Goal: Contribute content: Contribute content

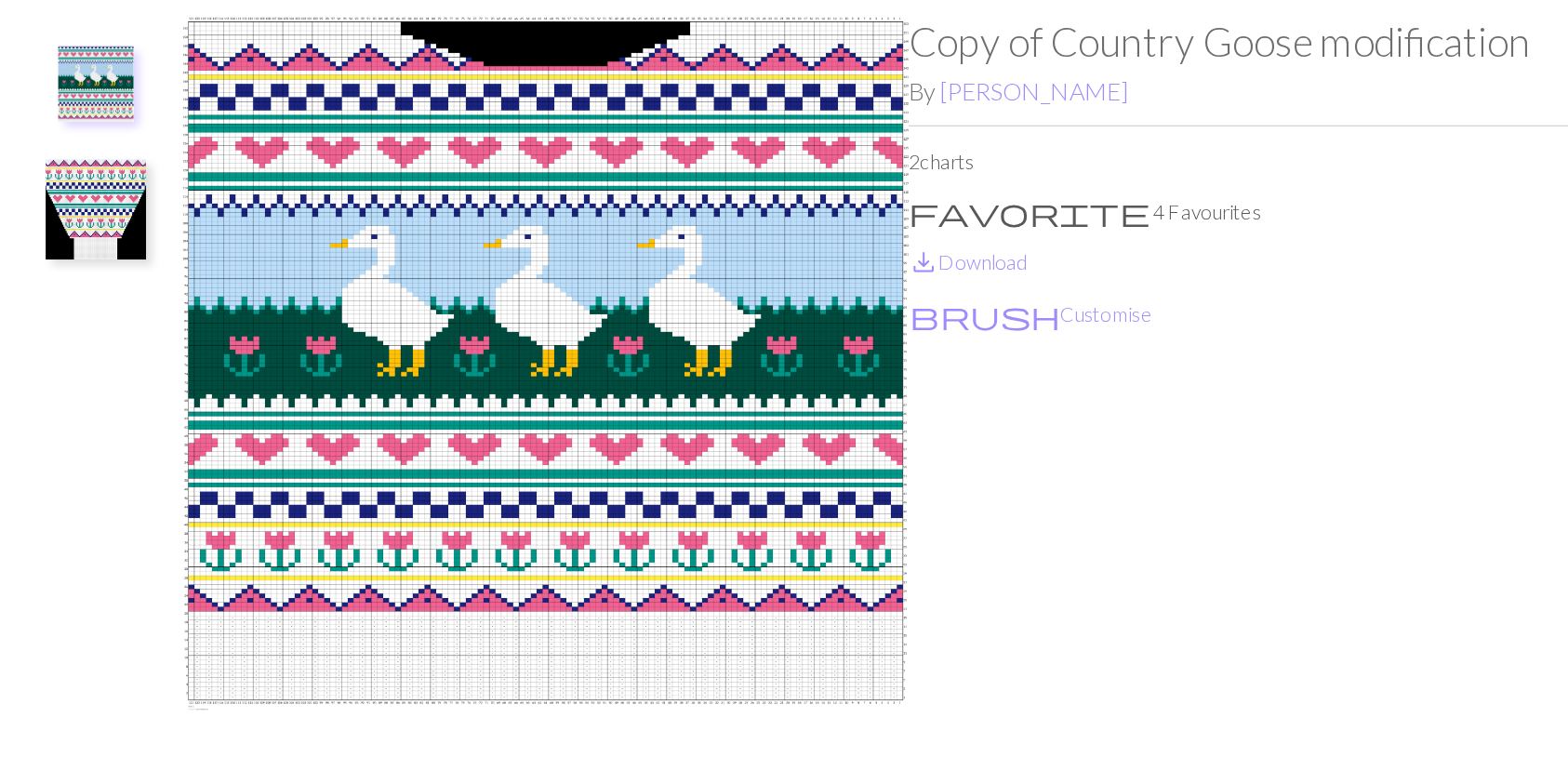
click at [231, 269] on img at bounding box center [245, 245] width 74 height 74
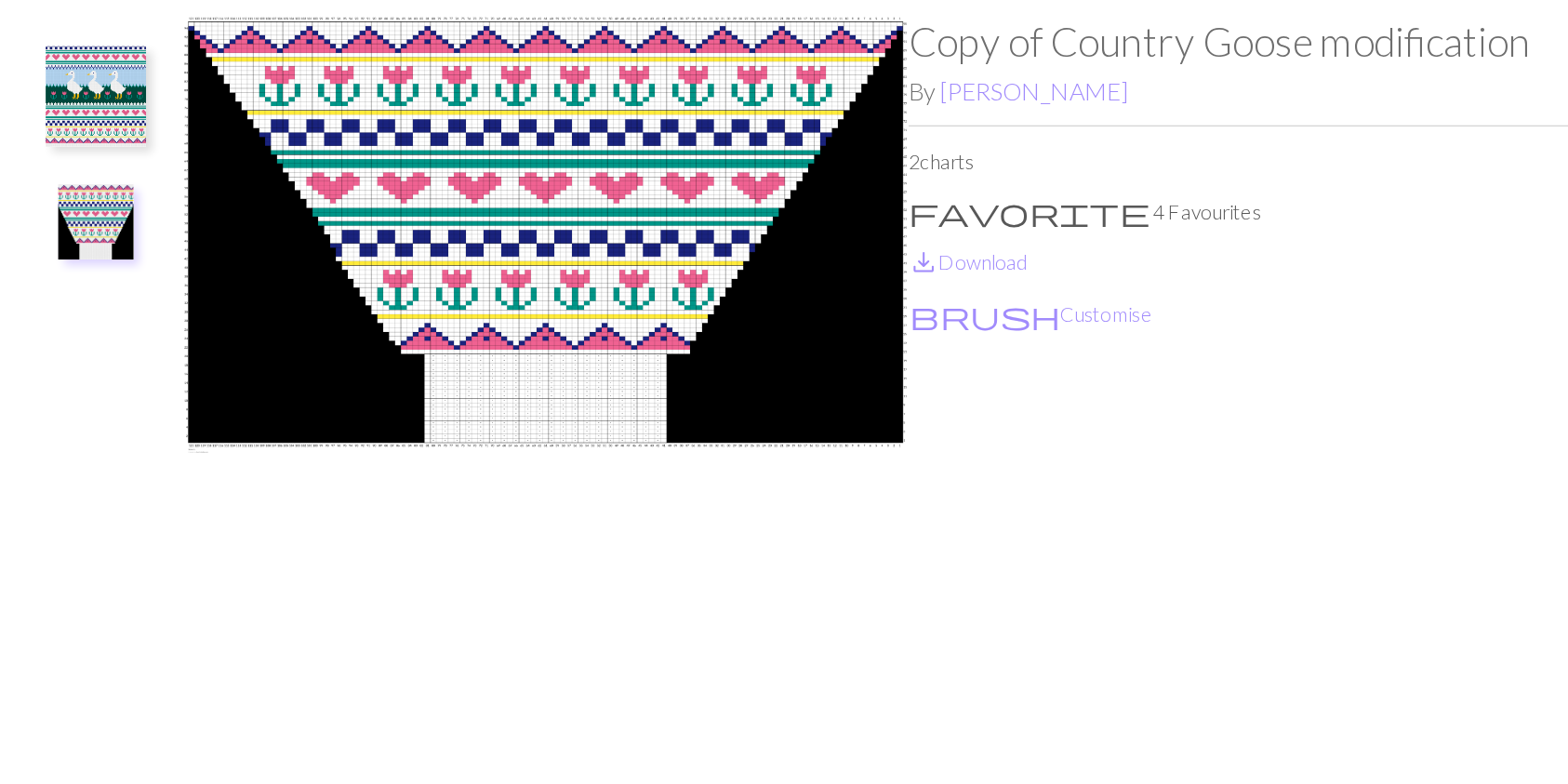
click at [277, 158] on img at bounding box center [245, 162] width 74 height 74
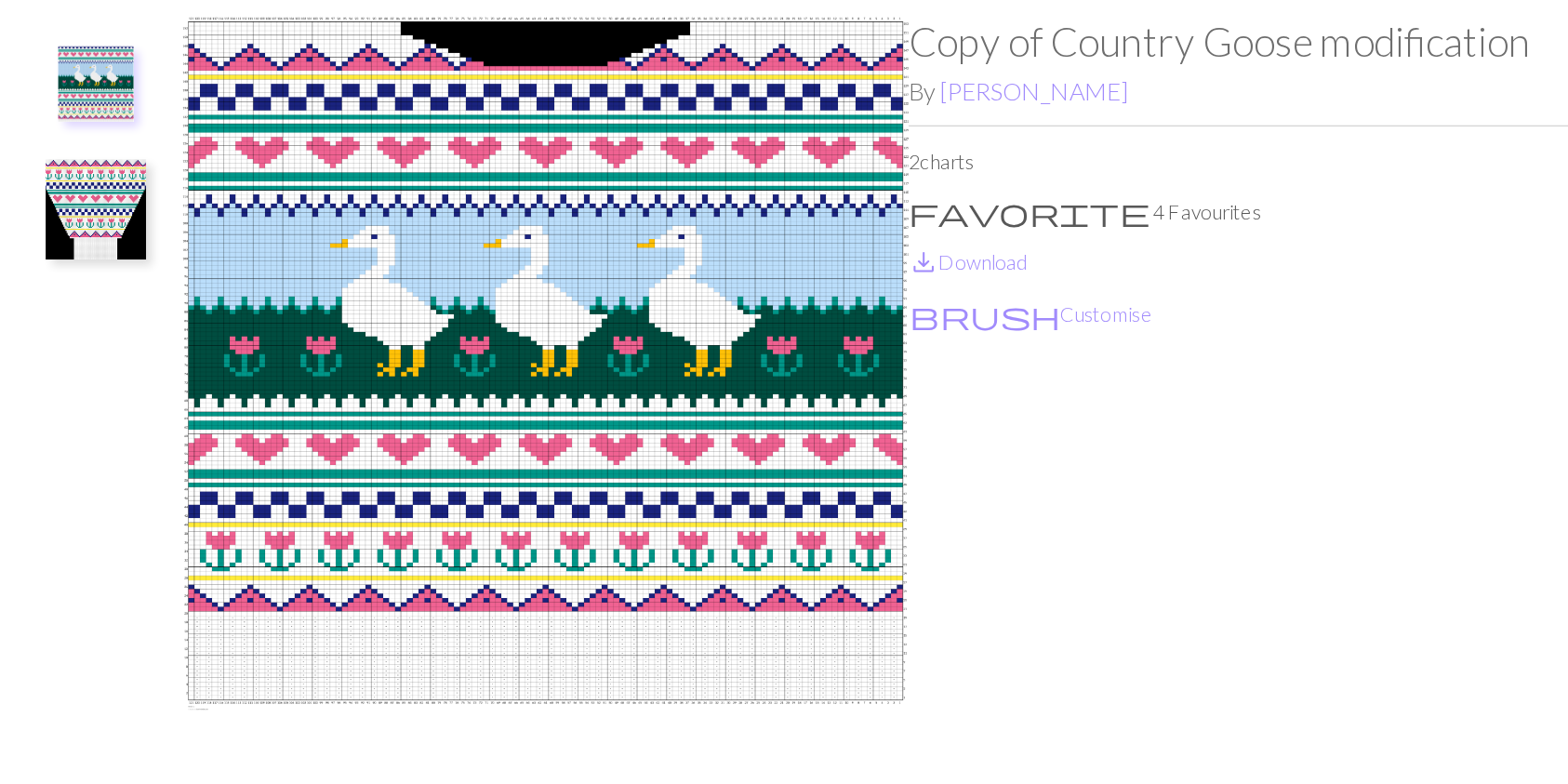
click at [653, 333] on img at bounding box center [578, 416] width 538 height 627
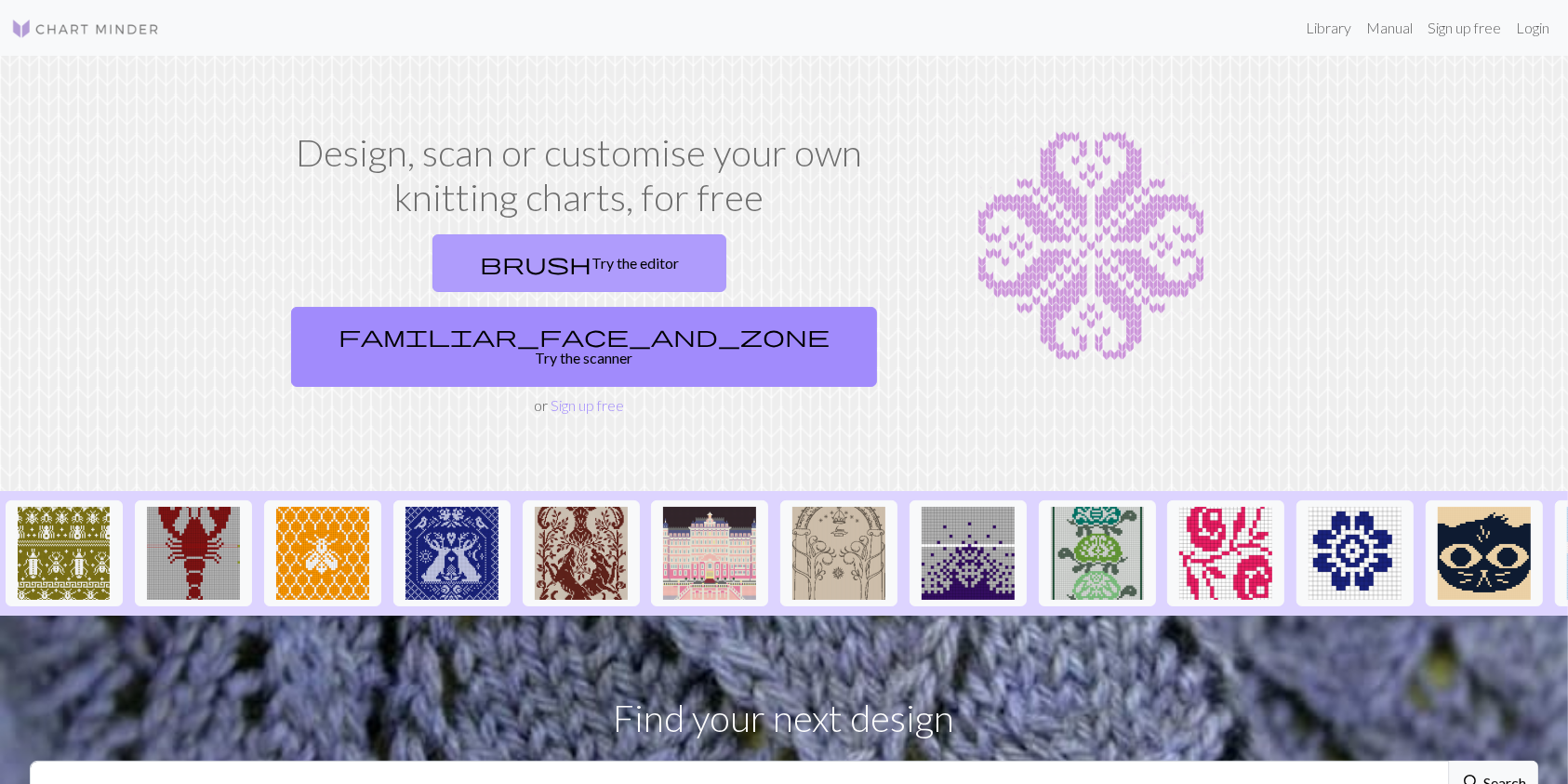
click at [480, 250] on span "brush" at bounding box center [535, 263] width 112 height 26
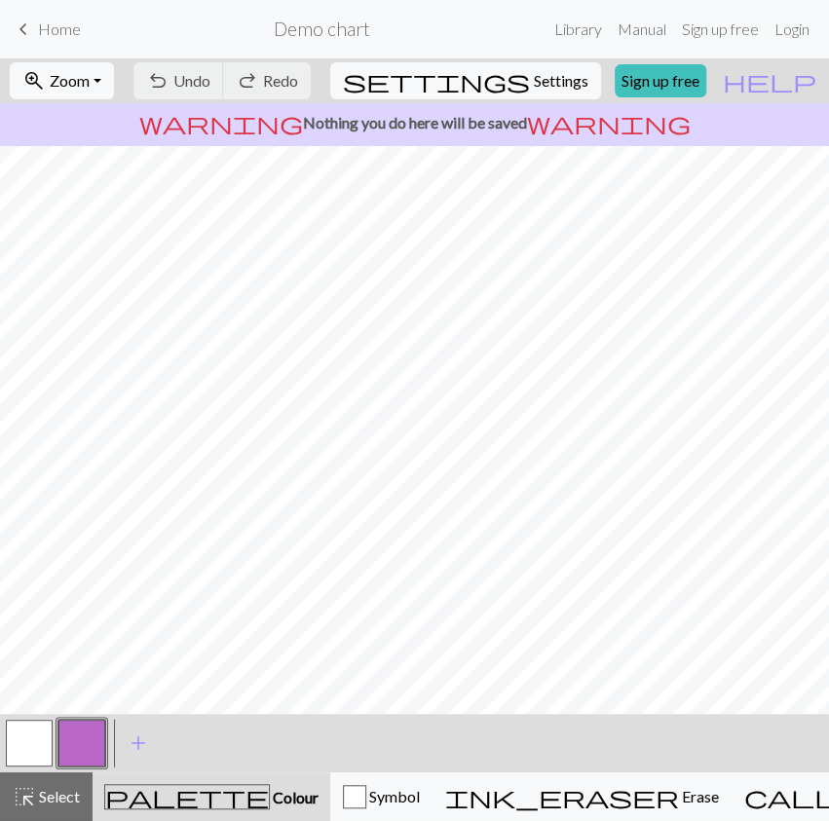
scroll to position [67, 0]
click at [512, 67] on button "settings Settings" at bounding box center [465, 80] width 271 height 37
select select "aran"
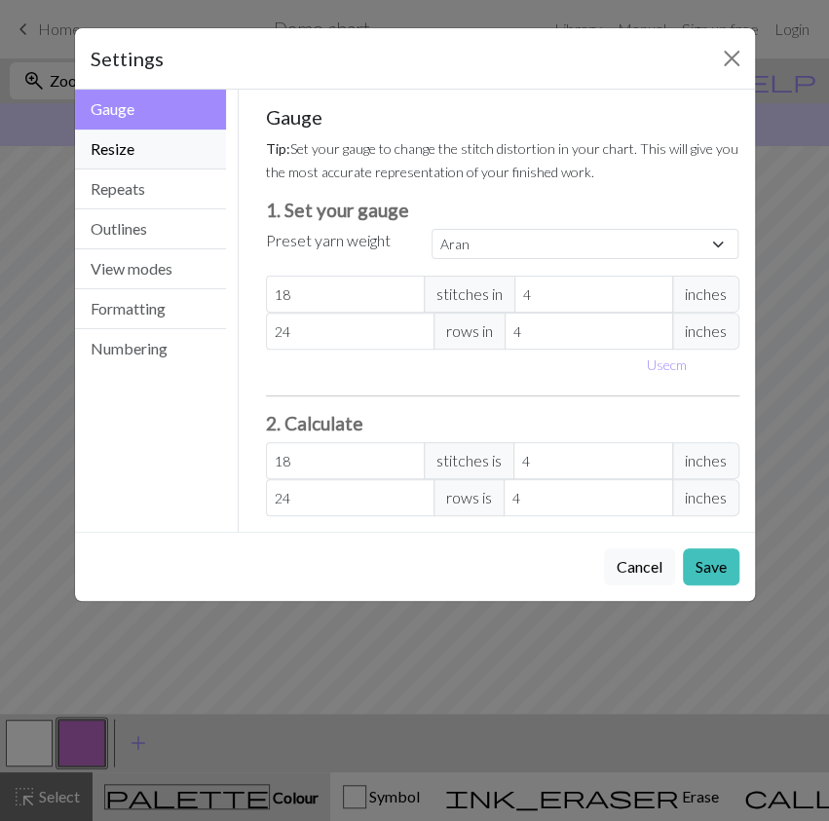
click at [141, 164] on button "Resize" at bounding box center [151, 150] width 152 height 40
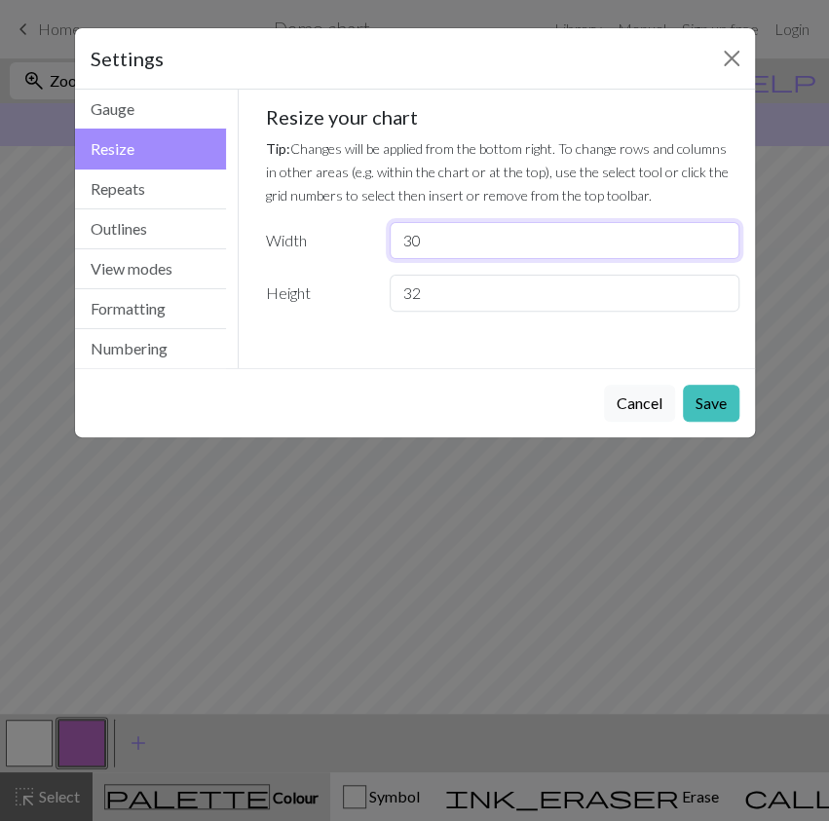
click at [477, 224] on input "30" at bounding box center [564, 240] width 349 height 37
type input "3"
type input "112"
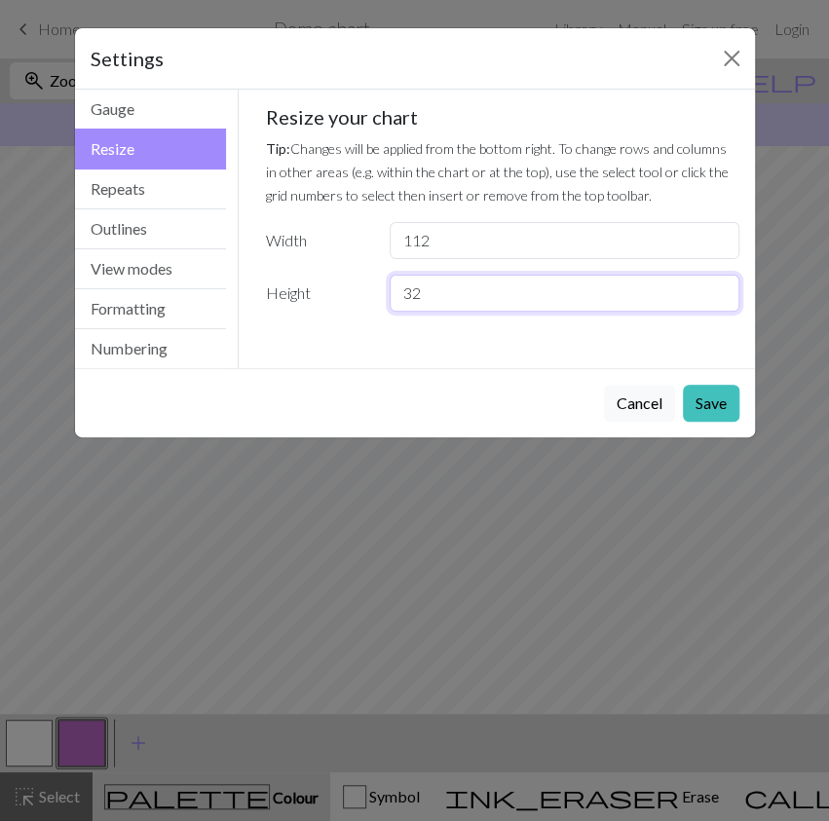
click at [475, 300] on input "32" at bounding box center [564, 293] width 349 height 37
type input "3"
type input "61"
click at [694, 385] on button "Save" at bounding box center [711, 403] width 57 height 37
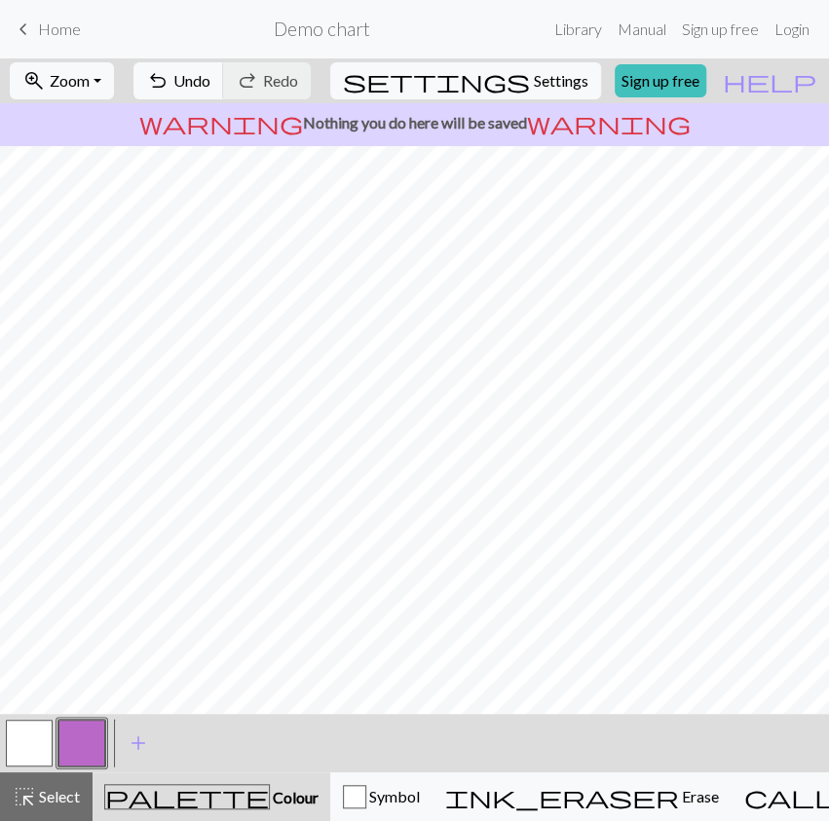
click at [12, 728] on button "button" at bounding box center [29, 743] width 47 height 47
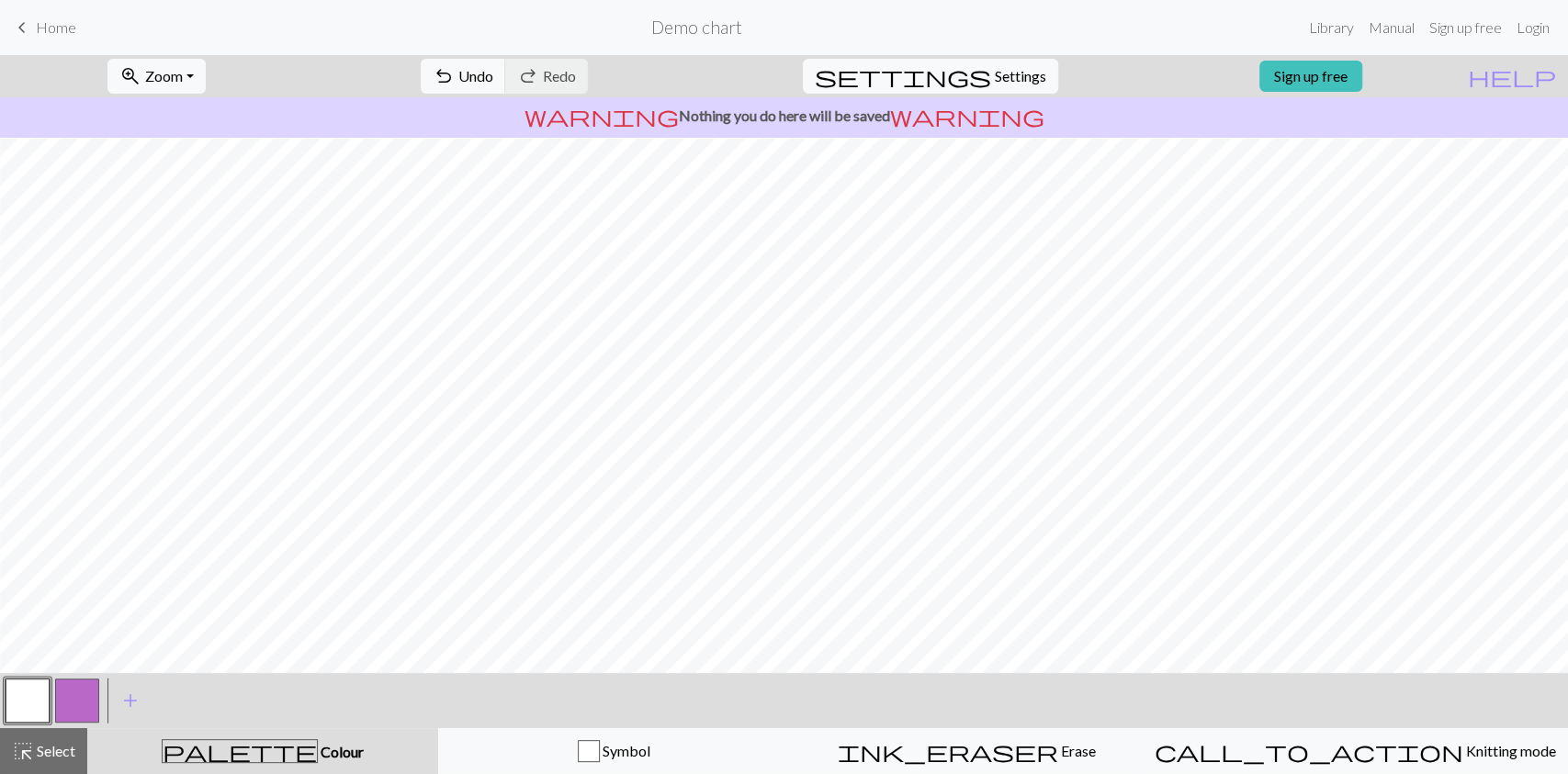
scroll to position [1, 451]
click at [874, 764] on button "ink_eraser Erase Erase" at bounding box center [966, 751] width 353 height 46
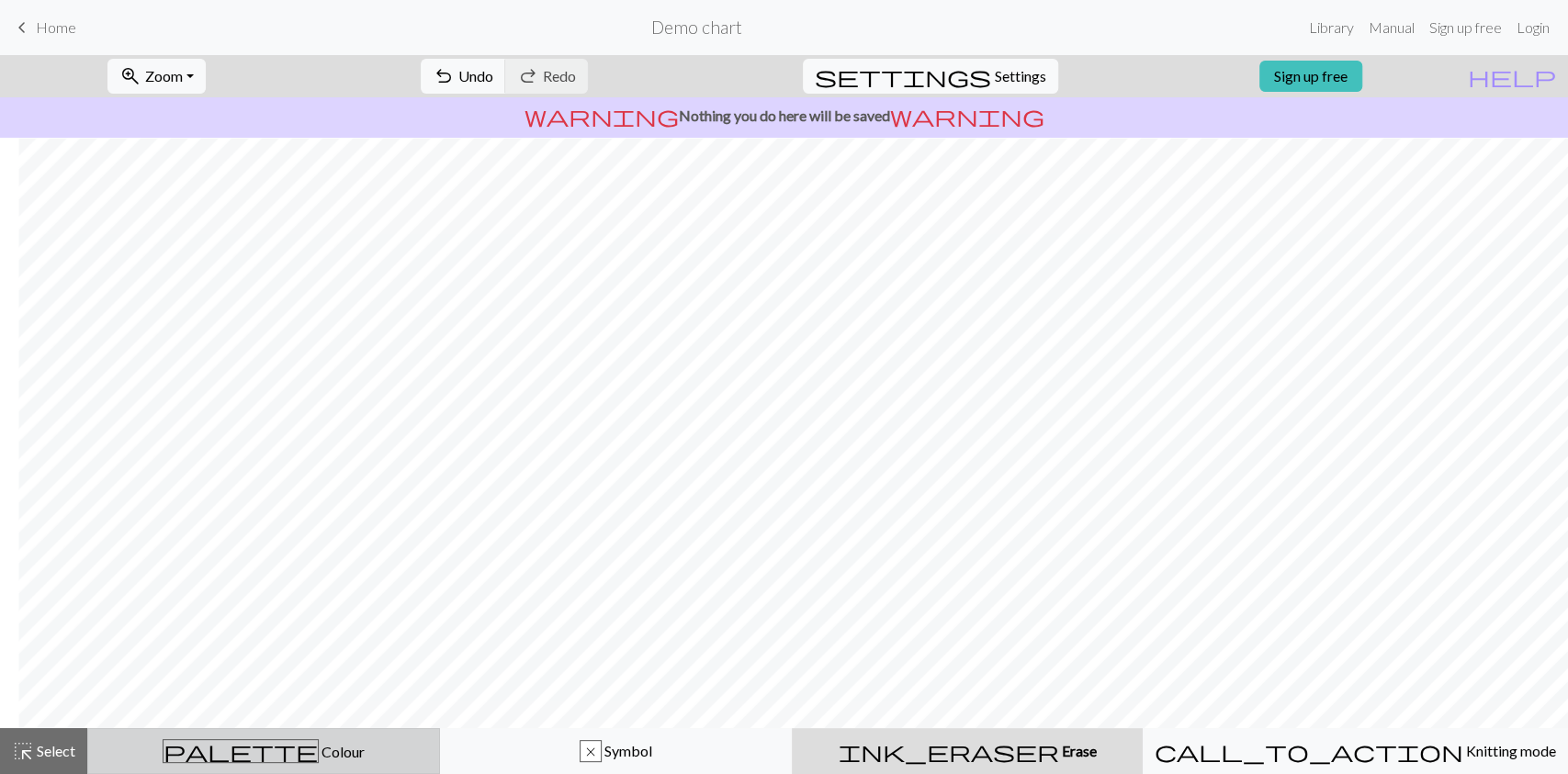
click at [319, 746] on span "Colour" at bounding box center [341, 751] width 46 height 18
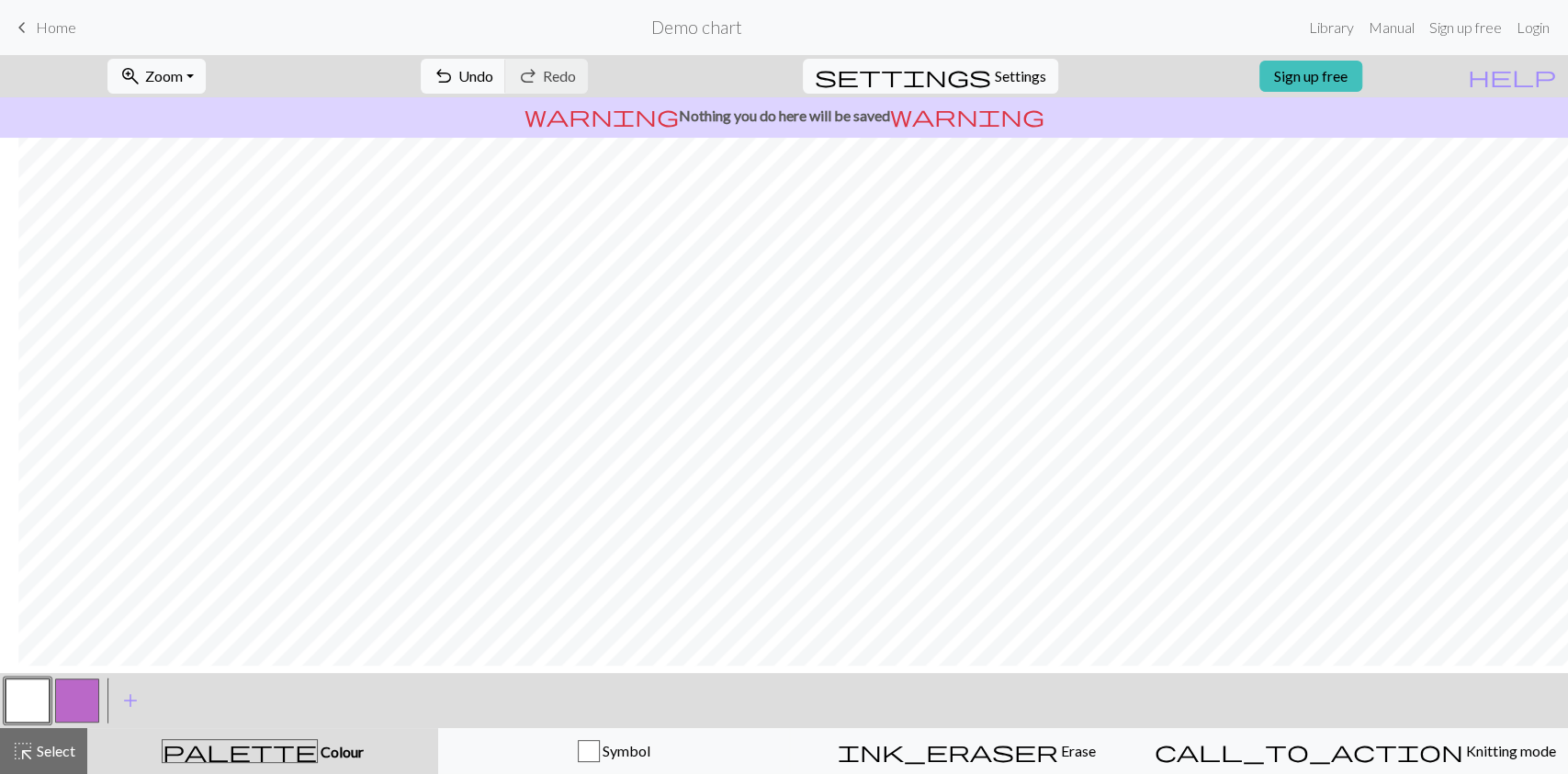
scroll to position [222, 1541]
click at [76, 692] on button "button" at bounding box center [76, 700] width 44 height 44
click at [95, 695] on button "button" at bounding box center [76, 700] width 44 height 44
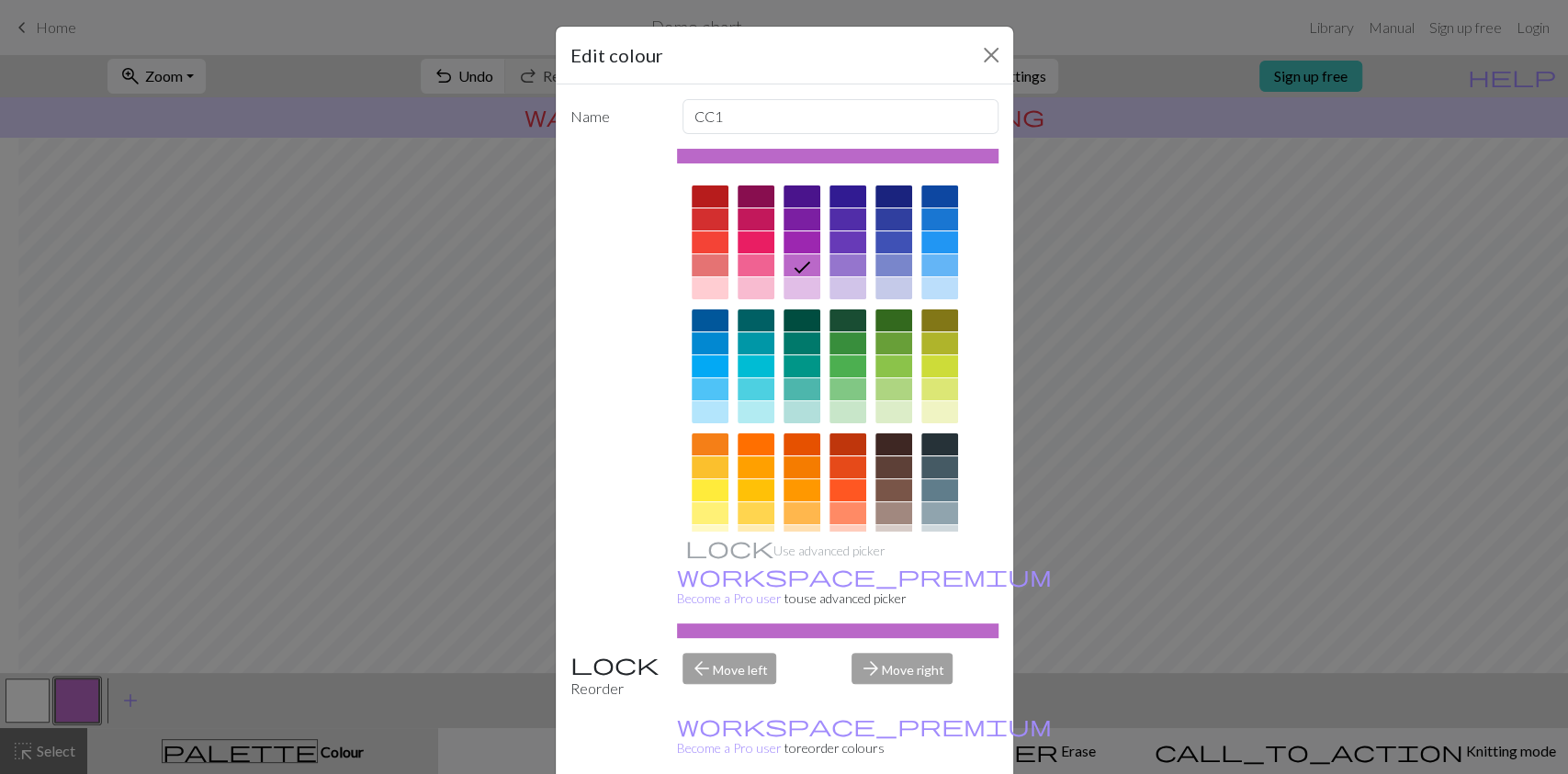
scroll to position [161, 0]
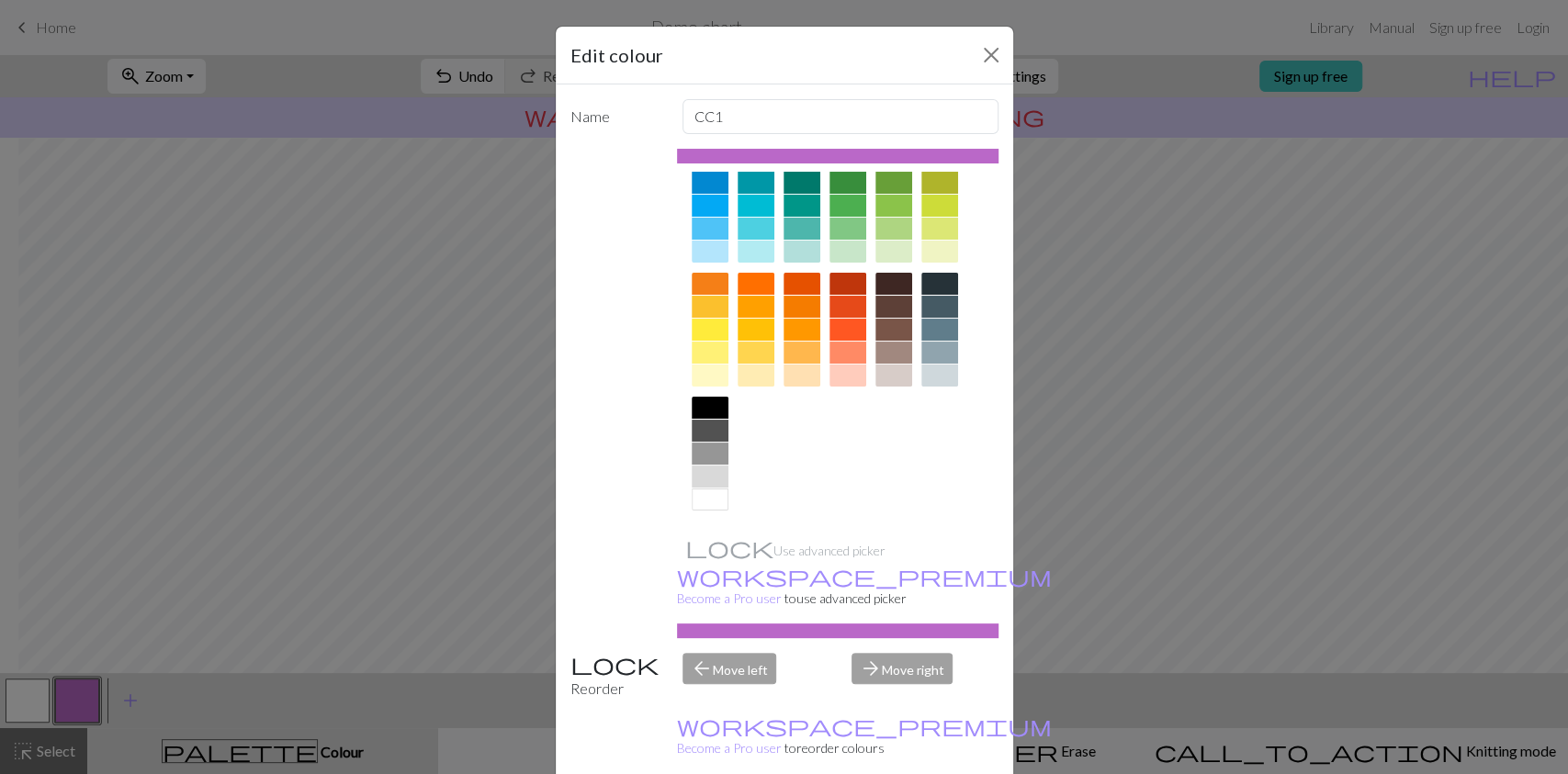
click at [933, 380] on div at bounding box center [939, 375] width 37 height 22
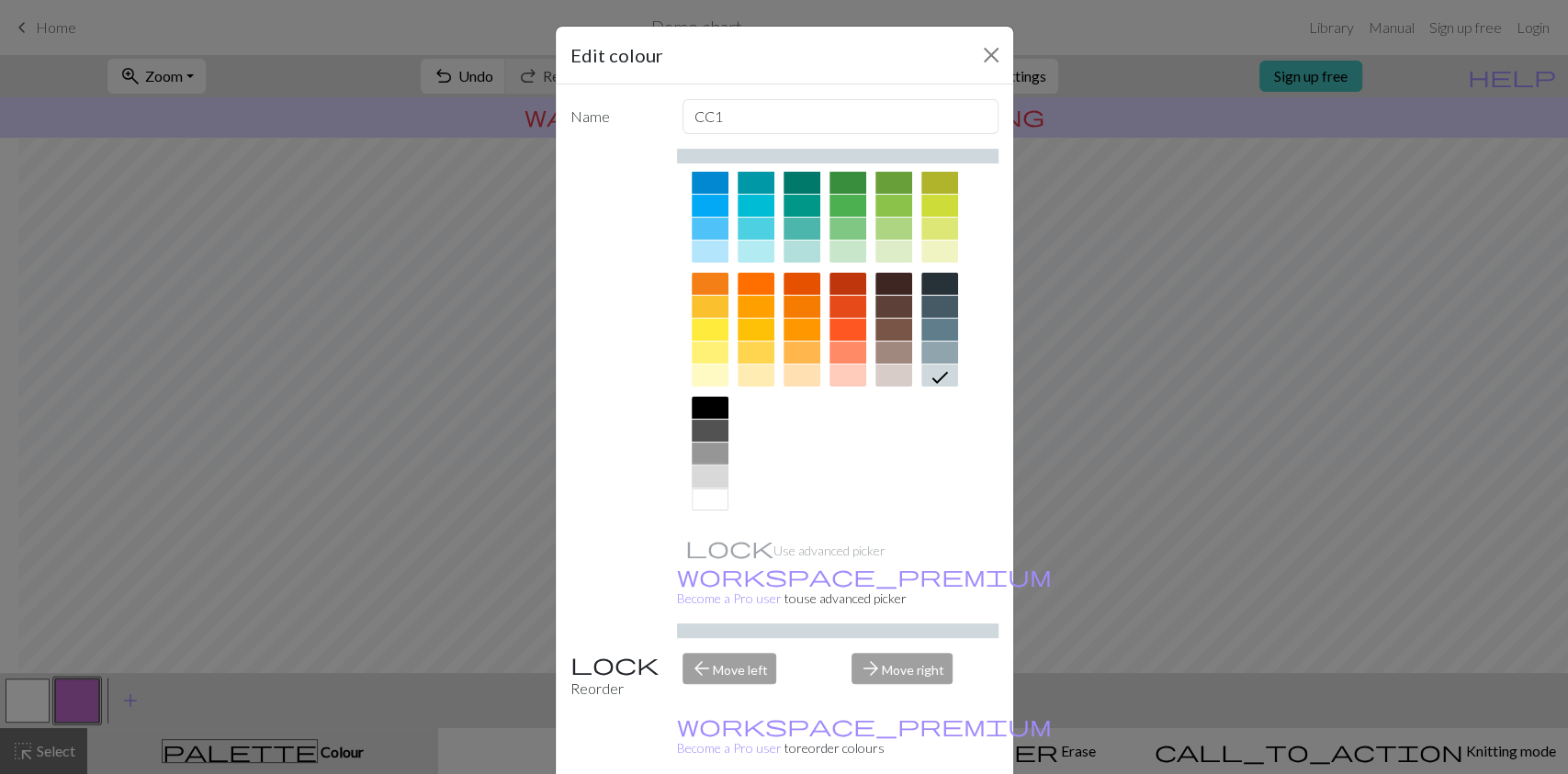
click at [692, 470] on div at bounding box center [710, 476] width 37 height 22
click at [707, 453] on div at bounding box center [710, 453] width 37 height 22
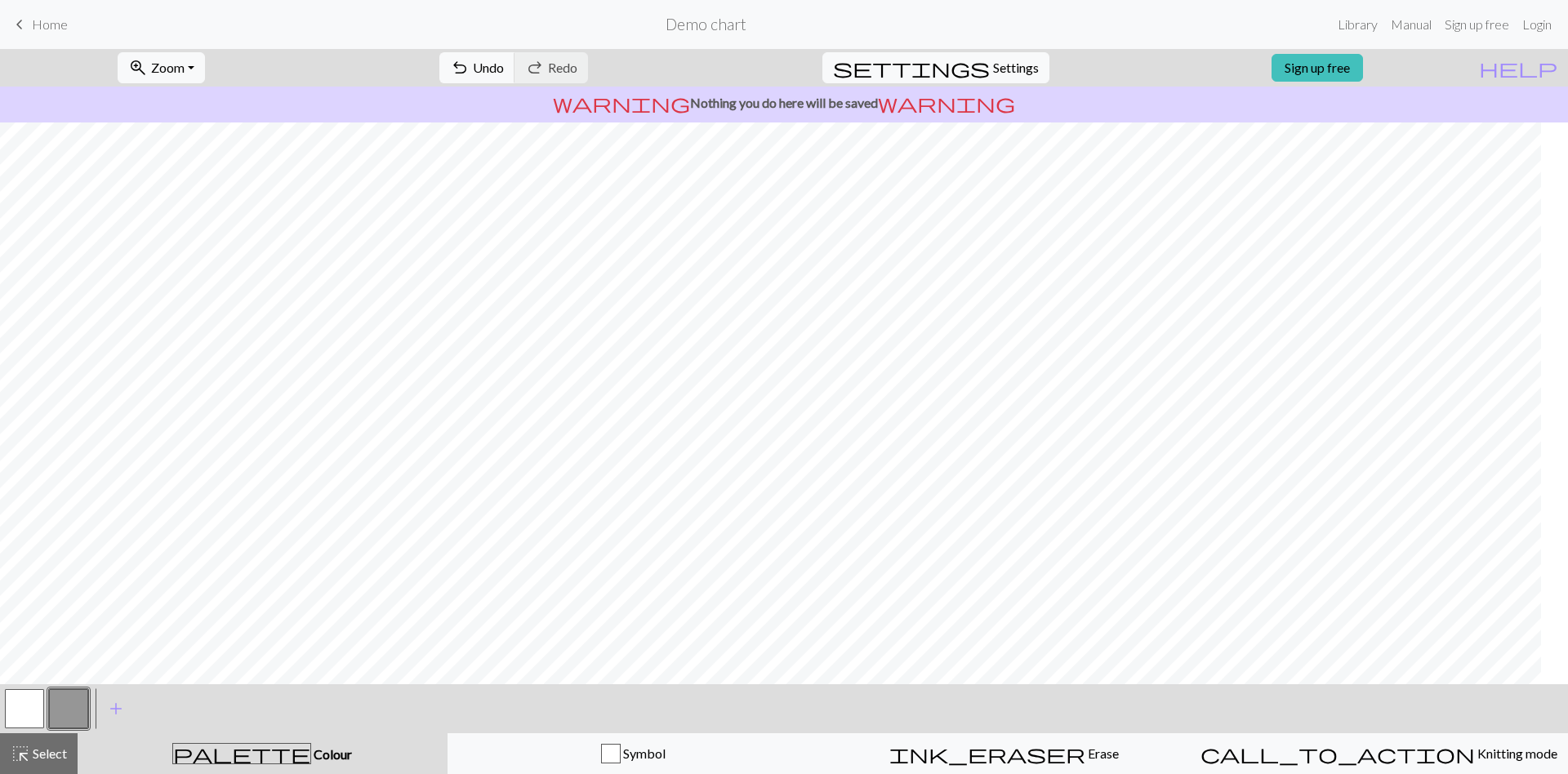
scroll to position [0, 0]
click at [42, 687] on button "button" at bounding box center [24, 708] width 39 height 39
click at [70, 687] on button "button" at bounding box center [68, 708] width 39 height 39
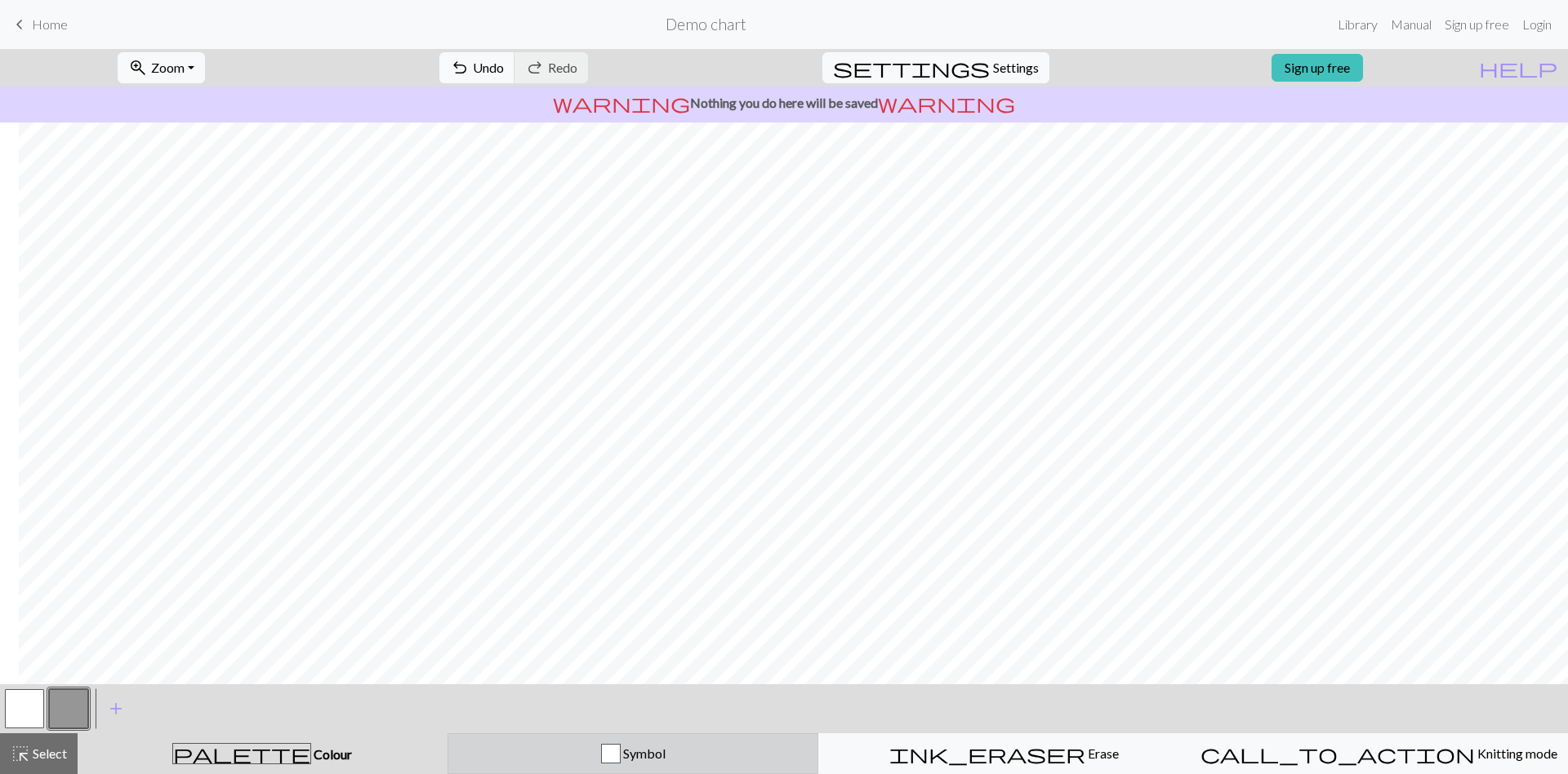
click at [639, 687] on button "Symbol" at bounding box center [633, 753] width 371 height 41
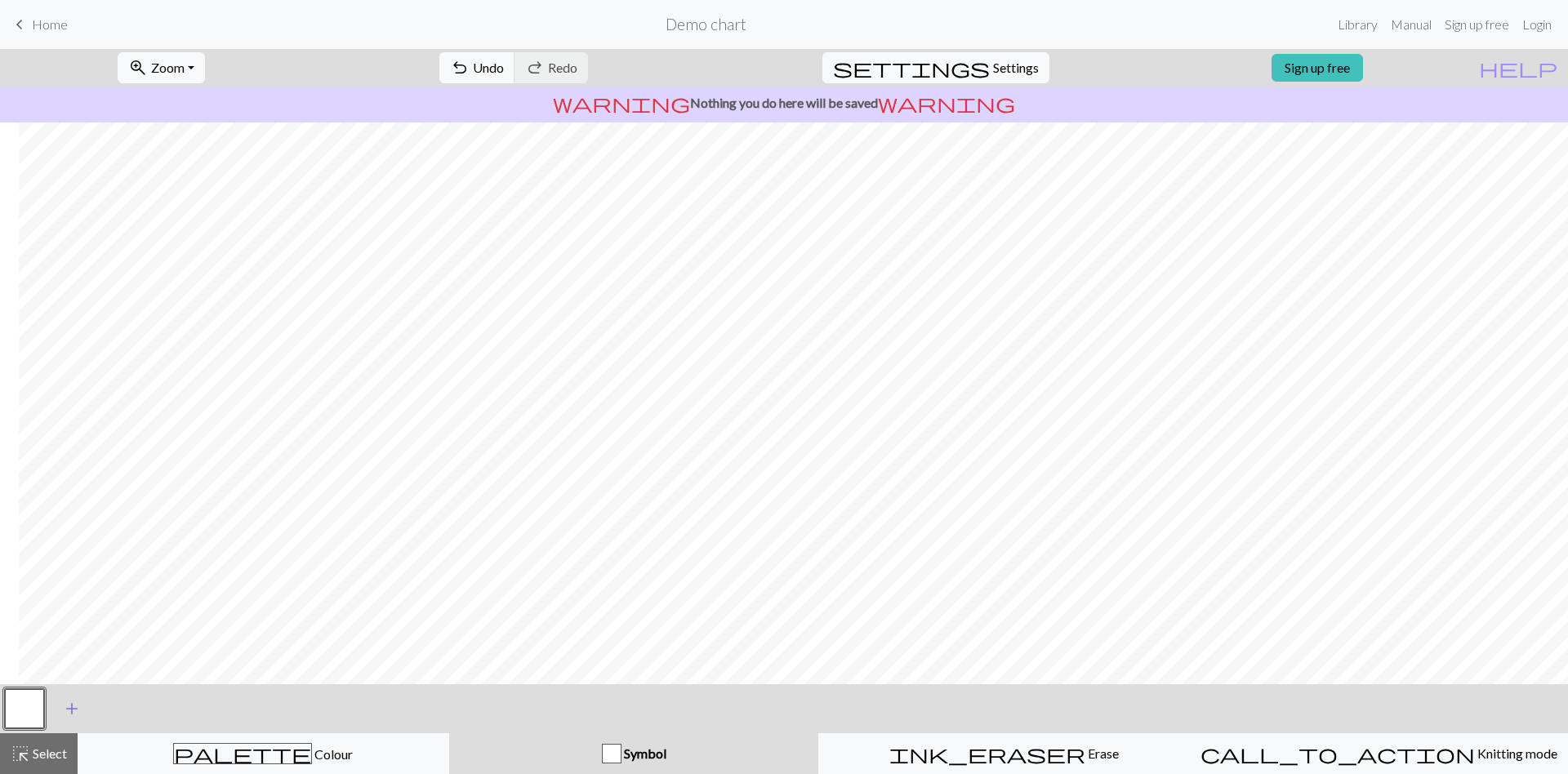
click at [81, 687] on button "add Add a symbol" at bounding box center [71, 708] width 41 height 41
click at [39, 687] on button "button" at bounding box center [24, 708] width 39 height 39
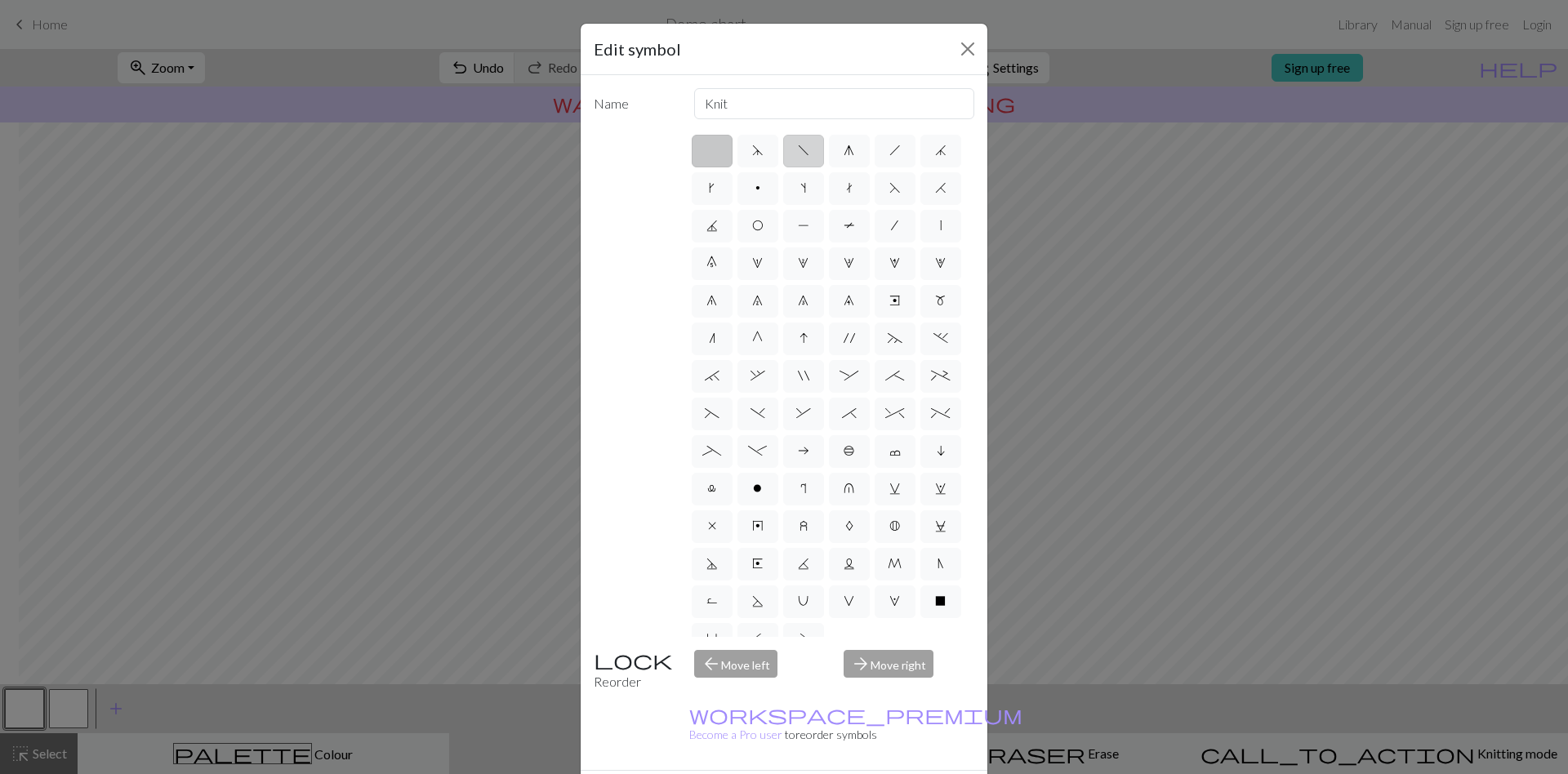
click at [784, 154] on label "f" at bounding box center [803, 151] width 41 height 33
click at [798, 151] on input "f" at bounding box center [803, 146] width 11 height 11
radio input "true"
type input "left leaning decrease"
click at [889, 144] on span "h" at bounding box center [895, 150] width 12 height 13
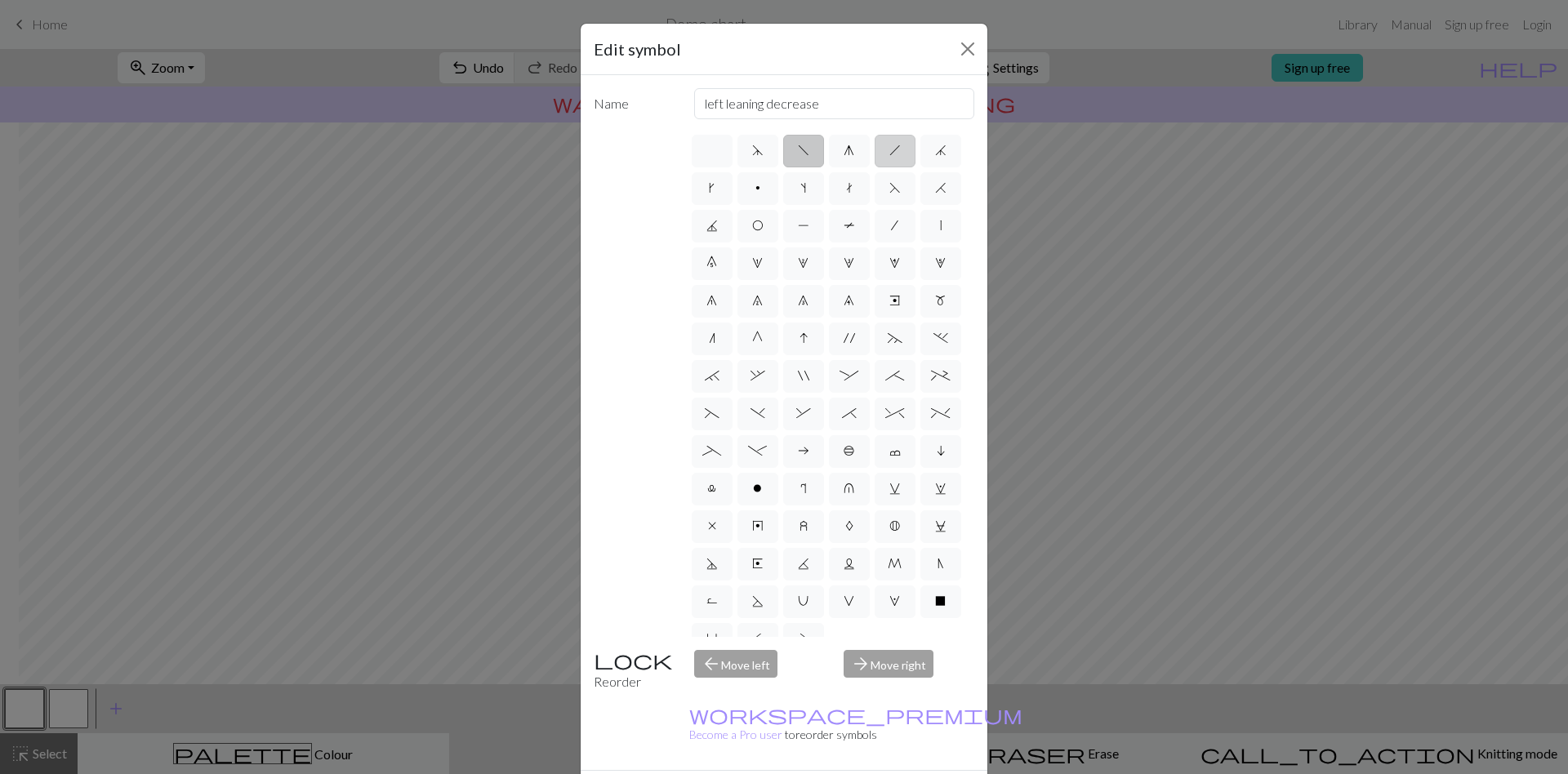
click at [889, 144] on input "h" at bounding box center [894, 146] width 11 height 11
radio input "true"
type input "right leaning decrease"
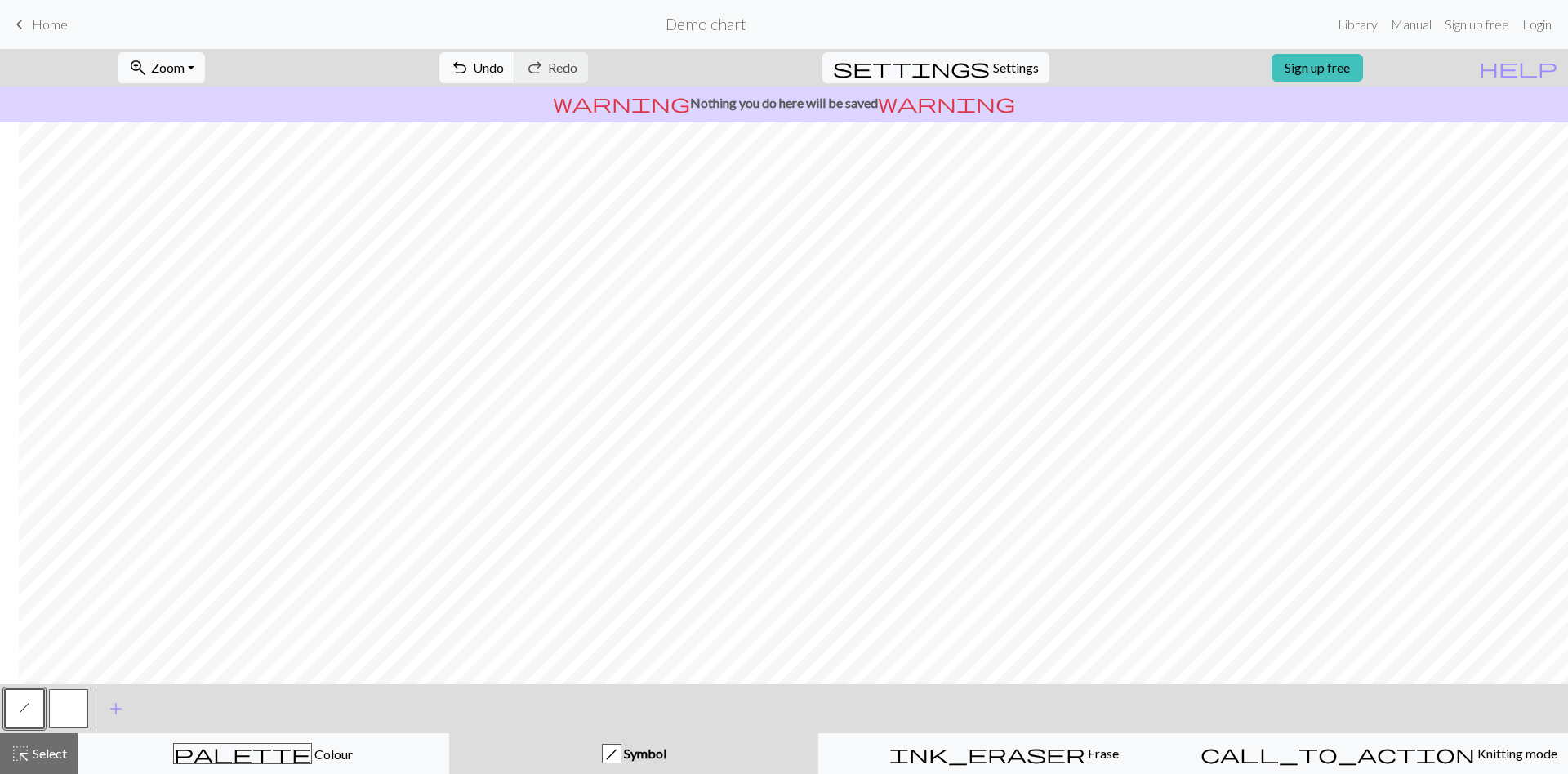
click at [66, 687] on button "button" at bounding box center [68, 708] width 39 height 39
click at [30, 687] on button "h" at bounding box center [24, 708] width 39 height 39
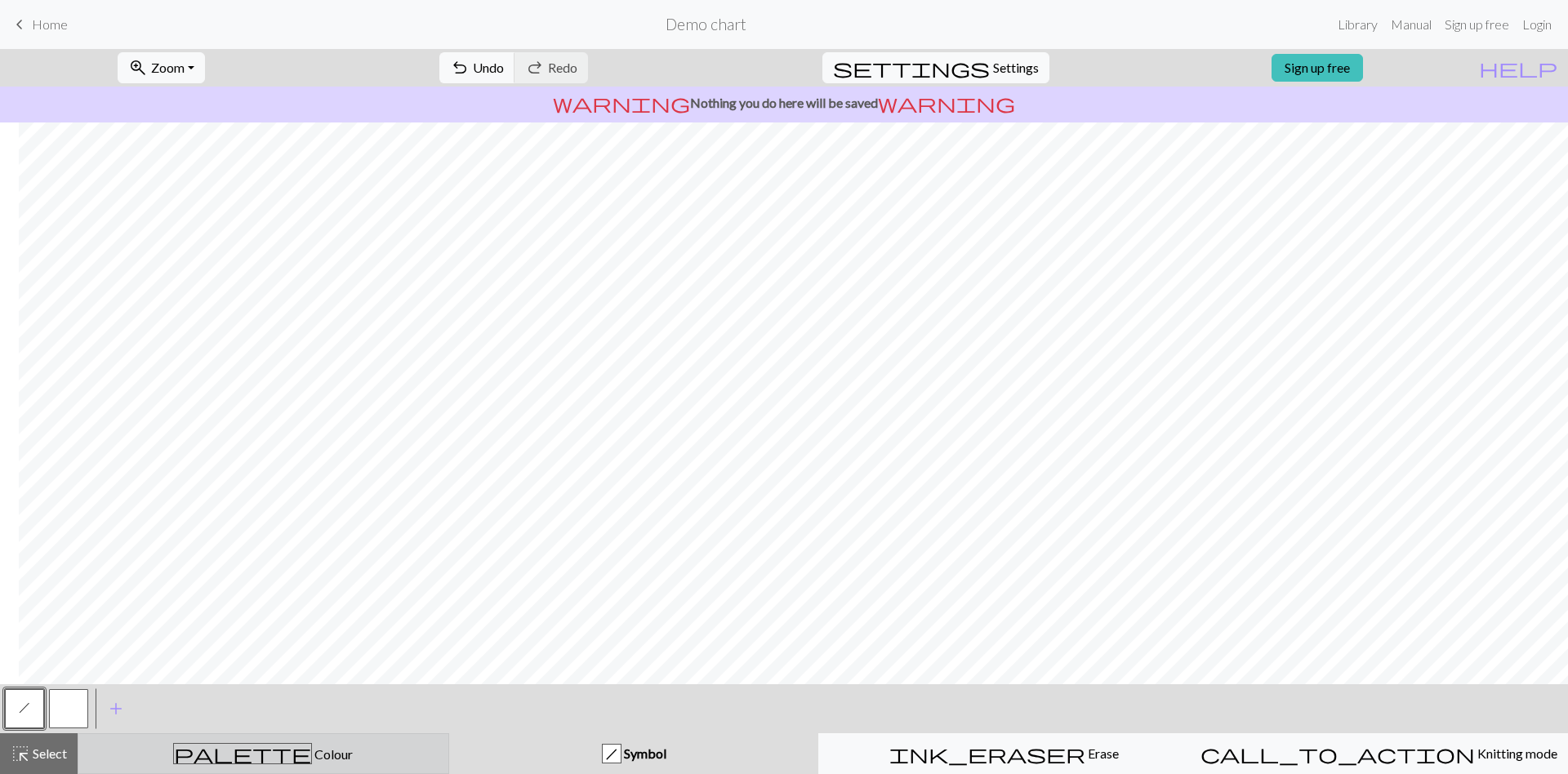
click at [219, 687] on div "palette Colour Colour" at bounding box center [263, 753] width 350 height 21
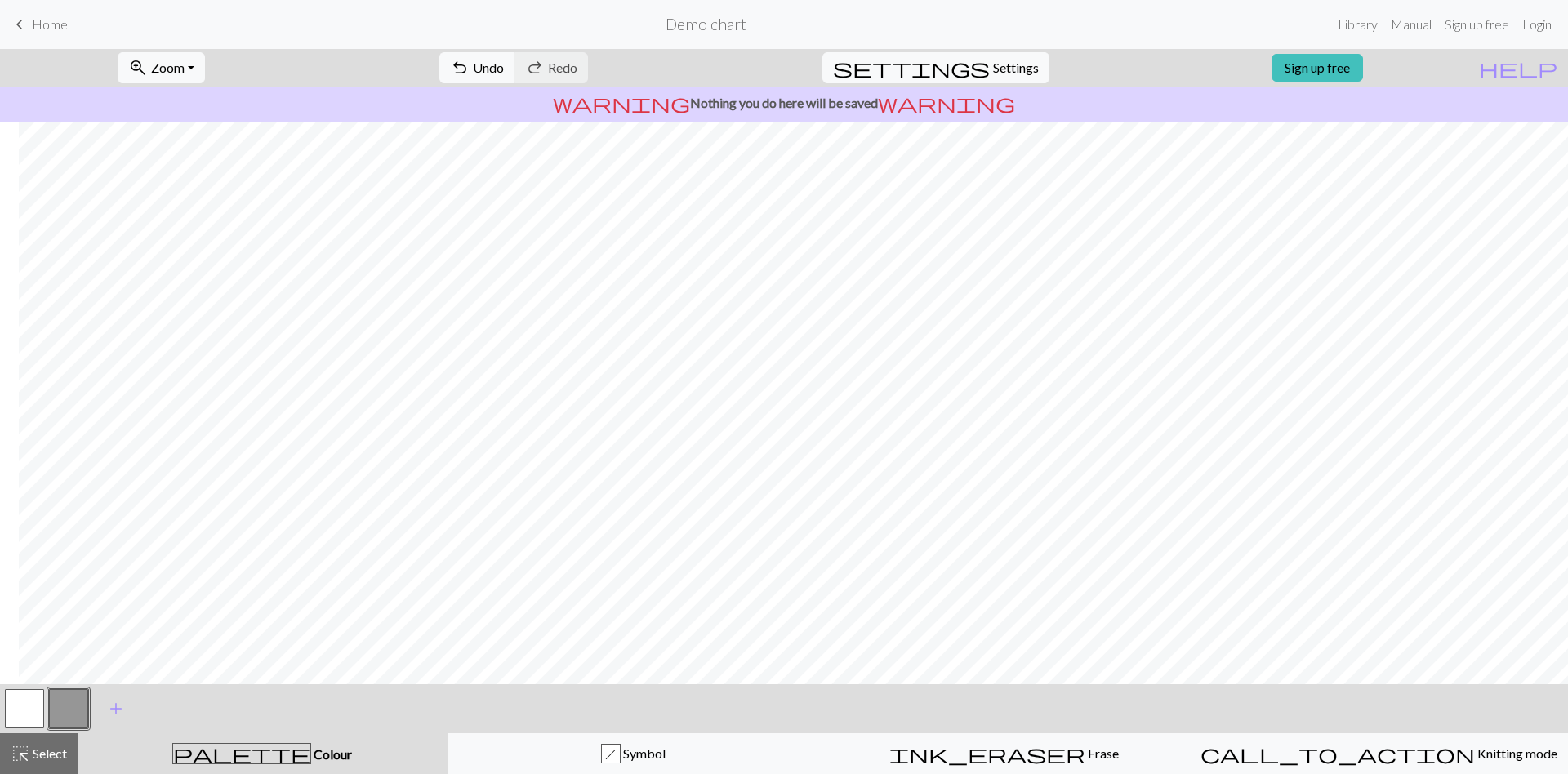
click at [18, 687] on button "button" at bounding box center [24, 708] width 39 height 39
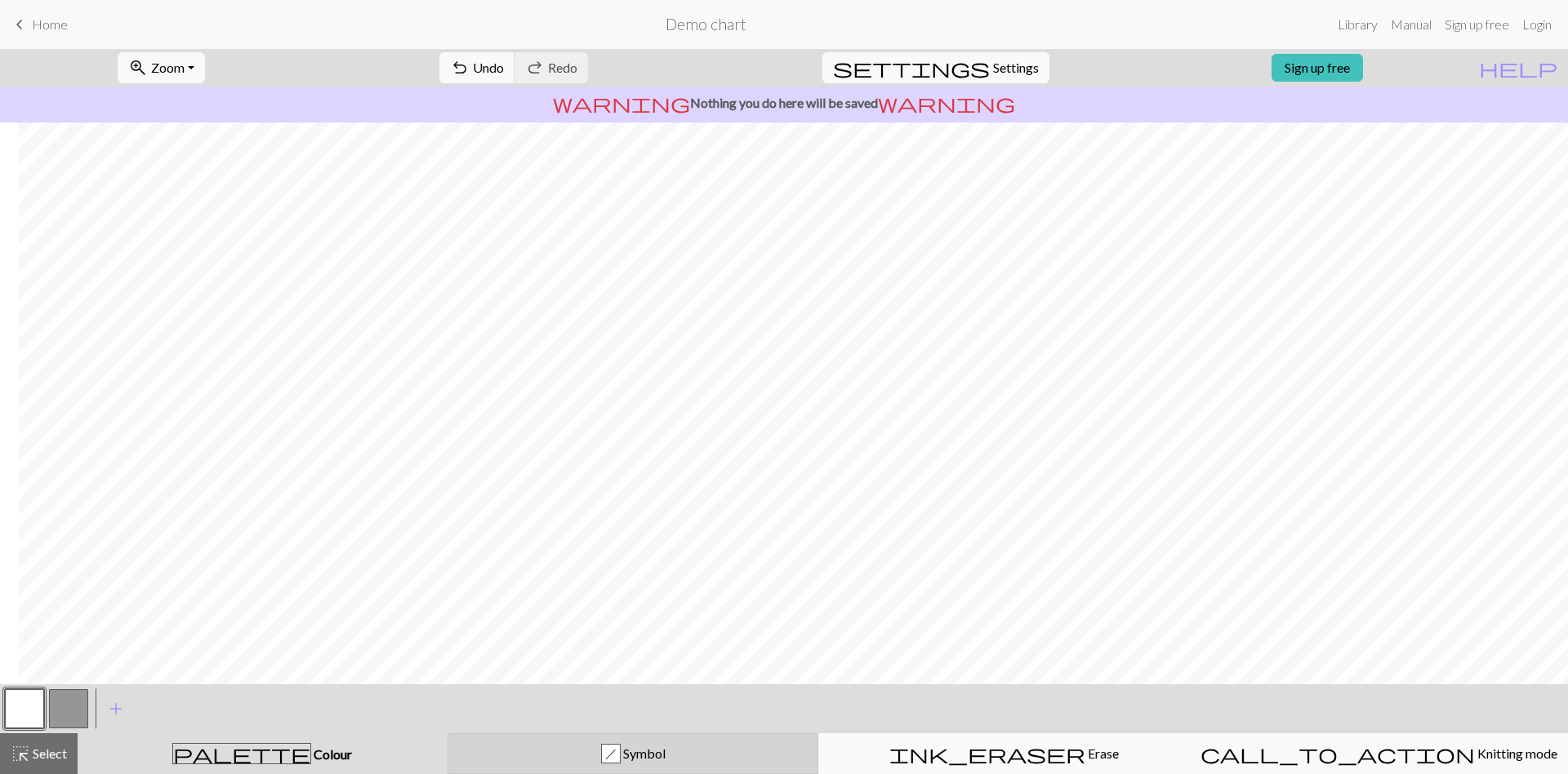
click at [619, 687] on div "h" at bounding box center [610, 754] width 18 height 19
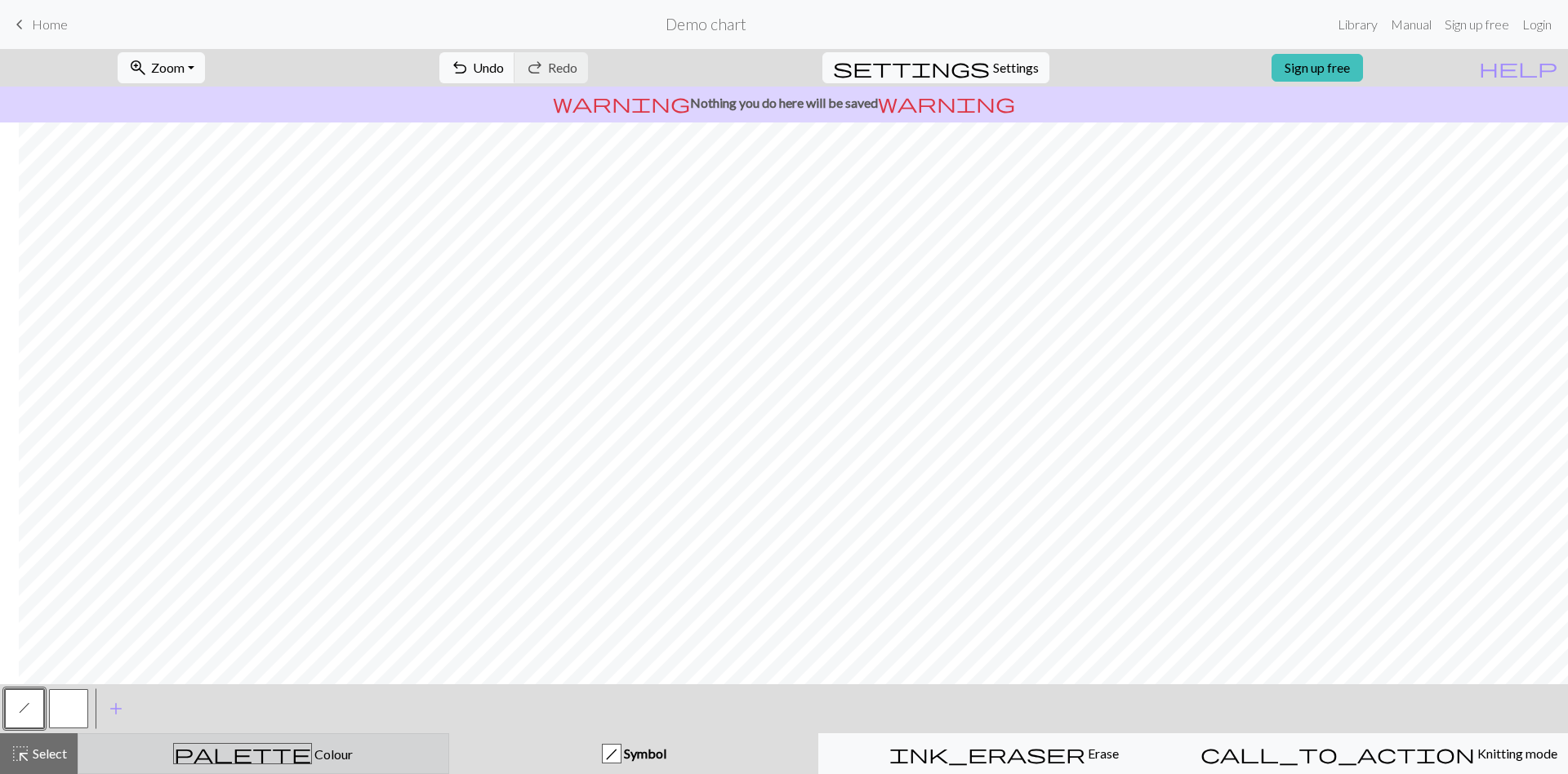
click at [182, 687] on div "palette Colour Colour" at bounding box center [263, 753] width 350 height 21
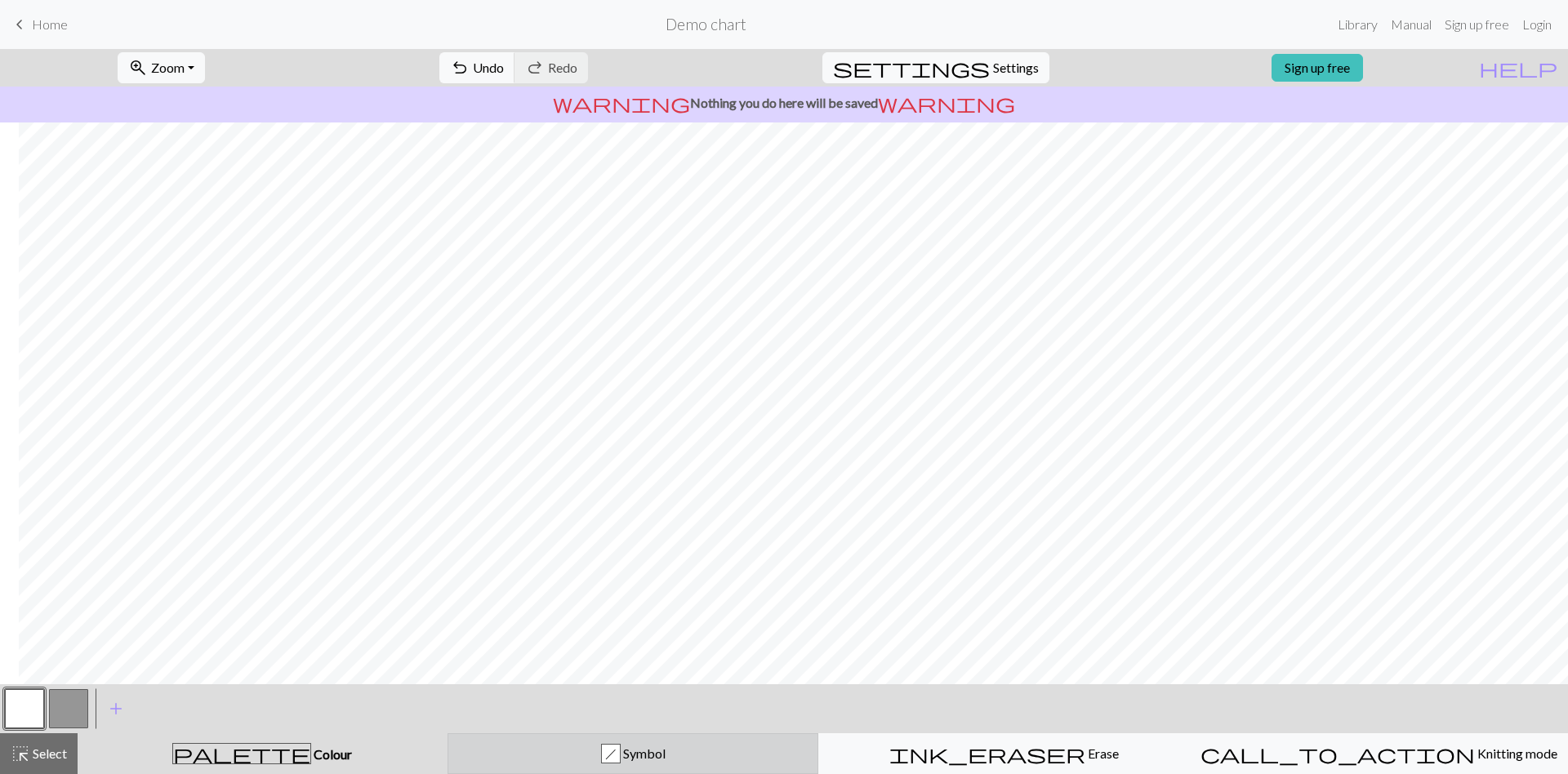
click at [508, 687] on button "h Symbol" at bounding box center [633, 753] width 371 height 41
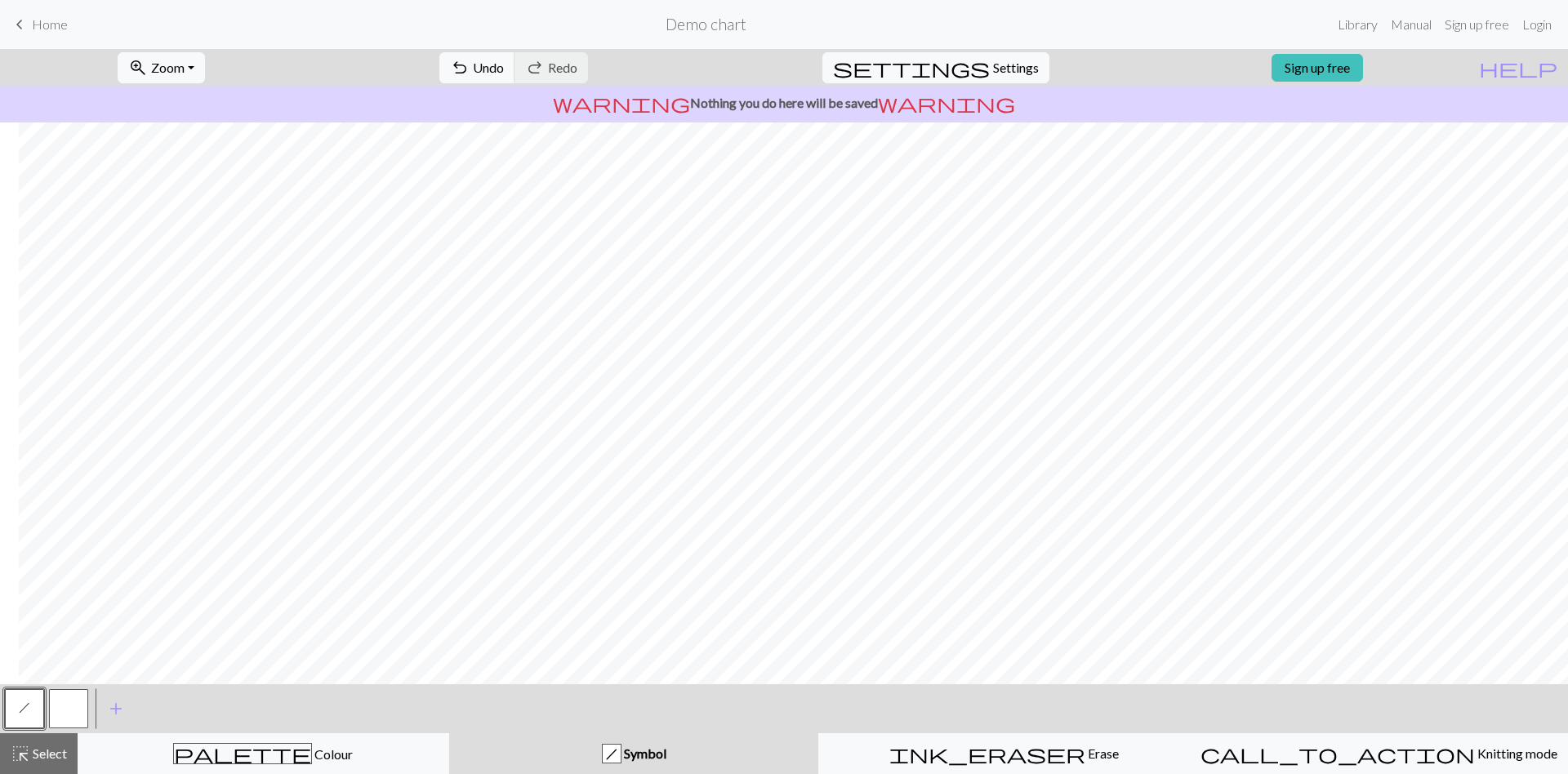
click at [84, 687] on button "button" at bounding box center [68, 708] width 39 height 39
click at [29, 687] on span "h" at bounding box center [24, 708] width 12 height 13
click at [80, 687] on button "button" at bounding box center [68, 708] width 39 height 39
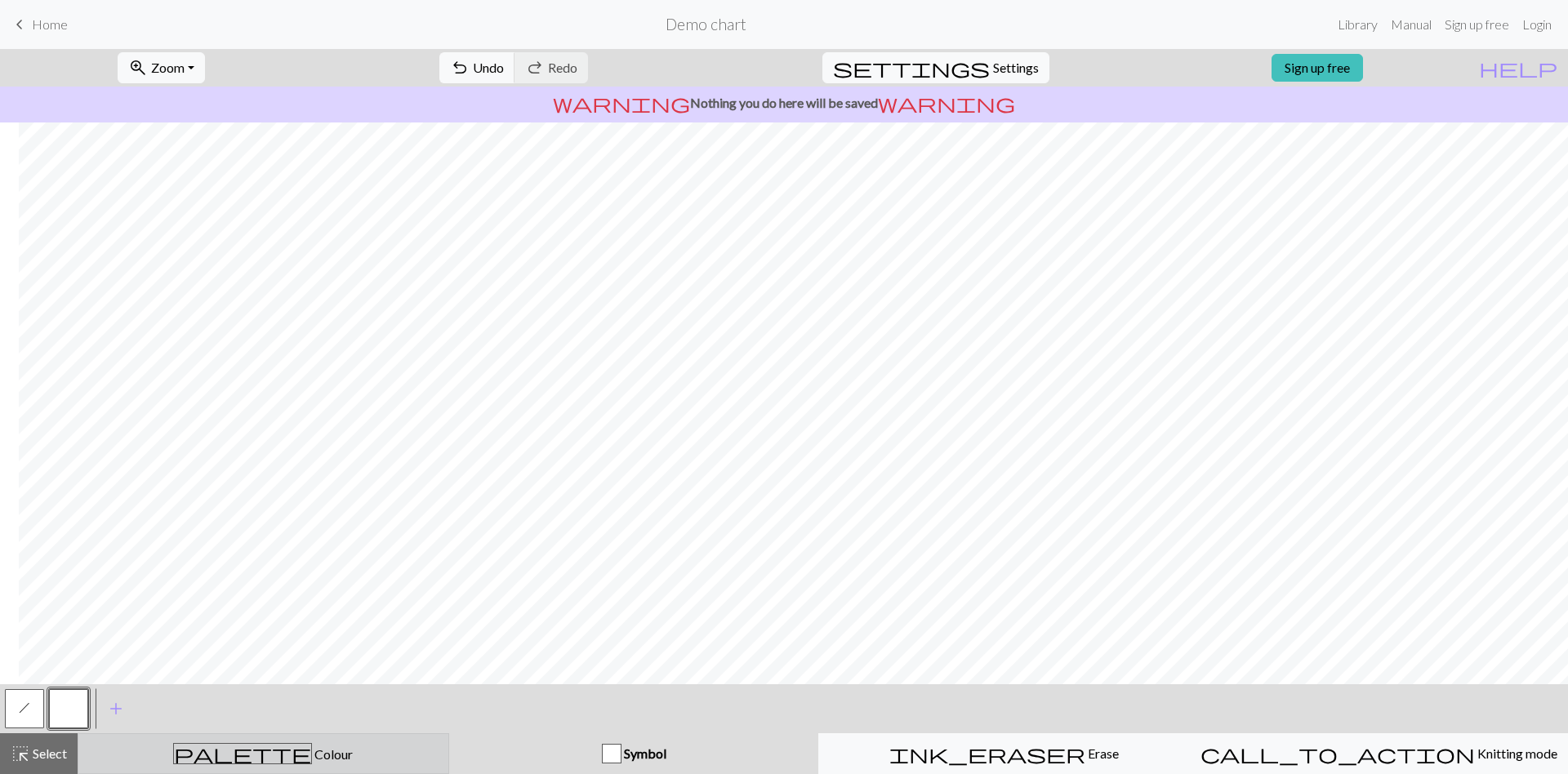
click at [210, 687] on div "palette Colour Colour" at bounding box center [263, 753] width 350 height 21
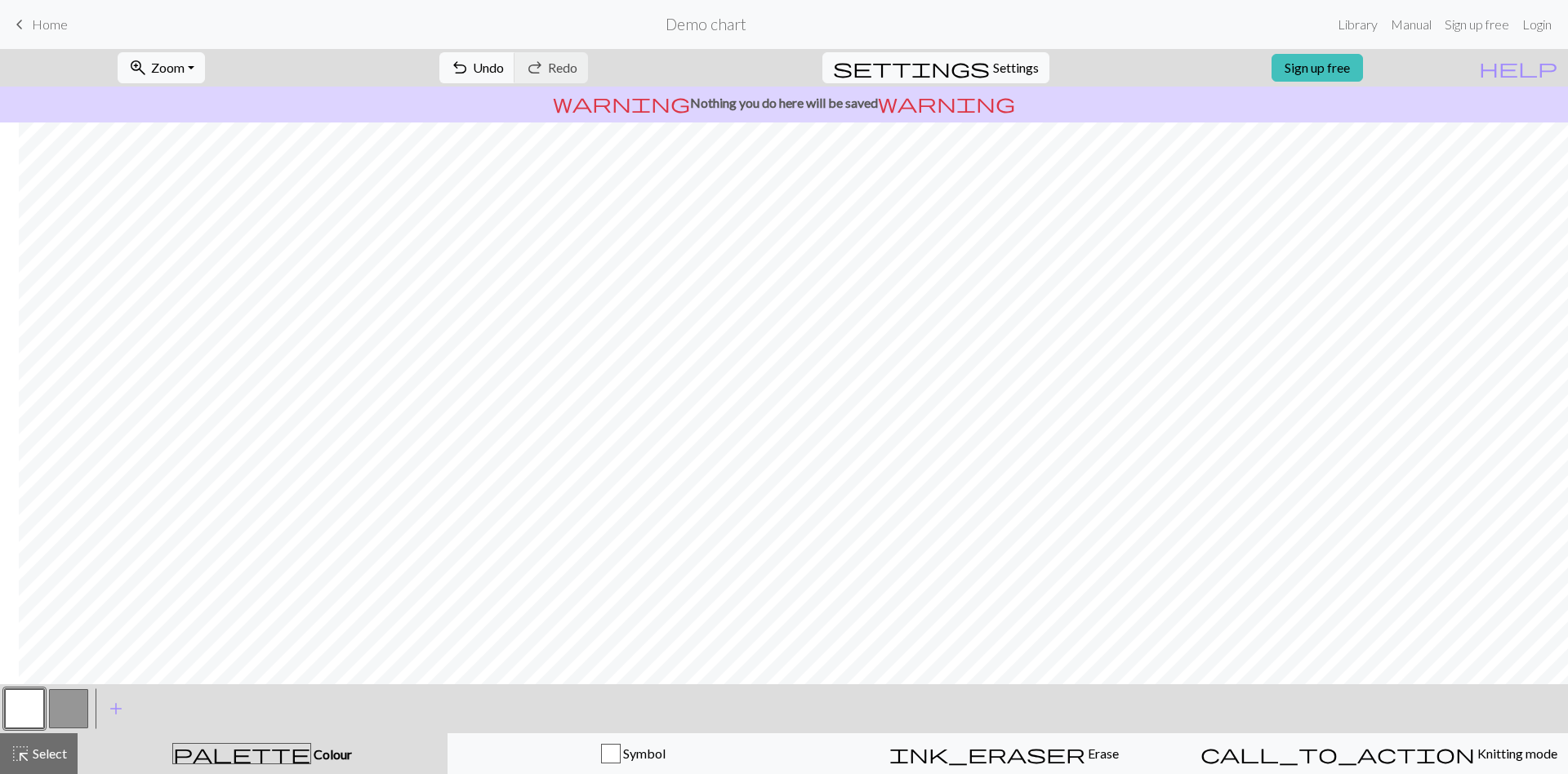
click at [79, 687] on button "button" at bounding box center [68, 708] width 39 height 39
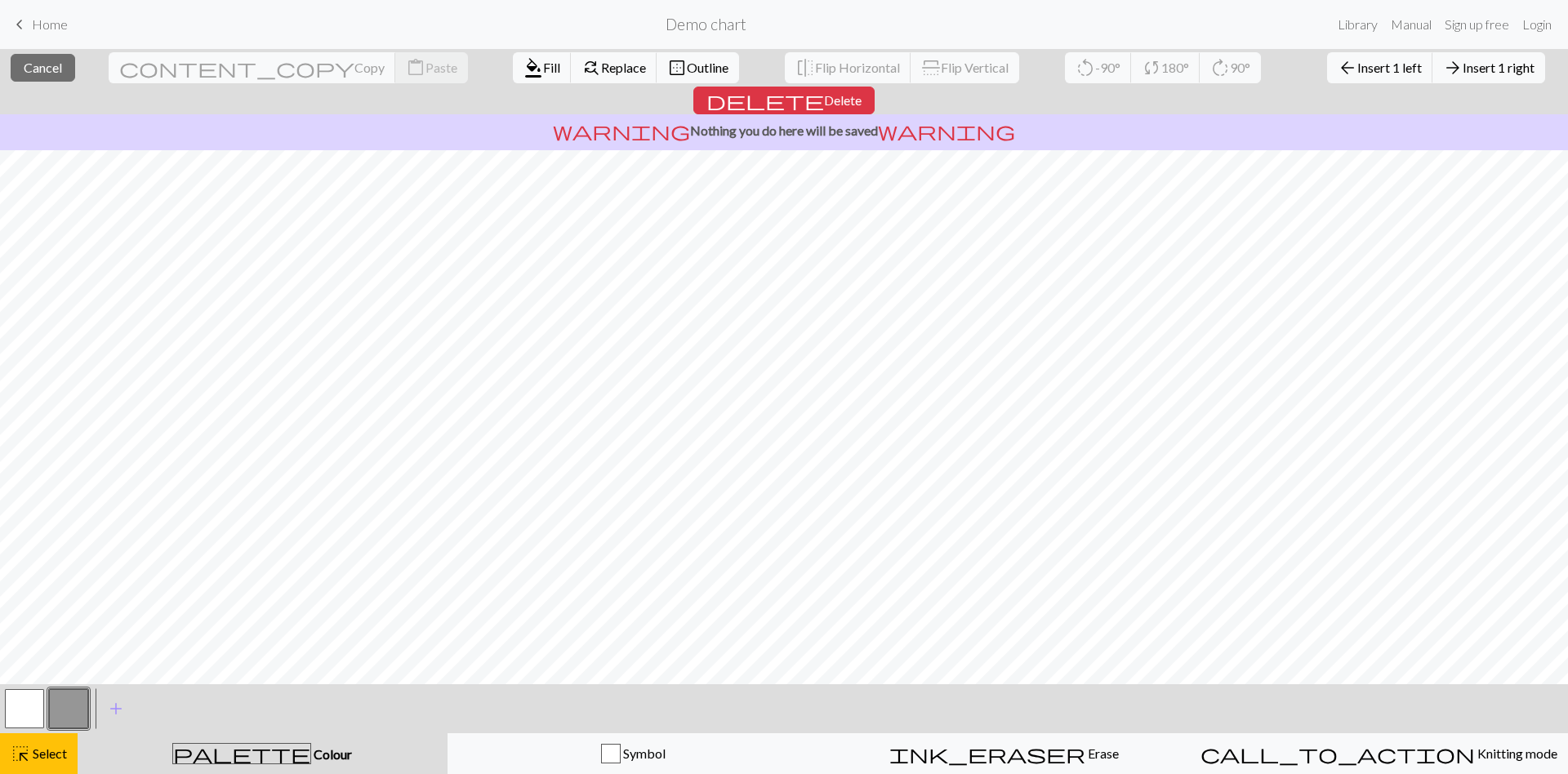
click at [66, 687] on button "button" at bounding box center [68, 708] width 39 height 39
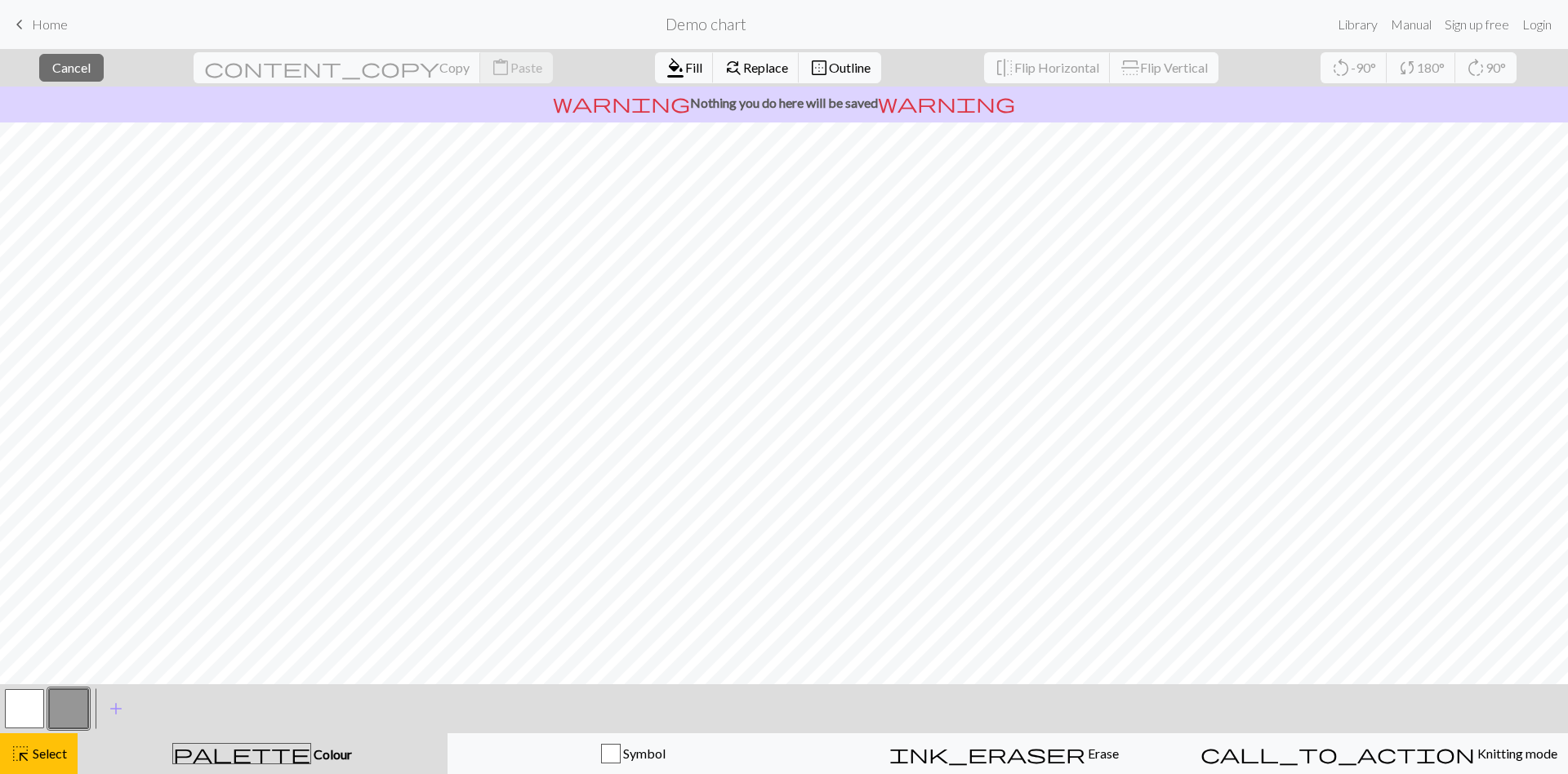
click at [62, 687] on button "button" at bounding box center [68, 708] width 39 height 39
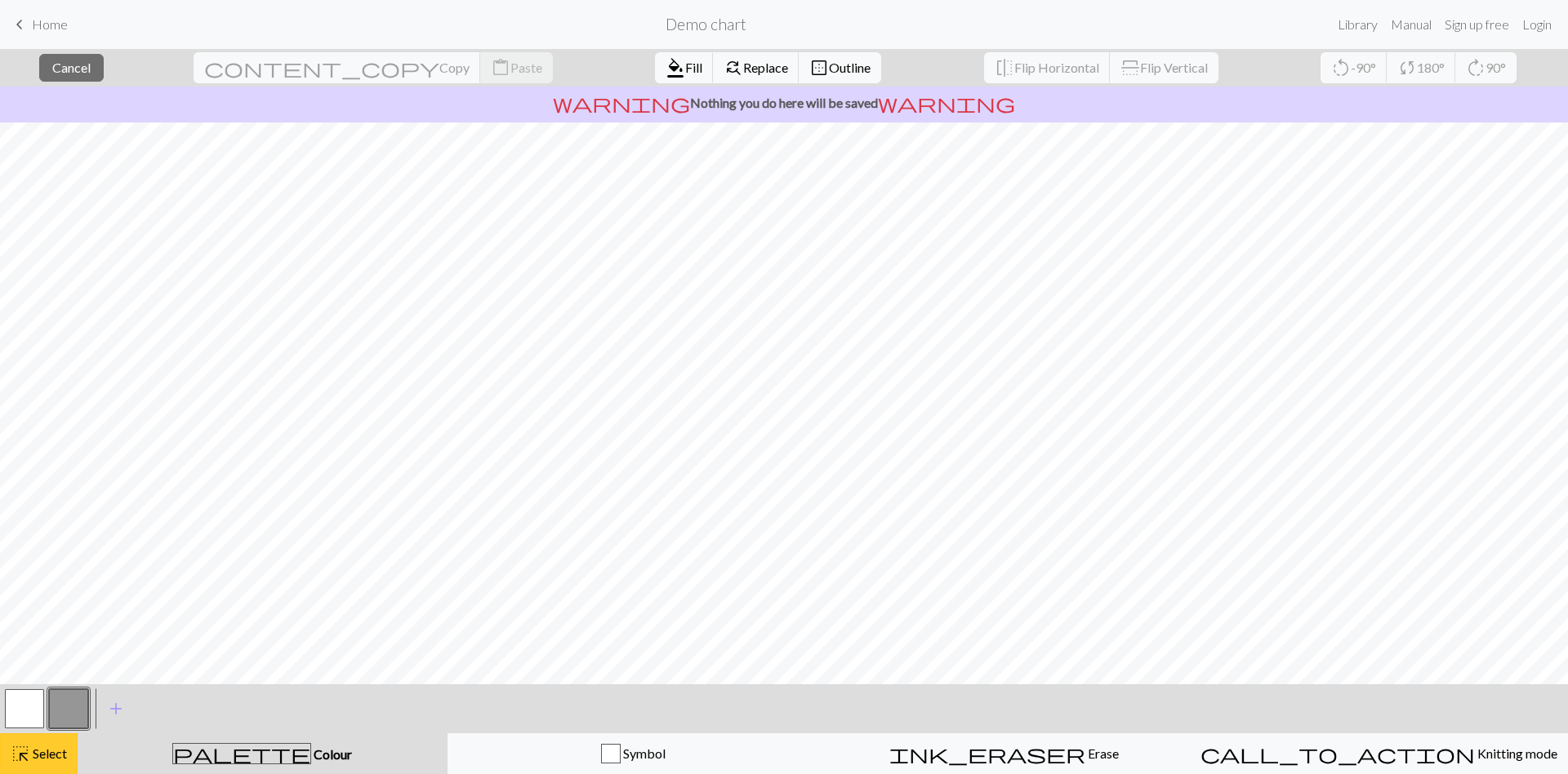
click at [63, 687] on span "Select" at bounding box center [49, 753] width 37 height 16
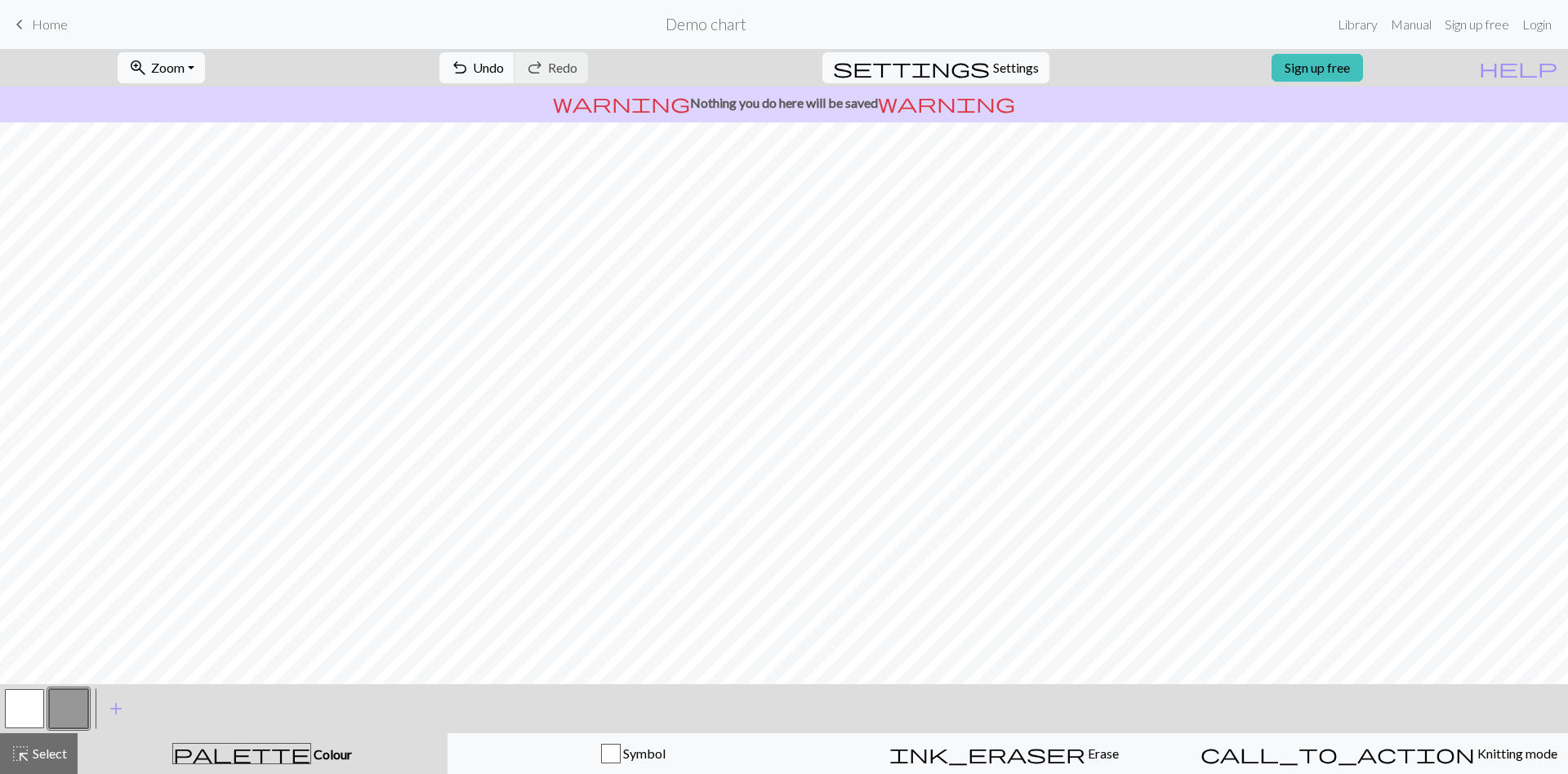
click at [192, 687] on div "palette Colour Colour" at bounding box center [262, 753] width 350 height 21
click at [250, 687] on span "palette" at bounding box center [242, 753] width 137 height 23
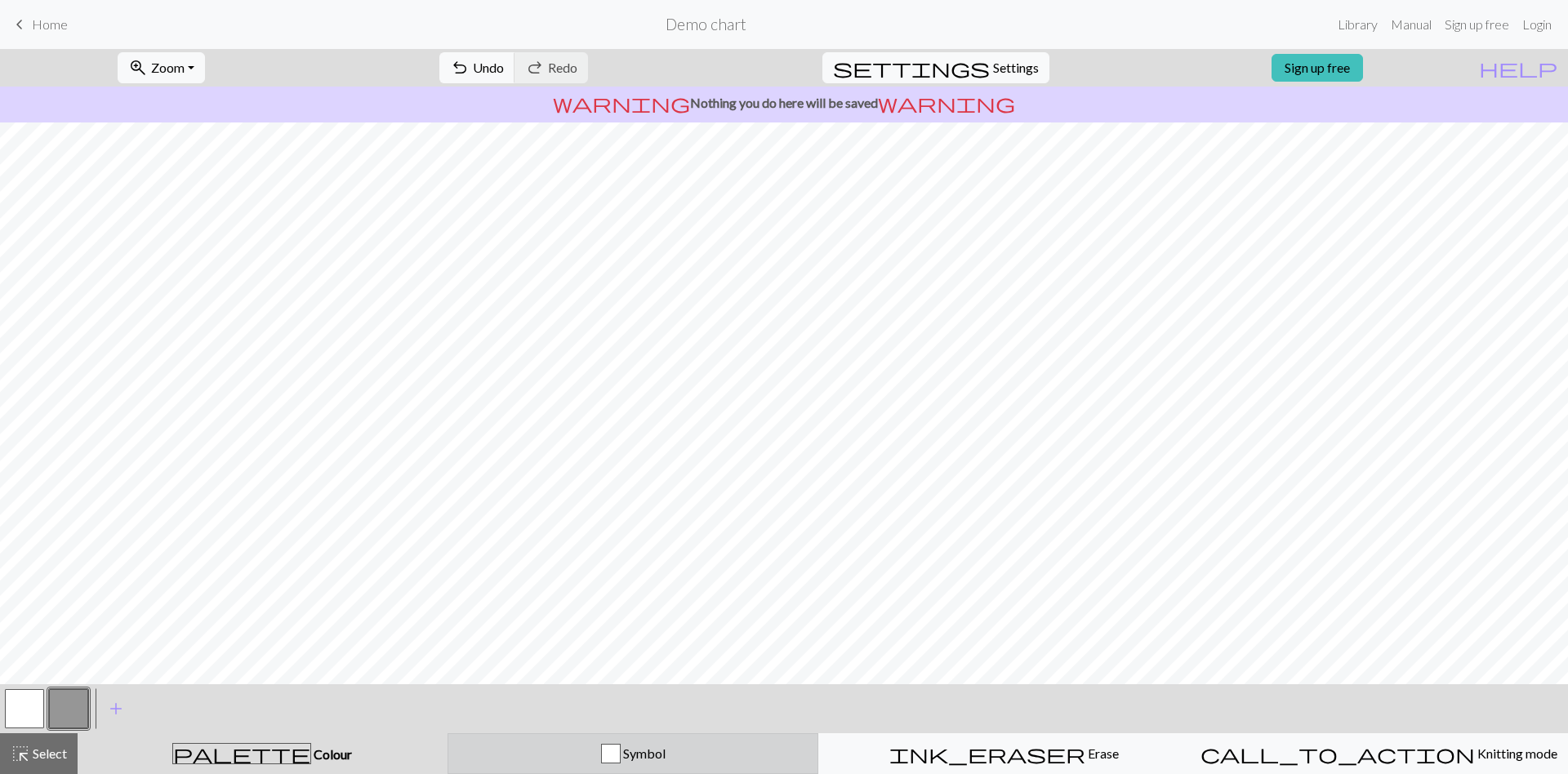
click at [591, 687] on div "Symbol" at bounding box center [634, 753] width 350 height 19
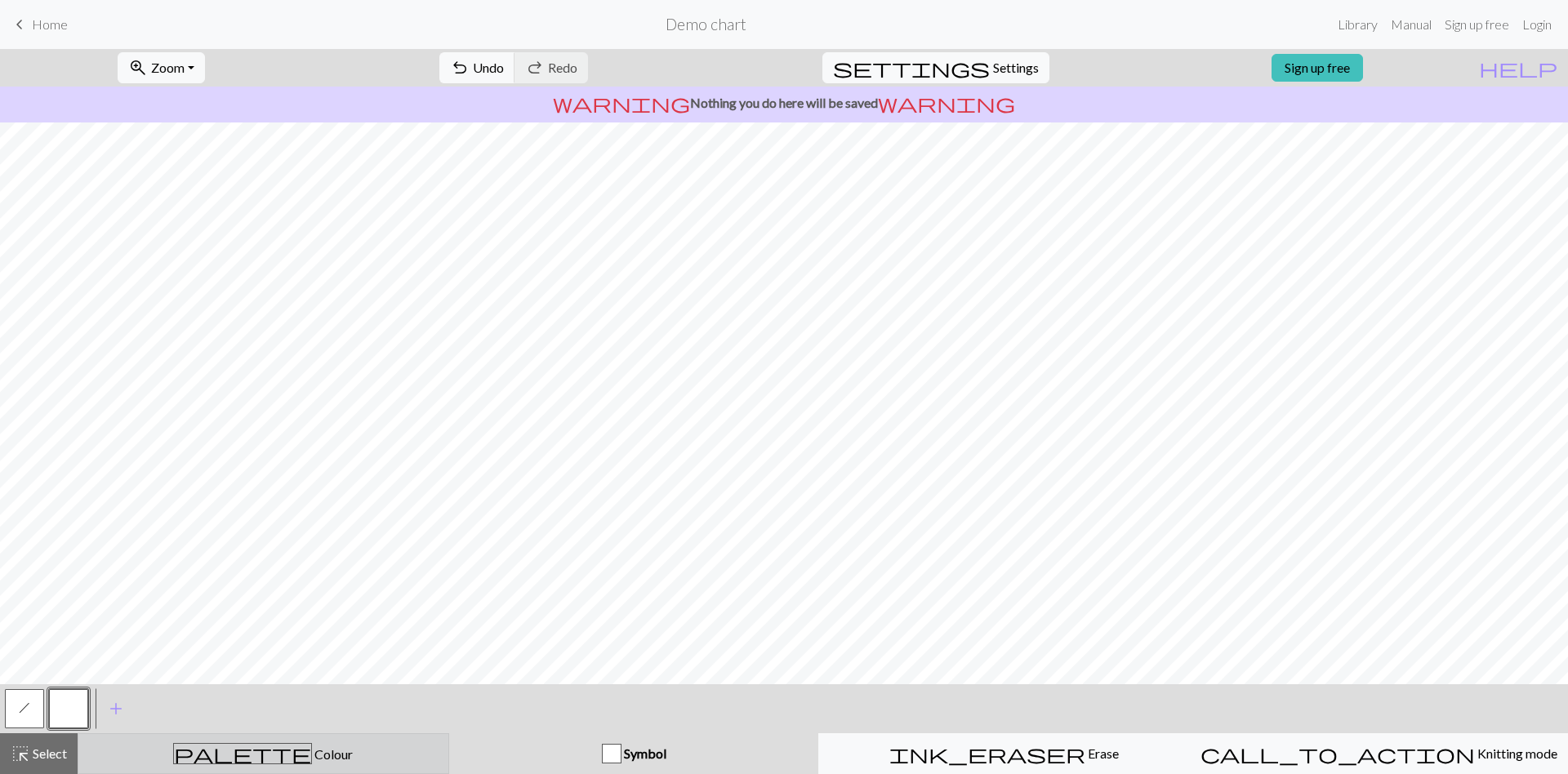
click at [272, 687] on button "palette Colour Colour" at bounding box center [263, 753] width 371 height 41
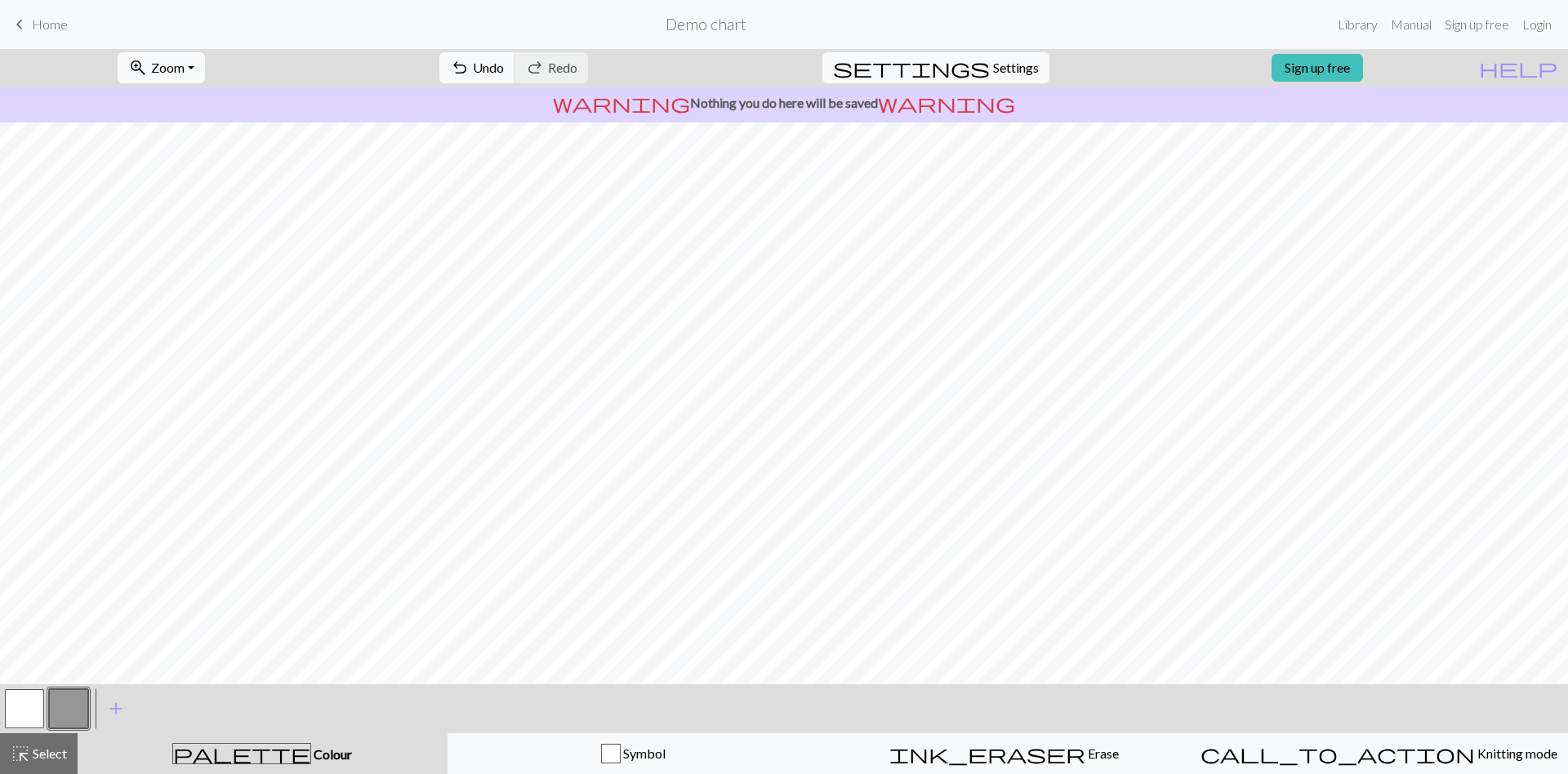
click at [20, 687] on button "button" at bounding box center [24, 708] width 39 height 39
click at [76, 687] on button "button" at bounding box center [68, 708] width 39 height 39
click at [32, 687] on button "button" at bounding box center [24, 708] width 39 height 39
click at [81, 687] on button "button" at bounding box center [68, 708] width 39 height 39
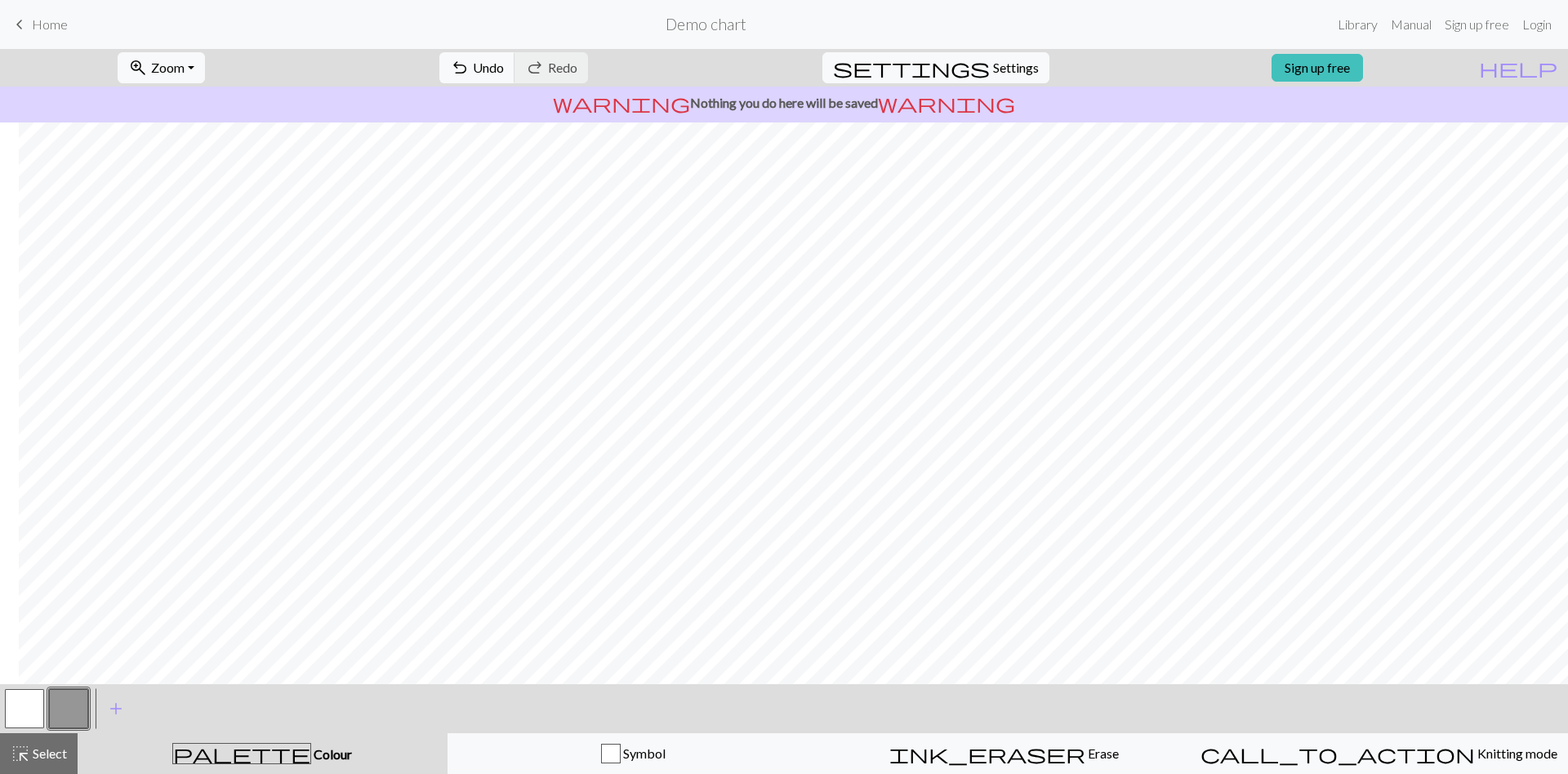
click at [16, 687] on button "button" at bounding box center [24, 708] width 39 height 39
click at [65, 687] on button "button" at bounding box center [68, 708] width 39 height 39
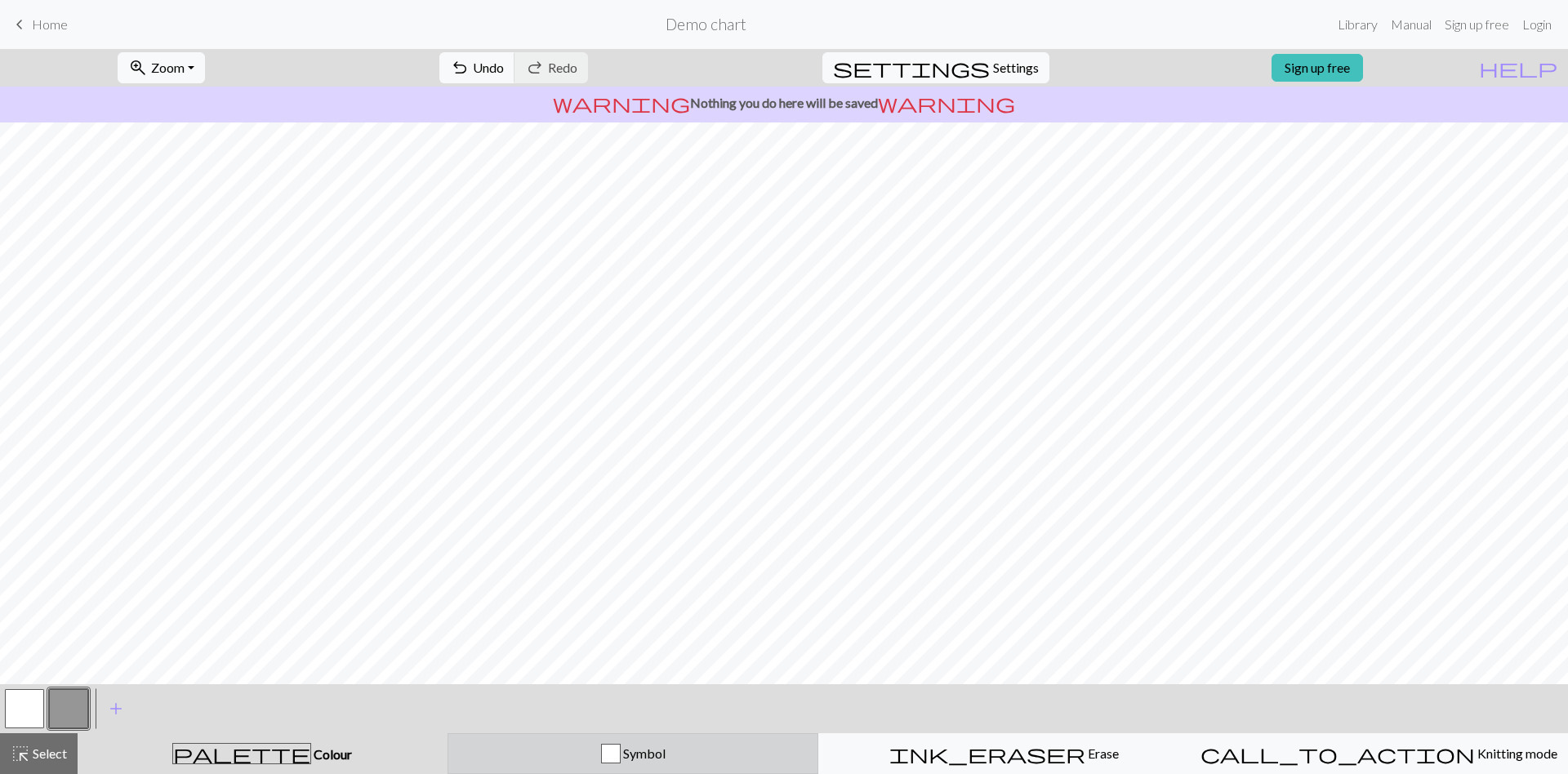
click at [651, 687] on button "Symbol" at bounding box center [633, 753] width 371 height 41
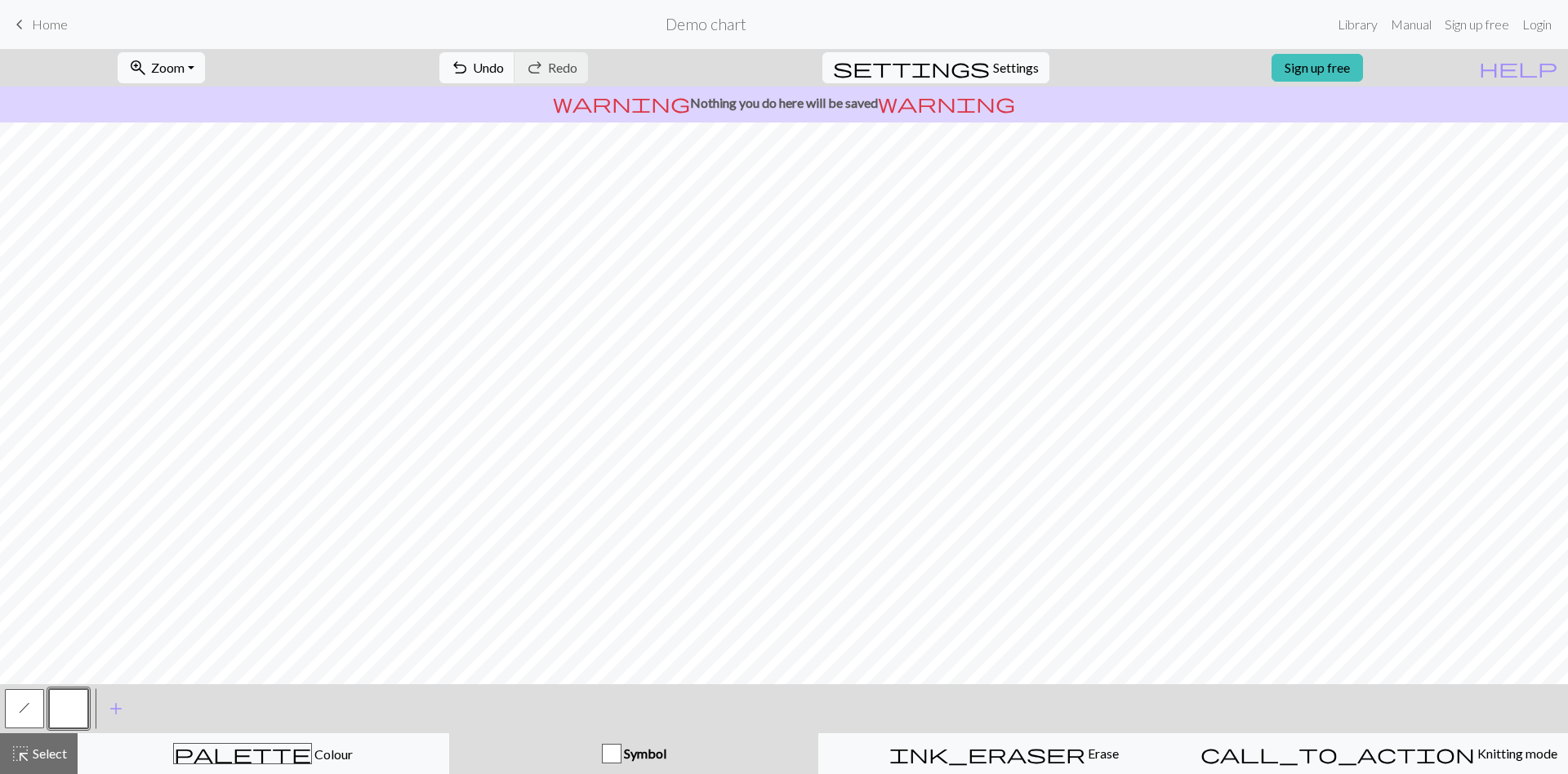
click at [25, 687] on button "h" at bounding box center [24, 708] width 39 height 39
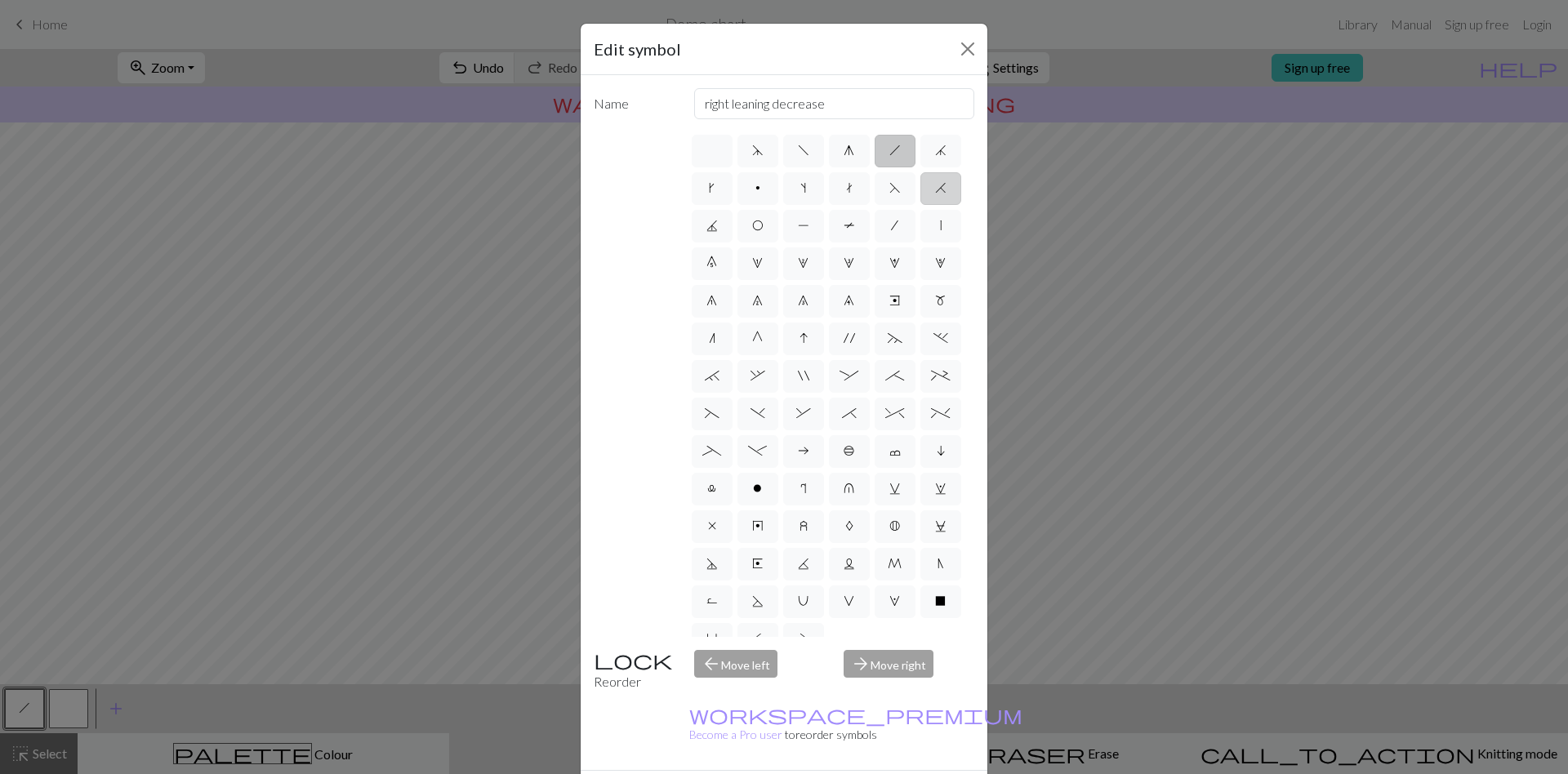
click at [935, 194] on span "H" at bounding box center [941, 188] width 12 height 13
click at [935, 188] on input "H" at bounding box center [940, 183] width 11 height 11
radio input "true"
type input "k2tog"
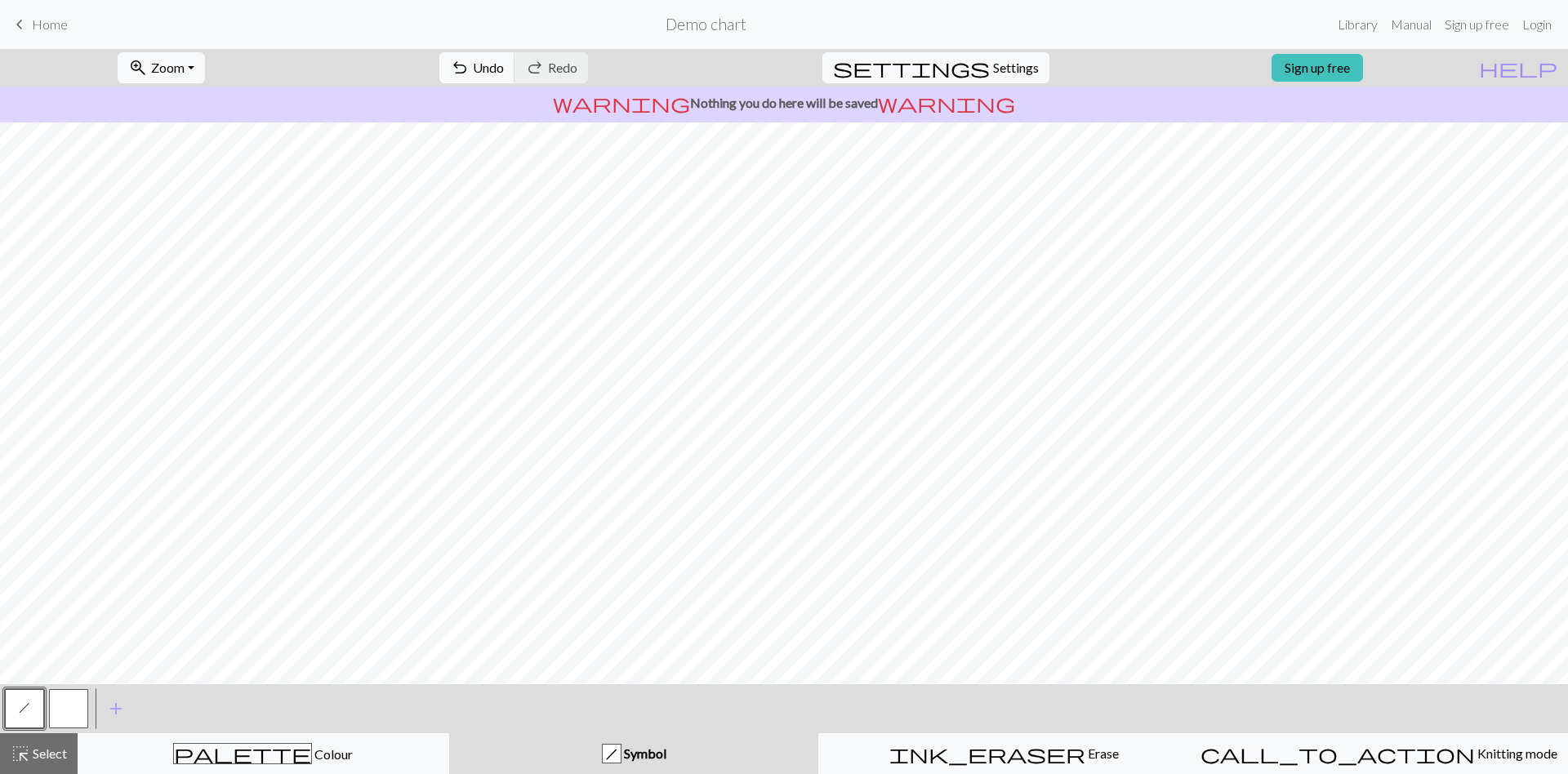
click at [560, 687] on div "h Symbol" at bounding box center [634, 753] width 350 height 19
click at [12, 687] on button "h" at bounding box center [24, 708] width 39 height 39
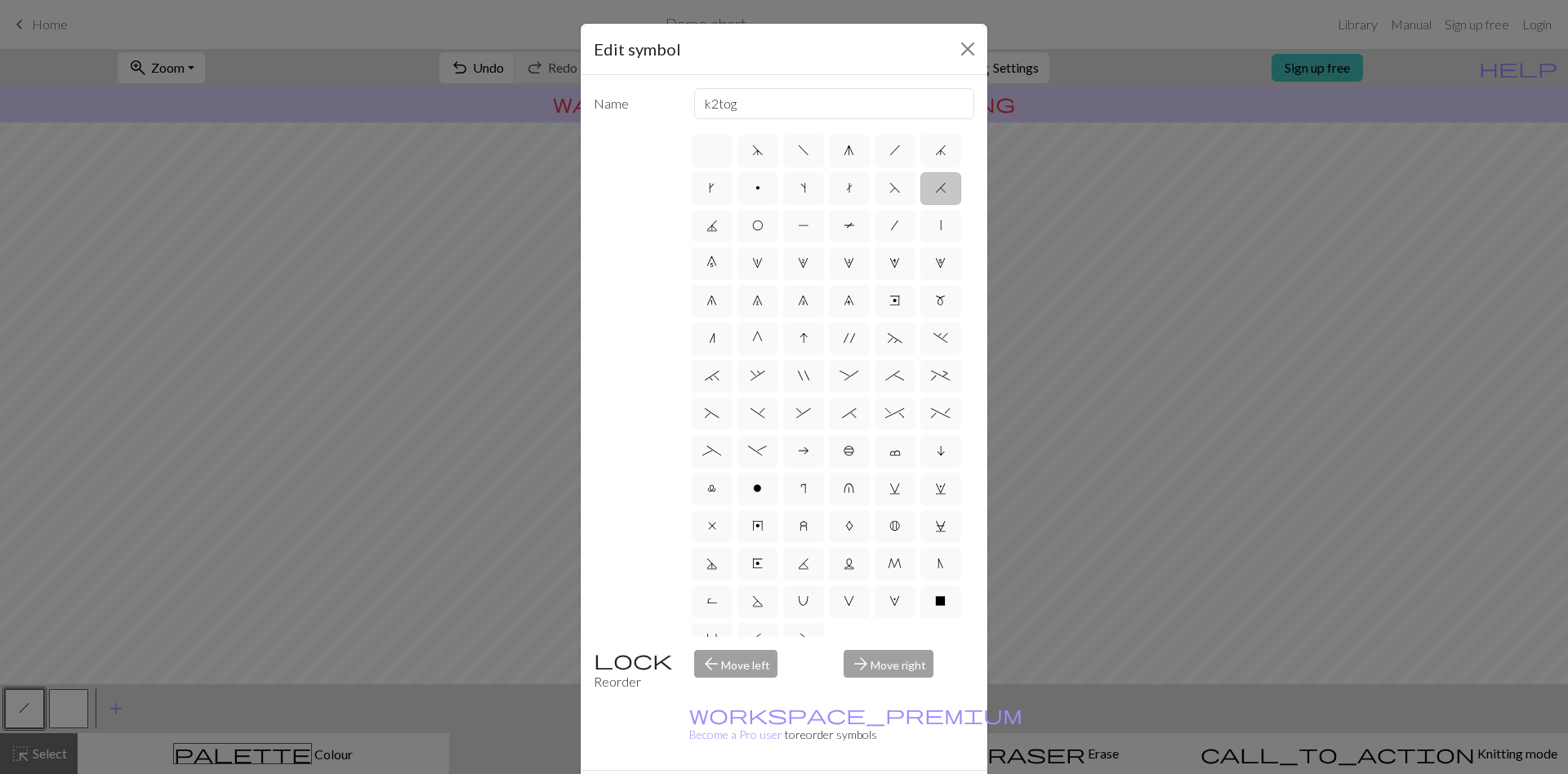
click at [920, 205] on label "H" at bounding box center [940, 188] width 41 height 33
click at [935, 188] on input "H" at bounding box center [940, 183] width 11 height 11
click at [889, 194] on span "F" at bounding box center [895, 188] width 12 height 13
click at [889, 188] on input "F" at bounding box center [894, 183] width 11 height 11
radio input "true"
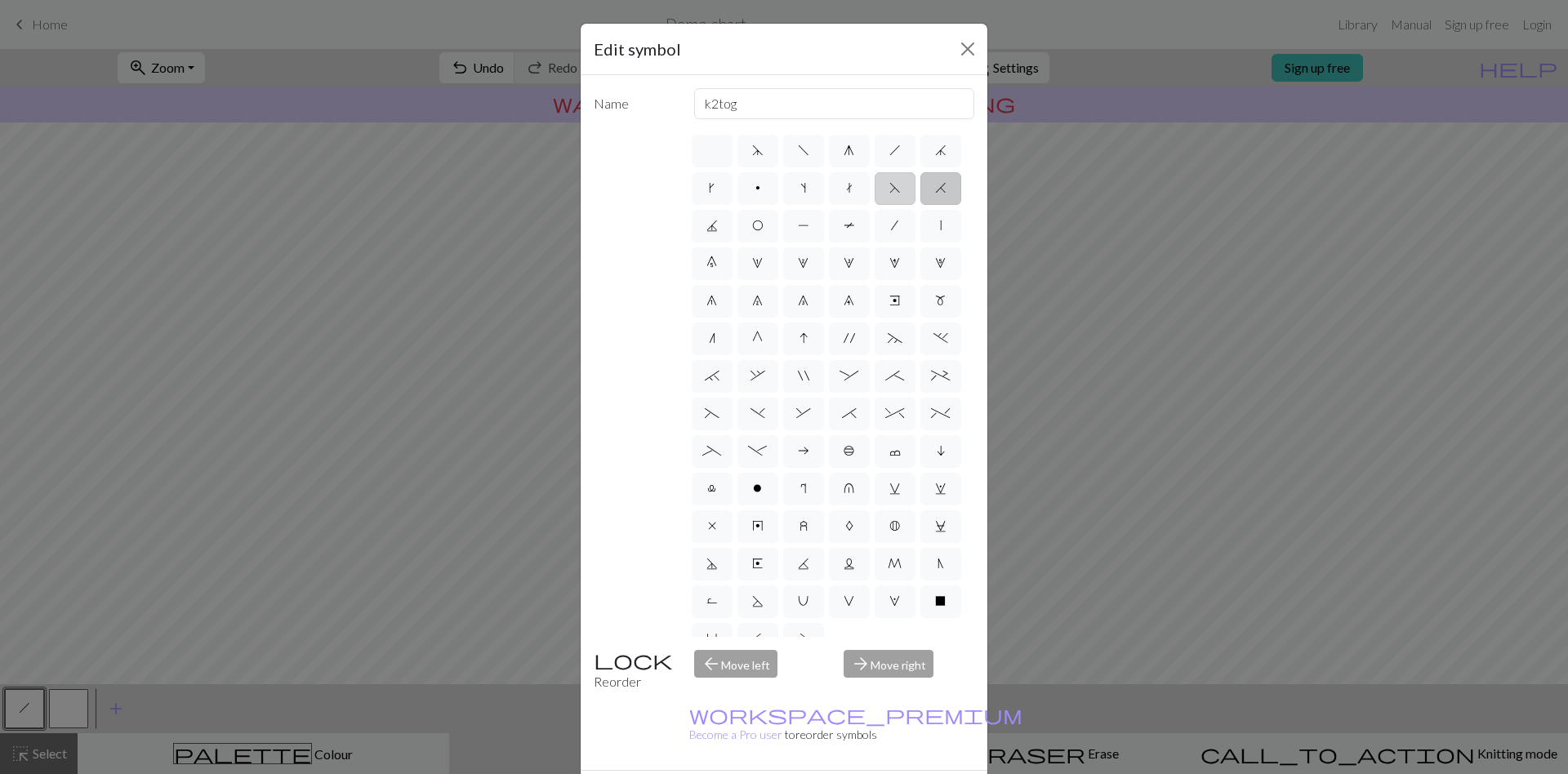
type input "ssk"
click at [935, 194] on span "H" at bounding box center [941, 188] width 12 height 13
click at [935, 188] on input "H" at bounding box center [940, 183] width 11 height 11
radio input "true"
type input "k2tog"
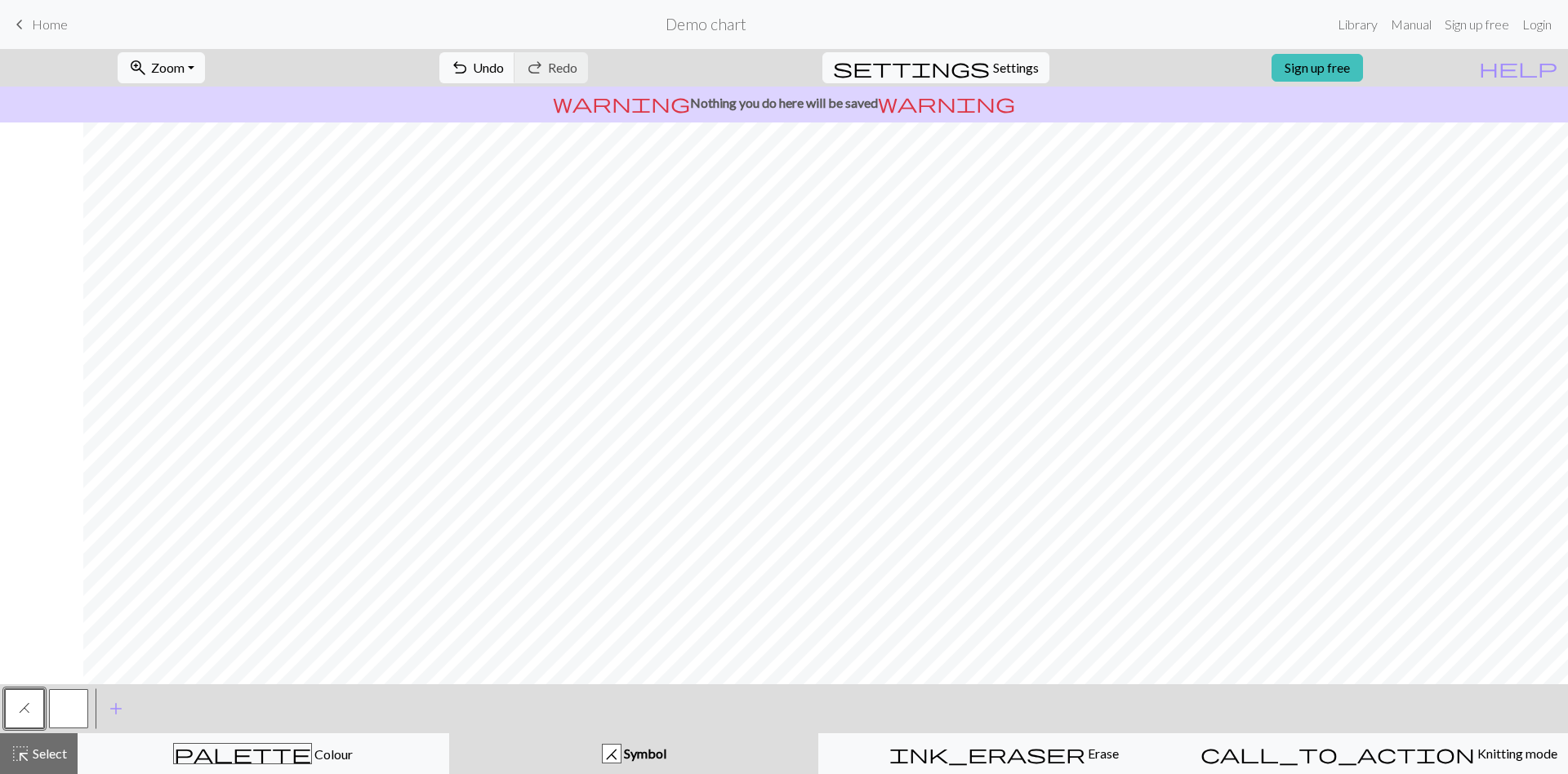
scroll to position [0, 1198]
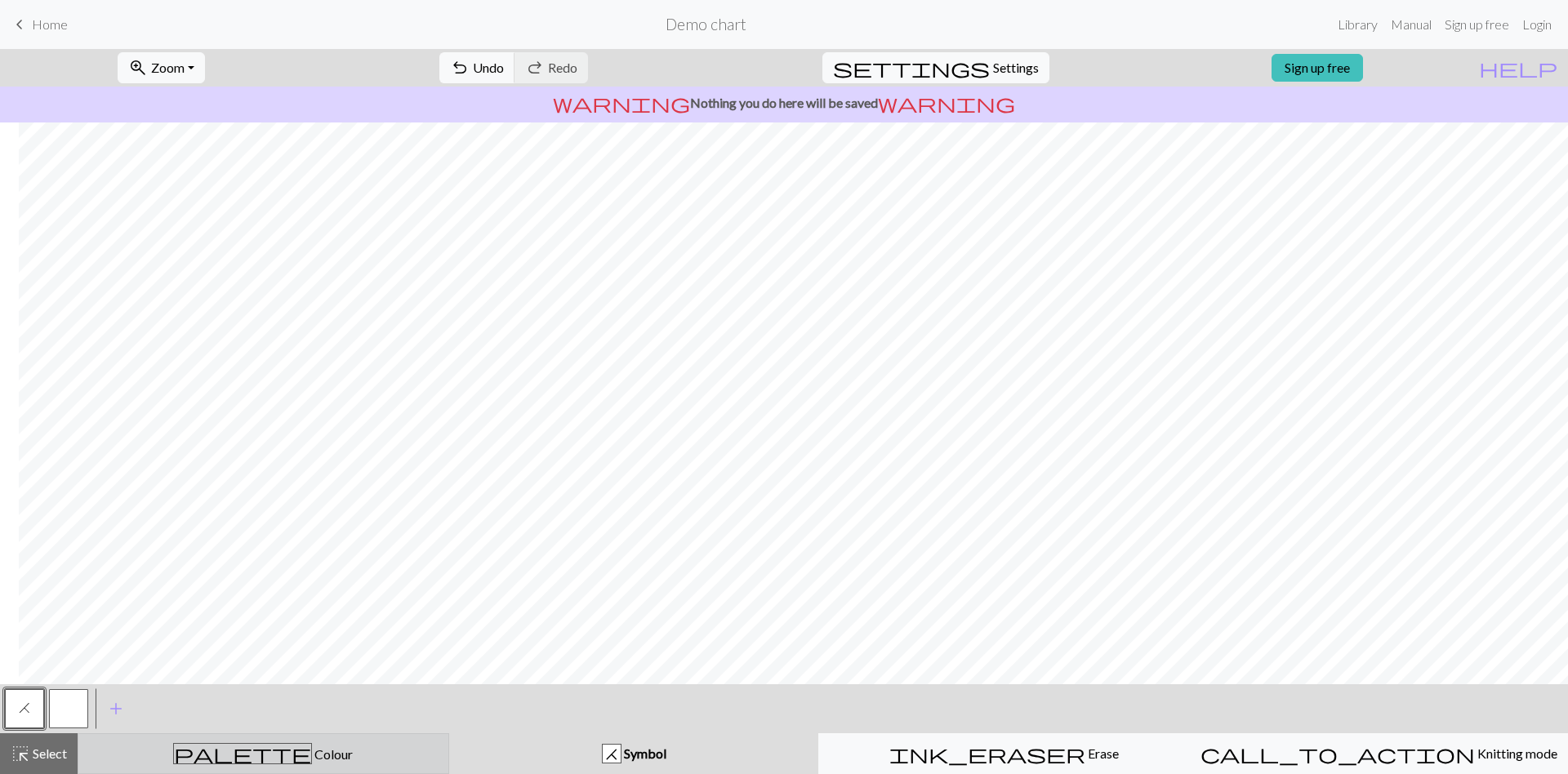
click at [230, 687] on div "palette Colour Colour" at bounding box center [263, 753] width 350 height 21
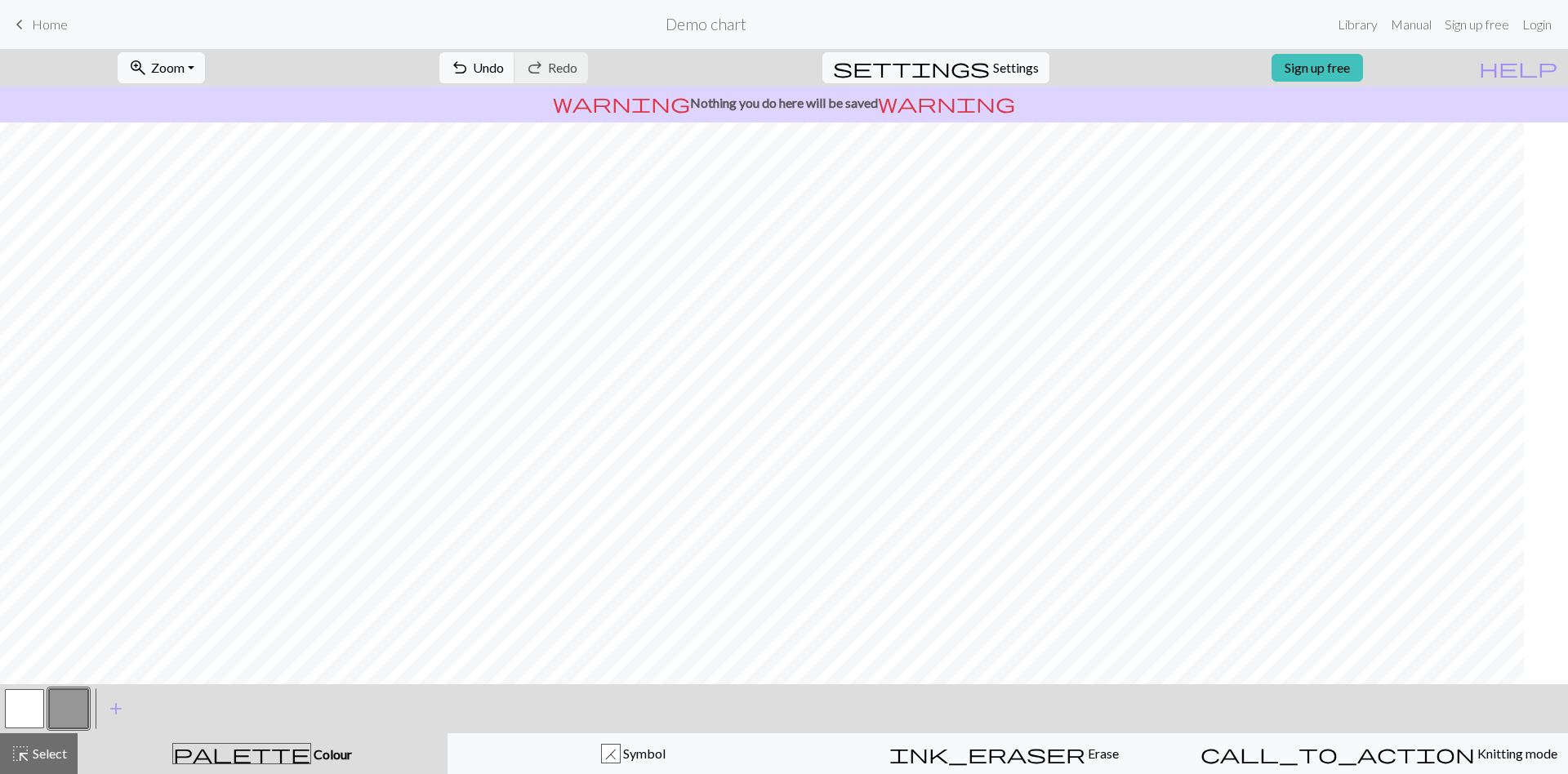
scroll to position [0, 0]
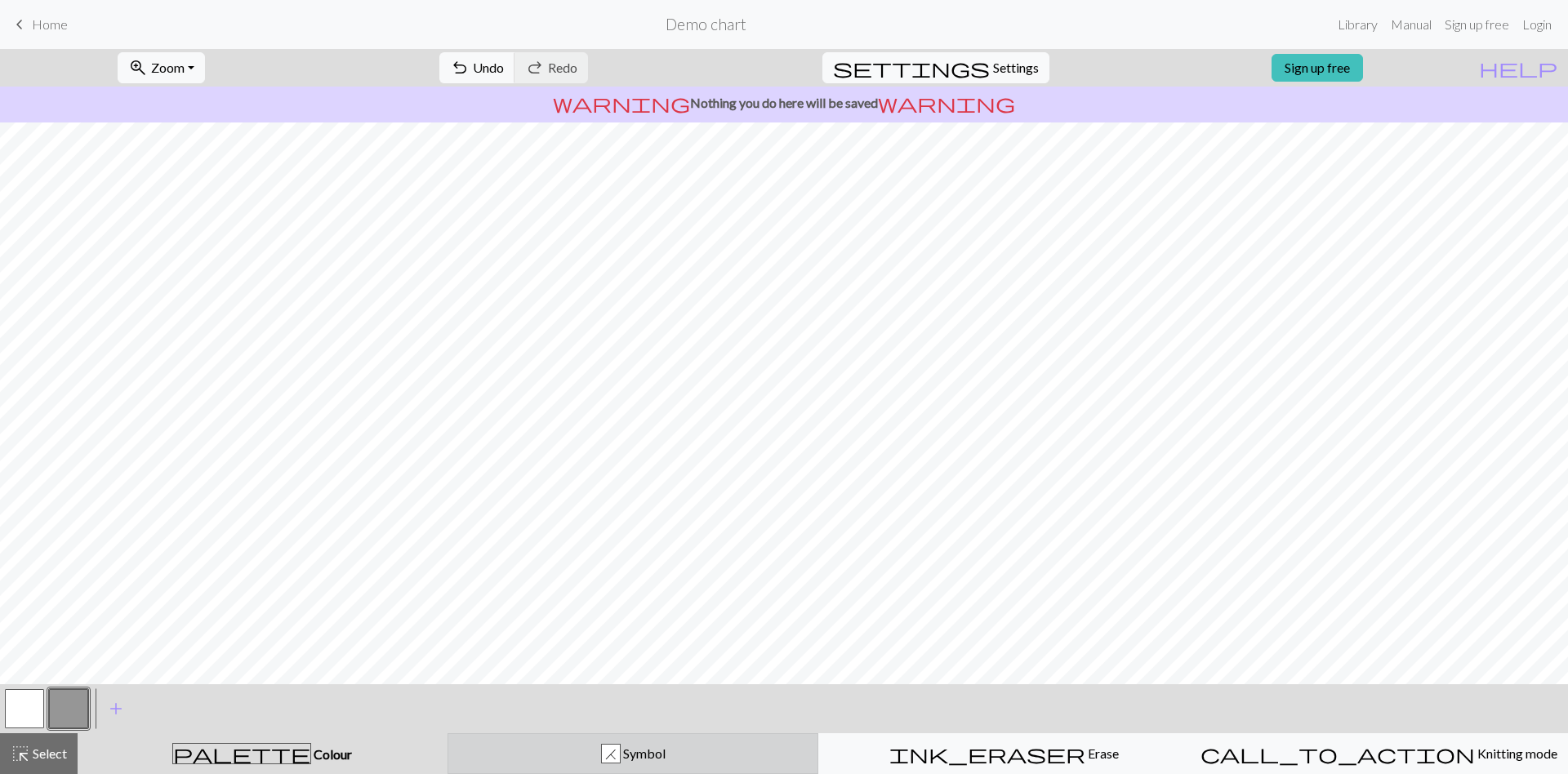
click at [525, 687] on div "H Symbol" at bounding box center [634, 753] width 350 height 19
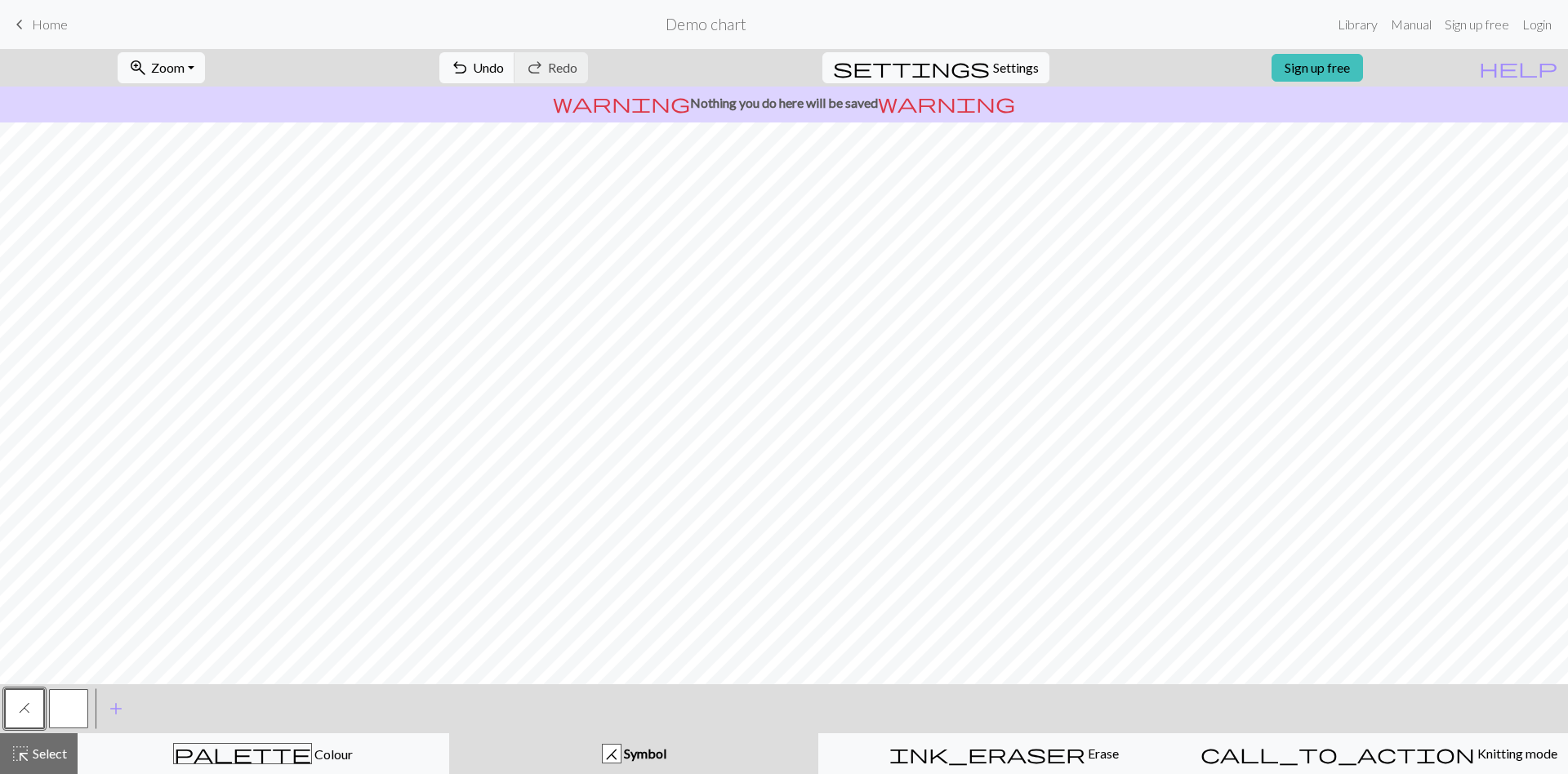
click at [78, 687] on button "button" at bounding box center [68, 708] width 39 height 39
click at [13, 687] on button "H" at bounding box center [24, 708] width 39 height 39
click at [81, 687] on button "button" at bounding box center [68, 708] width 39 height 39
click at [29, 687] on button "H" at bounding box center [24, 708] width 39 height 39
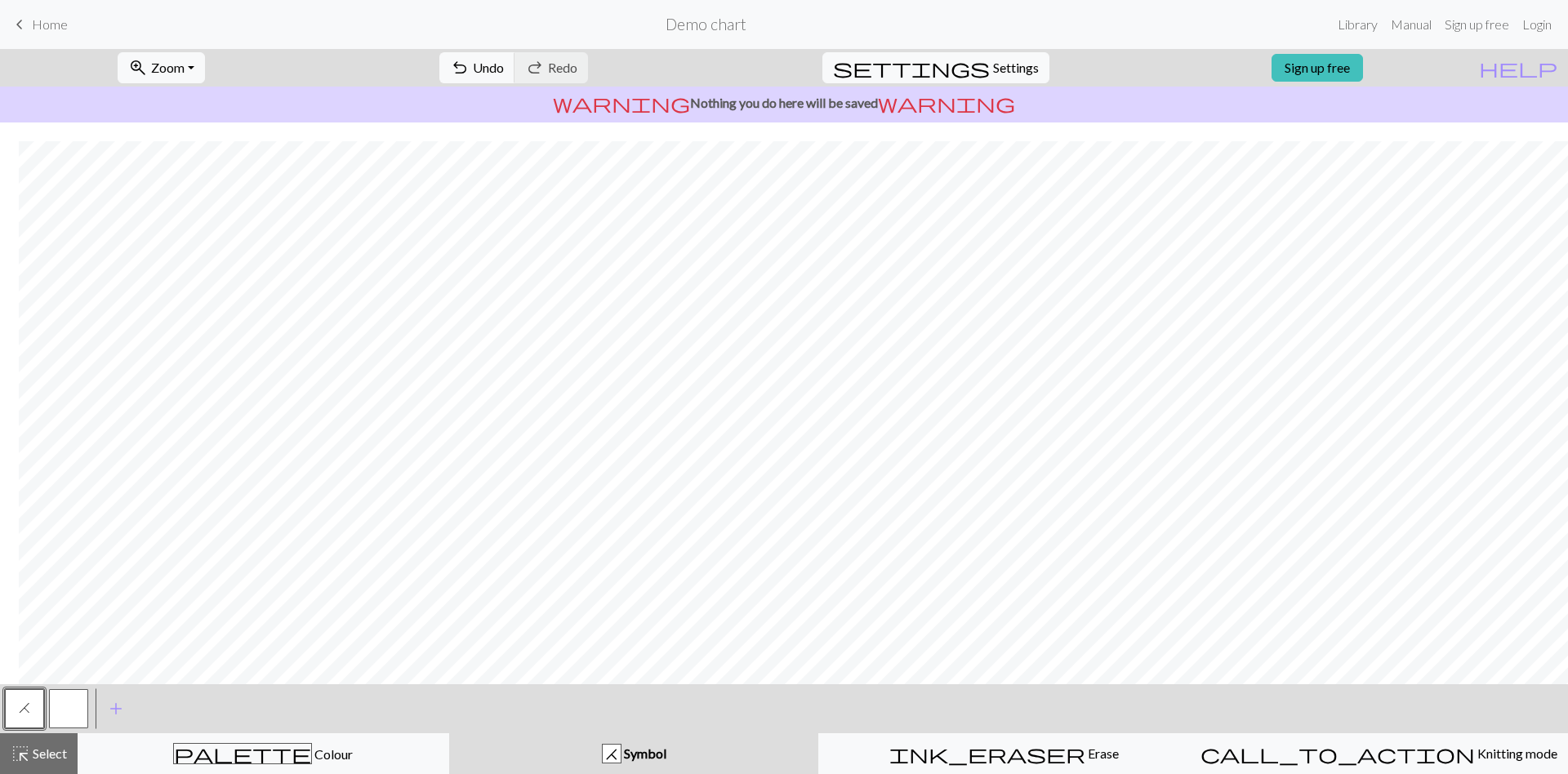
click at [80, 687] on button "button" at bounding box center [68, 708] width 39 height 39
click at [108, 687] on span "add" at bounding box center [116, 708] width 19 height 23
click at [75, 687] on button "button" at bounding box center [68, 708] width 39 height 39
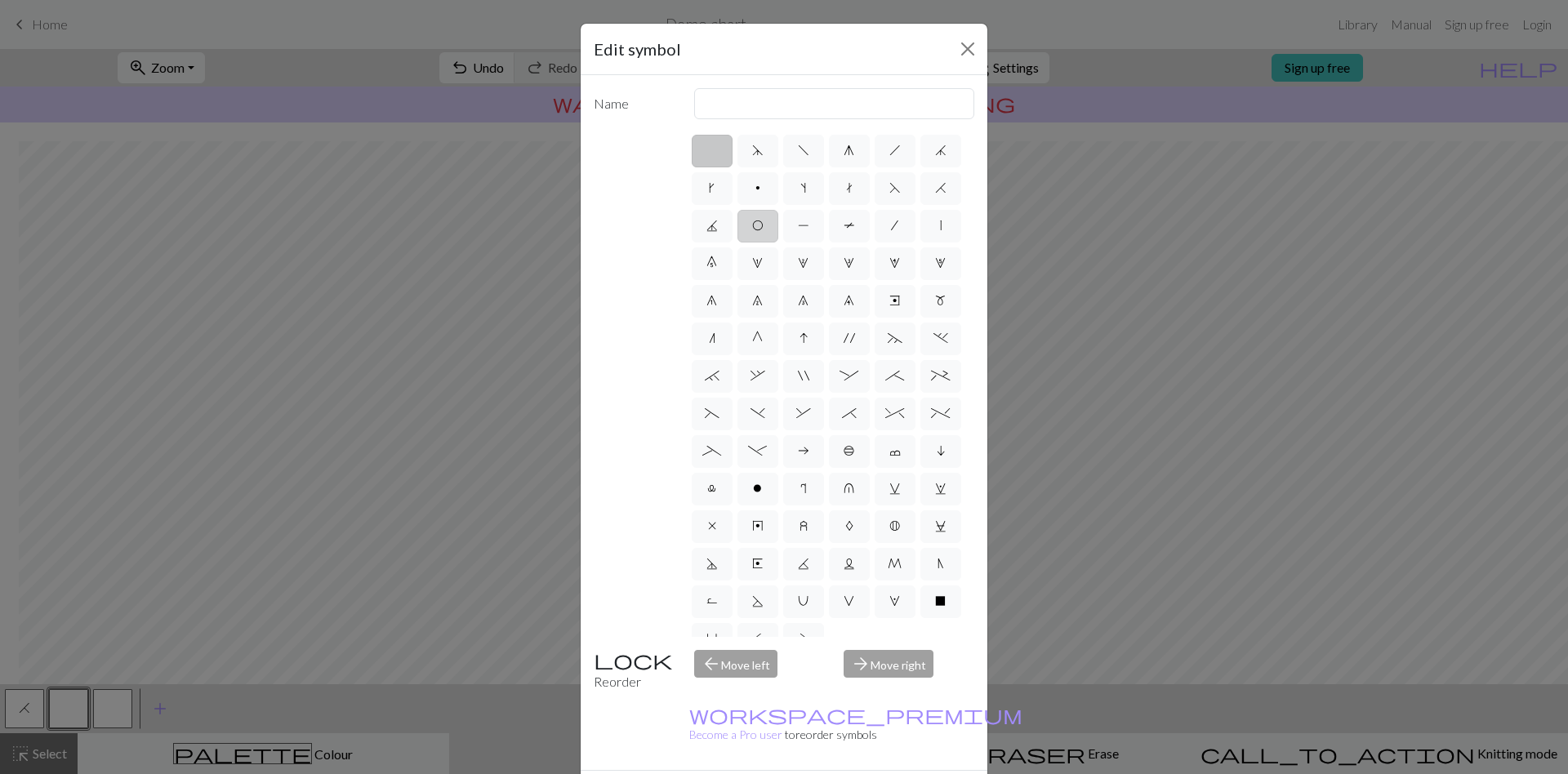
click at [763, 224] on span "O" at bounding box center [758, 225] width 12 height 13
click at [763, 224] on input "O" at bounding box center [757, 220] width 11 height 11
radio input "true"
type input "yo"
click at [752, 152] on span "d" at bounding box center [758, 150] width 12 height 13
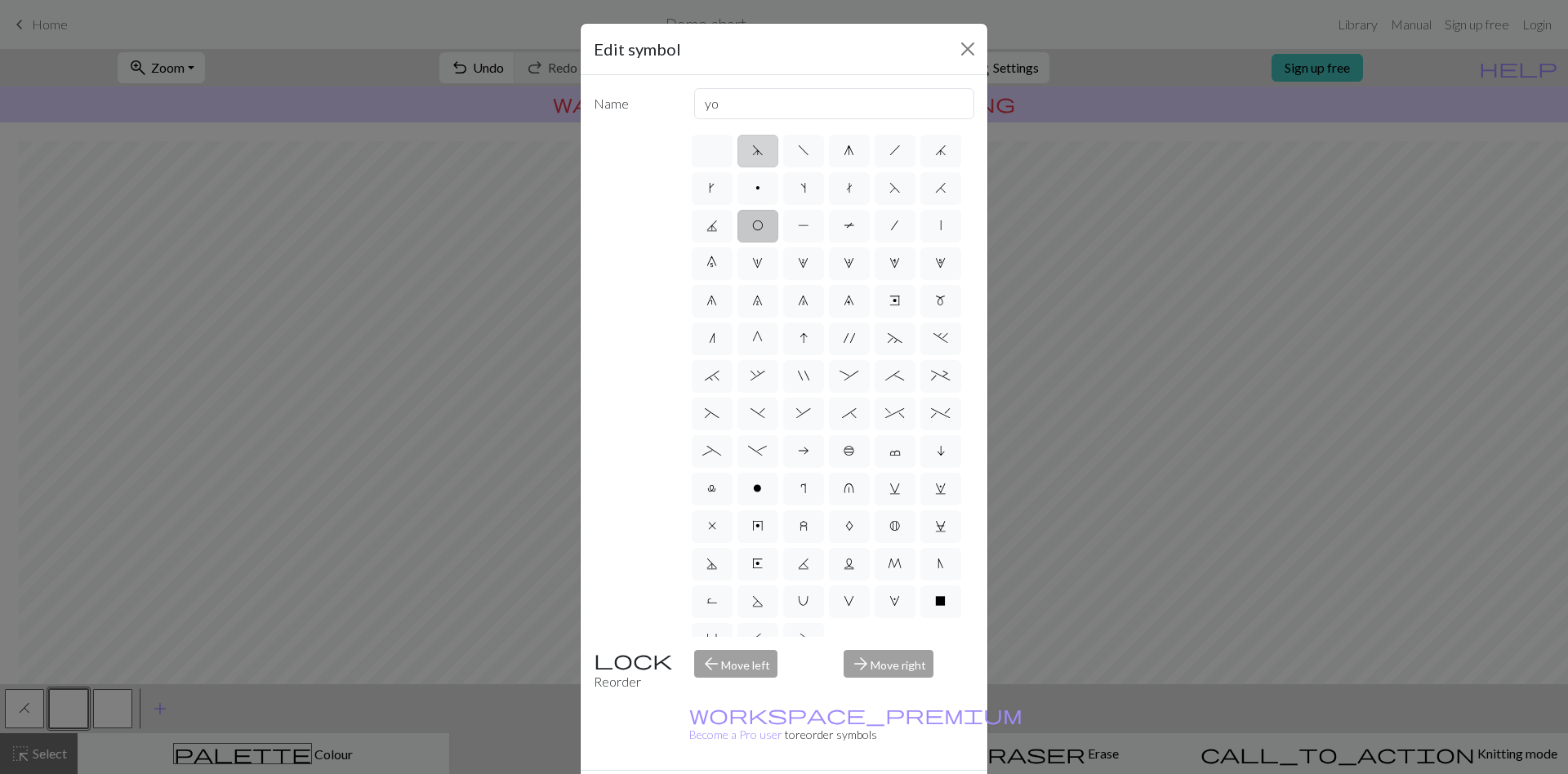
click at [752, 151] on input "d" at bounding box center [757, 146] width 11 height 11
radio input "true"
type input "sk2p"
click at [783, 154] on label "f" at bounding box center [803, 151] width 41 height 33
click at [798, 151] on input "f" at bounding box center [803, 146] width 11 height 11
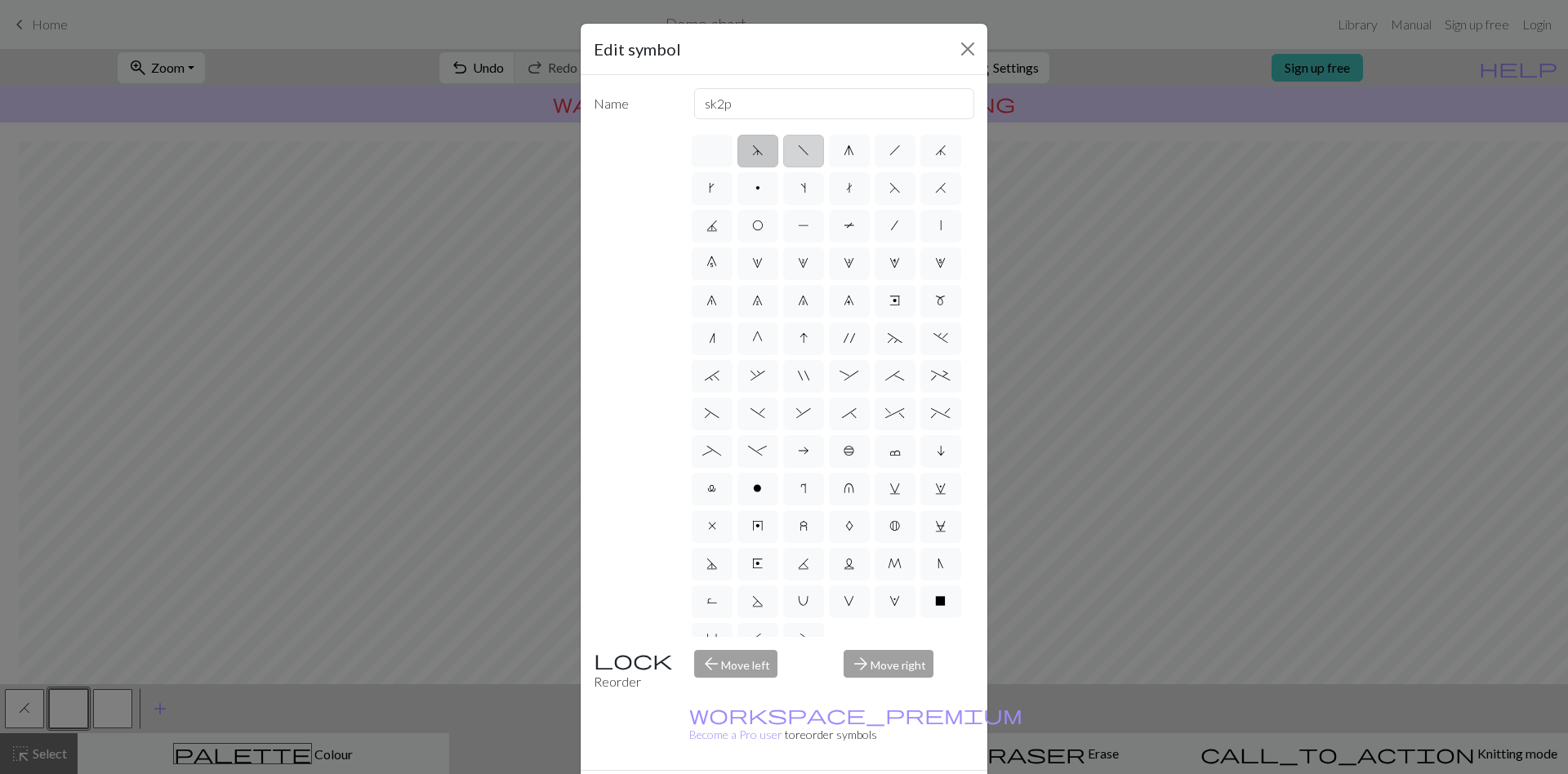
radio input "true"
type input "left leaning decrease"
click at [848, 157] on label "g" at bounding box center [849, 151] width 41 height 33
click at [848, 151] on input "g" at bounding box center [848, 146] width 11 height 11
radio input "true"
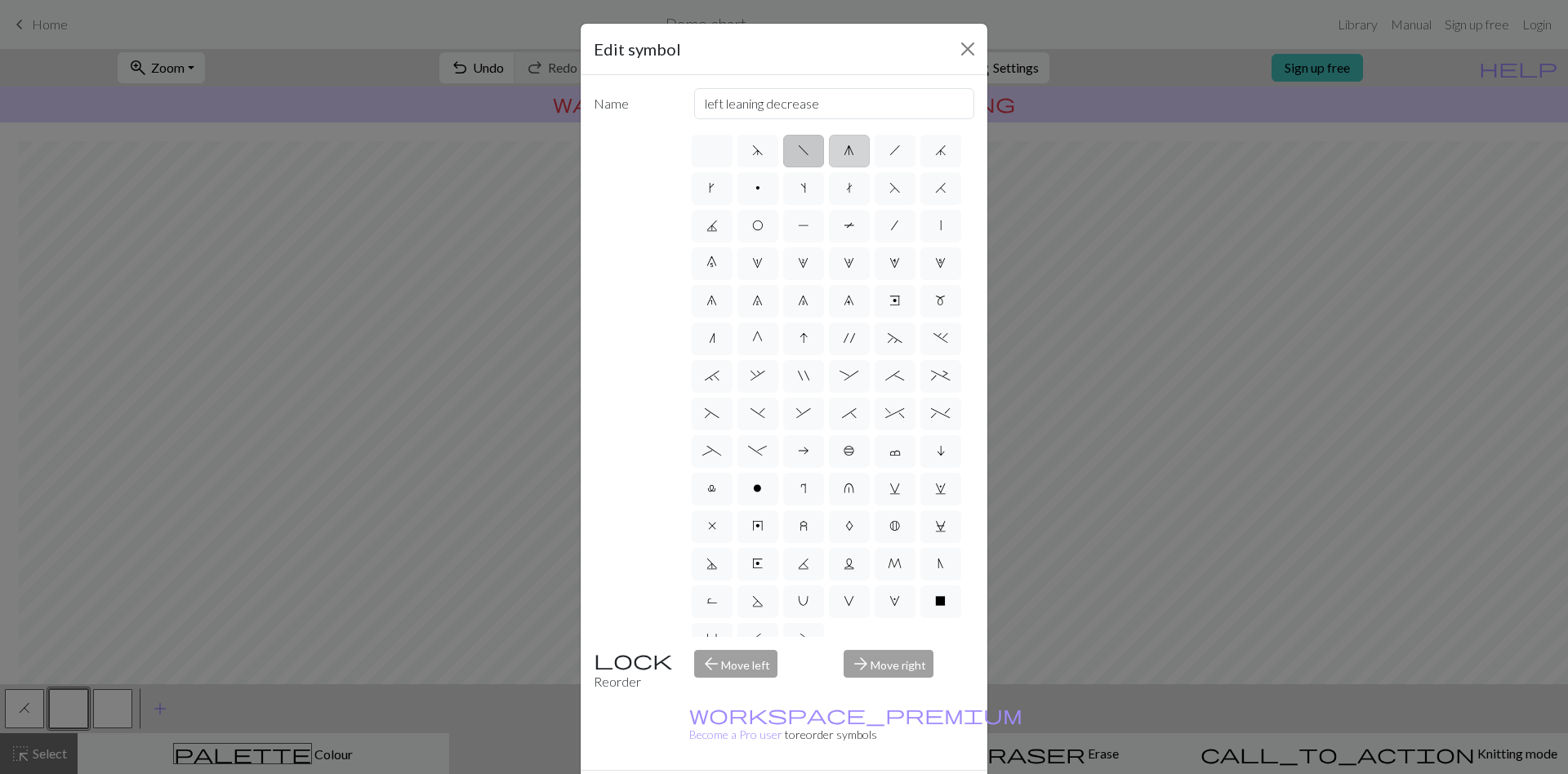
type input "sk2p"
drag, startPoint x: 840, startPoint y: 117, endPoint x: 689, endPoint y: 115, distance: 151.0
click at [694, 115] on input "sk2p" at bounding box center [834, 103] width 281 height 31
type input "p"
type input "k"
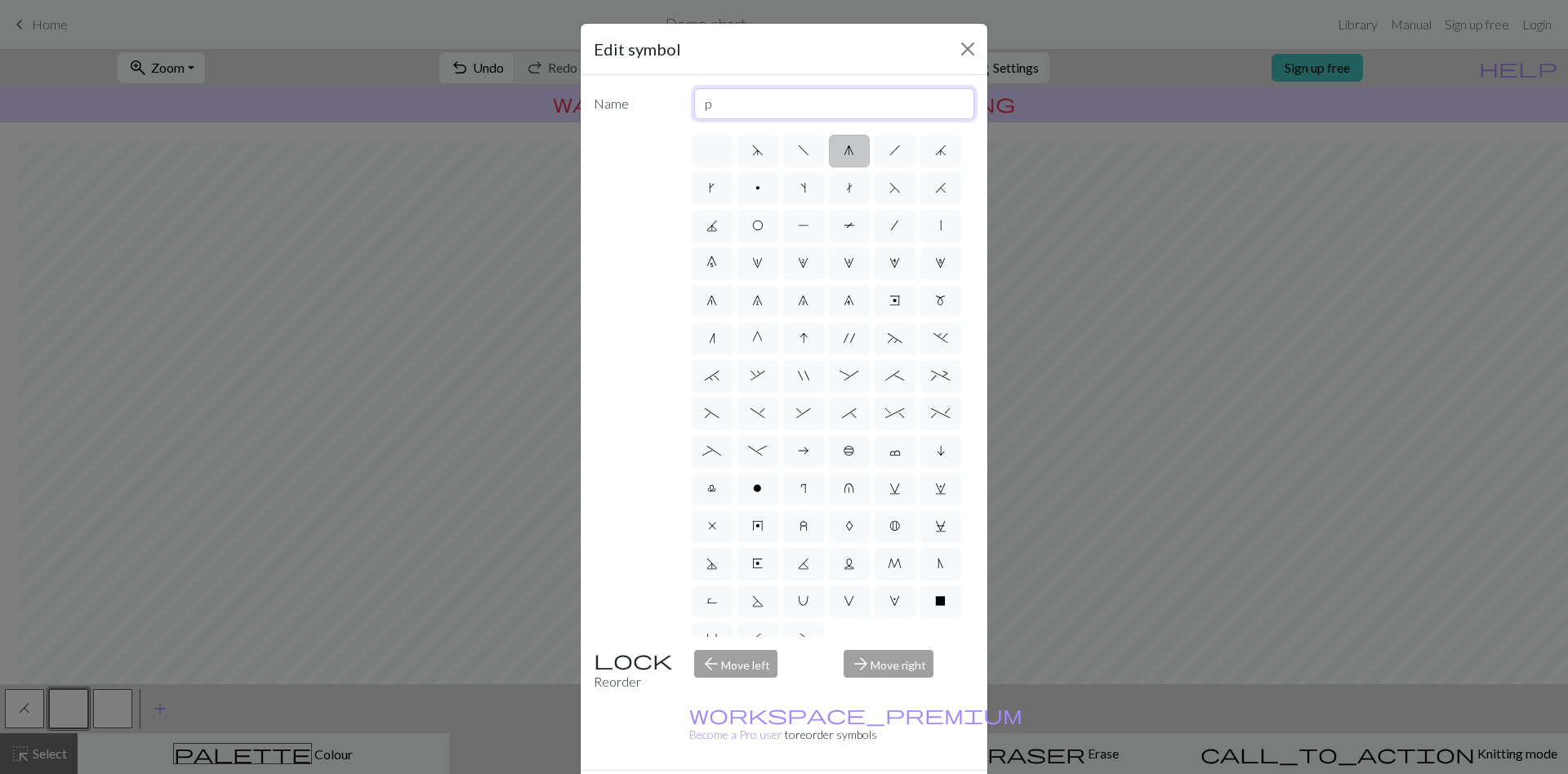
type input "p"
click at [737, 505] on label "o" at bounding box center [758, 488] width 41 height 33
click at [753, 489] on input "o" at bounding box center [758, 483] width 11 height 11
radio input "true"
type input "purl"
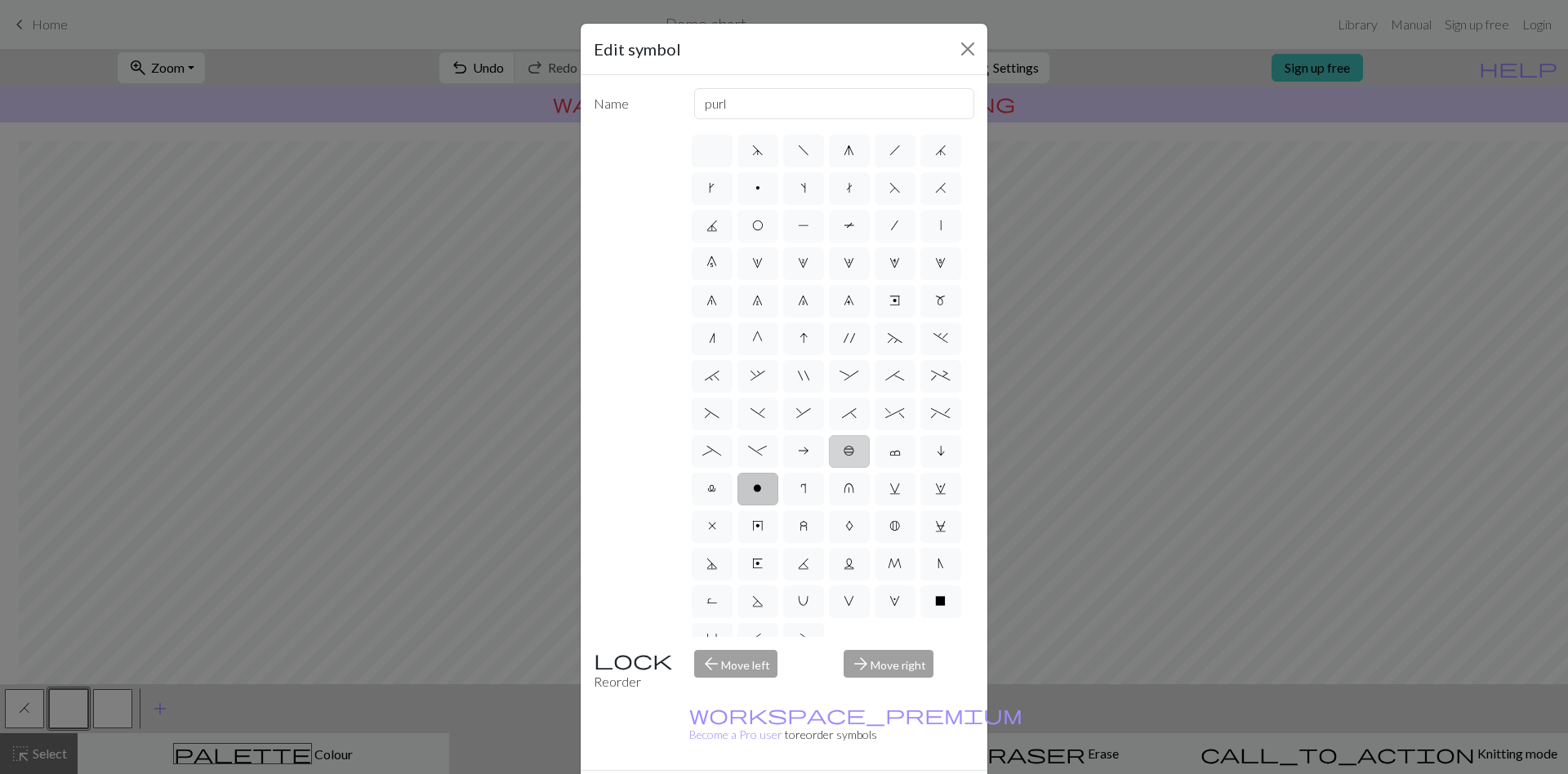
click at [843, 457] on span "b" at bounding box center [849, 451] width 12 height 13
click at [843, 452] on input "b" at bounding box center [848, 446] width 11 height 11
radio input "true"
type input "Peppercorn"
click at [737, 505] on label "o" at bounding box center [758, 488] width 41 height 33
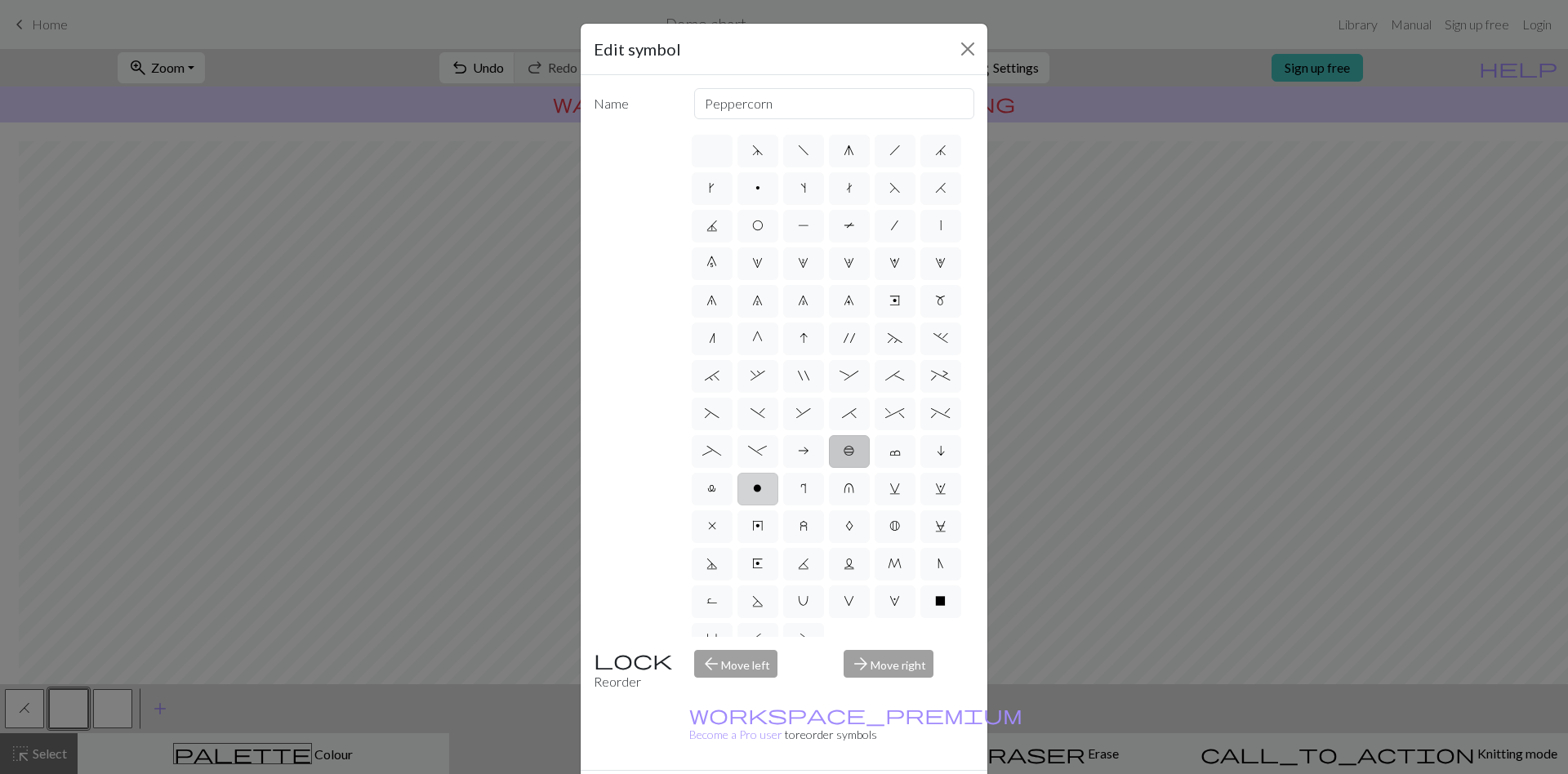
click at [753, 489] on input "o" at bounding box center [758, 483] width 11 height 11
radio input "true"
type input "purl"
click at [732, 505] on label "l" at bounding box center [712, 488] width 41 height 33
click at [717, 489] on input "l" at bounding box center [712, 483] width 11 height 11
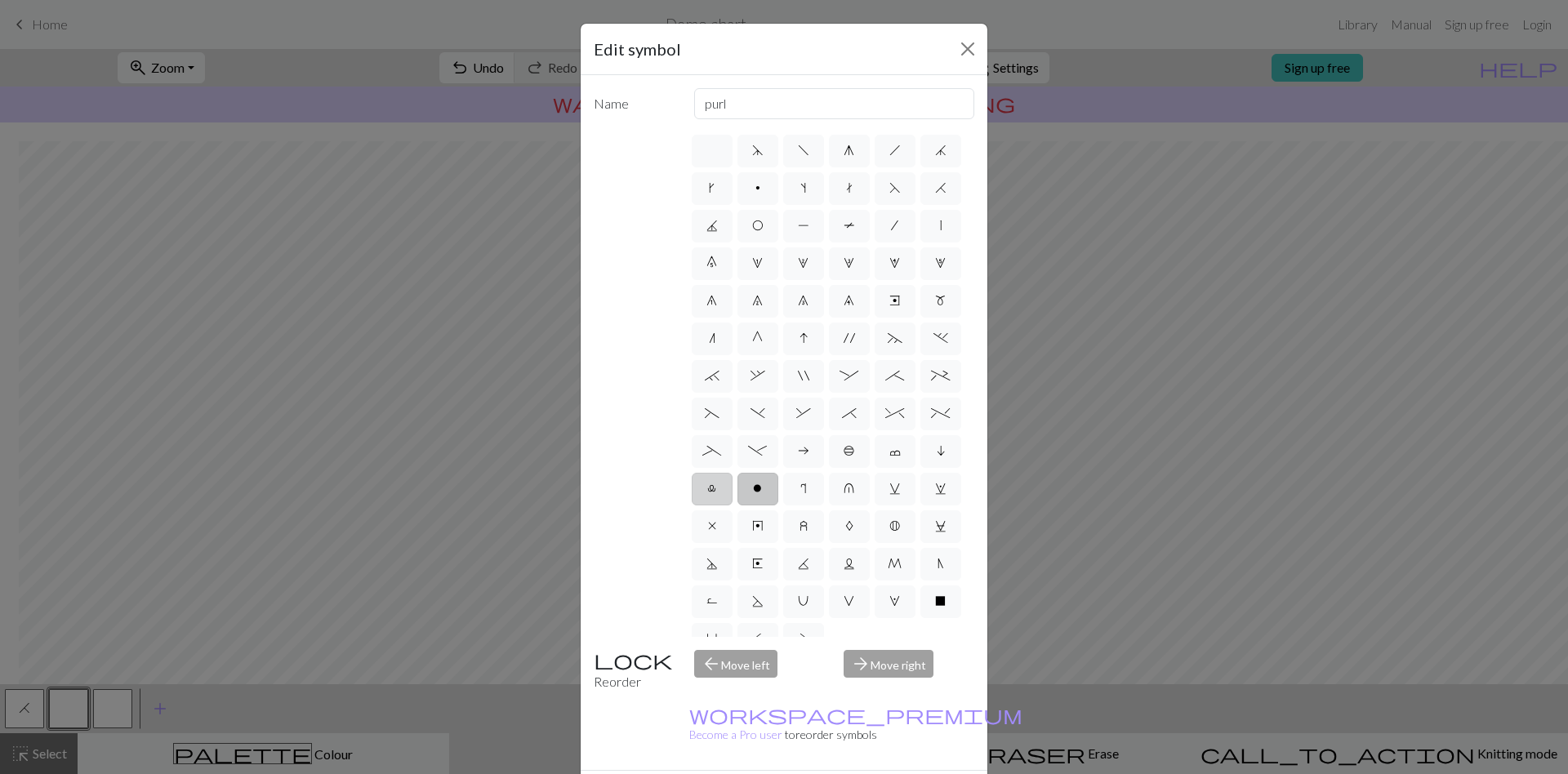
radio input "true"
type input "Twisted stitch"
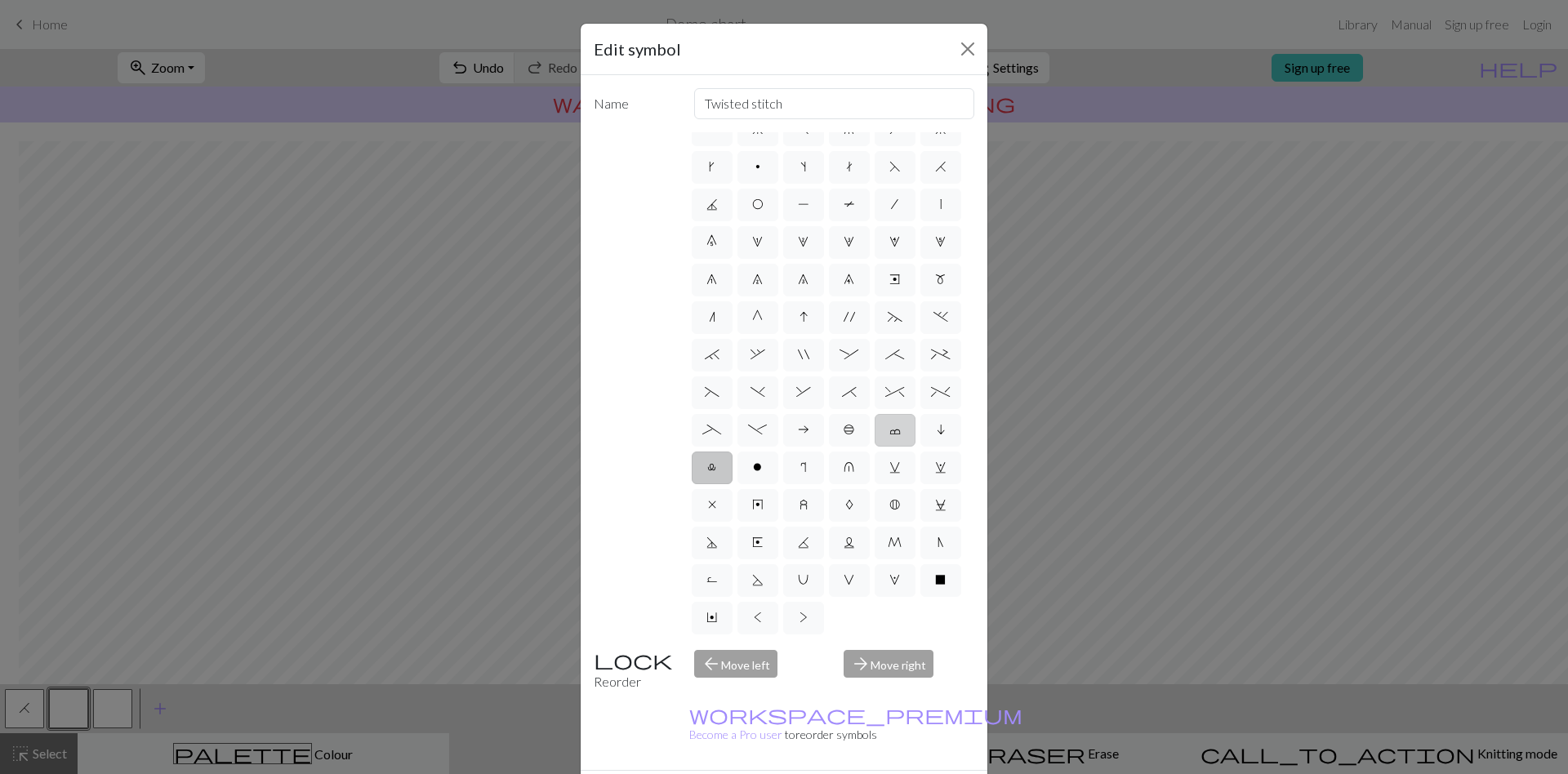
scroll to position [134, 0]
click at [935, 578] on span "X" at bounding box center [940, 580] width 11 height 13
click at [935, 591] on input "X" at bounding box center [940, 596] width 11 height 11
radio input "true"
type input "no stitch"
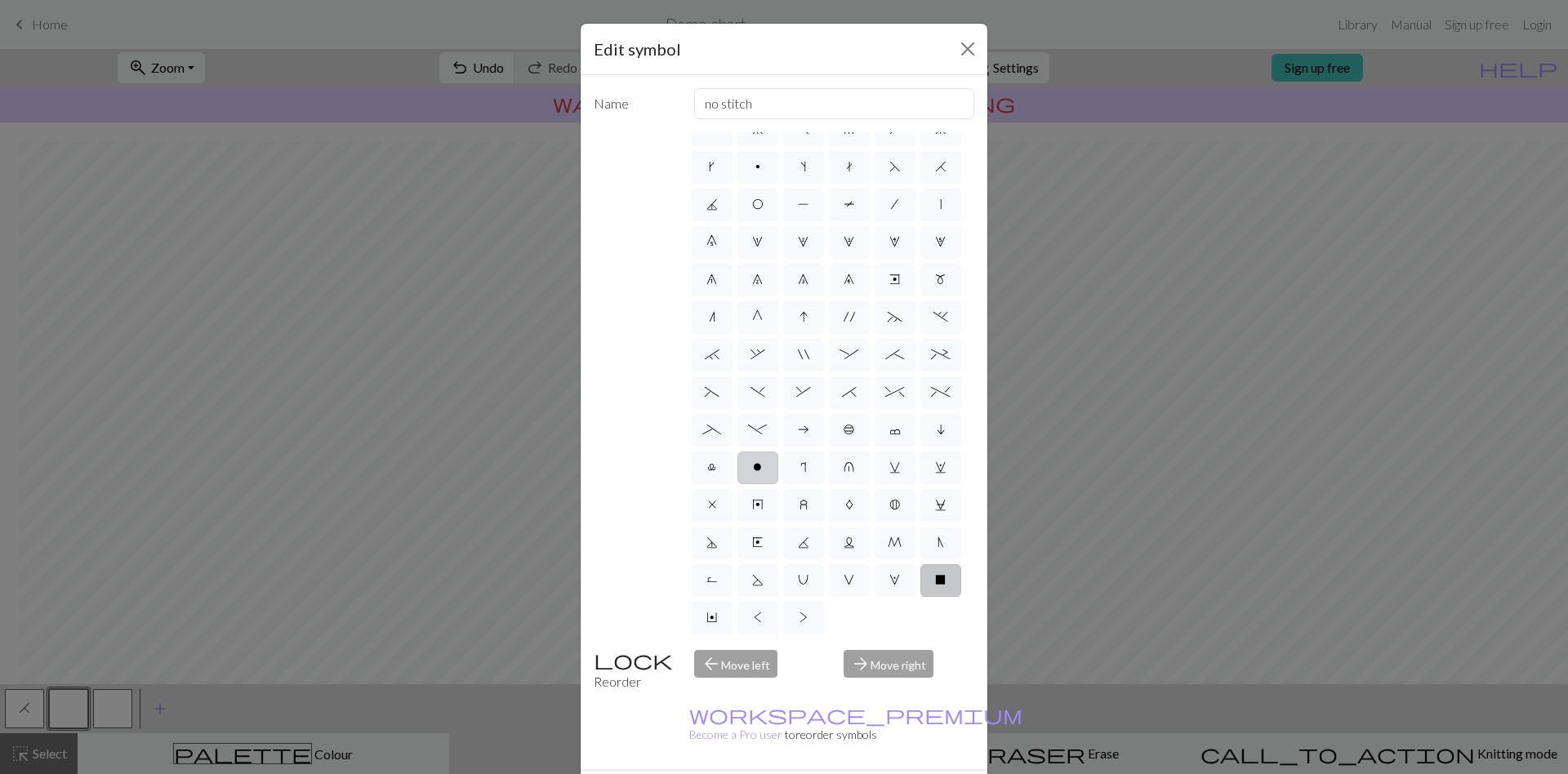
click at [737, 452] on label "o" at bounding box center [758, 467] width 41 height 33
click at [753, 478] on input "o" at bounding box center [758, 483] width 11 height 11
radio input "true"
type input "purl"
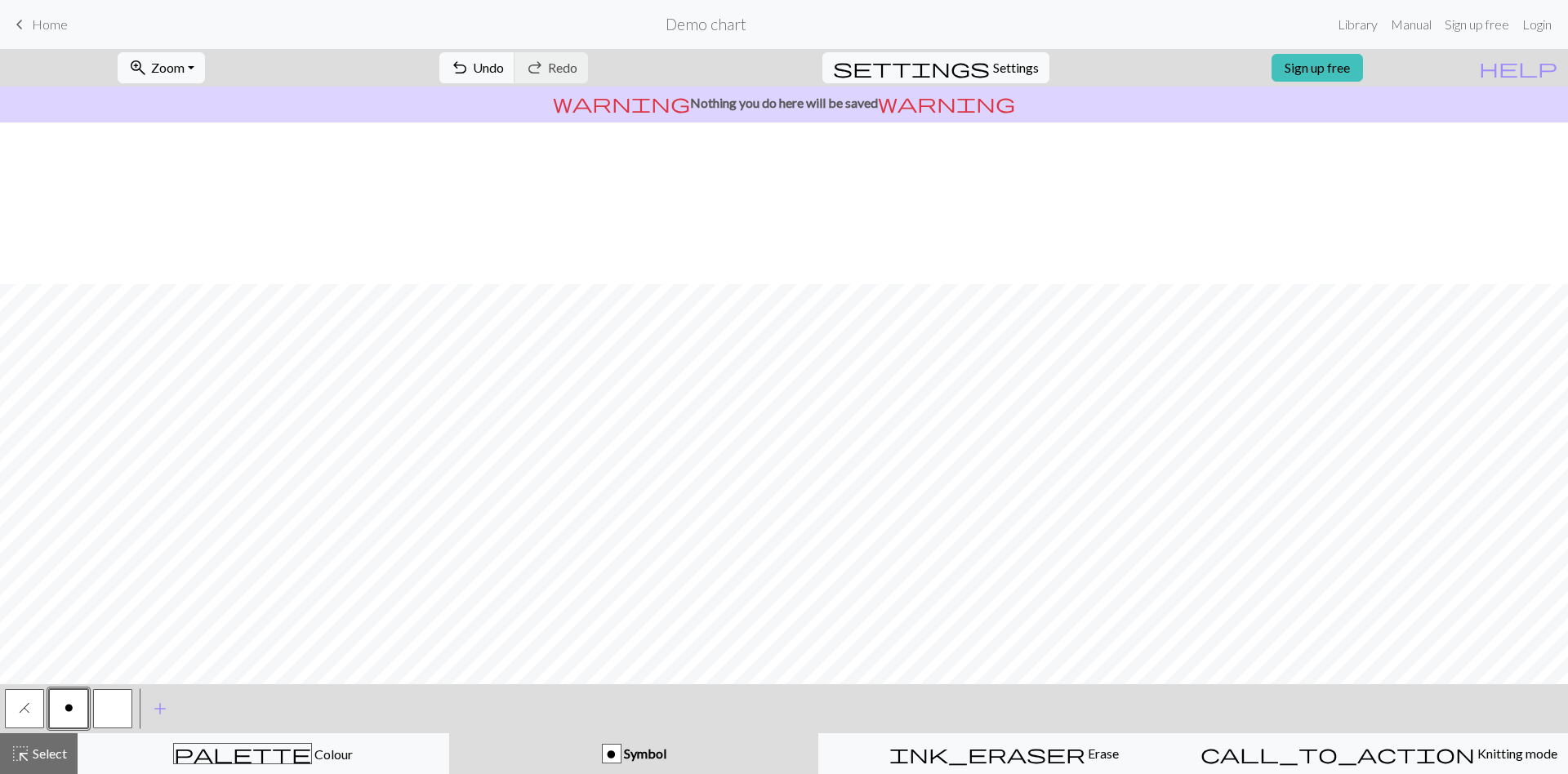
scroll to position [619, 530]
click at [97, 687] on button "button" at bounding box center [112, 708] width 39 height 39
click at [70, 687] on span "o" at bounding box center [69, 708] width 9 height 13
click at [111, 687] on button "button" at bounding box center [112, 708] width 39 height 39
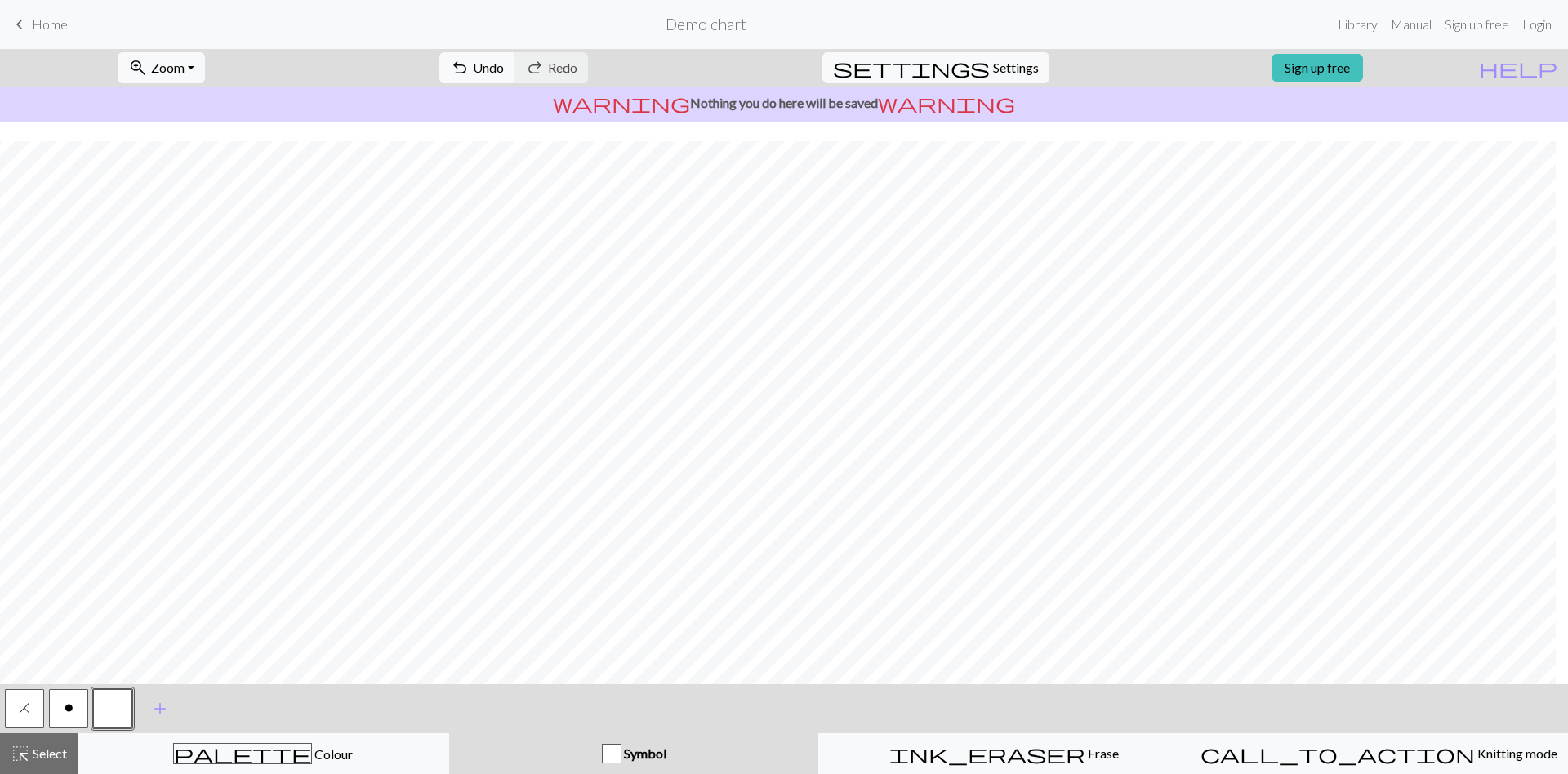
scroll to position [619, 0]
click at [75, 687] on button "o" at bounding box center [68, 708] width 39 height 39
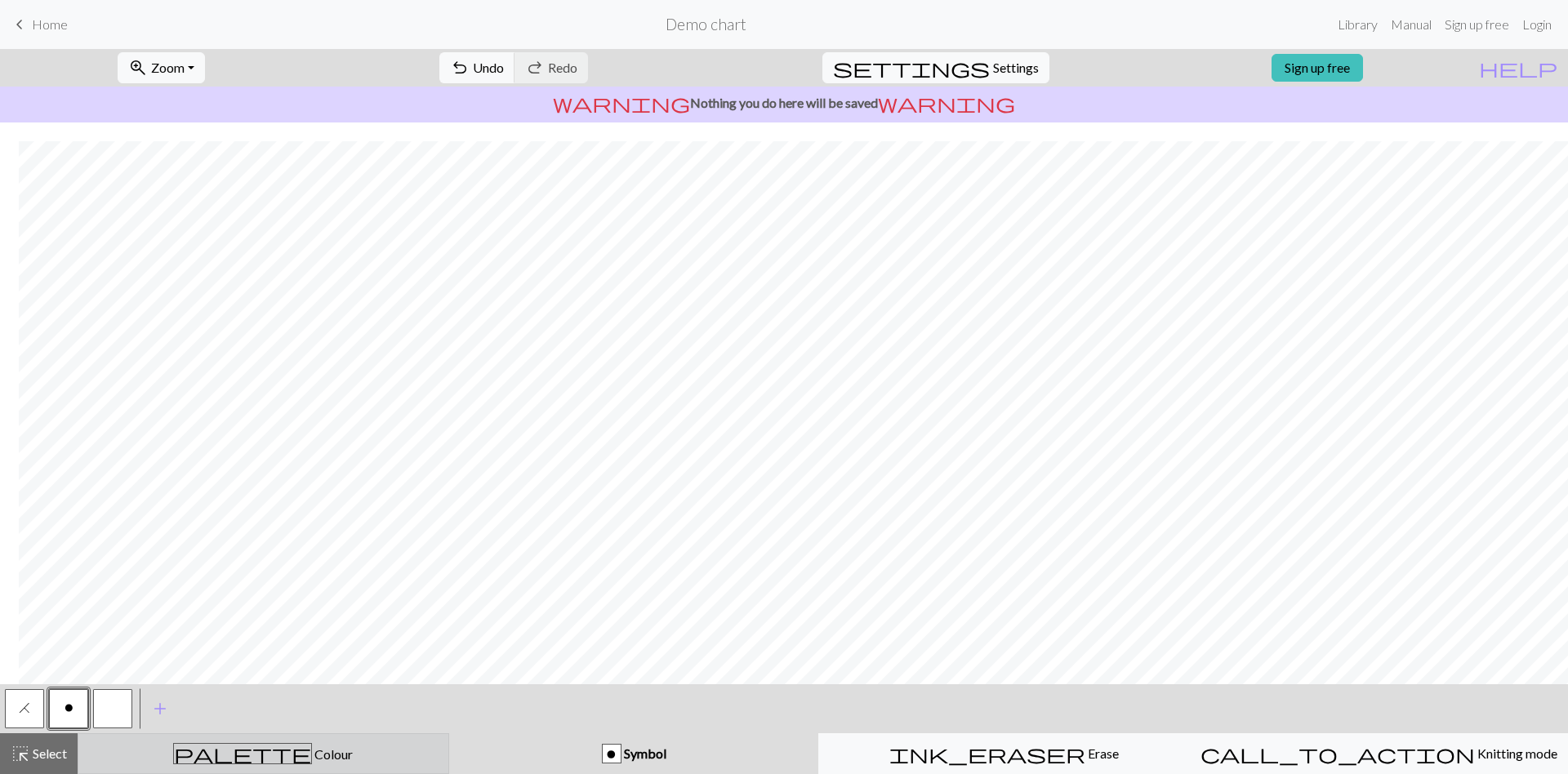
click at [183, 687] on button "palette Colour Colour" at bounding box center [263, 753] width 371 height 41
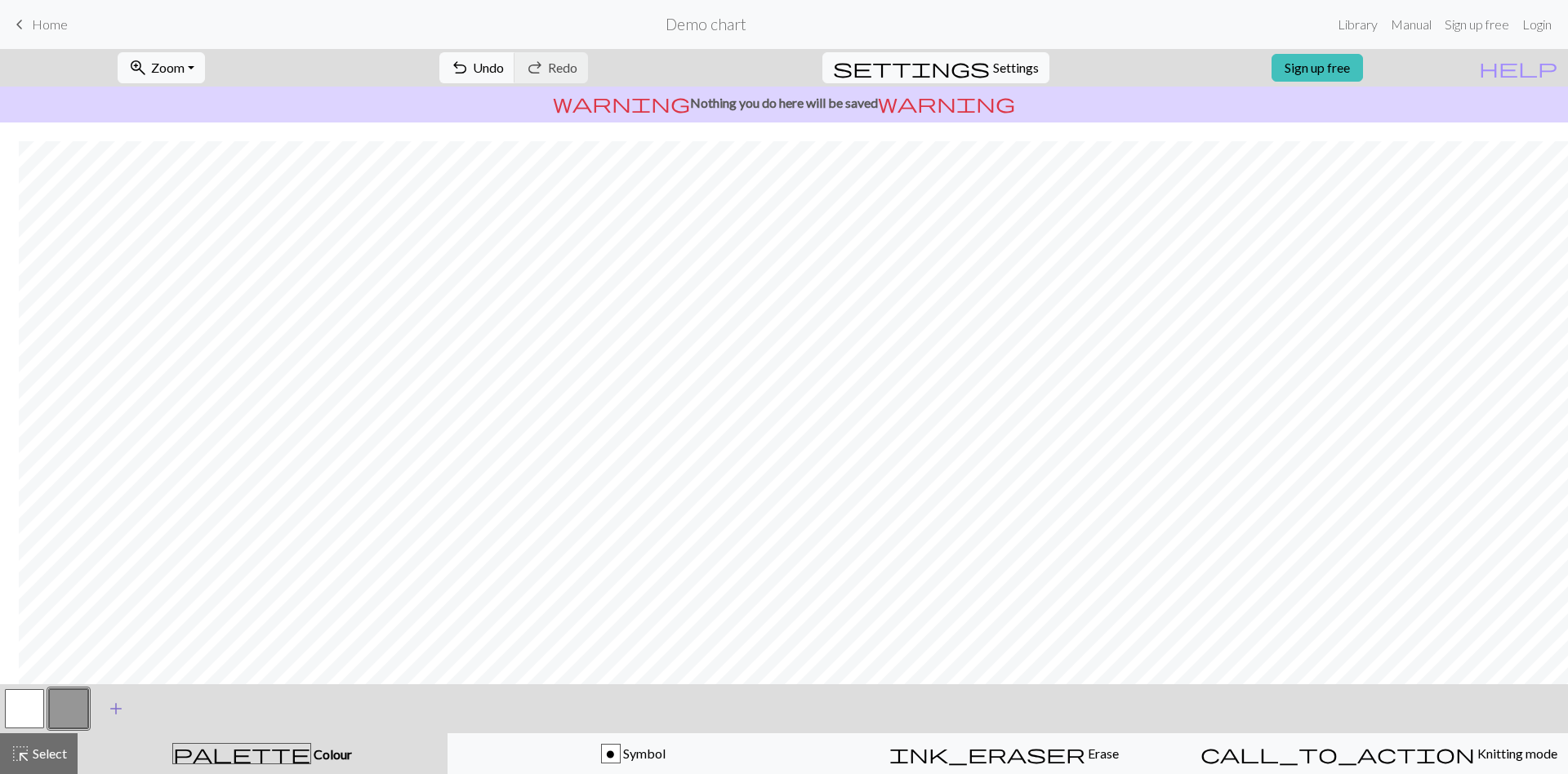
click at [116, 687] on button "add Add a colour" at bounding box center [116, 708] width 41 height 41
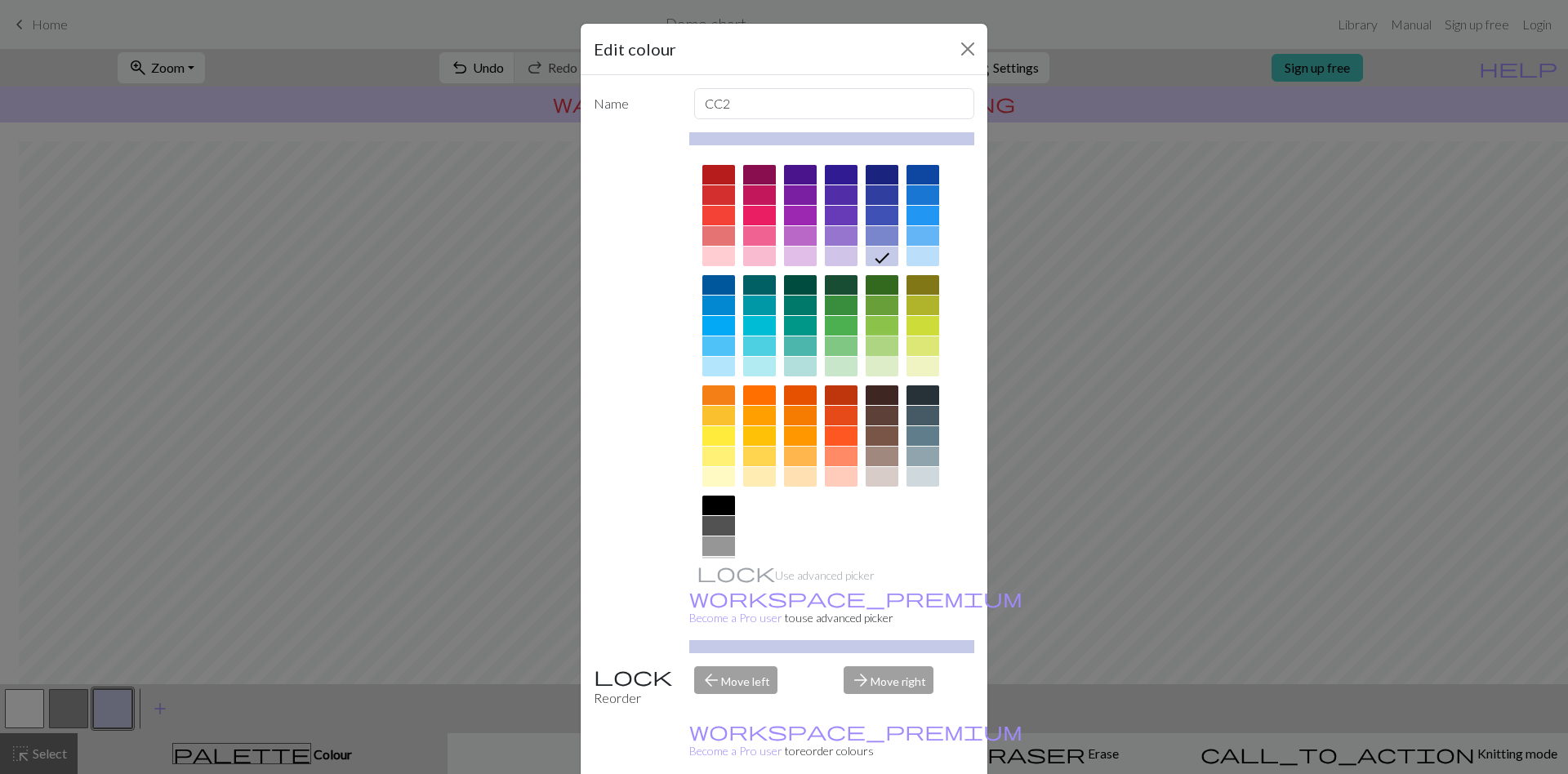
click at [868, 341] on div at bounding box center [882, 345] width 33 height 19
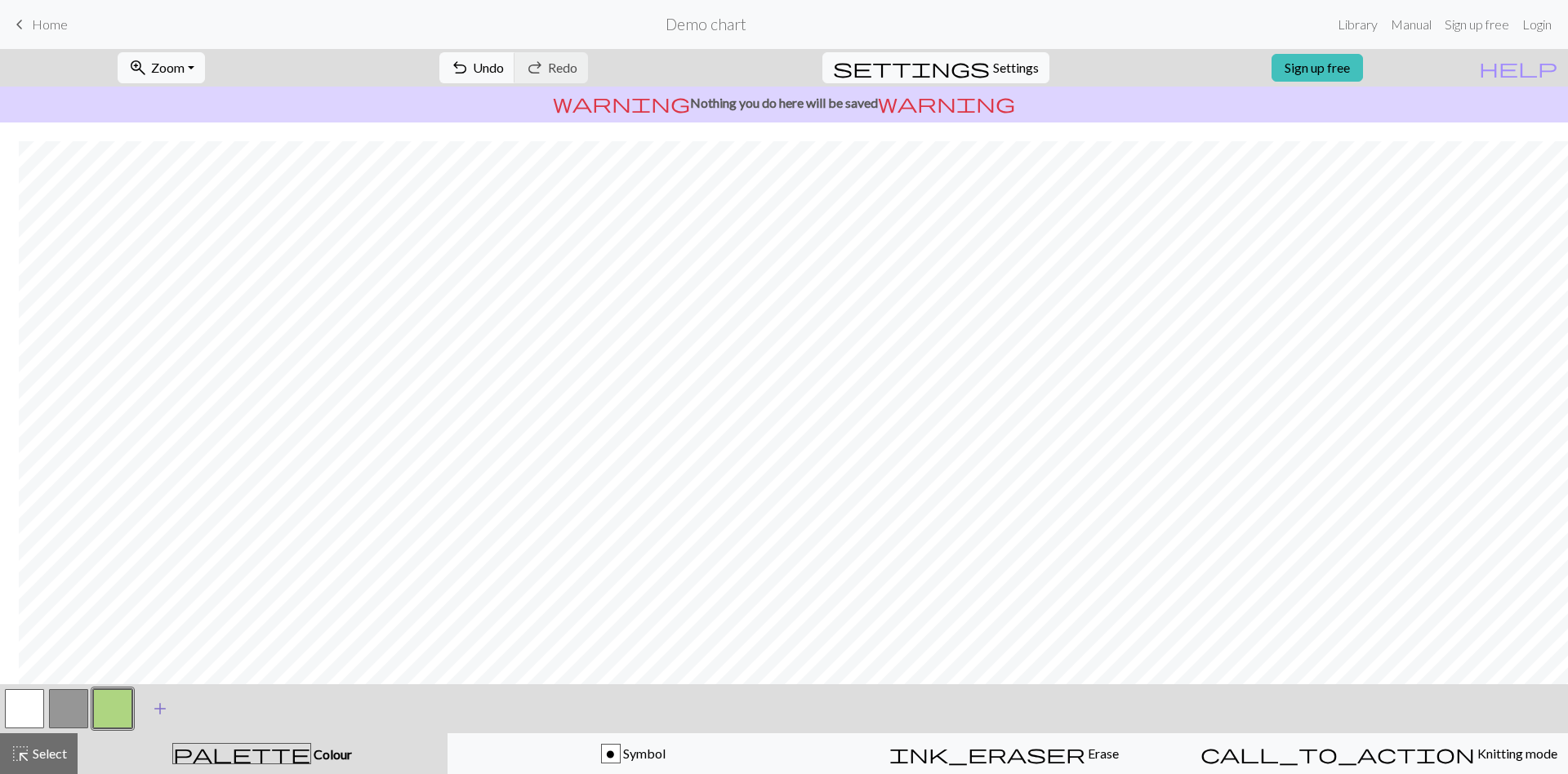
click at [154, 687] on span "add" at bounding box center [159, 708] width 19 height 23
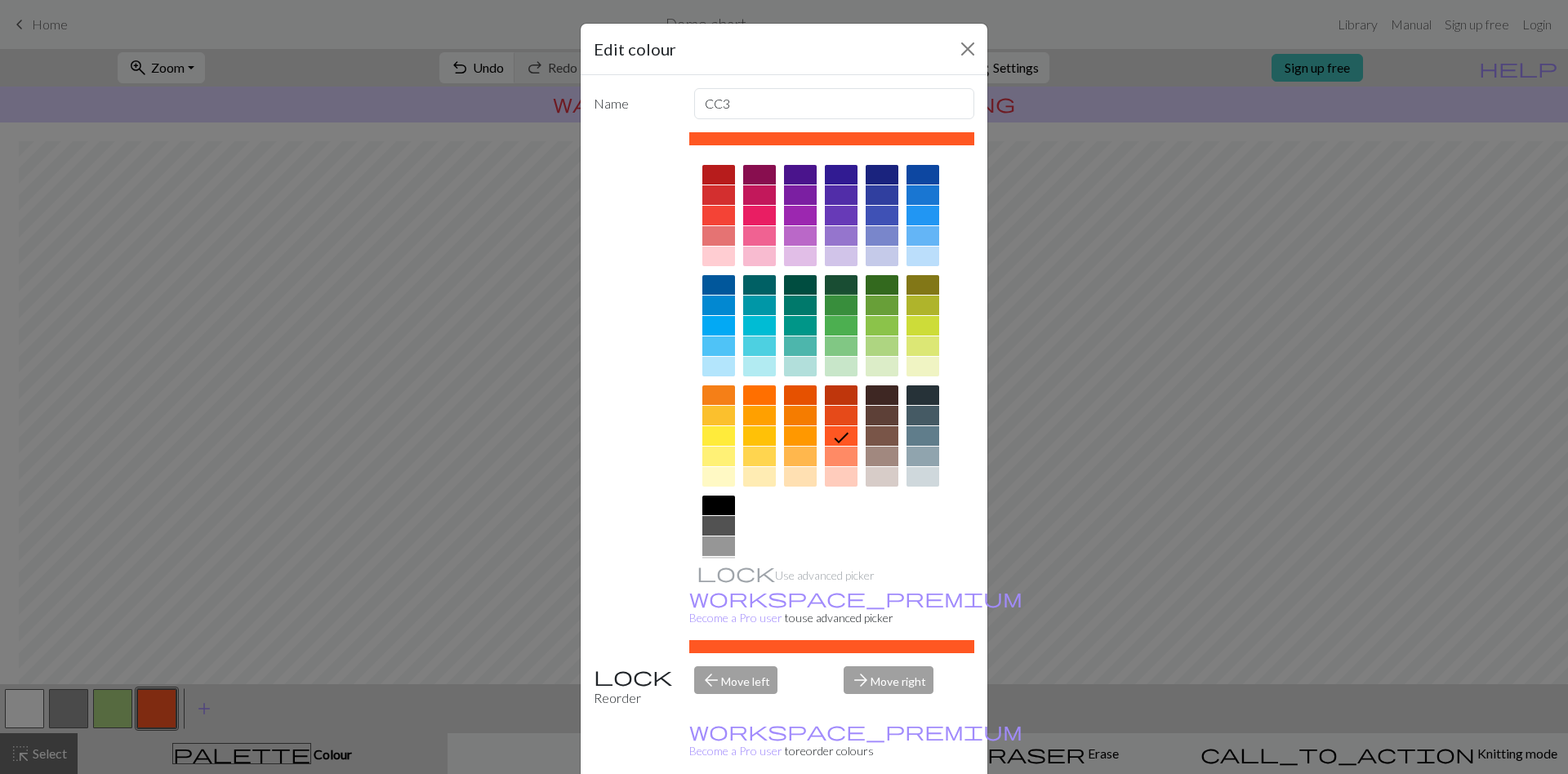
click at [835, 309] on div at bounding box center [841, 305] width 33 height 19
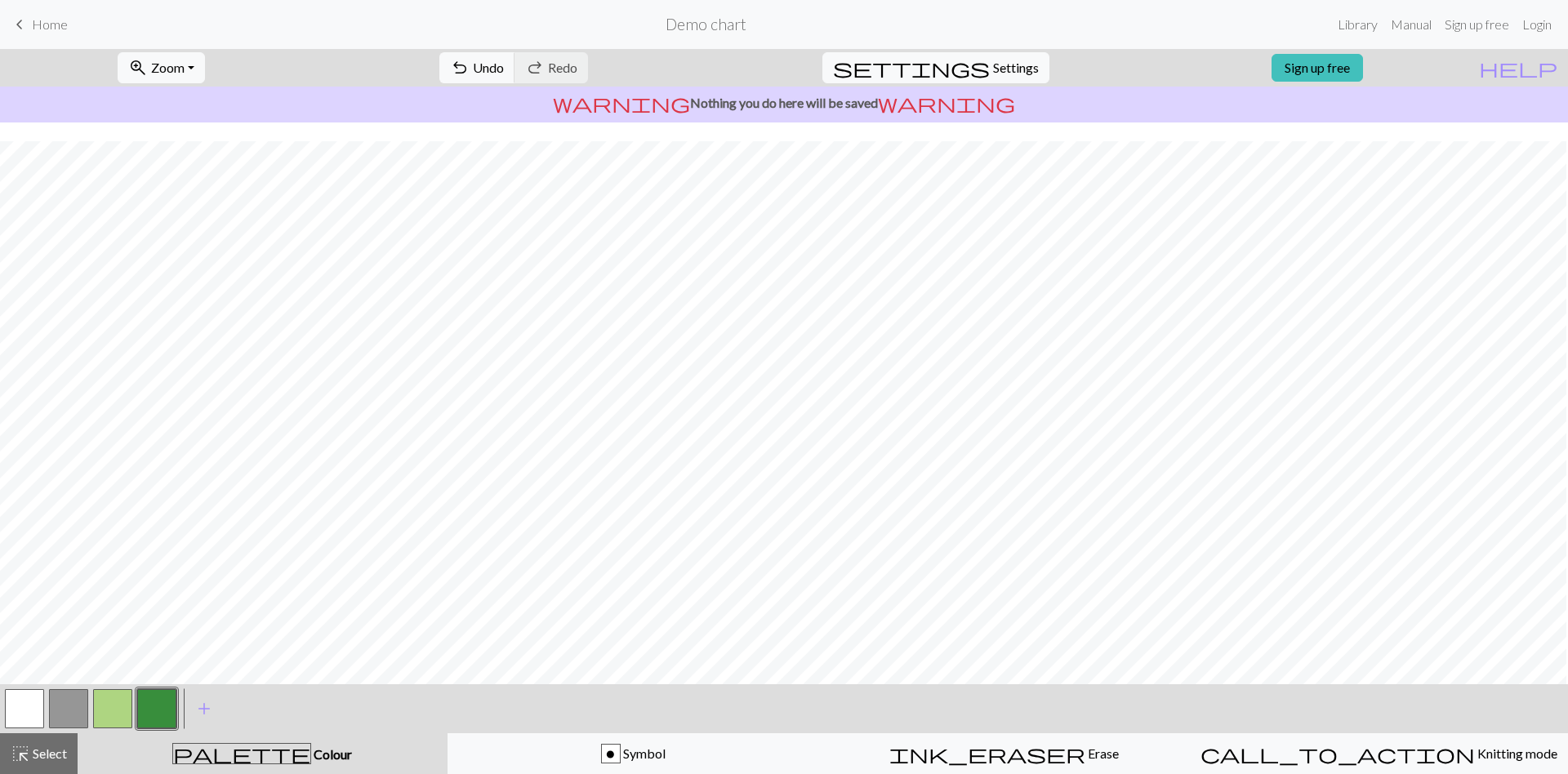
scroll to position [619, 0]
click at [38, 687] on button "button" at bounding box center [24, 708] width 39 height 39
click at [155, 687] on button "button" at bounding box center [157, 708] width 39 height 39
click at [36, 687] on button "button" at bounding box center [24, 708] width 39 height 39
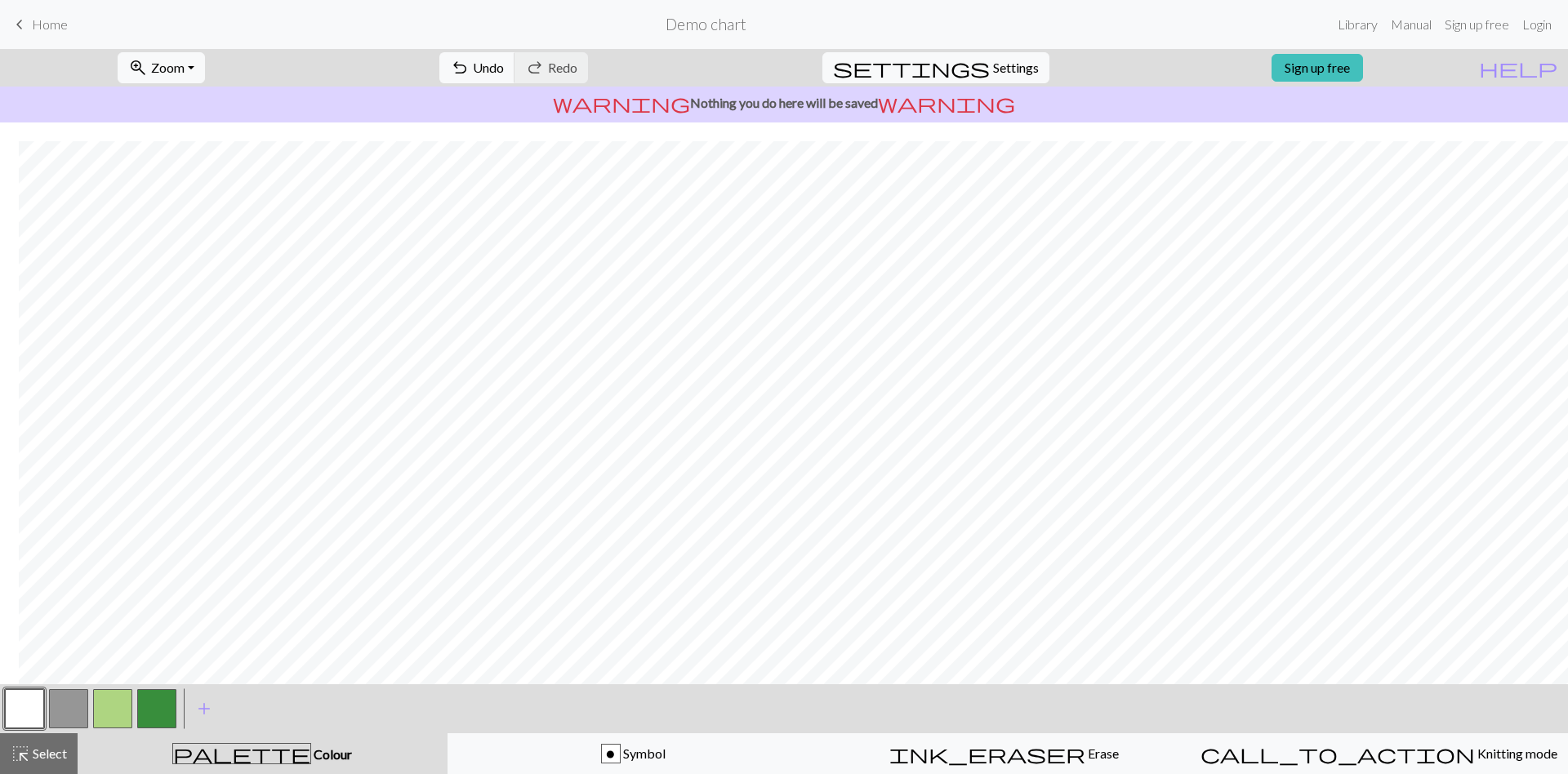
click at [112, 687] on button "button" at bounding box center [112, 708] width 39 height 39
click at [175, 687] on button "button" at bounding box center [157, 708] width 39 height 39
click at [25, 687] on button "button" at bounding box center [24, 708] width 39 height 39
click at [143, 687] on button "button" at bounding box center [157, 708] width 39 height 39
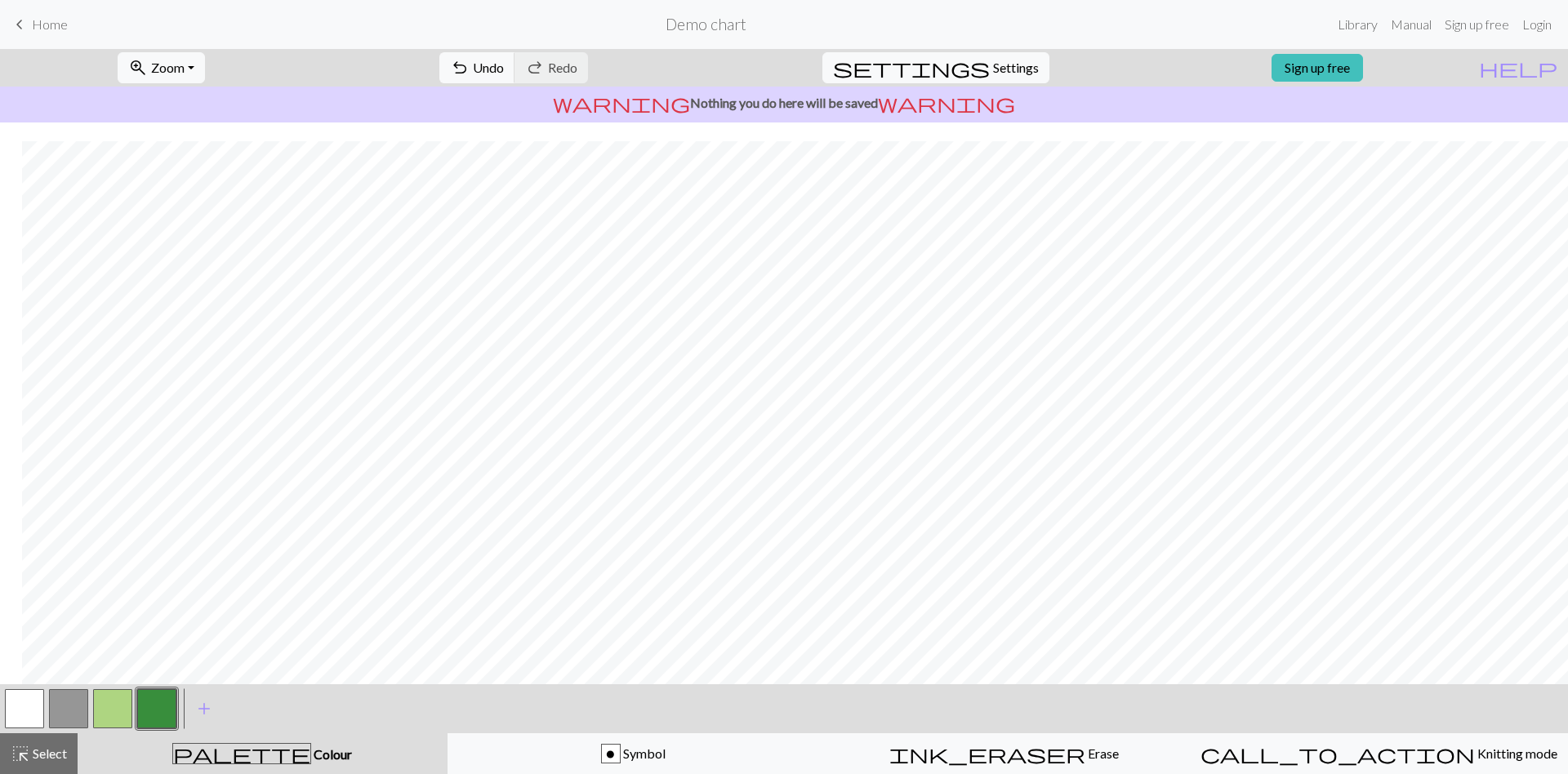
scroll to position [619, 21]
click at [42, 687] on button "button" at bounding box center [24, 708] width 39 height 39
click at [115, 687] on button "button" at bounding box center [112, 708] width 39 height 39
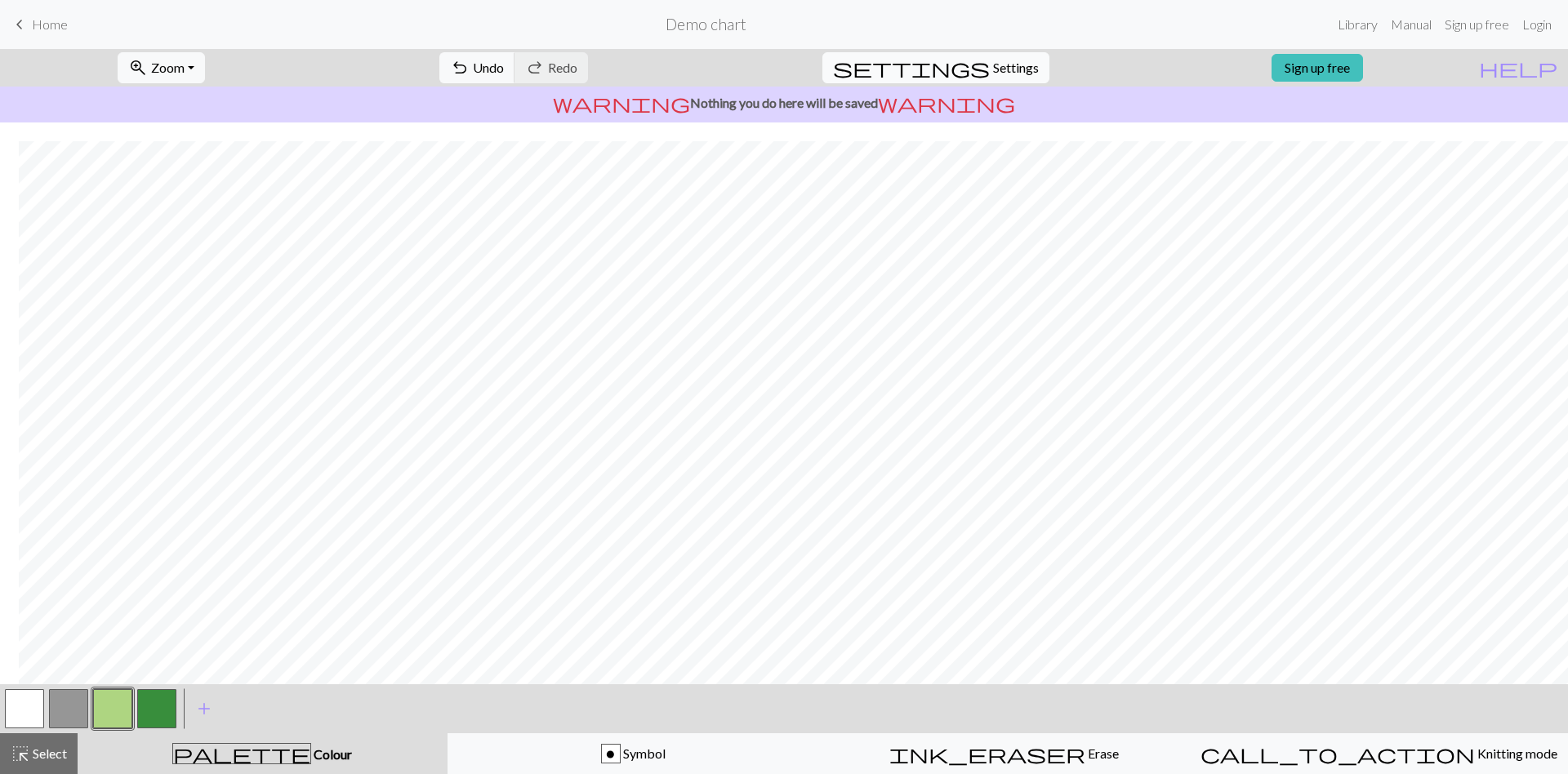
click at [1003, 72] on span "Settings" at bounding box center [1016, 67] width 46 height 19
select select "aran"
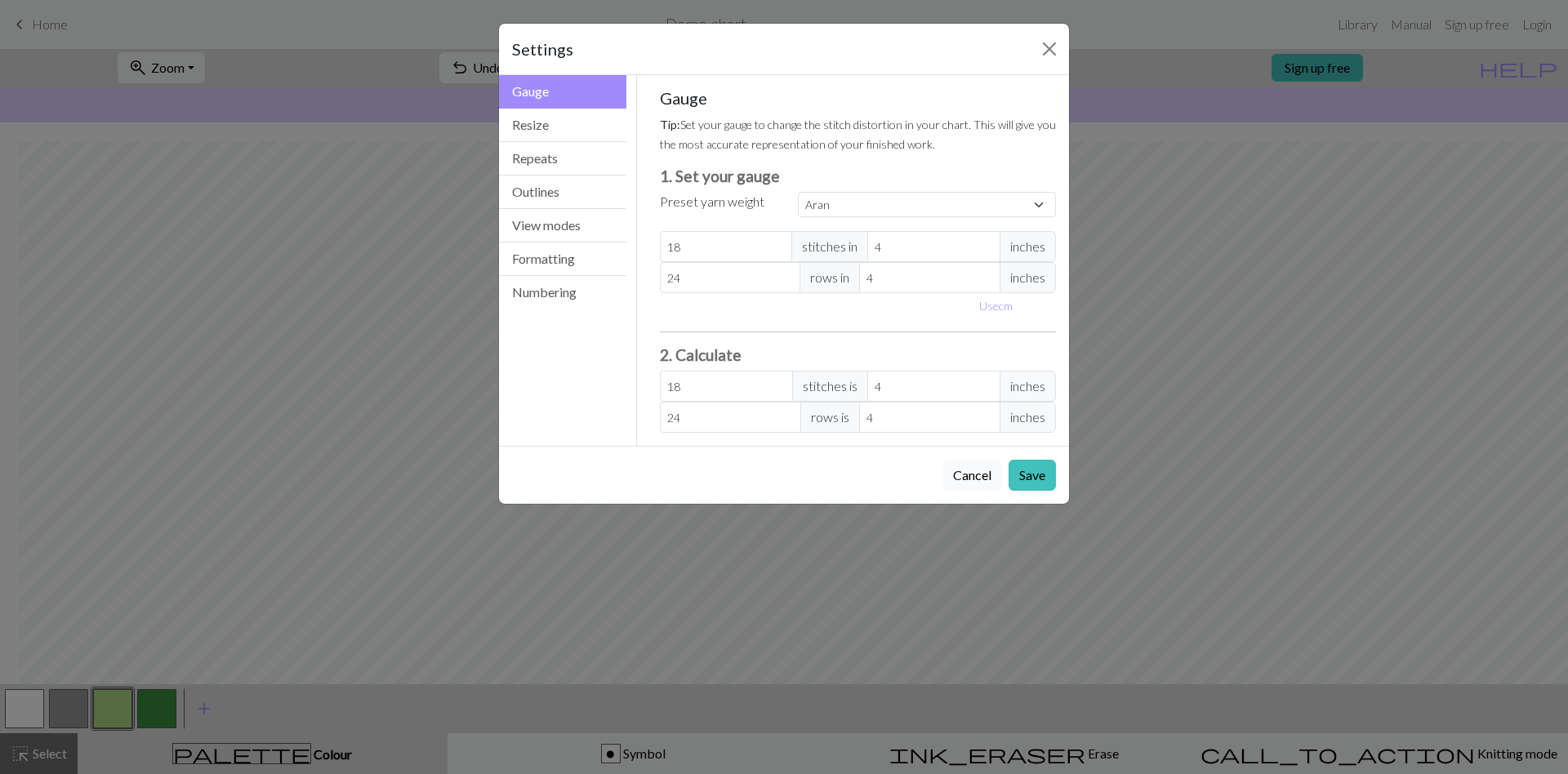
click at [965, 483] on button "Cancel" at bounding box center [971, 475] width 60 height 31
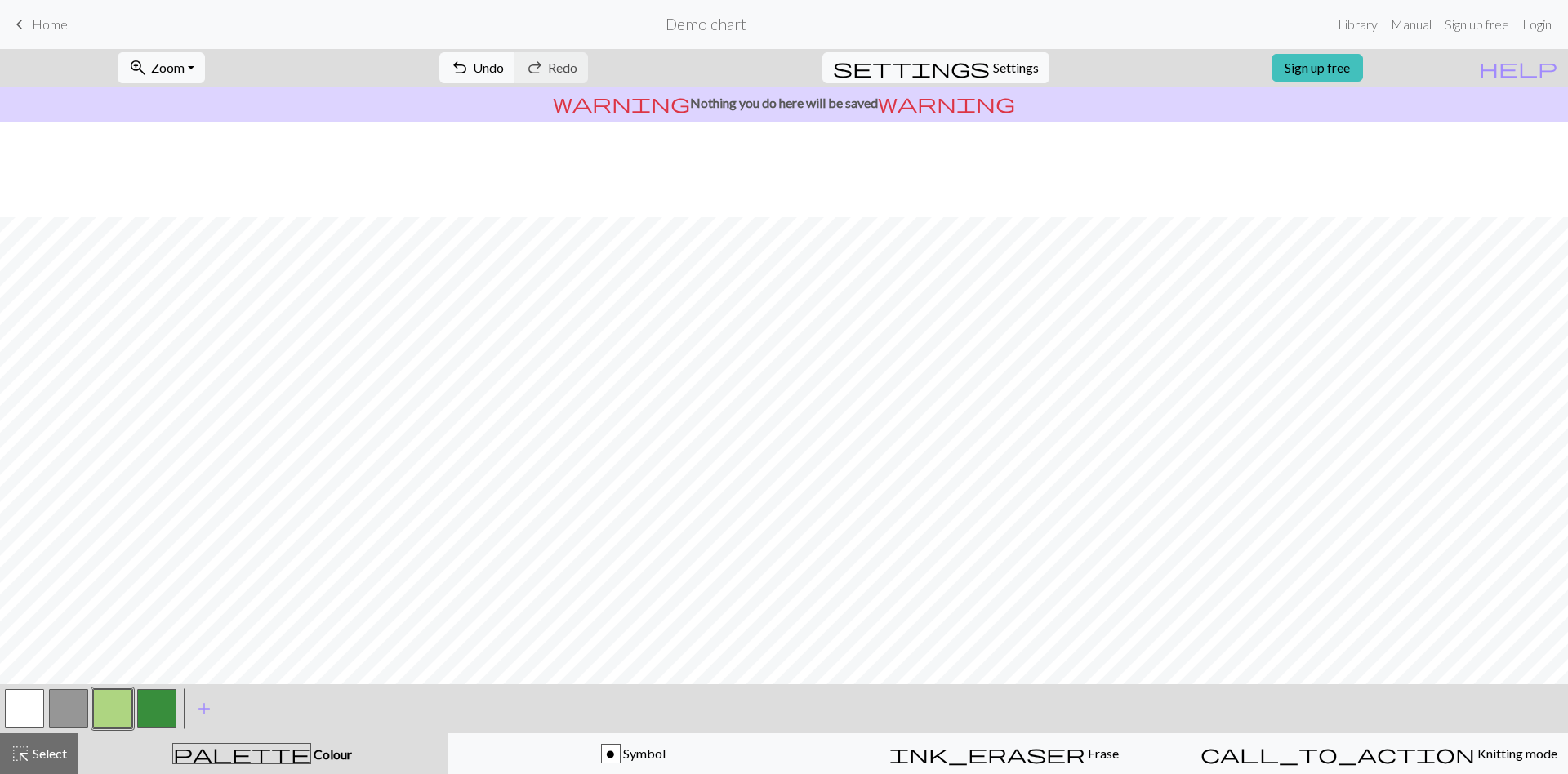
scroll to position [403, 41]
click at [153, 687] on button "button" at bounding box center [157, 708] width 39 height 39
click at [205, 687] on span "add" at bounding box center [204, 708] width 19 height 23
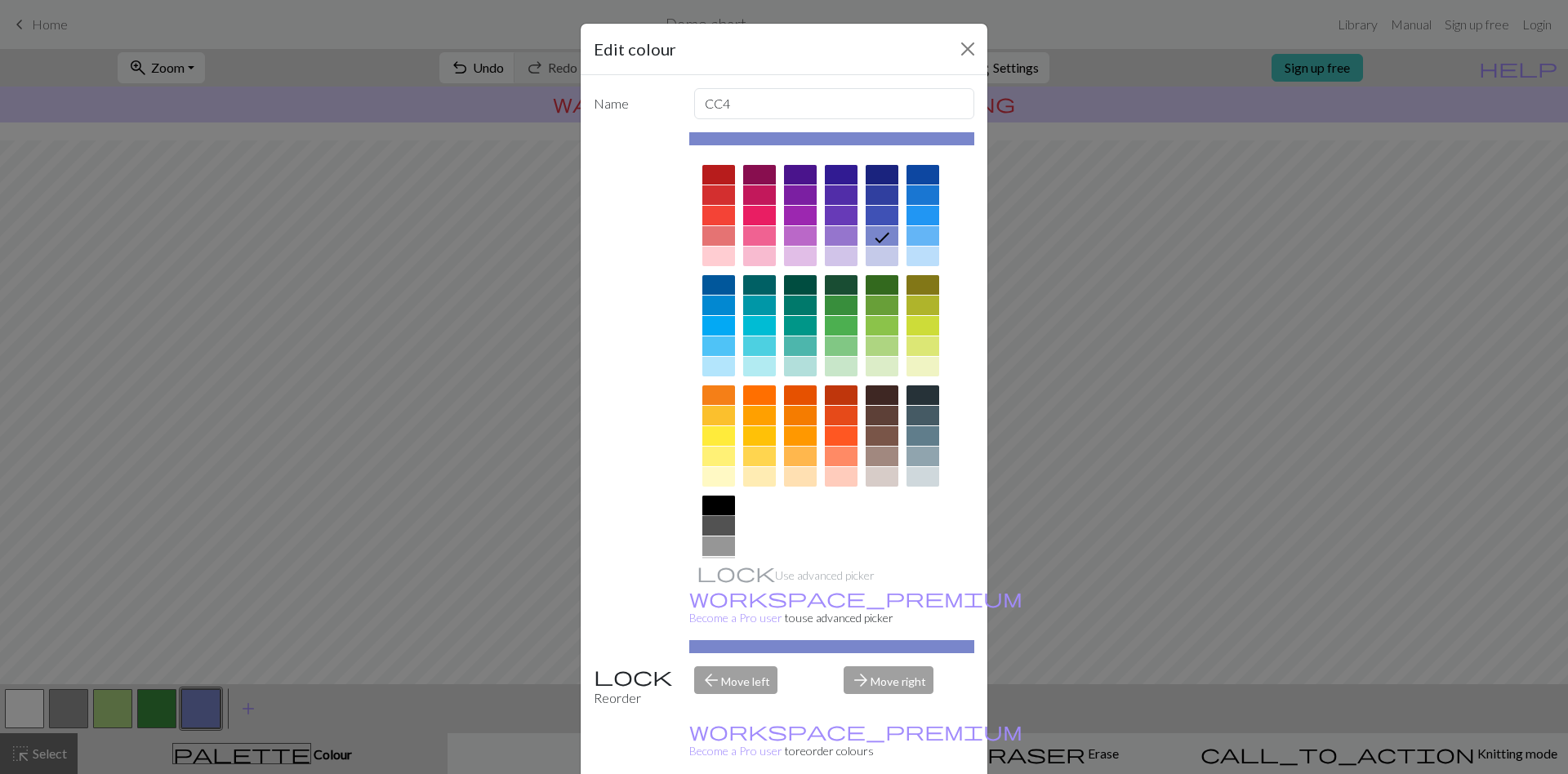
click at [714, 495] on div at bounding box center [718, 504] width 33 height 19
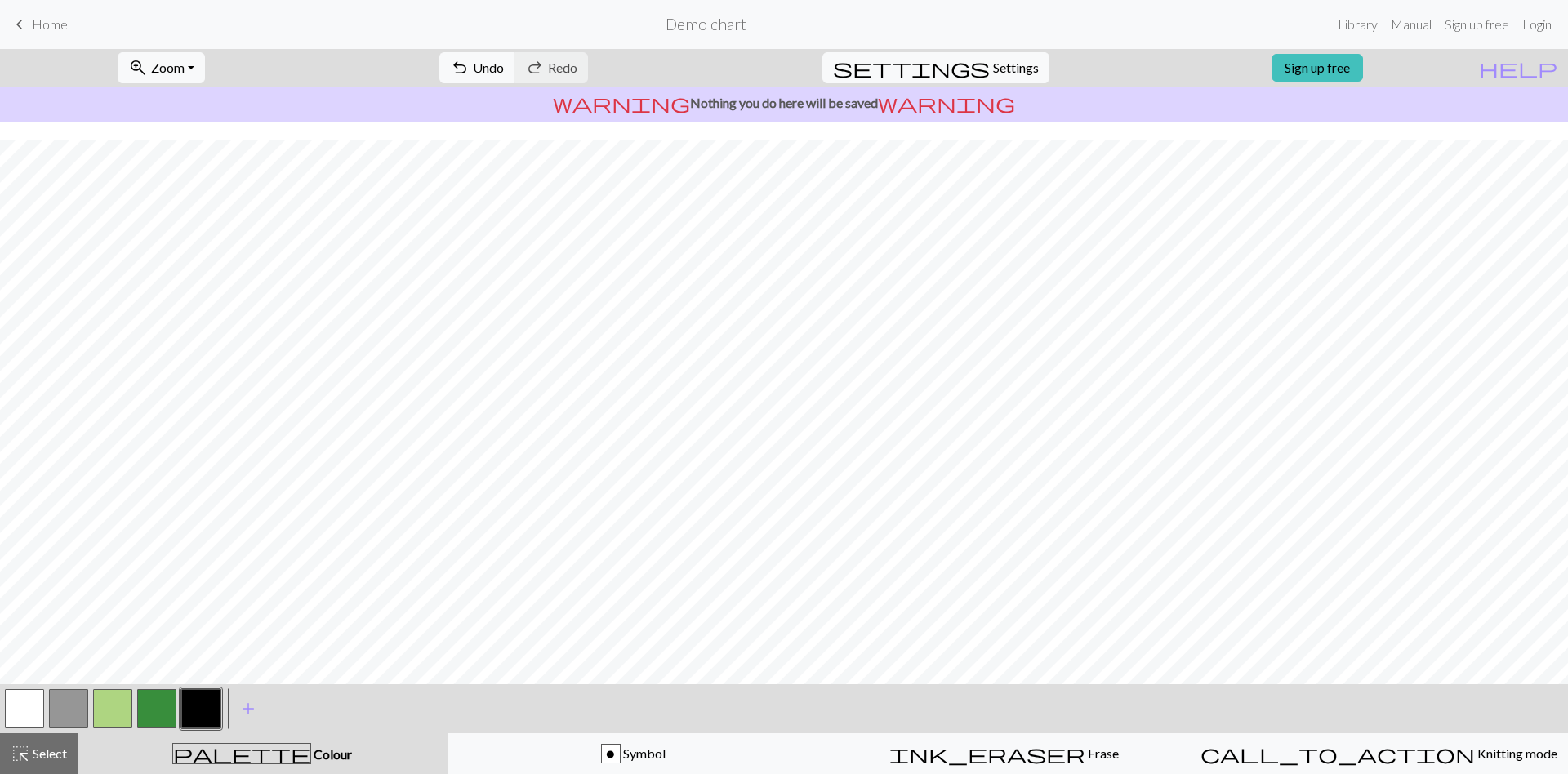
click at [18, 687] on button "button" at bounding box center [24, 708] width 39 height 39
click at [239, 687] on span "add" at bounding box center [247, 708] width 19 height 23
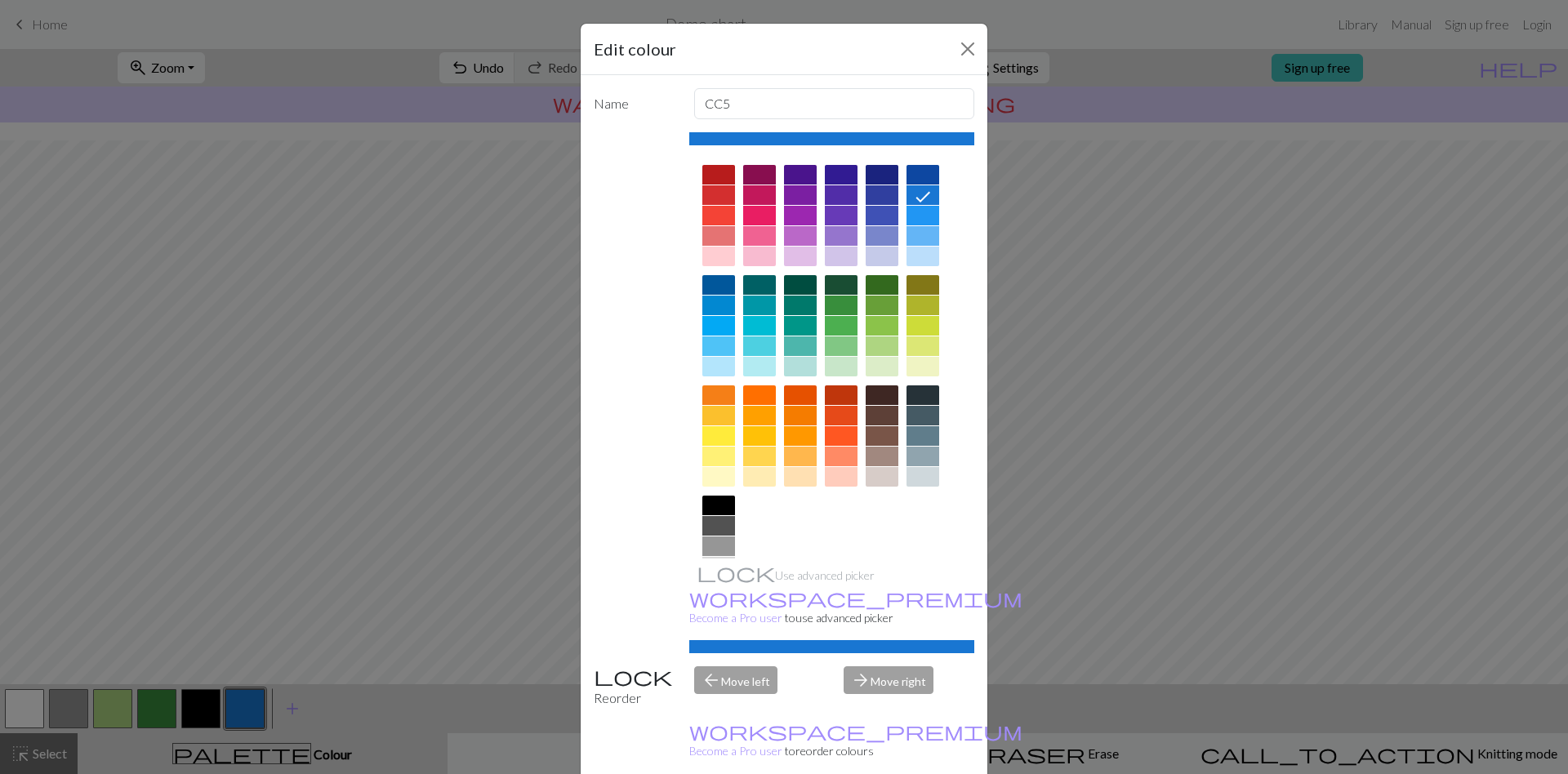
click at [748, 255] on div at bounding box center [759, 255] width 33 height 19
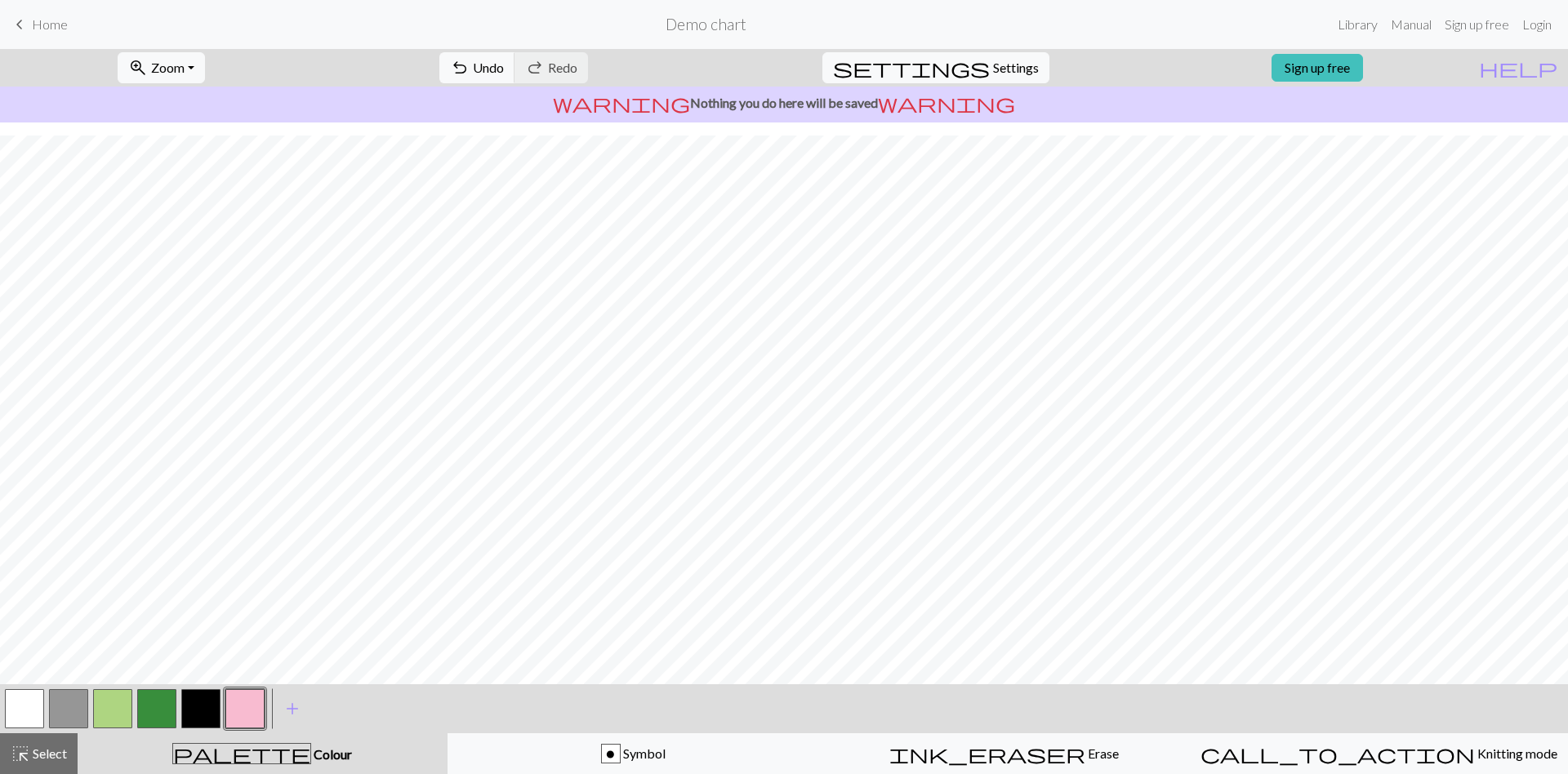
scroll to position [344, 456]
click at [201, 687] on button "button" at bounding box center [200, 708] width 39 height 39
click at [205, 687] on button "button" at bounding box center [200, 708] width 39 height 39
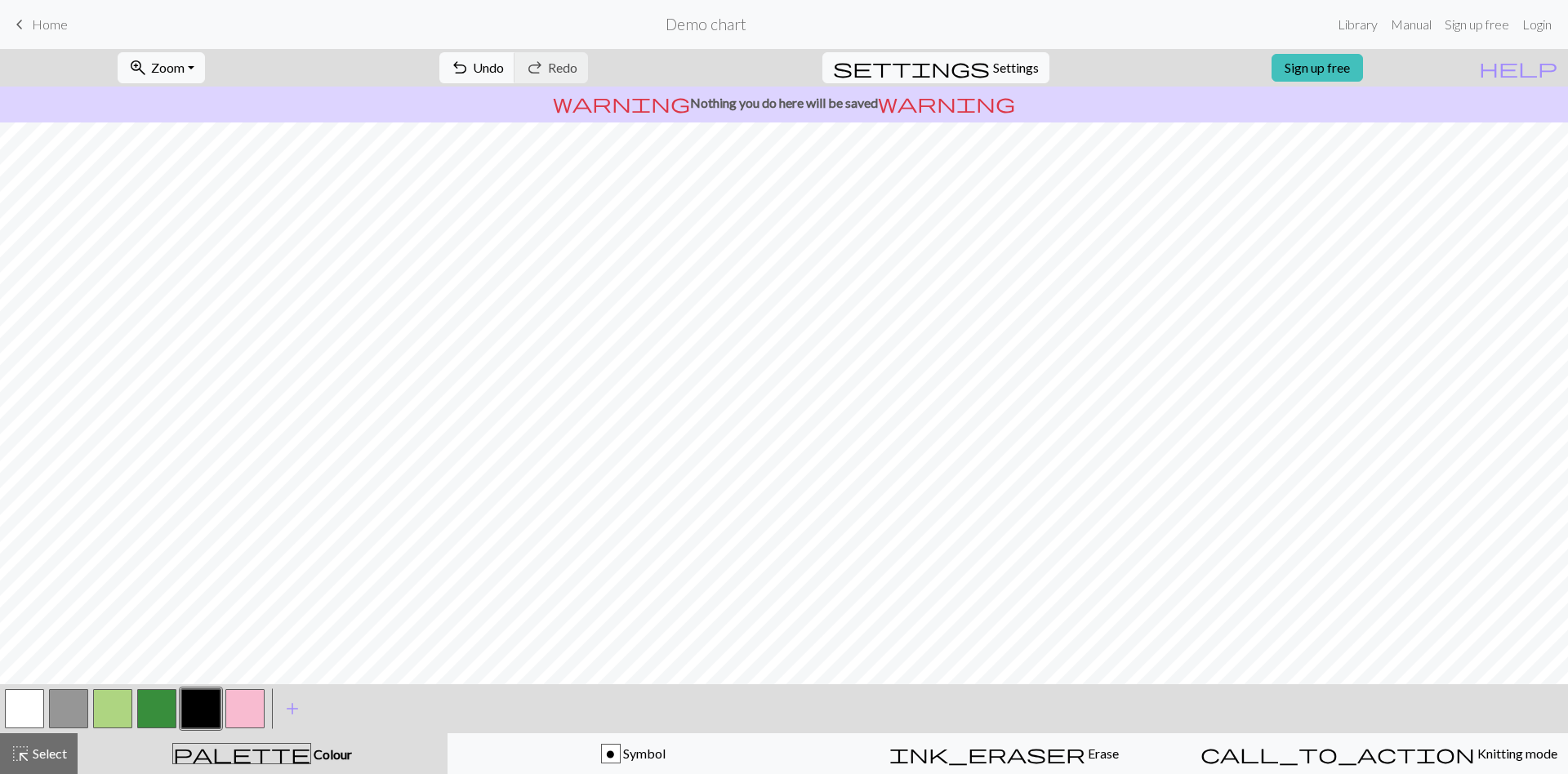
click at [112, 687] on button "button" at bounding box center [112, 708] width 39 height 39
click at [33, 700] on button "button" at bounding box center [24, 708] width 39 height 39
click at [112, 699] on button "button" at bounding box center [112, 708] width 39 height 39
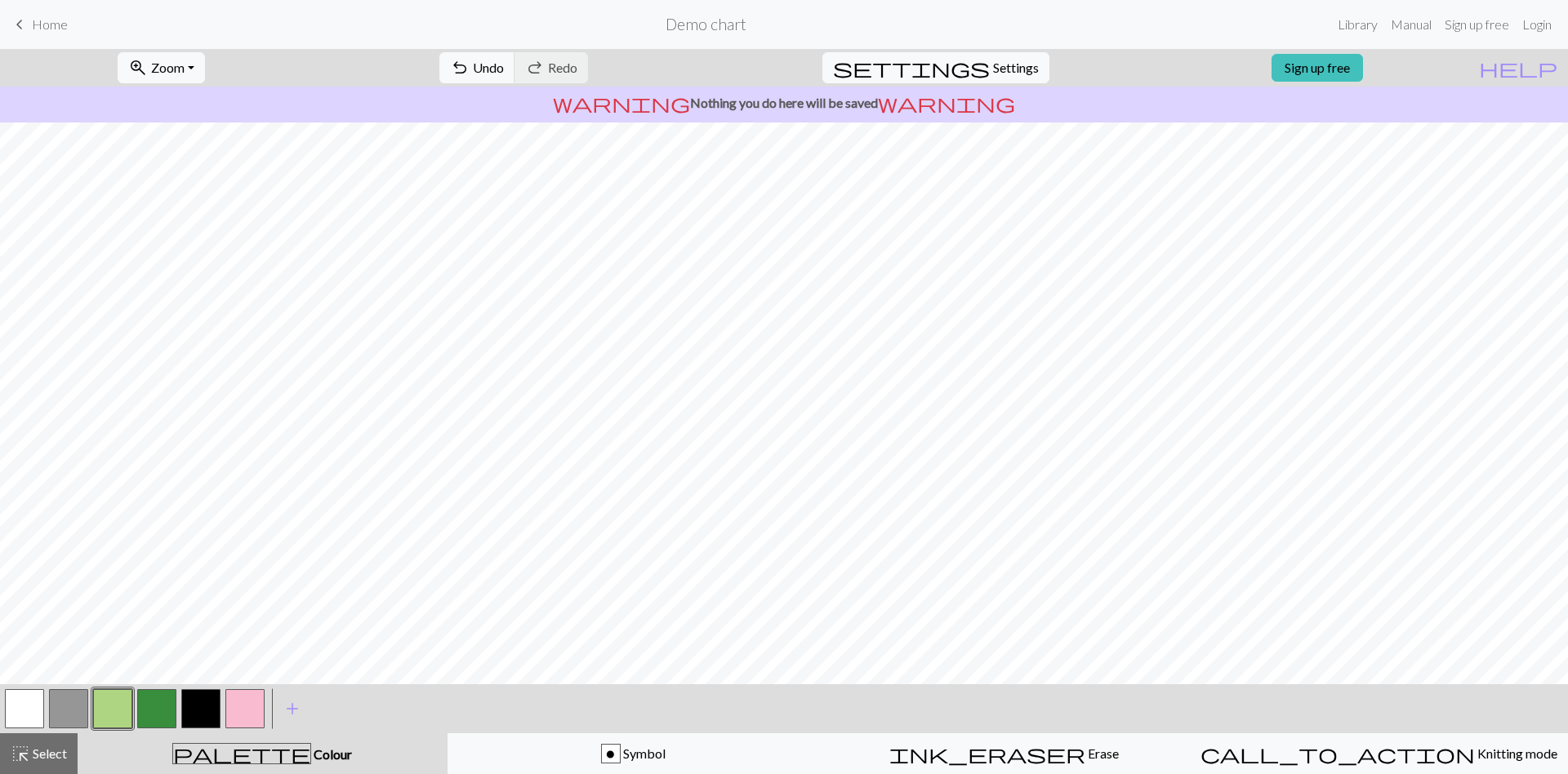
click at [30, 710] on button "button" at bounding box center [24, 708] width 39 height 39
click at [99, 716] on button "button" at bounding box center [112, 708] width 39 height 39
click at [168, 704] on button "button" at bounding box center [157, 708] width 39 height 39
click at [119, 719] on button "button" at bounding box center [112, 708] width 39 height 39
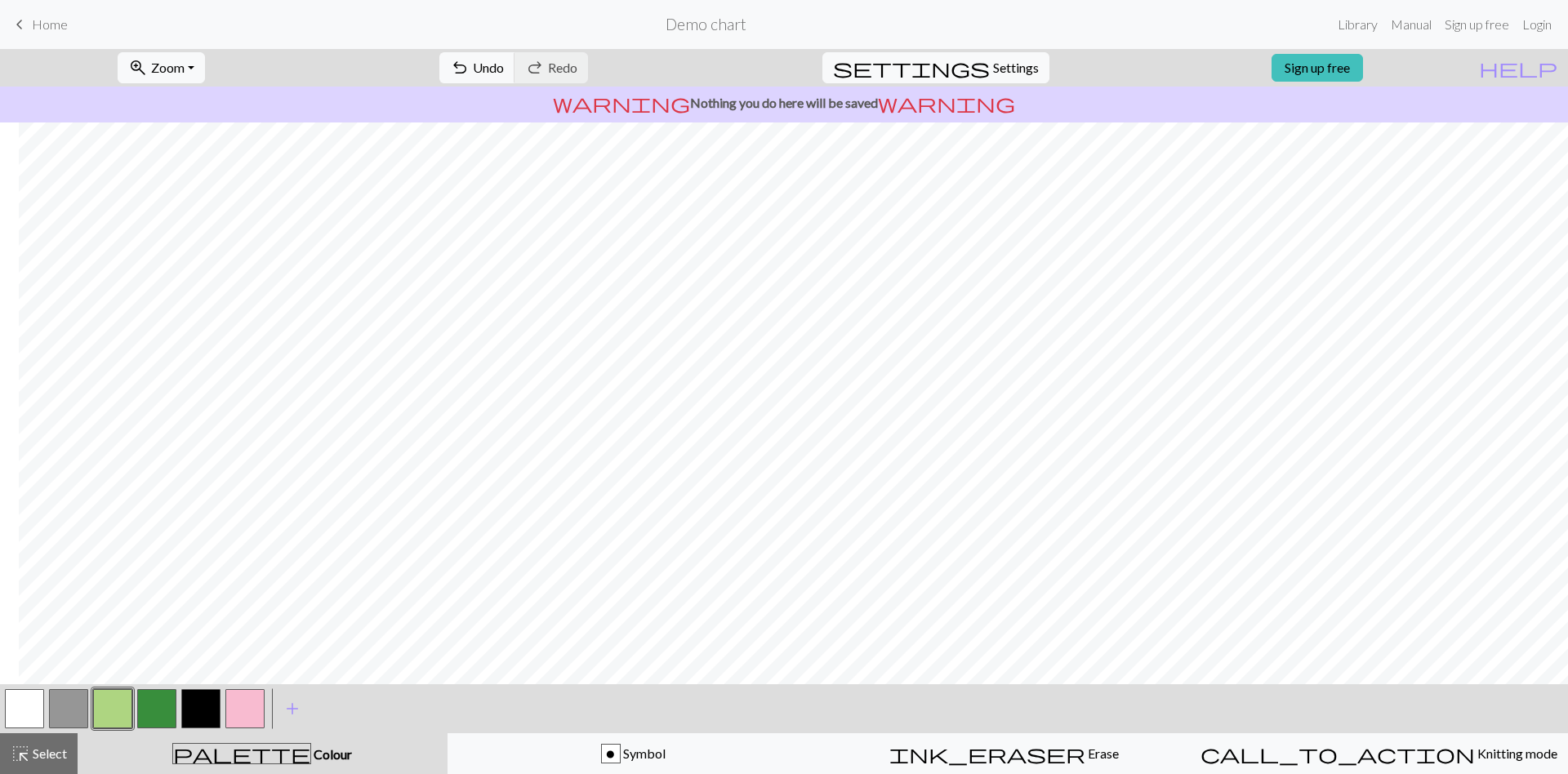
click at [205, 710] on button "button" at bounding box center [200, 708] width 39 height 39
click at [27, 722] on button "button" at bounding box center [24, 708] width 39 height 39
click at [194, 717] on button "button" at bounding box center [200, 708] width 39 height 39
click at [259, 704] on button "button" at bounding box center [245, 708] width 39 height 39
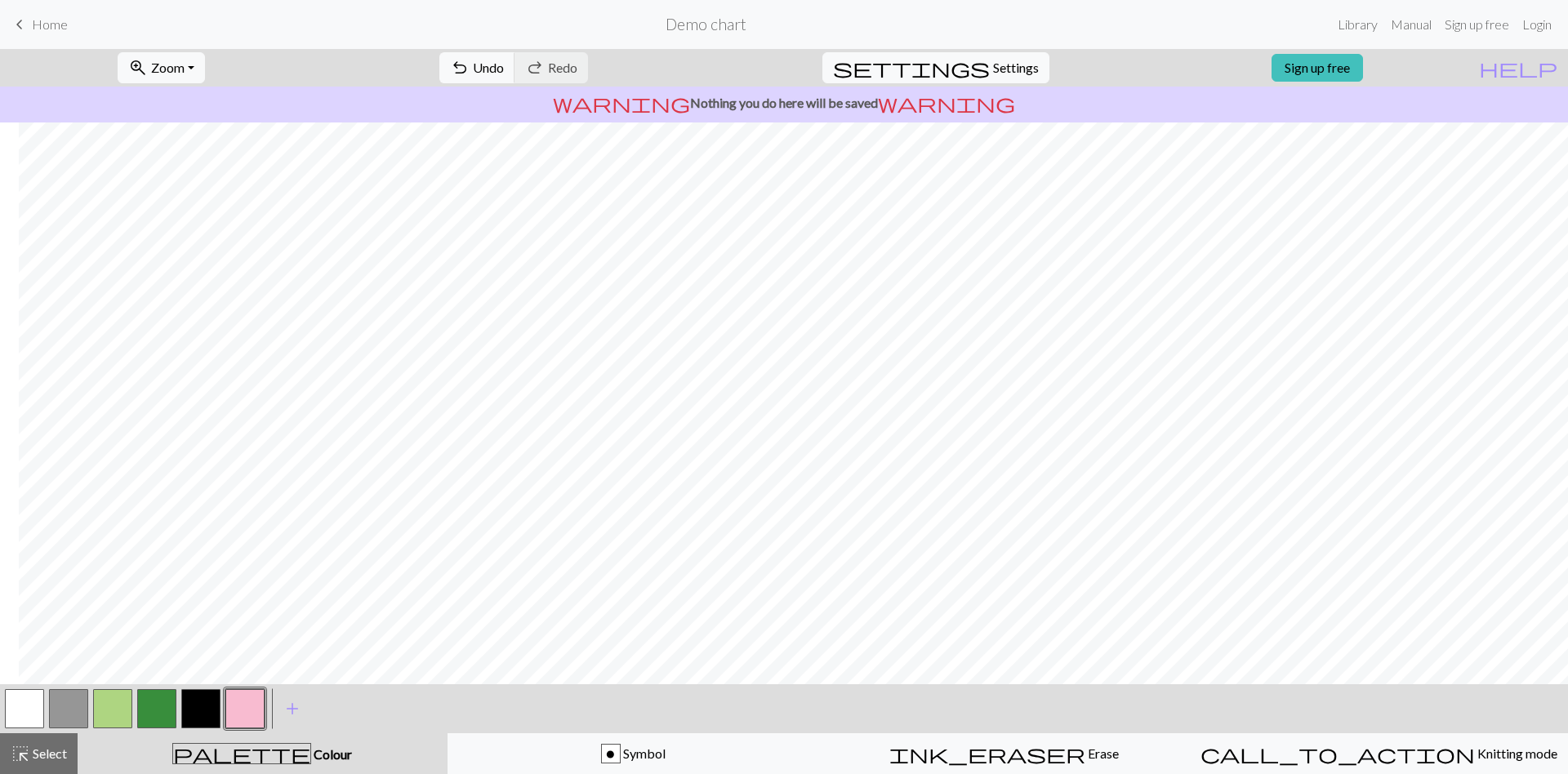
click at [17, 709] on button "button" at bounding box center [24, 708] width 39 height 39
click at [241, 713] on button "button" at bounding box center [245, 708] width 39 height 39
click at [204, 695] on button "button" at bounding box center [200, 708] width 39 height 39
click at [6, 716] on button "button" at bounding box center [24, 708] width 39 height 39
click at [194, 700] on button "button" at bounding box center [200, 708] width 39 height 39
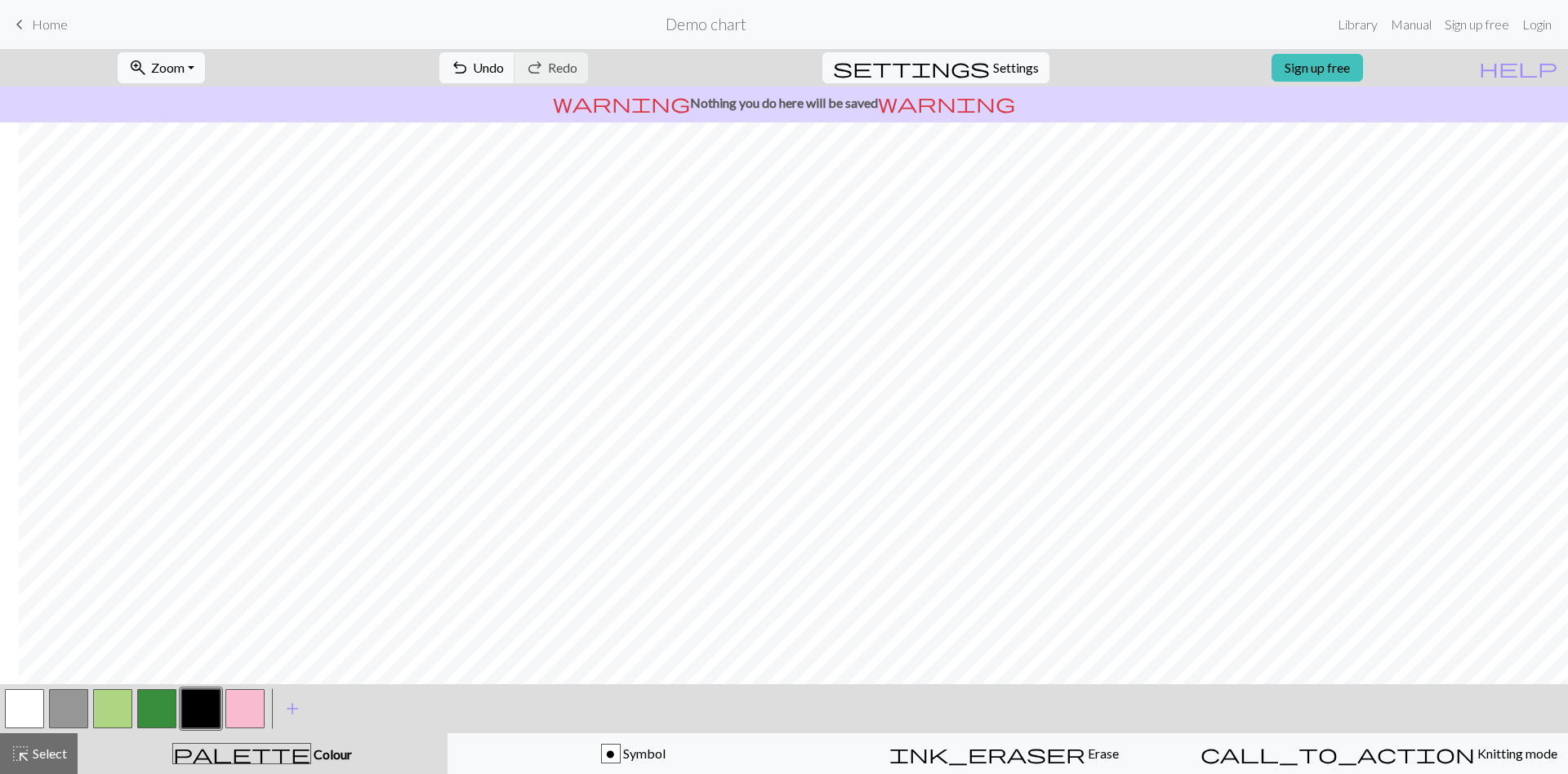
click at [25, 715] on button "button" at bounding box center [24, 708] width 39 height 39
click at [111, 706] on button "button" at bounding box center [112, 708] width 39 height 39
click at [36, 713] on button "button" at bounding box center [24, 708] width 39 height 39
click at [101, 709] on button "button" at bounding box center [112, 708] width 39 height 39
click at [201, 699] on button "button" at bounding box center [200, 708] width 39 height 39
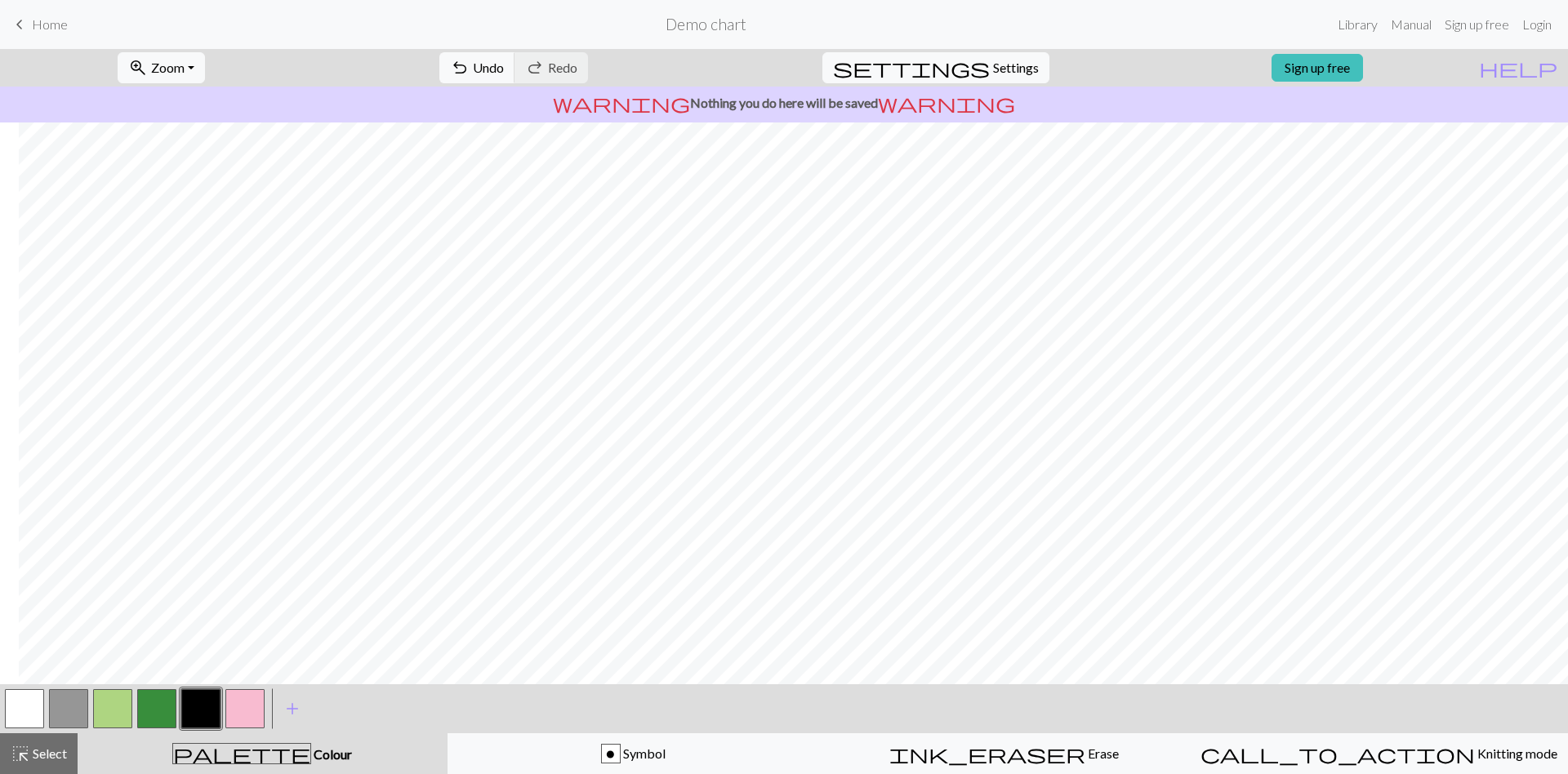
click at [97, 706] on button "button" at bounding box center [112, 708] width 39 height 39
click at [18, 715] on button "button" at bounding box center [24, 708] width 39 height 39
click at [136, 700] on div at bounding box center [157, 708] width 44 height 44
click at [106, 710] on button "button" at bounding box center [112, 708] width 39 height 39
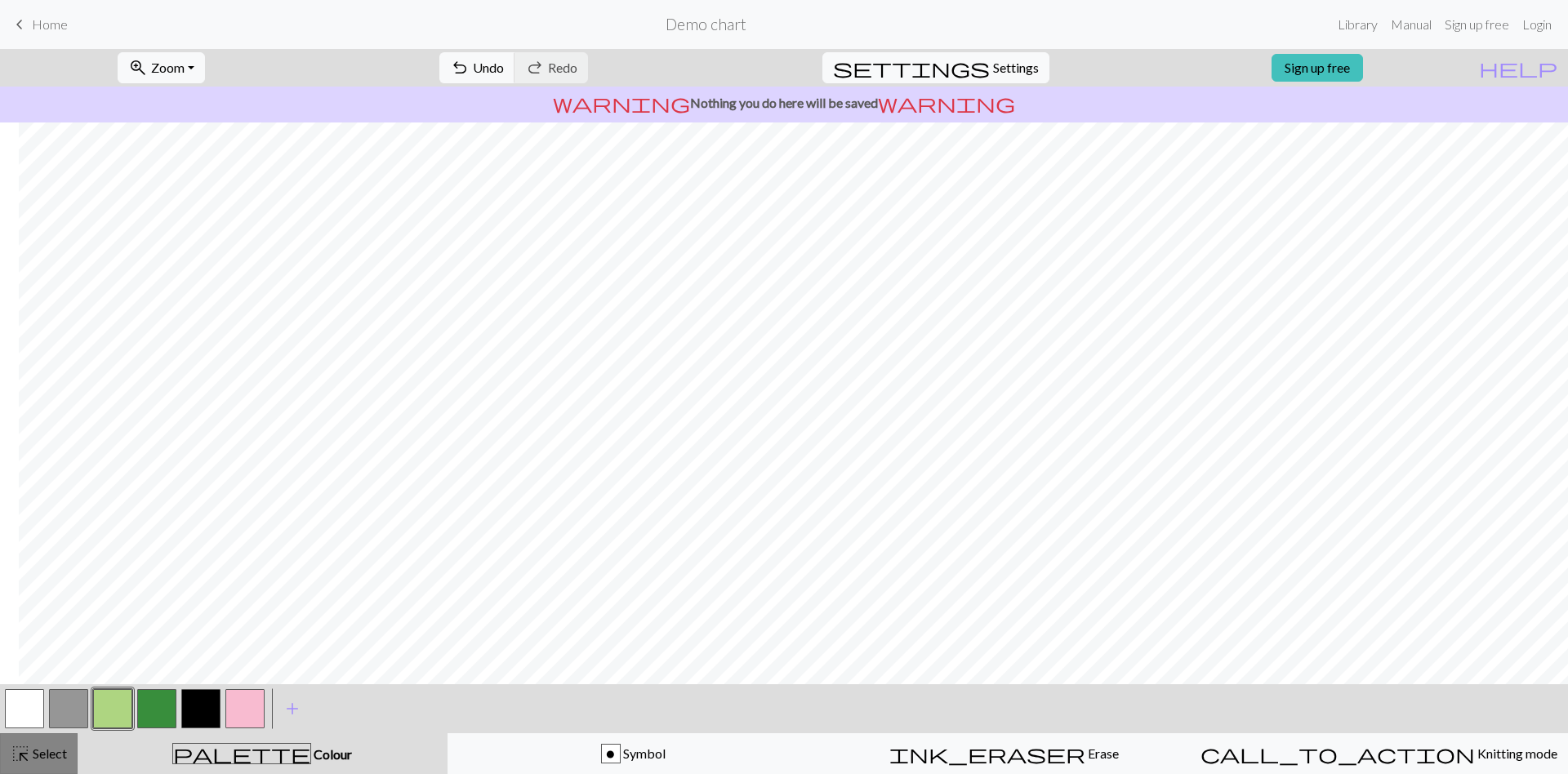
click at [65, 756] on span "Select" at bounding box center [49, 753] width 37 height 16
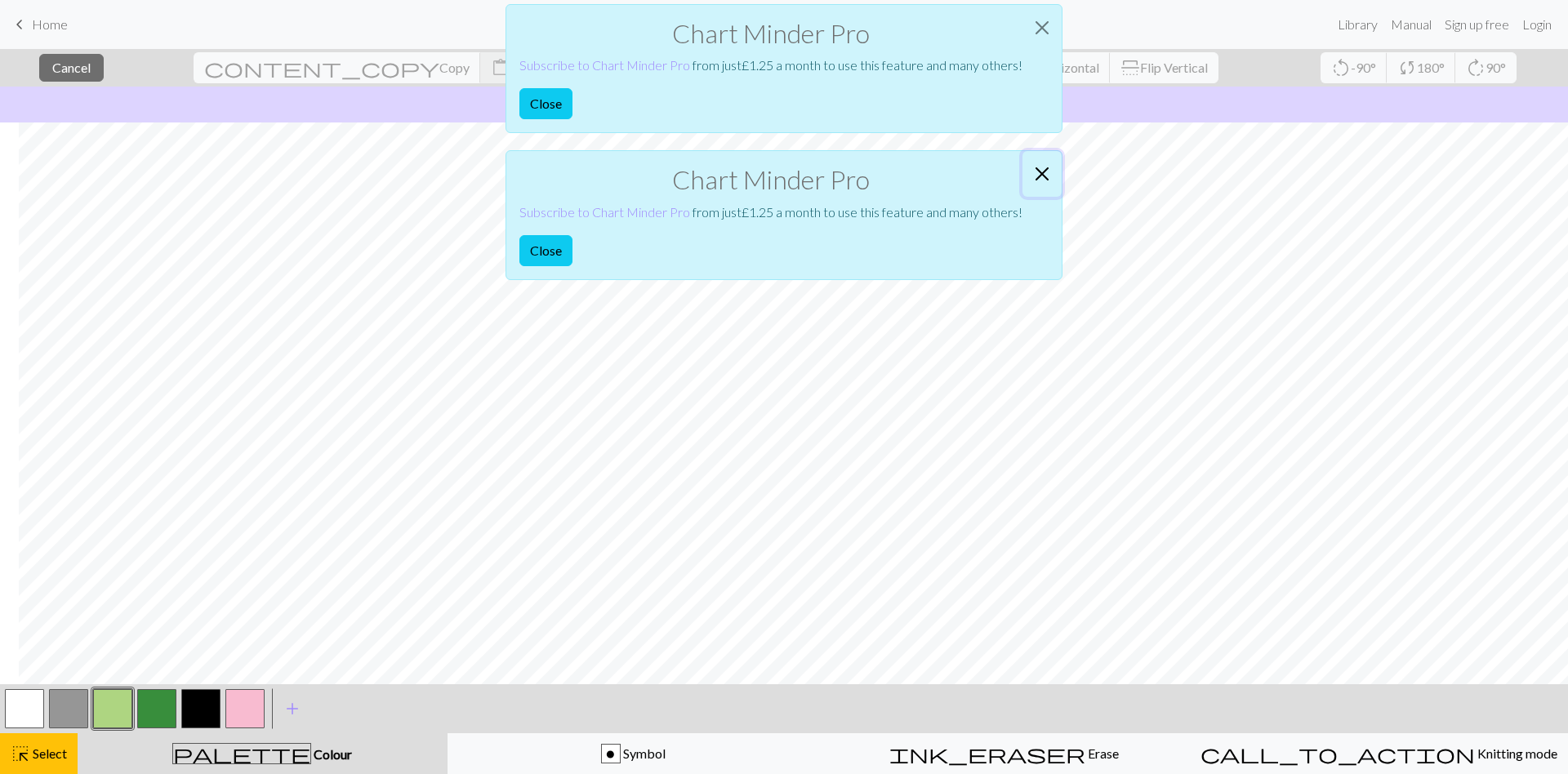
click at [1037, 163] on button "Close" at bounding box center [1042, 173] width 39 height 46
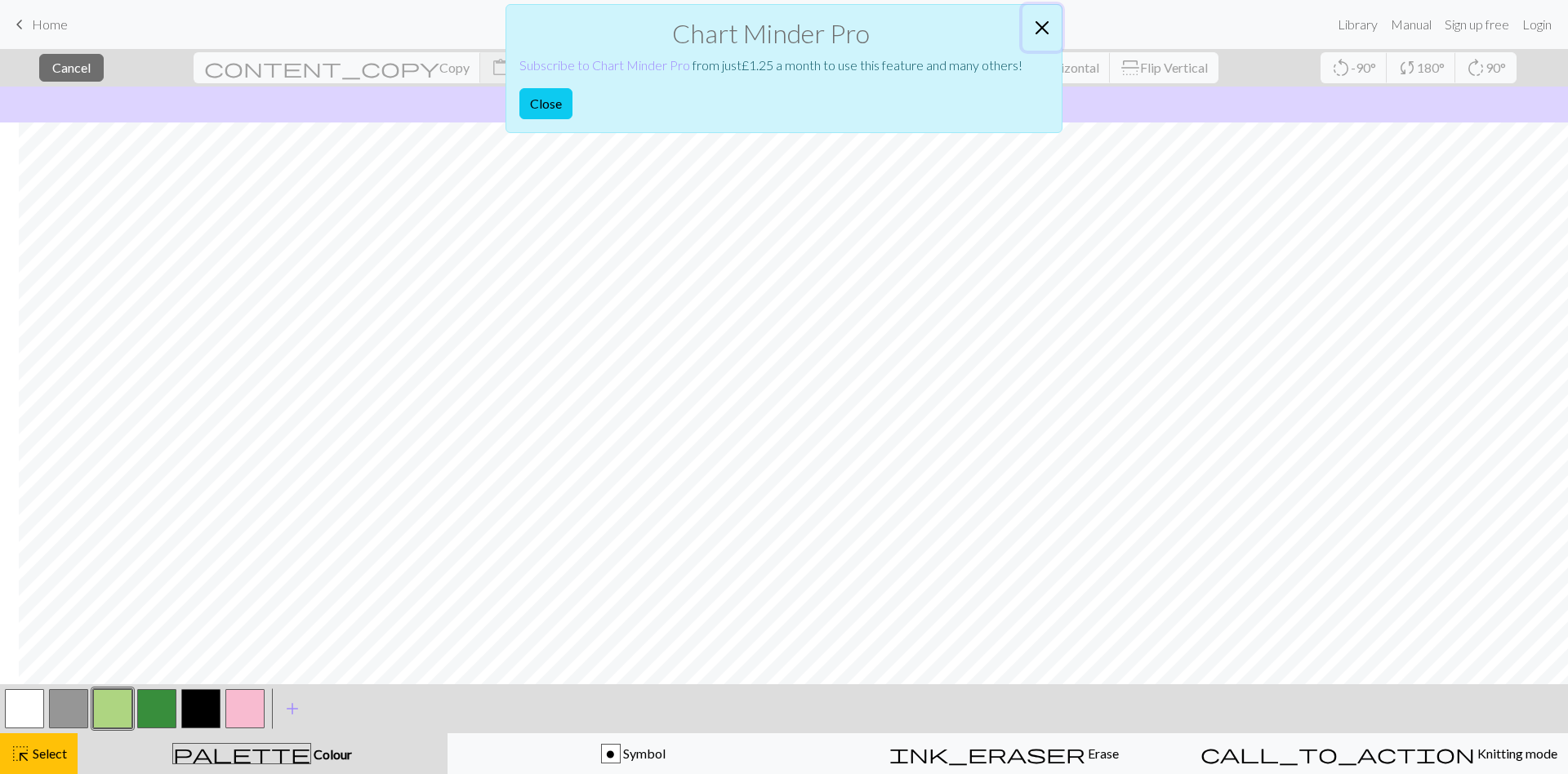
click at [1044, 32] on button "Close" at bounding box center [1042, 28] width 39 height 46
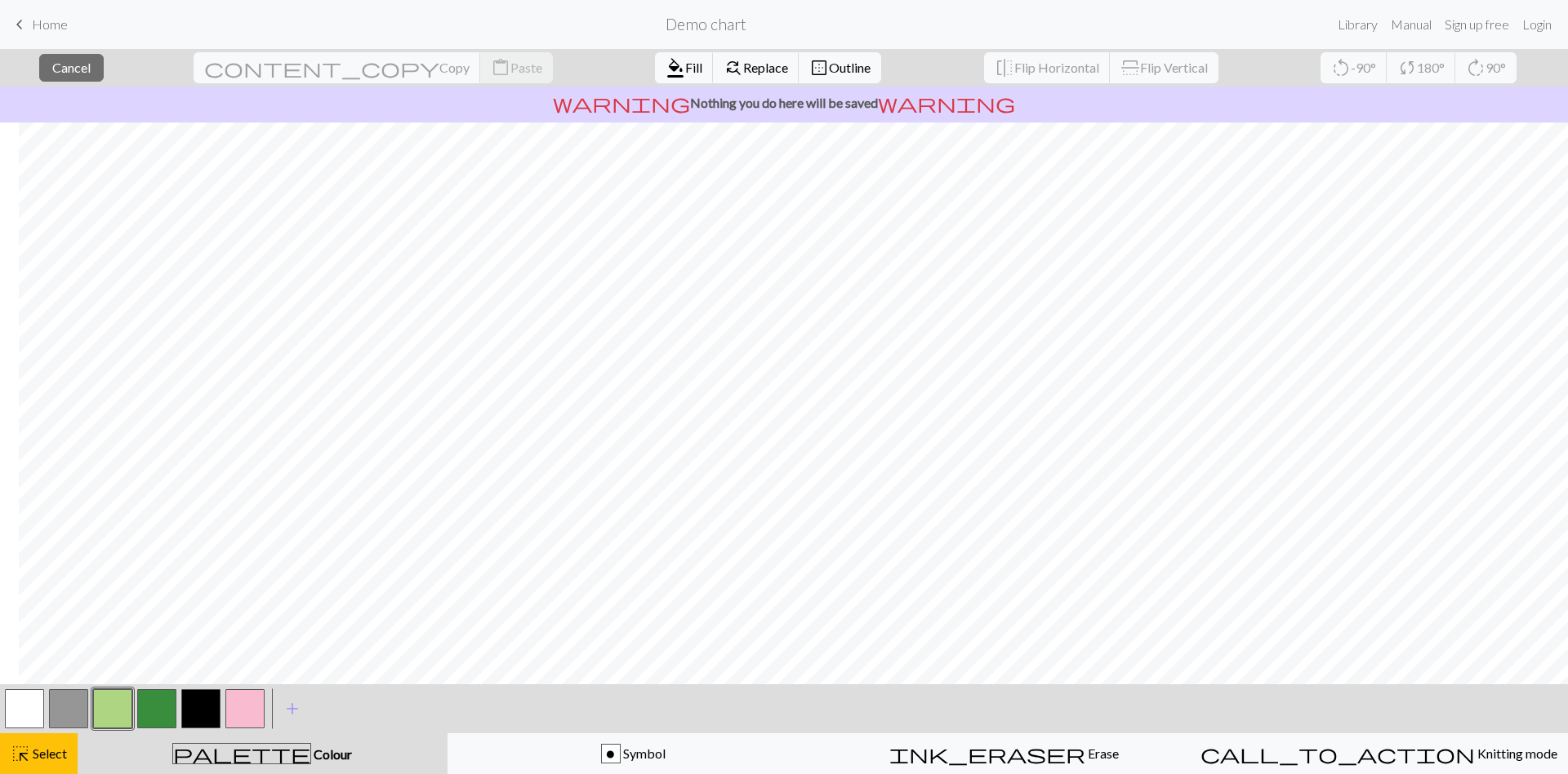
click at [238, 750] on span "palette" at bounding box center [242, 753] width 137 height 23
click at [311, 751] on span "Colour" at bounding box center [331, 754] width 41 height 16
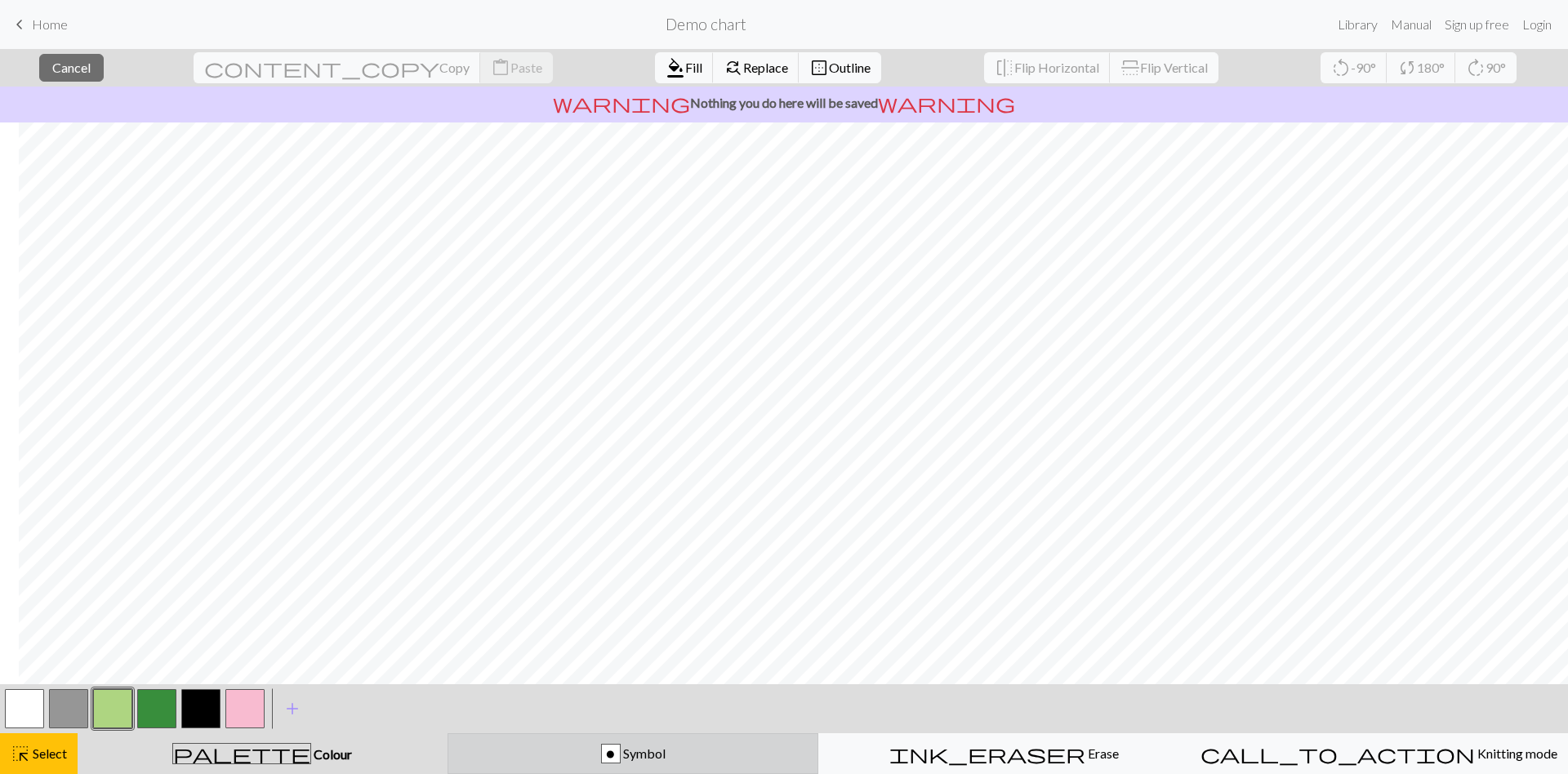
click at [577, 763] on button "o Symbol" at bounding box center [633, 753] width 371 height 41
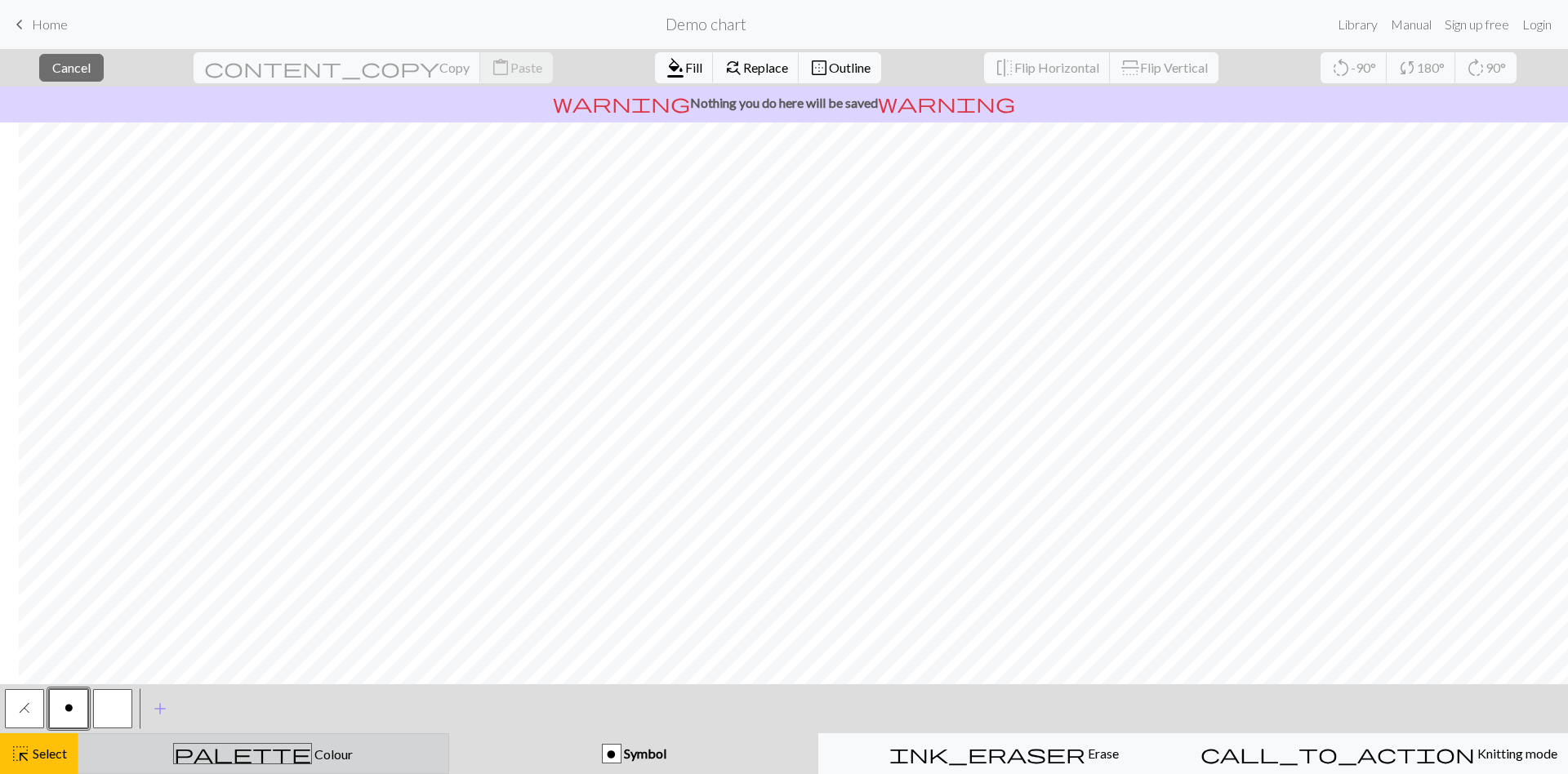
click at [329, 740] on button "palette Colour Colour" at bounding box center [263, 753] width 371 height 41
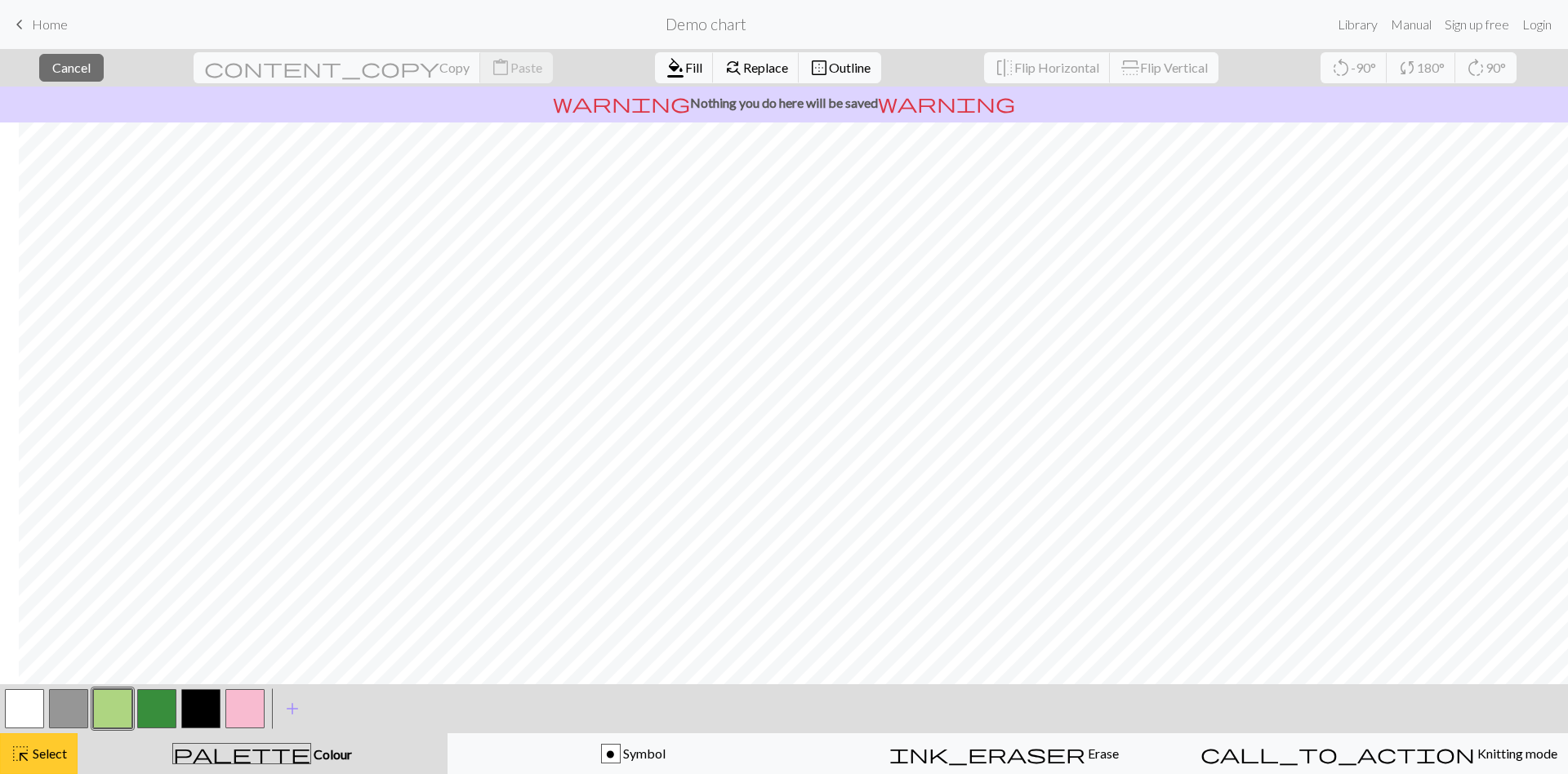
click at [23, 758] on span "highlight_alt" at bounding box center [20, 753] width 19 height 23
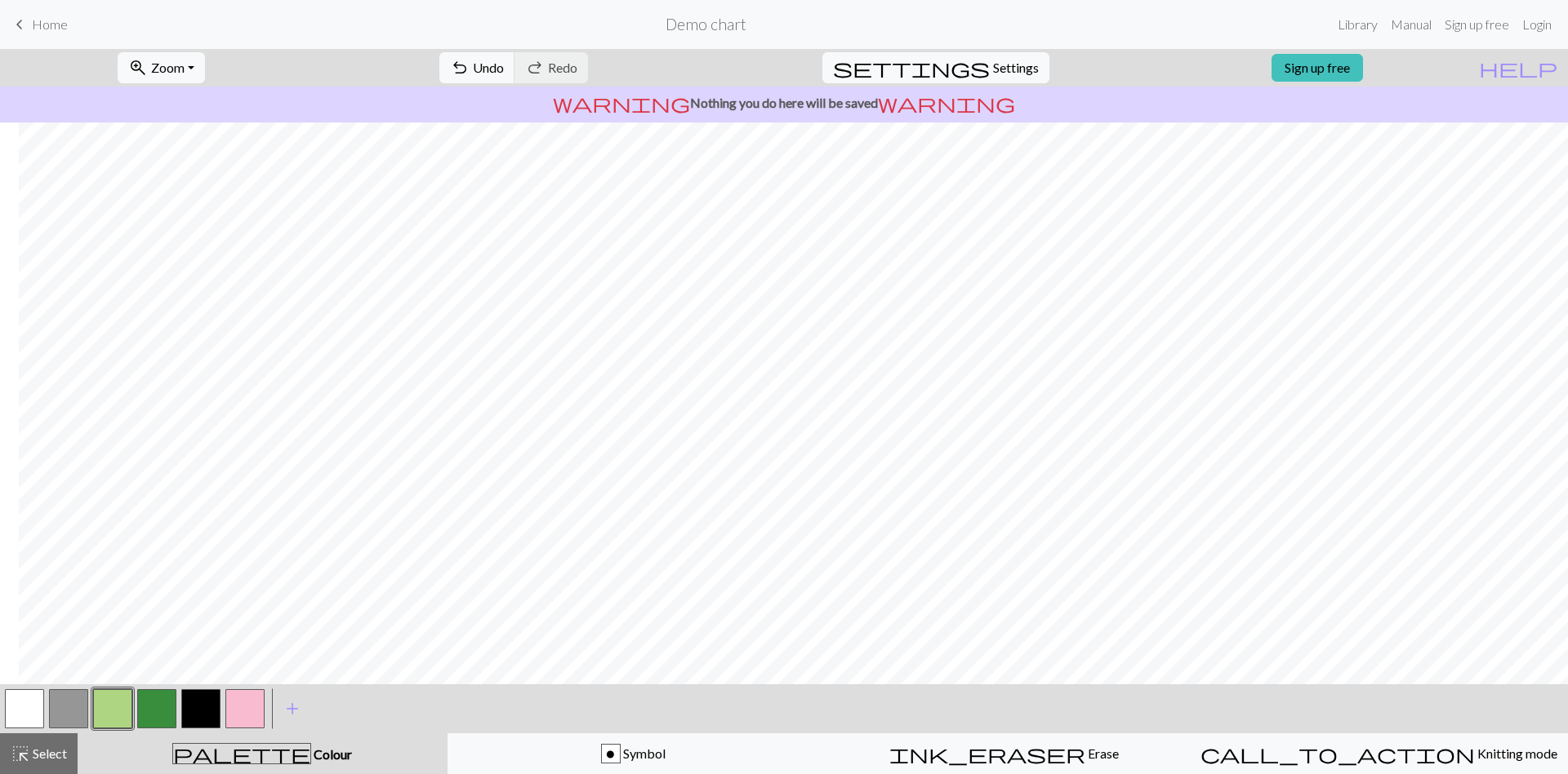
click at [209, 708] on button "button" at bounding box center [200, 708] width 39 height 39
click at [256, 710] on button "button" at bounding box center [245, 708] width 39 height 39
drag, startPoint x: 28, startPoint y: 704, endPoint x: 257, endPoint y: 704, distance: 229.0
click at [257, 704] on div at bounding box center [135, 708] width 265 height 44
click at [202, 704] on button "button" at bounding box center [200, 708] width 39 height 39
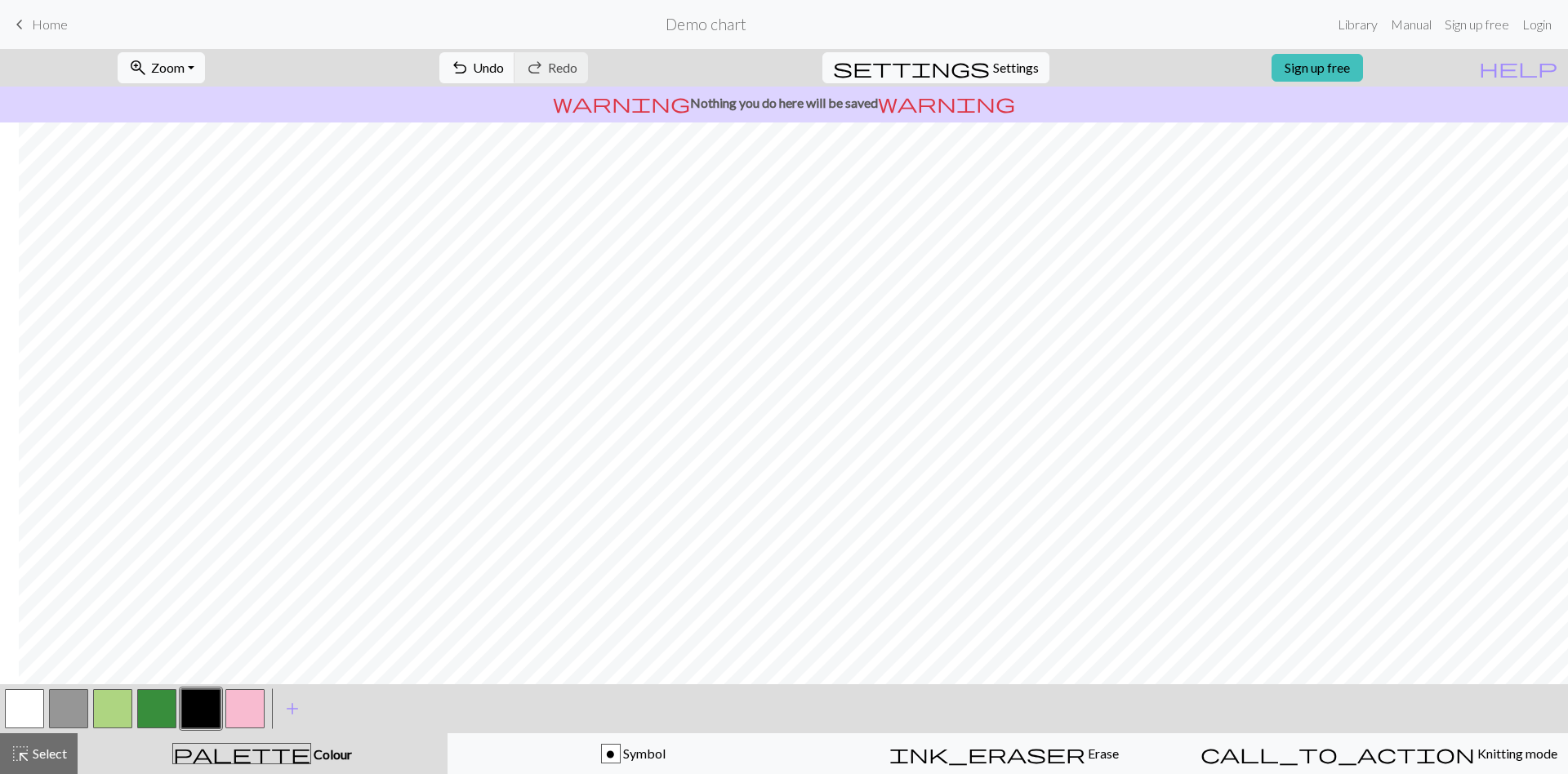
click at [21, 730] on div at bounding box center [24, 708] width 44 height 44
click at [21, 725] on button "button" at bounding box center [24, 708] width 39 height 39
click at [188, 718] on button "button" at bounding box center [200, 708] width 39 height 39
click at [38, 708] on button "button" at bounding box center [24, 708] width 39 height 39
click at [200, 713] on button "button" at bounding box center [200, 708] width 39 height 39
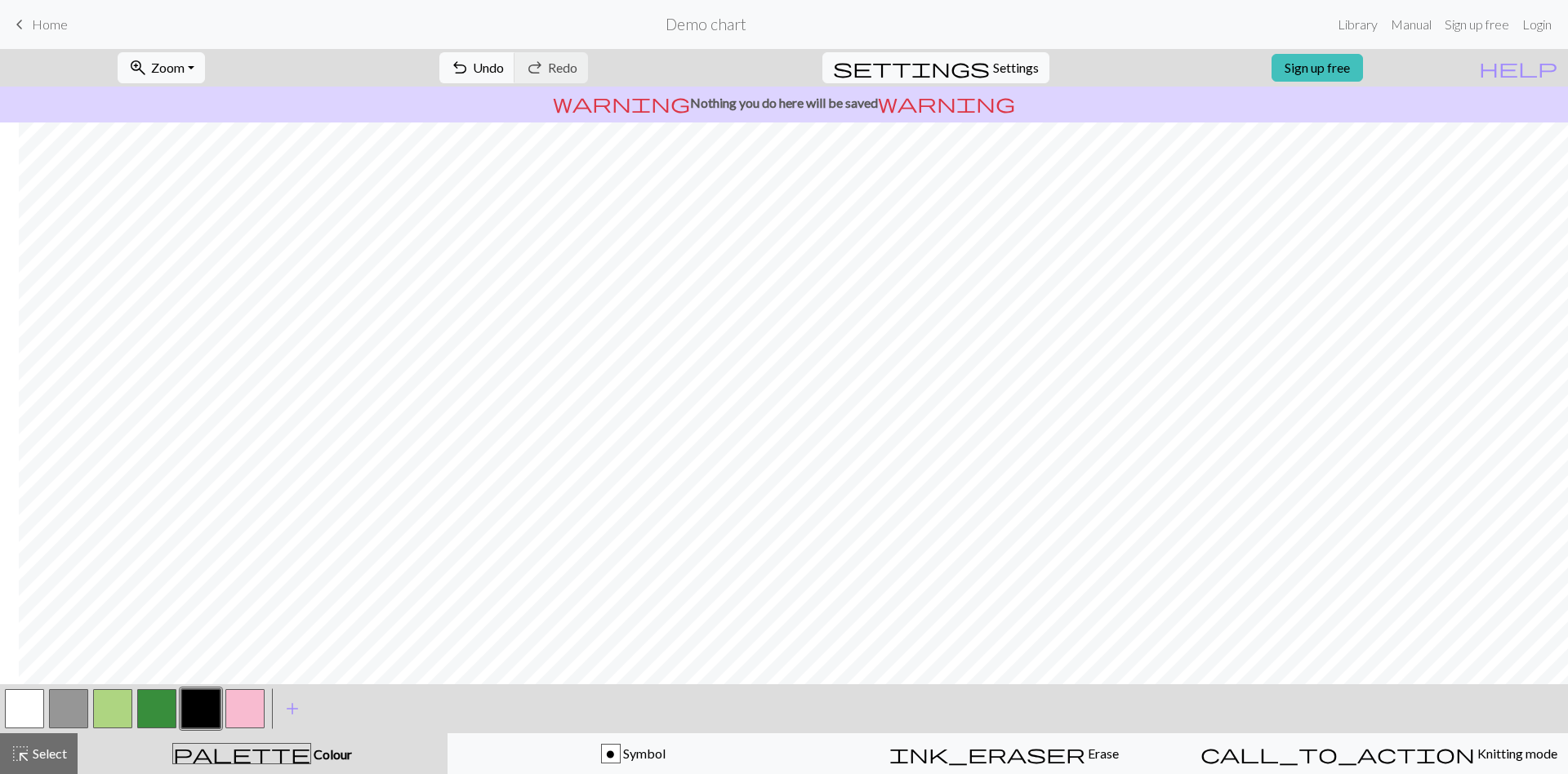
click at [114, 718] on button "button" at bounding box center [112, 708] width 39 height 39
click at [23, 708] on button "button" at bounding box center [24, 708] width 39 height 39
click at [102, 715] on button "button" at bounding box center [112, 708] width 39 height 39
click at [236, 705] on button "button" at bounding box center [245, 708] width 39 height 39
click at [199, 713] on button "button" at bounding box center [200, 708] width 39 height 39
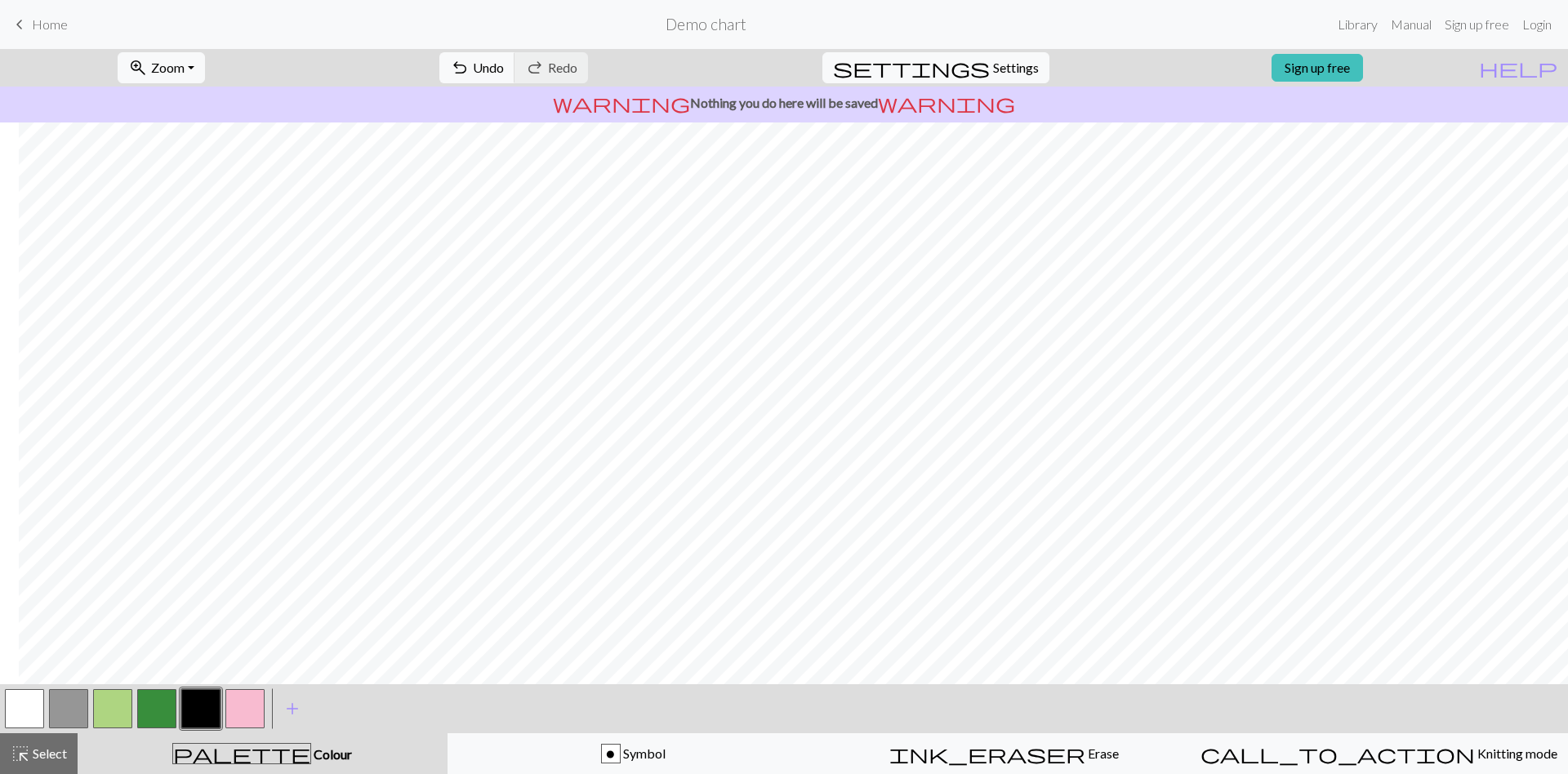
click at [117, 699] on button "button" at bounding box center [112, 708] width 39 height 39
click at [191, 715] on button "button" at bounding box center [200, 708] width 39 height 39
click at [116, 715] on button "button" at bounding box center [112, 708] width 39 height 39
click at [28, 710] on button "button" at bounding box center [24, 708] width 39 height 39
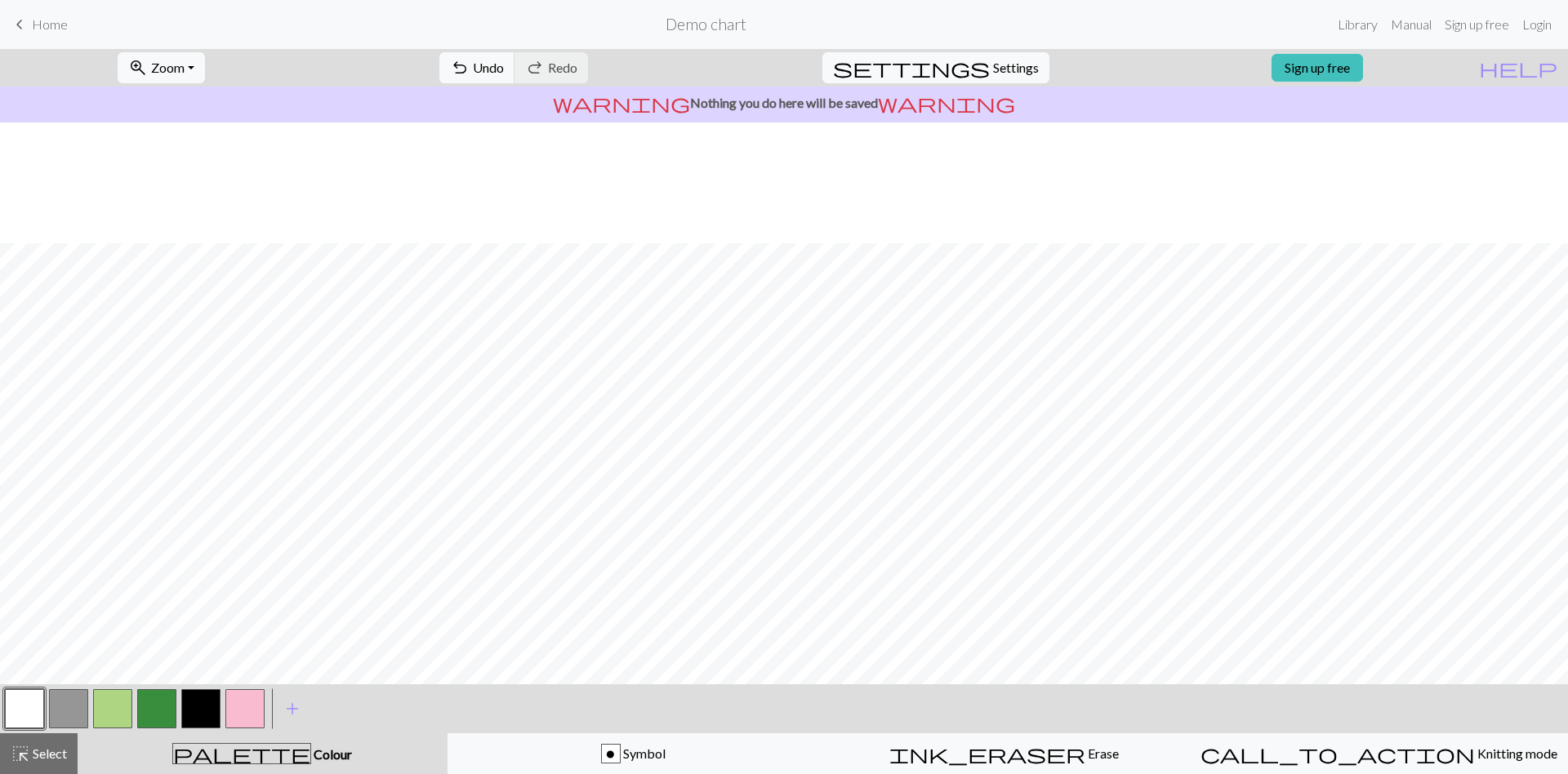
scroll to position [307, 201]
click at [124, 711] on button "button" at bounding box center [112, 708] width 39 height 39
click at [37, 714] on button "button" at bounding box center [24, 708] width 39 height 39
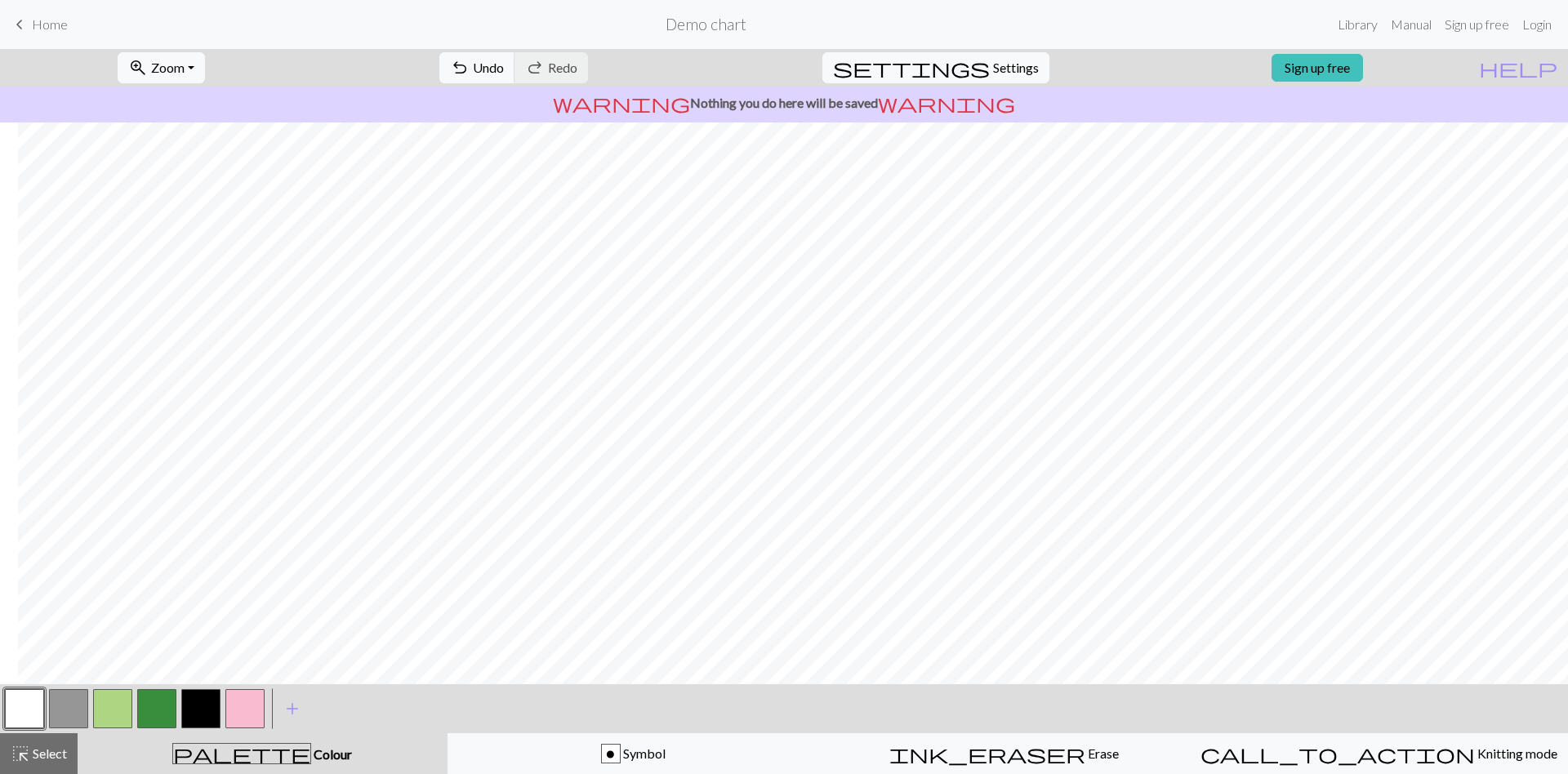
click at [94, 717] on button "button" at bounding box center [112, 708] width 39 height 39
click at [18, 701] on button "button" at bounding box center [24, 708] width 39 height 39
click at [283, 704] on span "add" at bounding box center [292, 708] width 19 height 23
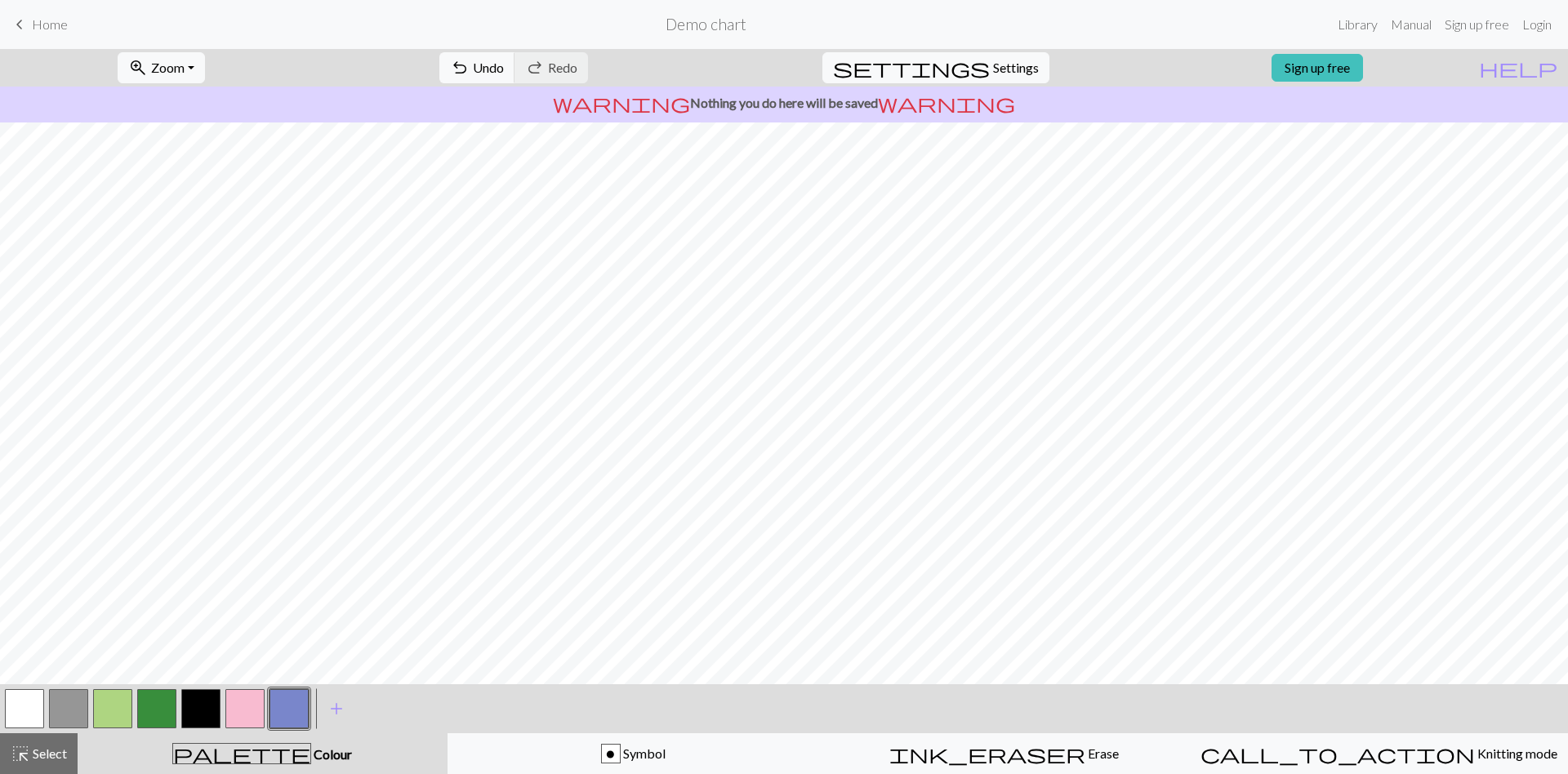
click at [143, 712] on button "button" at bounding box center [157, 708] width 39 height 39
click at [116, 720] on button "button" at bounding box center [112, 708] width 39 height 39
click at [160, 714] on button "button" at bounding box center [157, 708] width 39 height 39
click at [39, 710] on button "button" at bounding box center [24, 708] width 39 height 39
click at [167, 691] on button "button" at bounding box center [157, 708] width 39 height 39
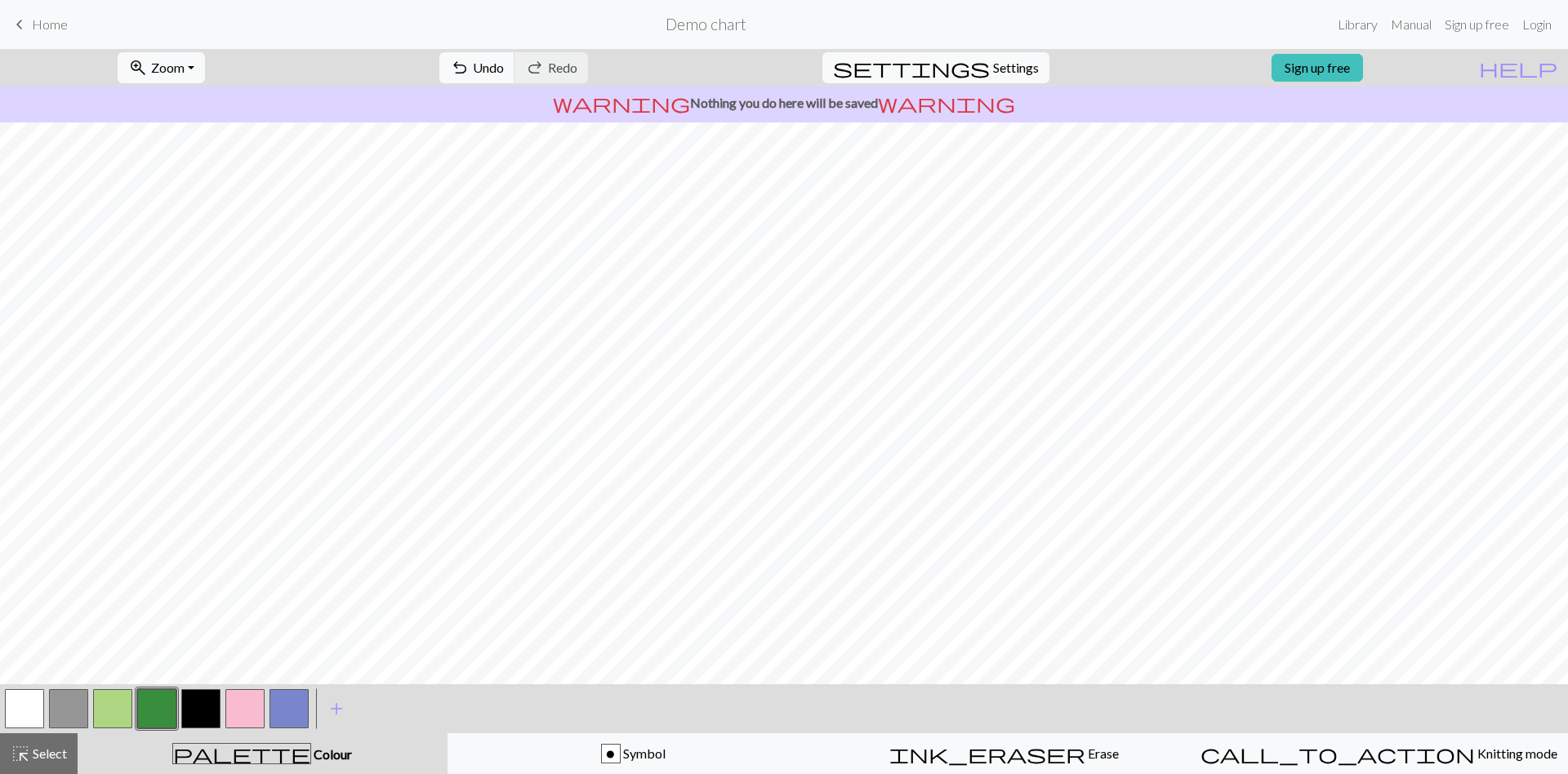
click at [119, 704] on button "button" at bounding box center [112, 708] width 39 height 39
click at [164, 706] on button "button" at bounding box center [157, 708] width 39 height 39
click at [126, 712] on button "button" at bounding box center [112, 708] width 39 height 39
click at [156, 715] on button "button" at bounding box center [157, 708] width 39 height 39
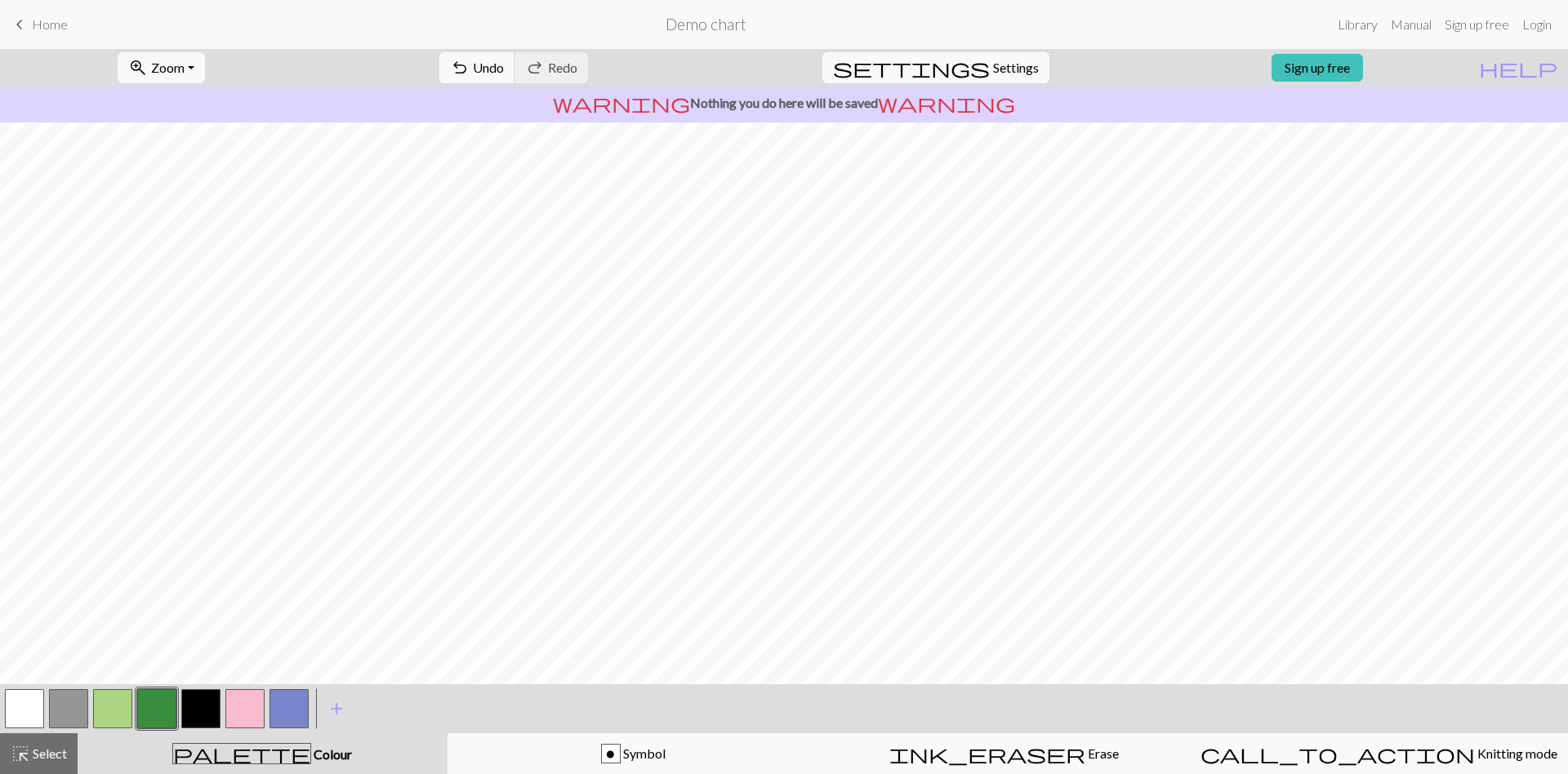
click at [29, 706] on button "button" at bounding box center [24, 708] width 39 height 39
click at [147, 719] on button "button" at bounding box center [157, 708] width 39 height 39
click at [116, 718] on button "button" at bounding box center [112, 708] width 39 height 39
click at [294, 714] on button "button" at bounding box center [289, 708] width 39 height 39
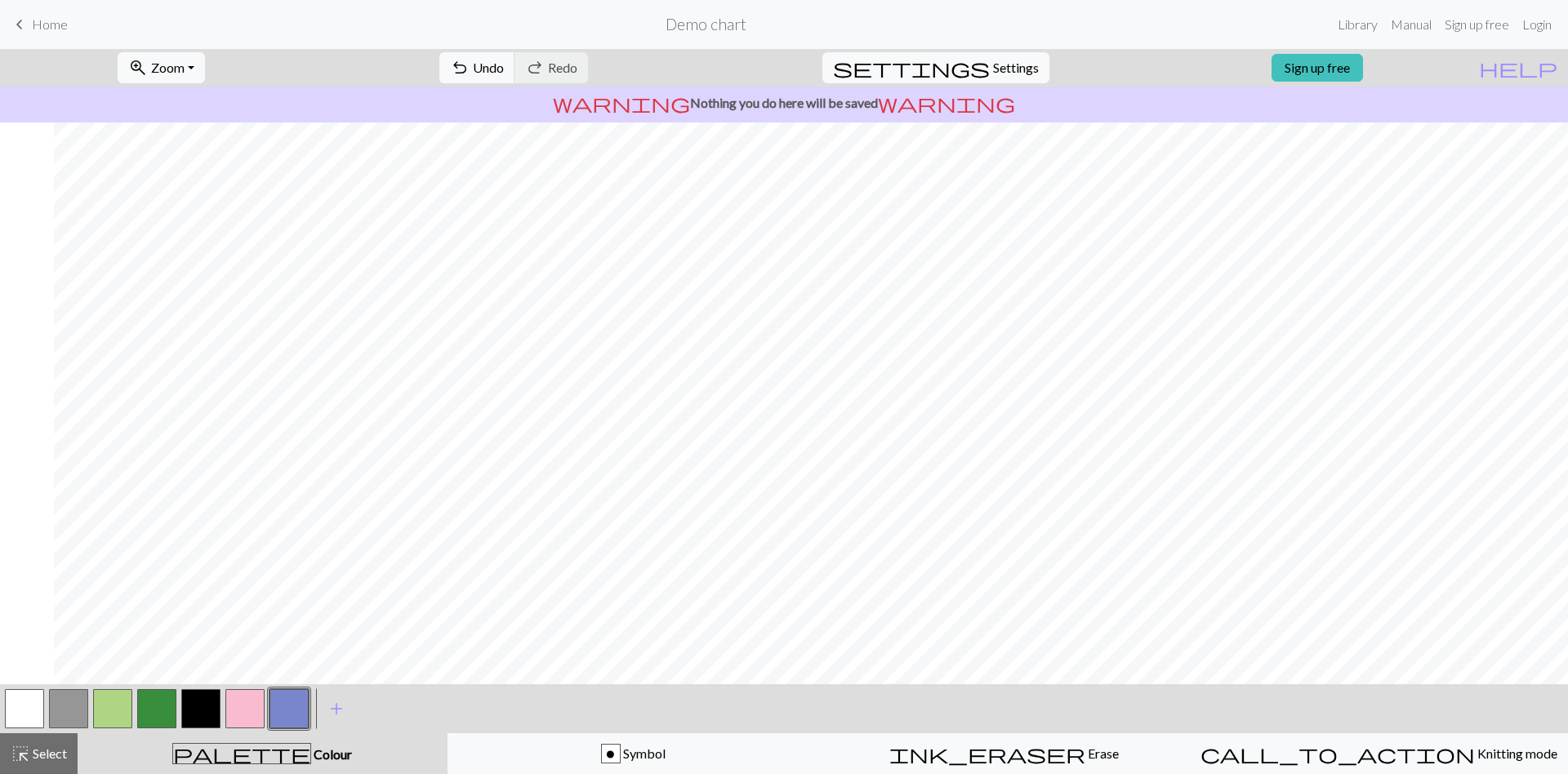
scroll to position [426, 163]
click at [286, 722] on button "button" at bounding box center [289, 708] width 39 height 39
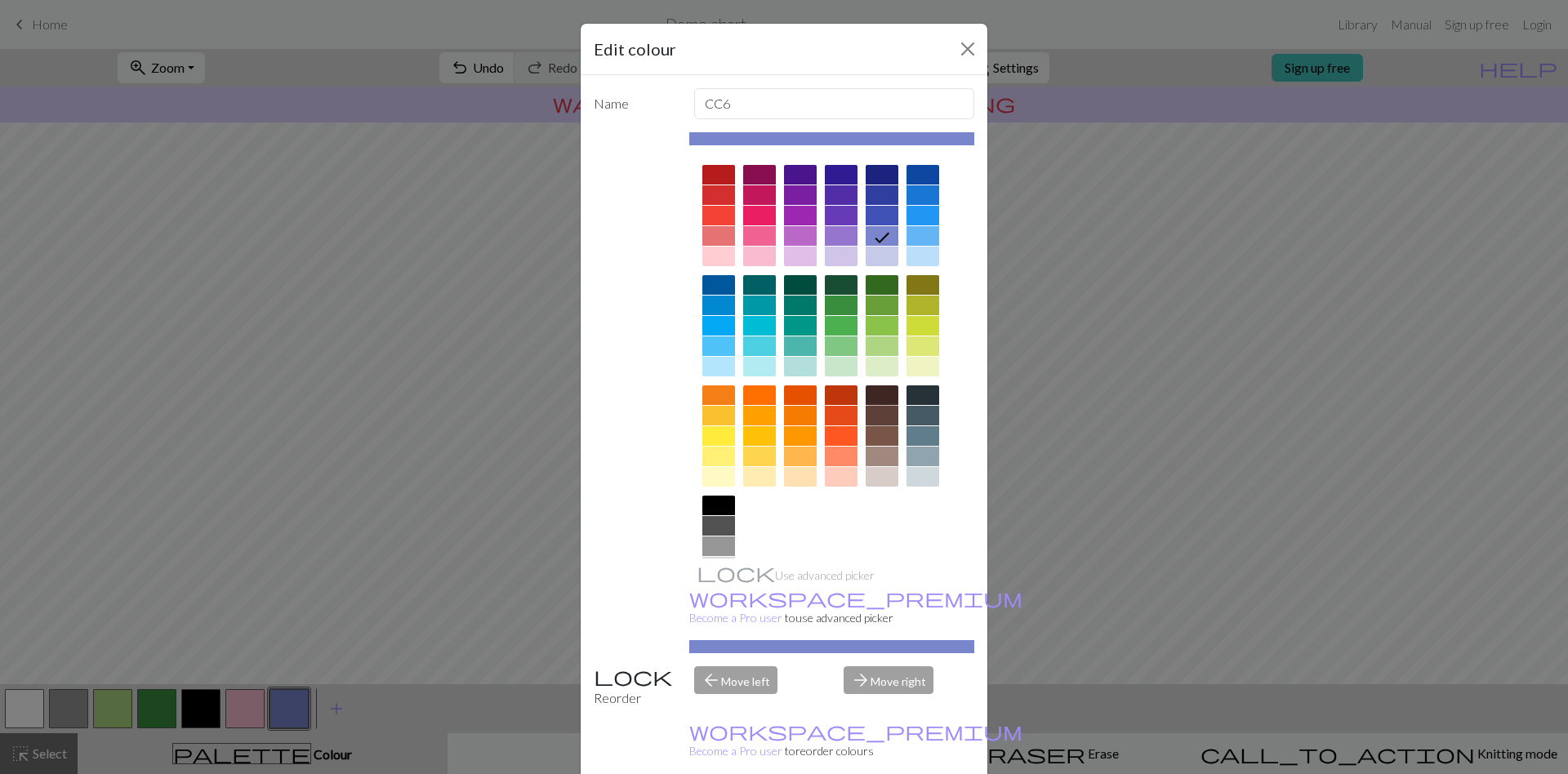
click at [883, 421] on div at bounding box center [882, 415] width 33 height 19
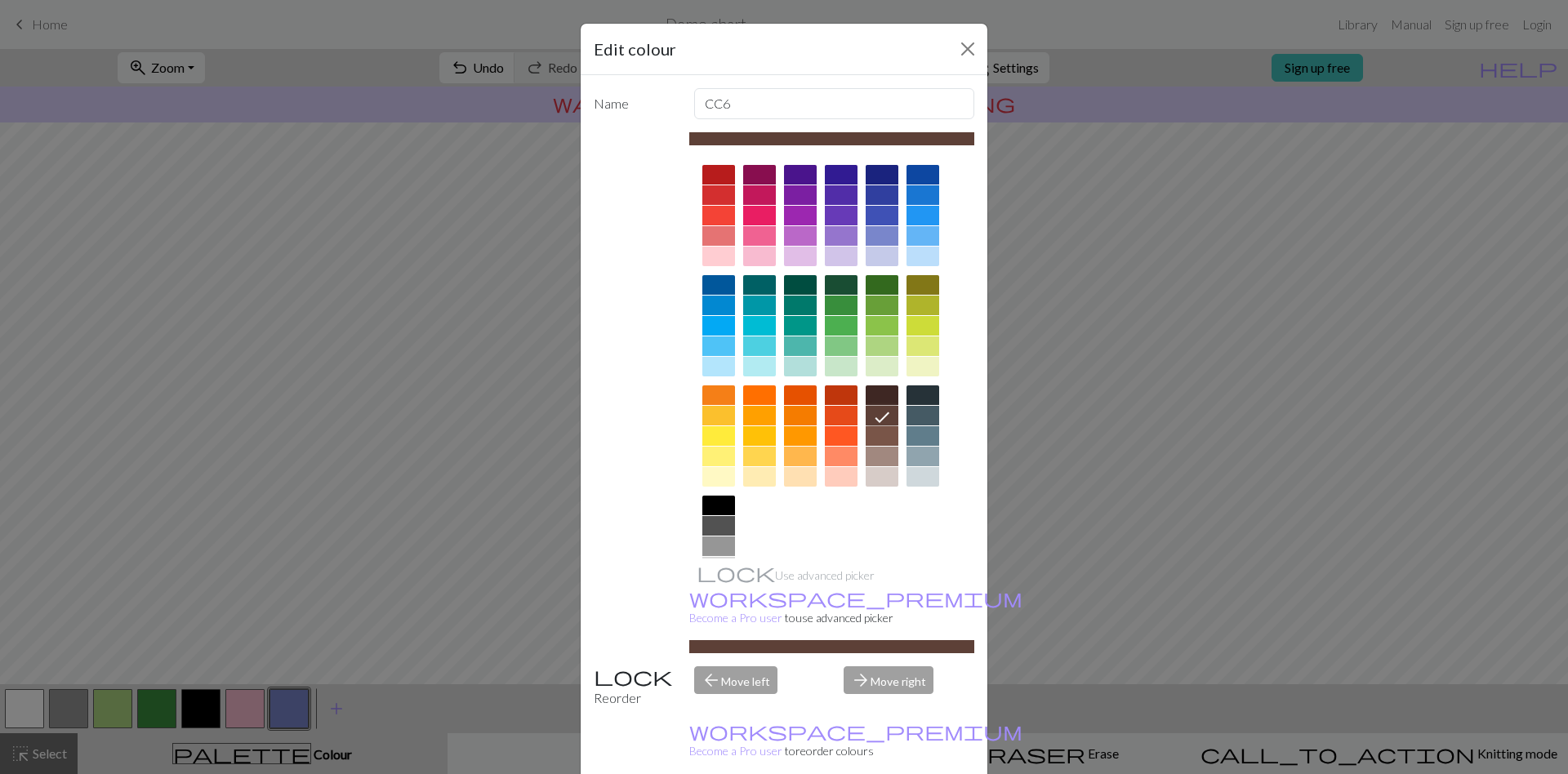
click at [887, 434] on div at bounding box center [882, 436] width 33 height 19
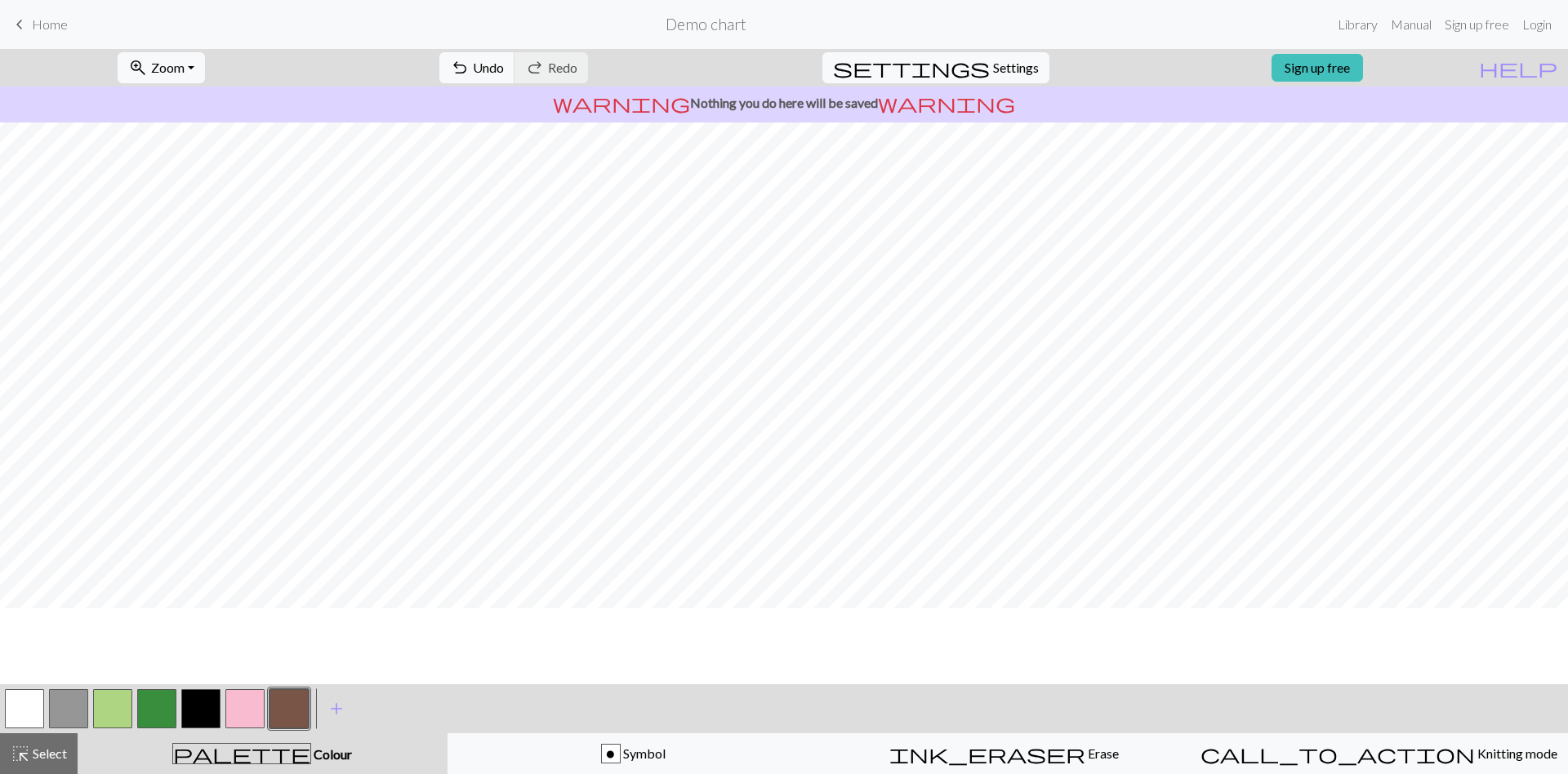
scroll to position [177, 0]
click at [14, 710] on button "button" at bounding box center [24, 708] width 39 height 39
click at [299, 715] on button "button" at bounding box center [289, 708] width 39 height 39
click at [35, 705] on button "button" at bounding box center [24, 708] width 39 height 39
click at [295, 708] on button "button" at bounding box center [289, 708] width 39 height 39
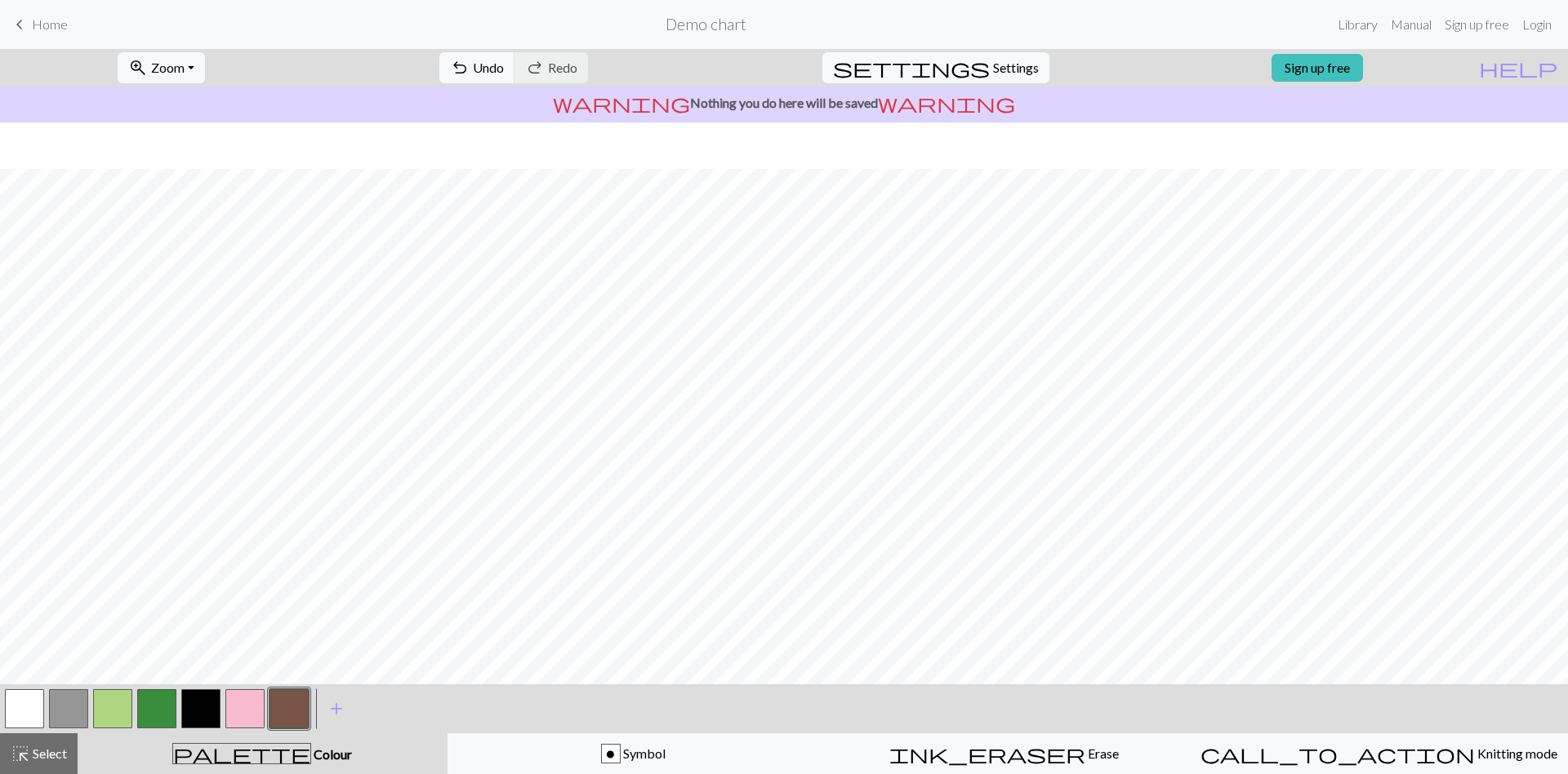
scroll to position [170, 0]
click at [26, 713] on button "button" at bounding box center [24, 708] width 39 height 39
click at [284, 702] on button "button" at bounding box center [289, 708] width 39 height 39
click at [22, 717] on button "button" at bounding box center [24, 708] width 39 height 39
click at [298, 700] on button "button" at bounding box center [289, 708] width 39 height 39
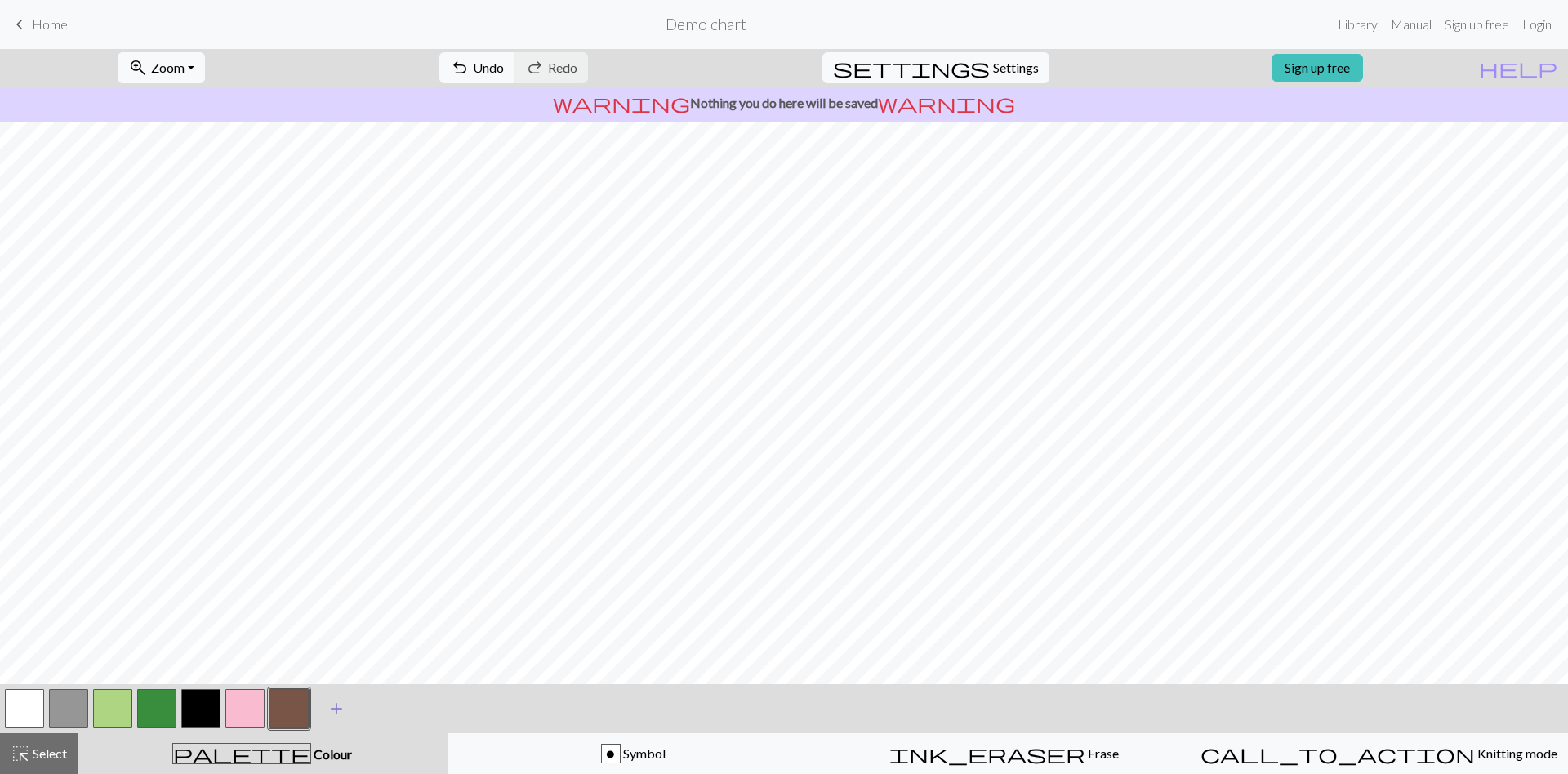
click at [339, 708] on span "add" at bounding box center [336, 708] width 19 height 23
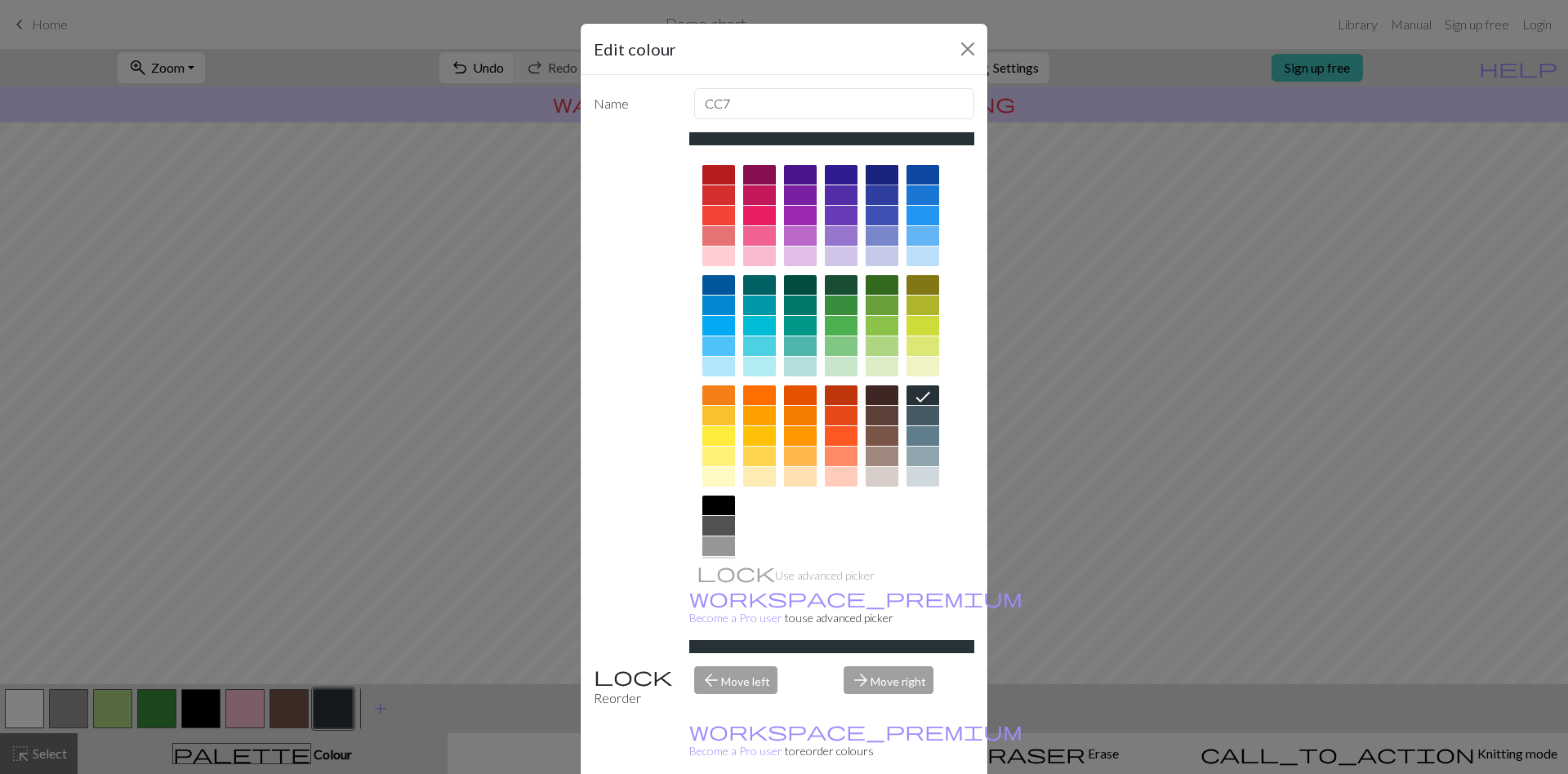
click at [878, 174] on div at bounding box center [882, 174] width 33 height 19
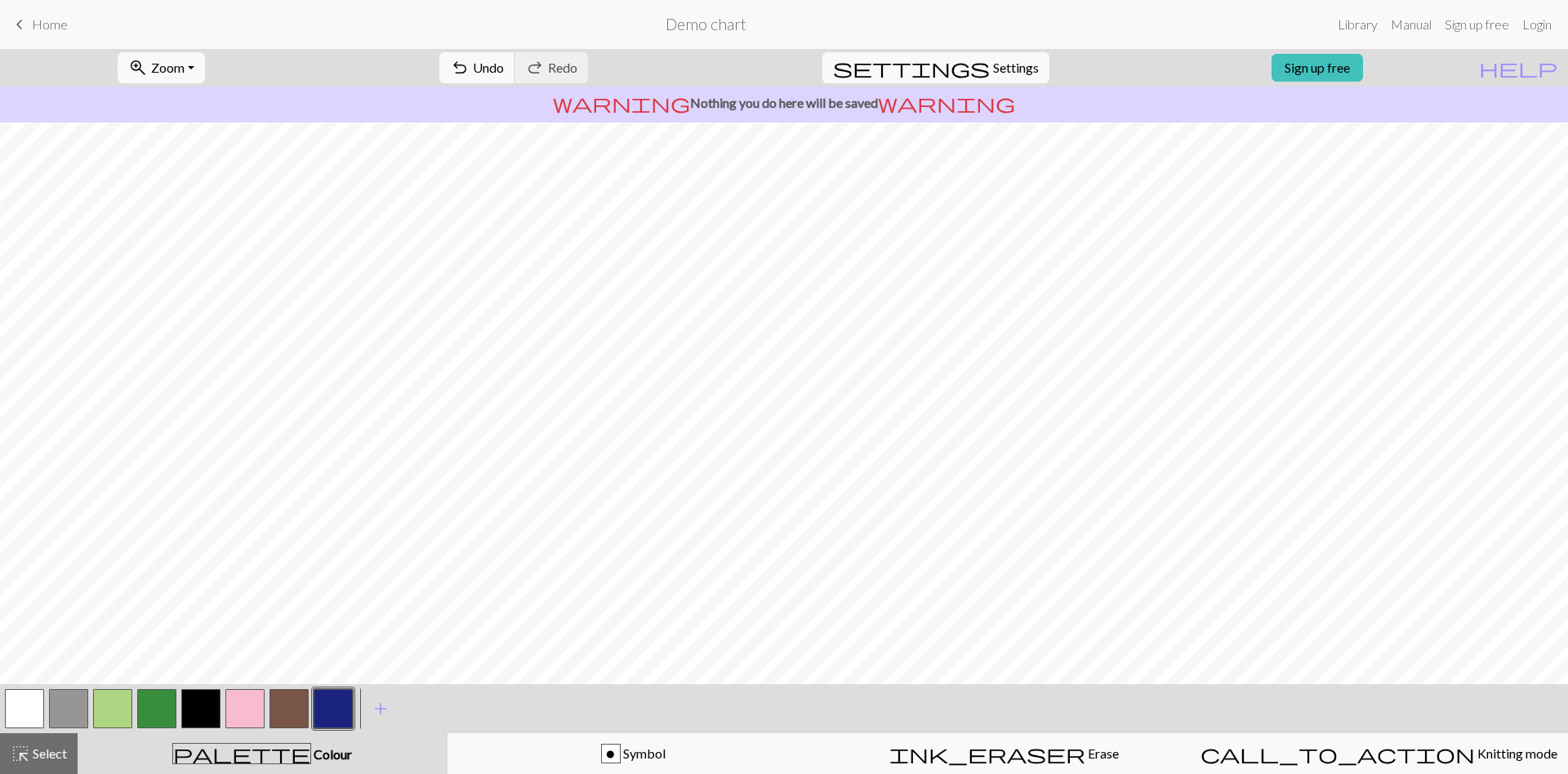
click at [38, 702] on button "button" at bounding box center [24, 708] width 39 height 39
click at [339, 705] on button "button" at bounding box center [333, 708] width 39 height 39
click at [287, 712] on button "button" at bounding box center [289, 708] width 39 height 39
click at [38, 710] on button "button" at bounding box center [24, 708] width 39 height 39
click at [391, 694] on button "add Add a colour" at bounding box center [380, 708] width 41 height 41
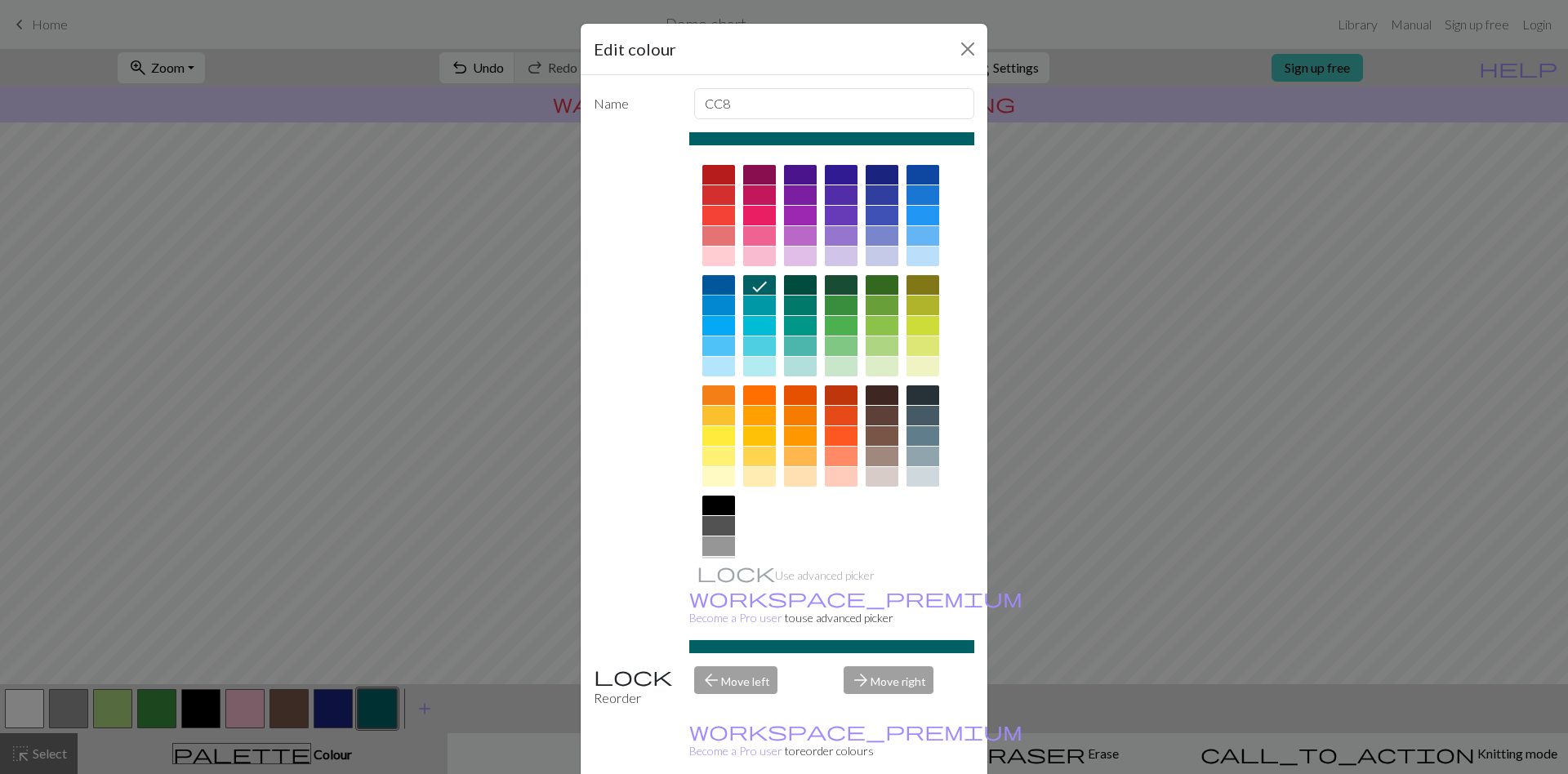
click at [717, 303] on div at bounding box center [718, 305] width 33 height 19
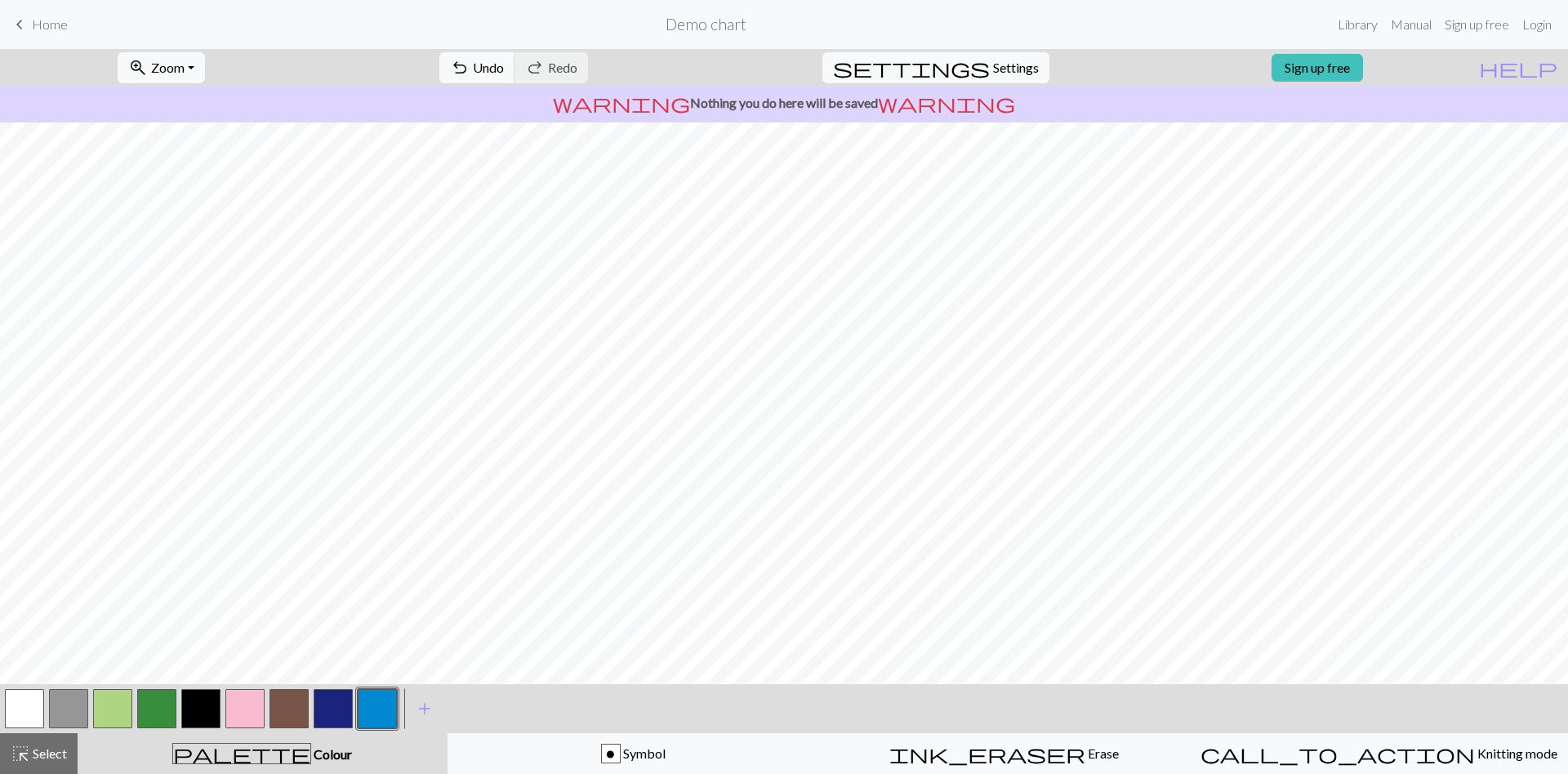
click at [298, 704] on button "button" at bounding box center [289, 708] width 39 height 39
click at [429, 709] on span "add" at bounding box center [424, 708] width 19 height 23
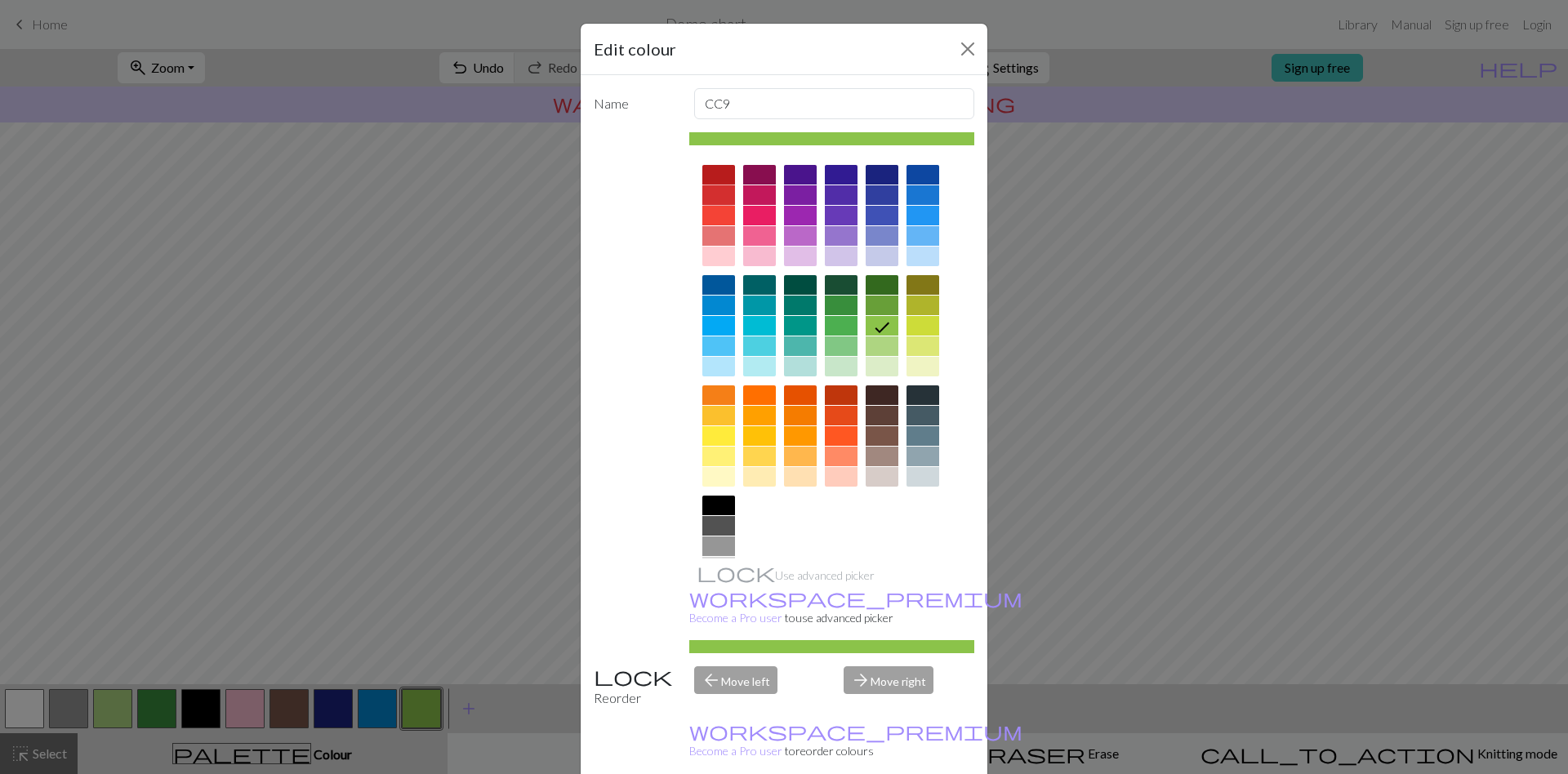
click at [714, 187] on div at bounding box center [718, 194] width 33 height 19
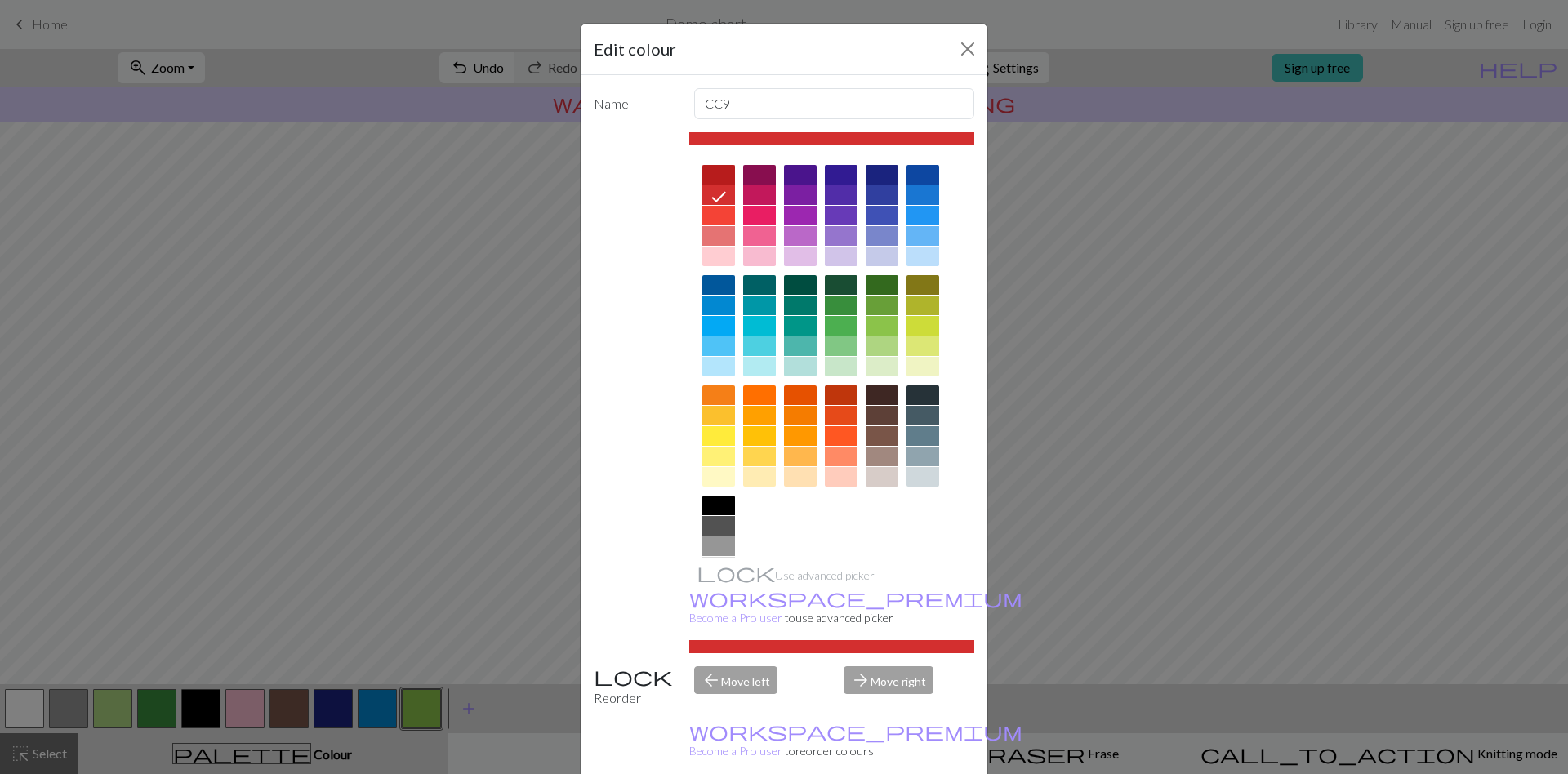
click at [713, 173] on div at bounding box center [718, 174] width 33 height 19
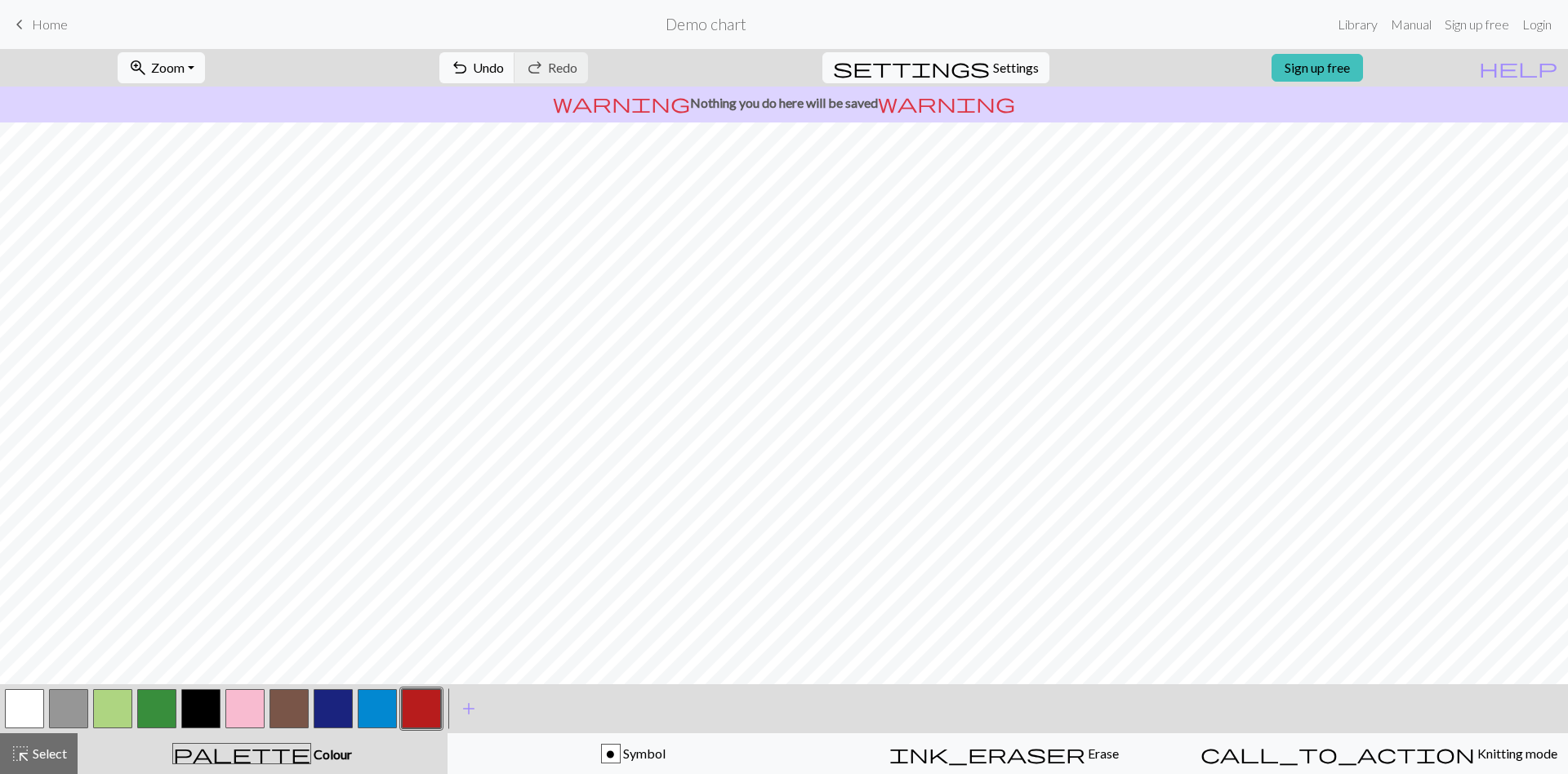
click at [28, 710] on button "button" at bounding box center [24, 708] width 39 height 39
click at [111, 706] on button "button" at bounding box center [112, 708] width 39 height 39
click at [143, 707] on button "button" at bounding box center [157, 708] width 39 height 39
click at [140, 702] on button "button" at bounding box center [157, 708] width 39 height 39
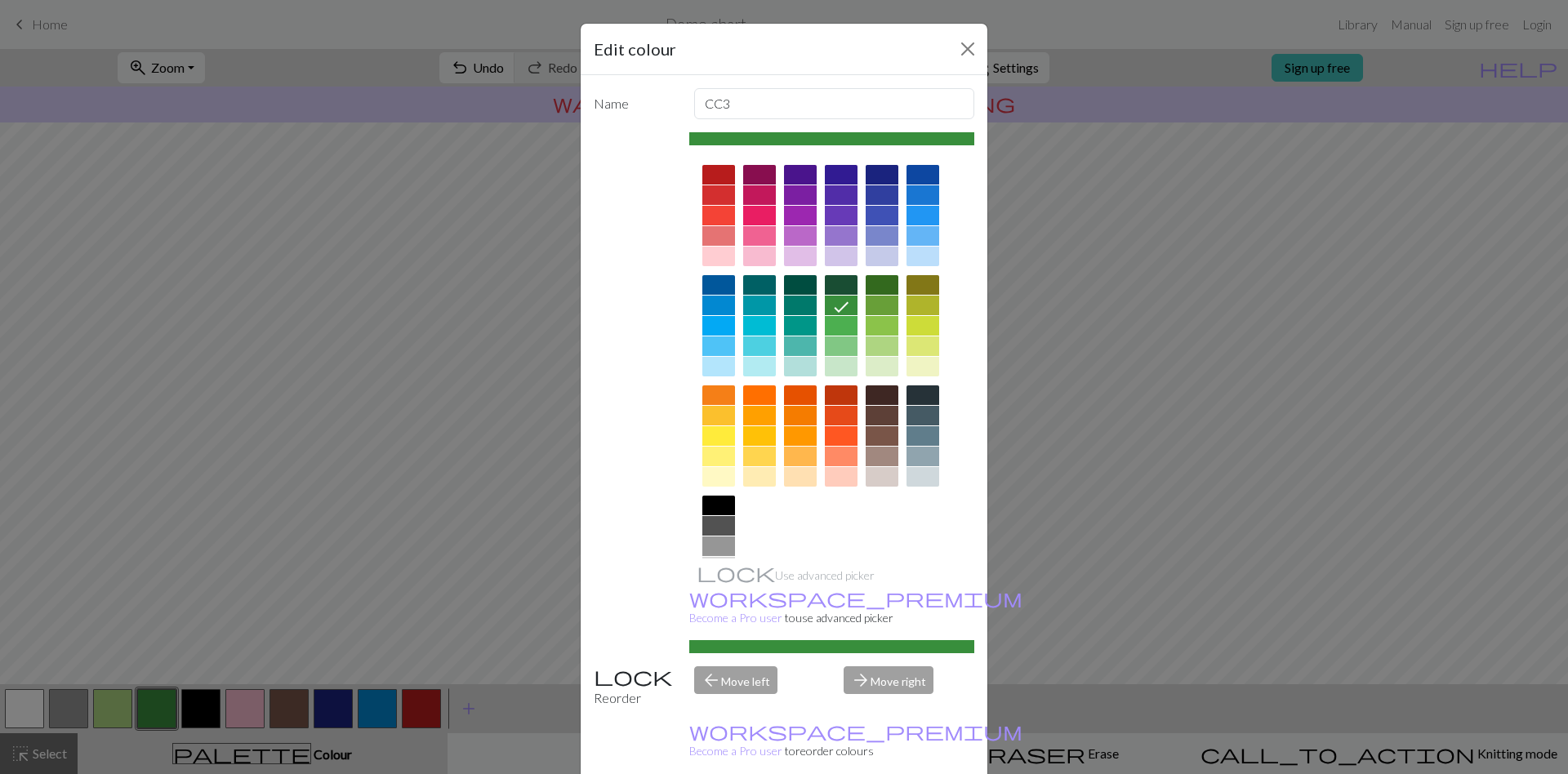
click at [100, 725] on div "Edit colour Name CC3 Use advanced picker workspace_premium Become a Pro user to…" at bounding box center [784, 387] width 1568 height 774
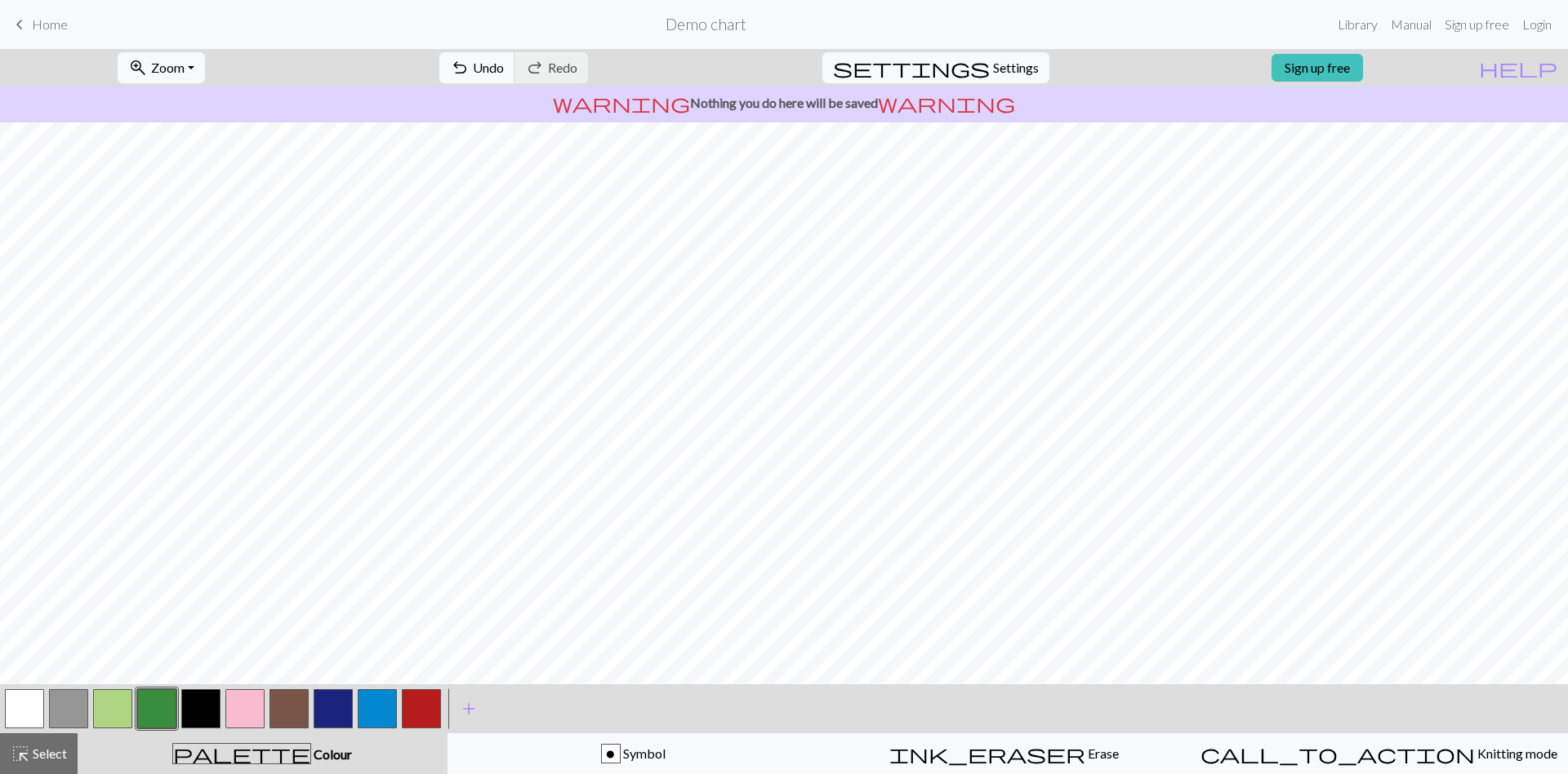
click at [111, 710] on button "button" at bounding box center [112, 708] width 39 height 39
click at [52, 710] on button "button" at bounding box center [68, 708] width 39 height 39
drag, startPoint x: 52, startPoint y: 710, endPoint x: 18, endPoint y: 715, distance: 34.4
click at [18, 715] on div at bounding box center [223, 708] width 441 height 44
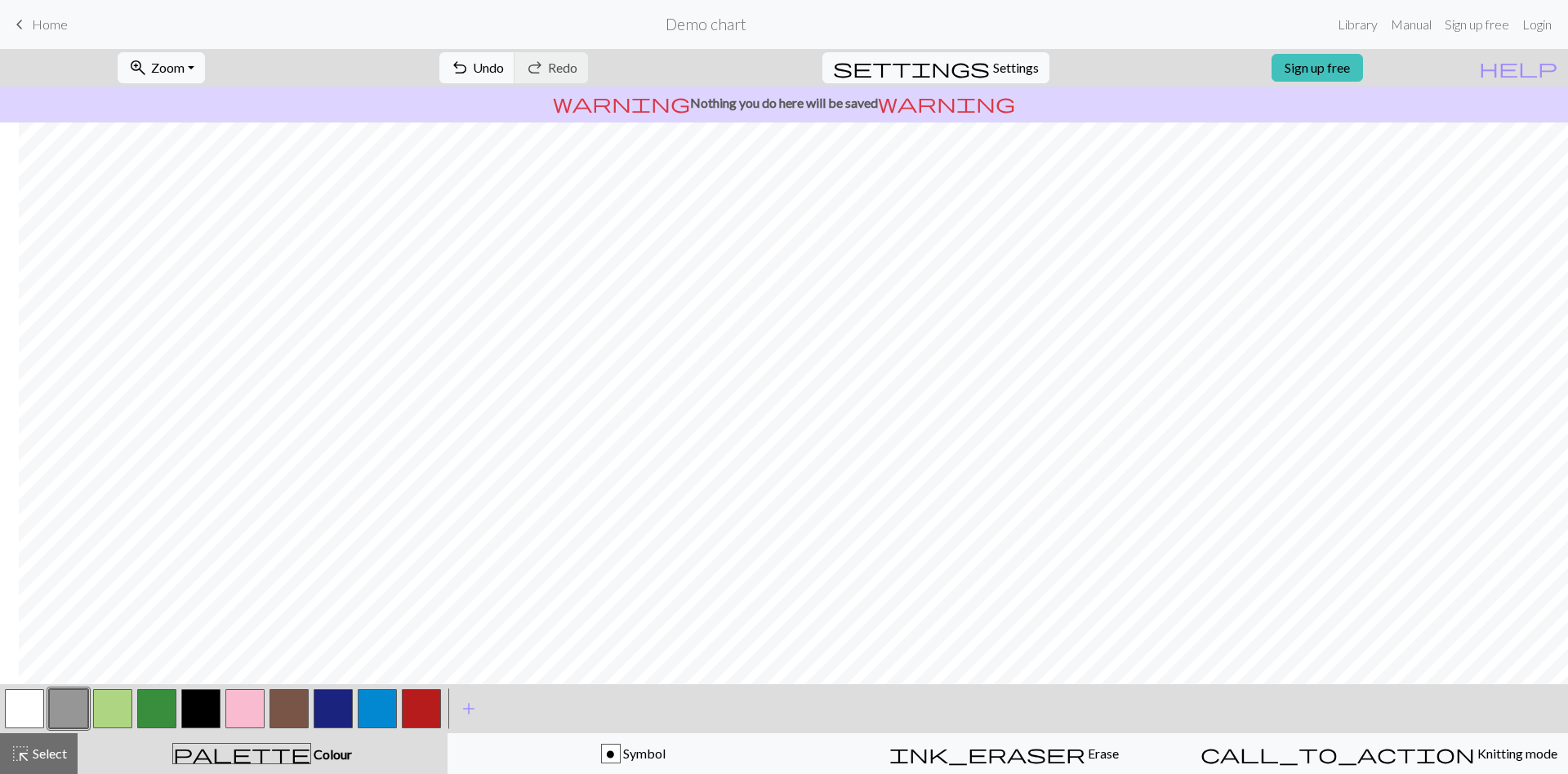
click at [18, 715] on button "button" at bounding box center [24, 708] width 39 height 39
click at [117, 722] on button "button" at bounding box center [112, 708] width 39 height 39
click at [375, 717] on button "button" at bounding box center [377, 708] width 39 height 39
click at [374, 706] on button "button" at bounding box center [377, 708] width 39 height 39
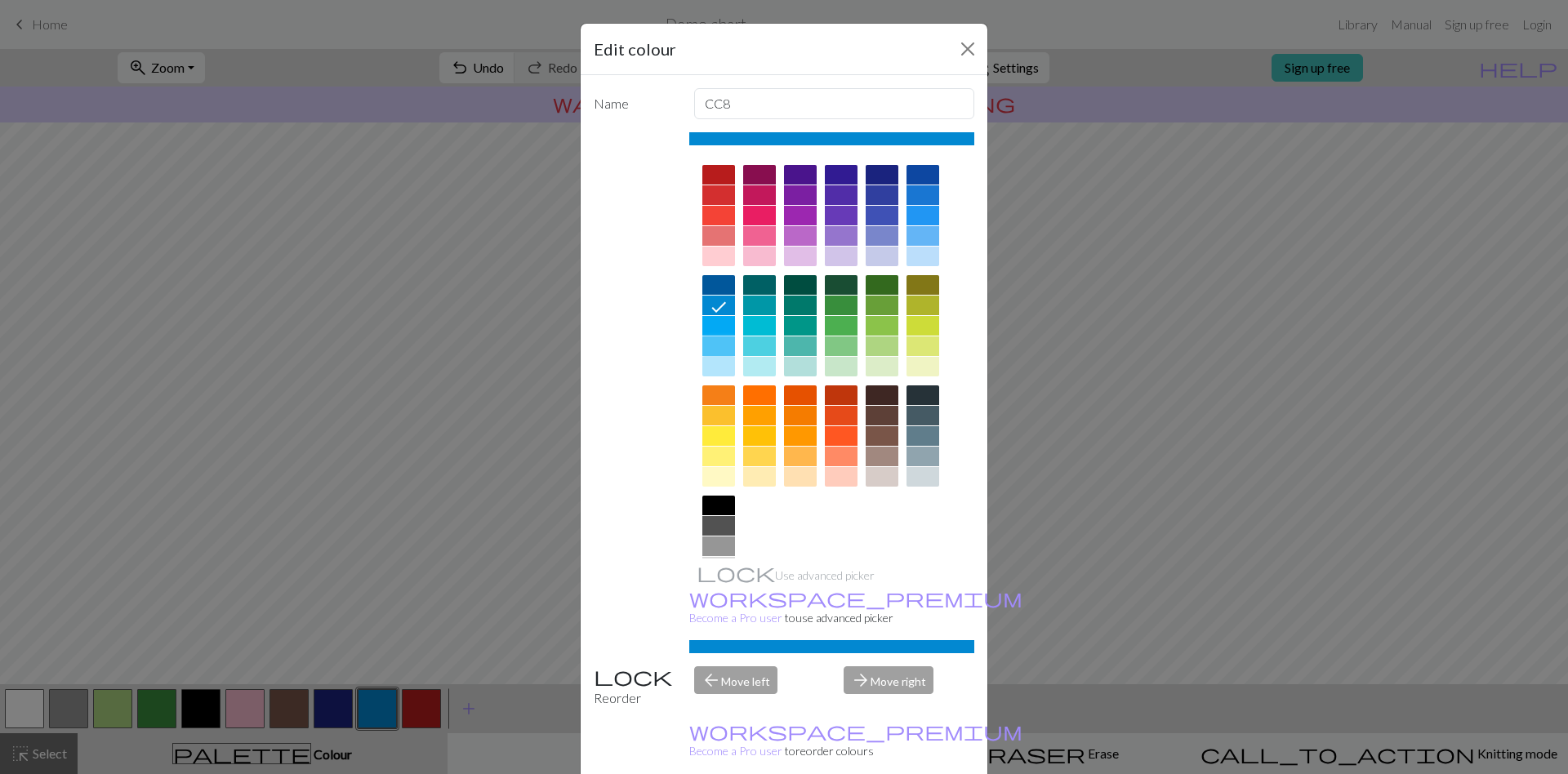
click at [711, 342] on div at bounding box center [718, 345] width 33 height 19
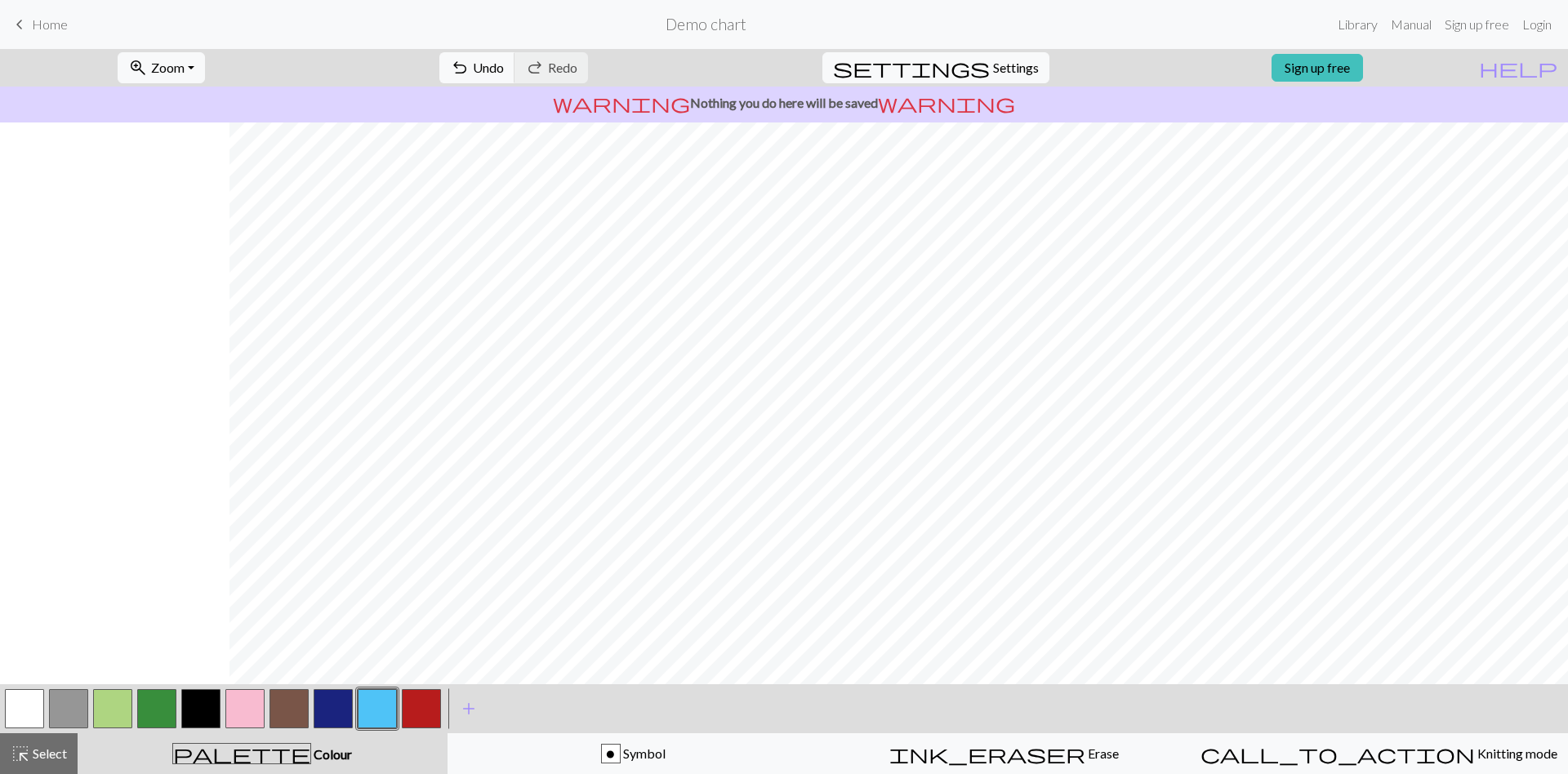
scroll to position [112, 230]
click at [125, 712] on button "button" at bounding box center [112, 708] width 39 height 39
click at [384, 708] on button "button" at bounding box center [377, 708] width 39 height 39
click at [16, 708] on button "button" at bounding box center [24, 708] width 39 height 39
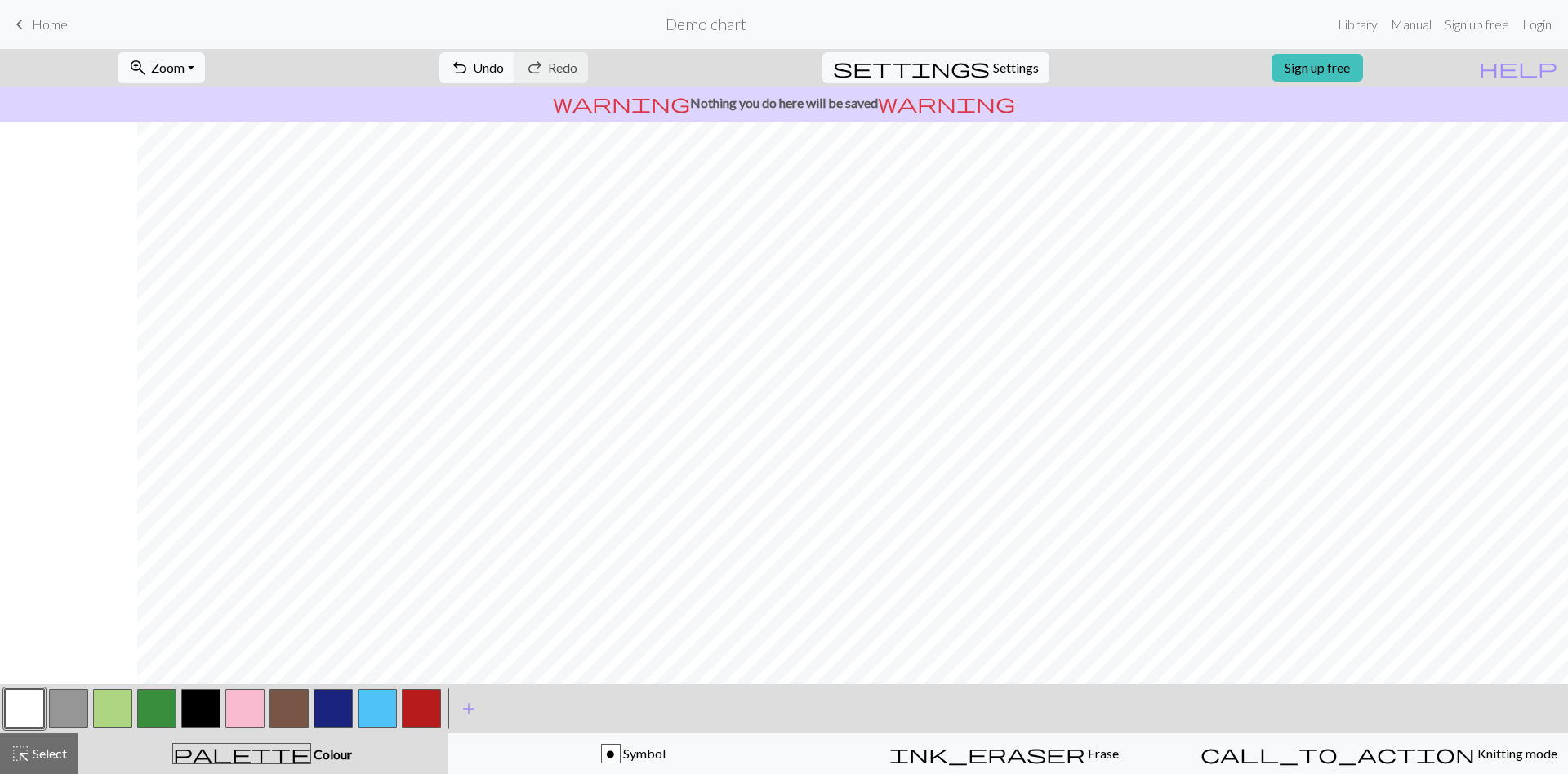
scroll to position [173, 974]
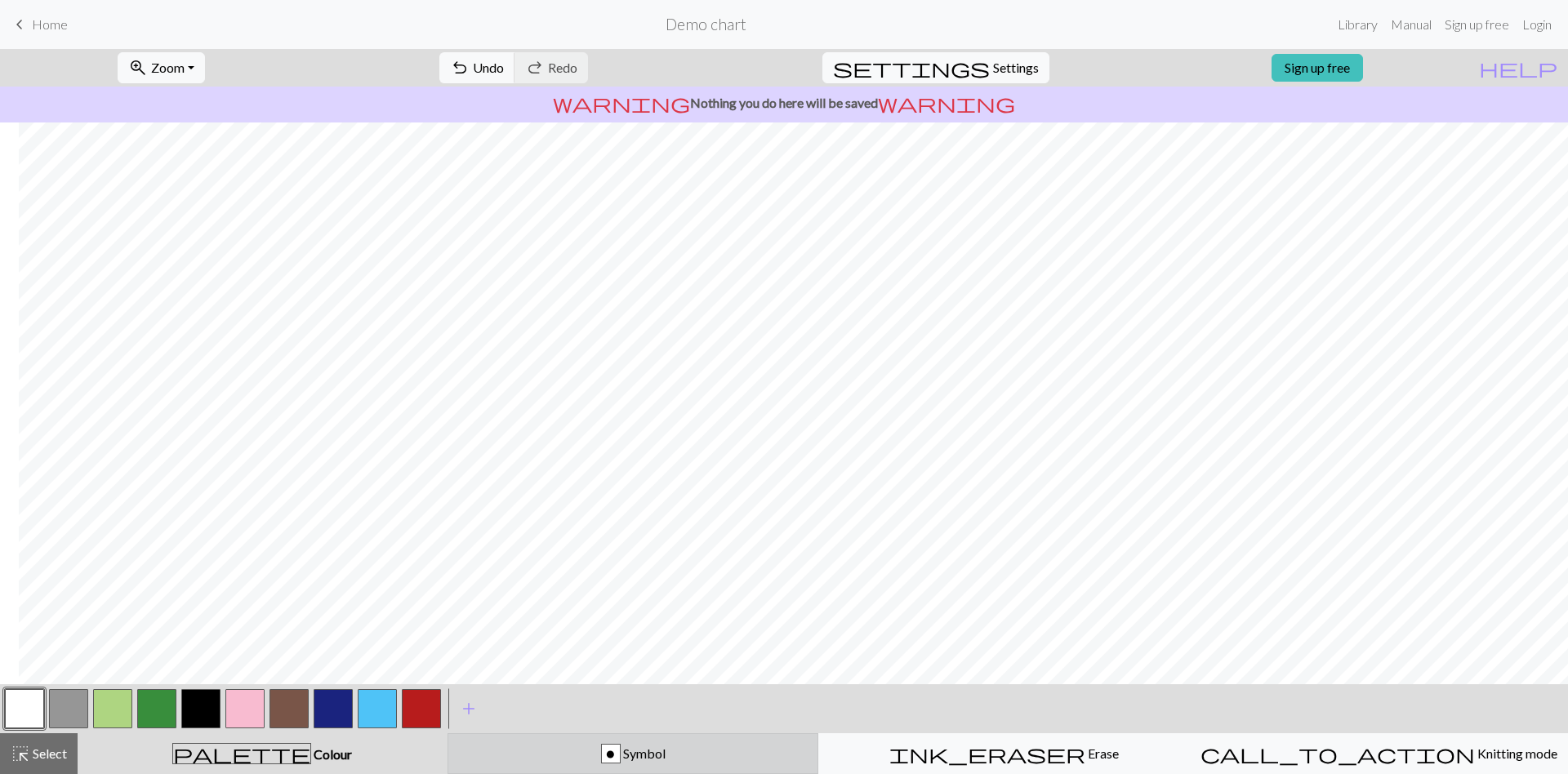
click at [693, 744] on div "o Symbol" at bounding box center [634, 753] width 350 height 19
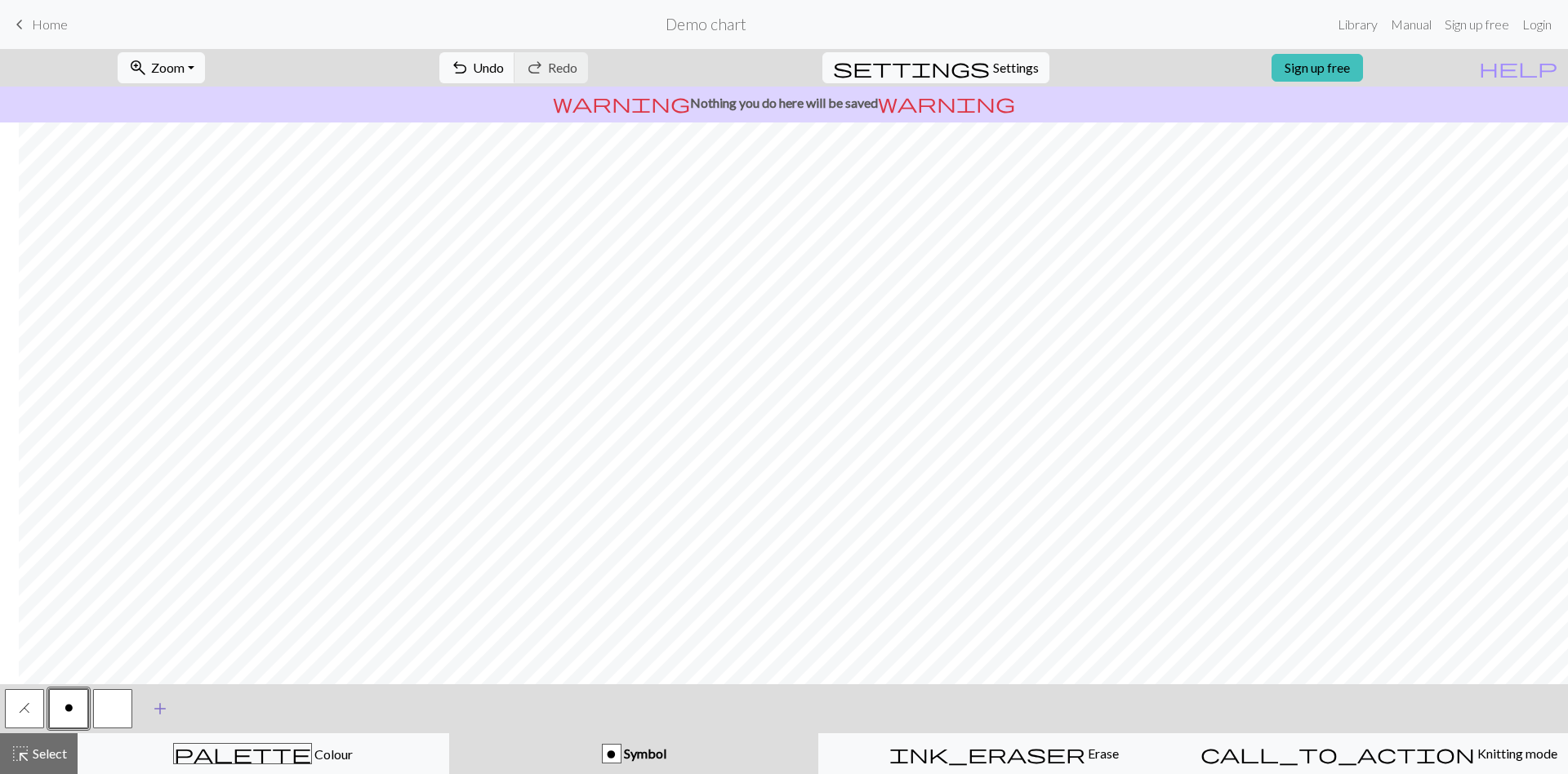
click at [143, 715] on button "add Add a symbol" at bounding box center [160, 708] width 41 height 41
click at [151, 709] on button "button" at bounding box center [157, 708] width 39 height 39
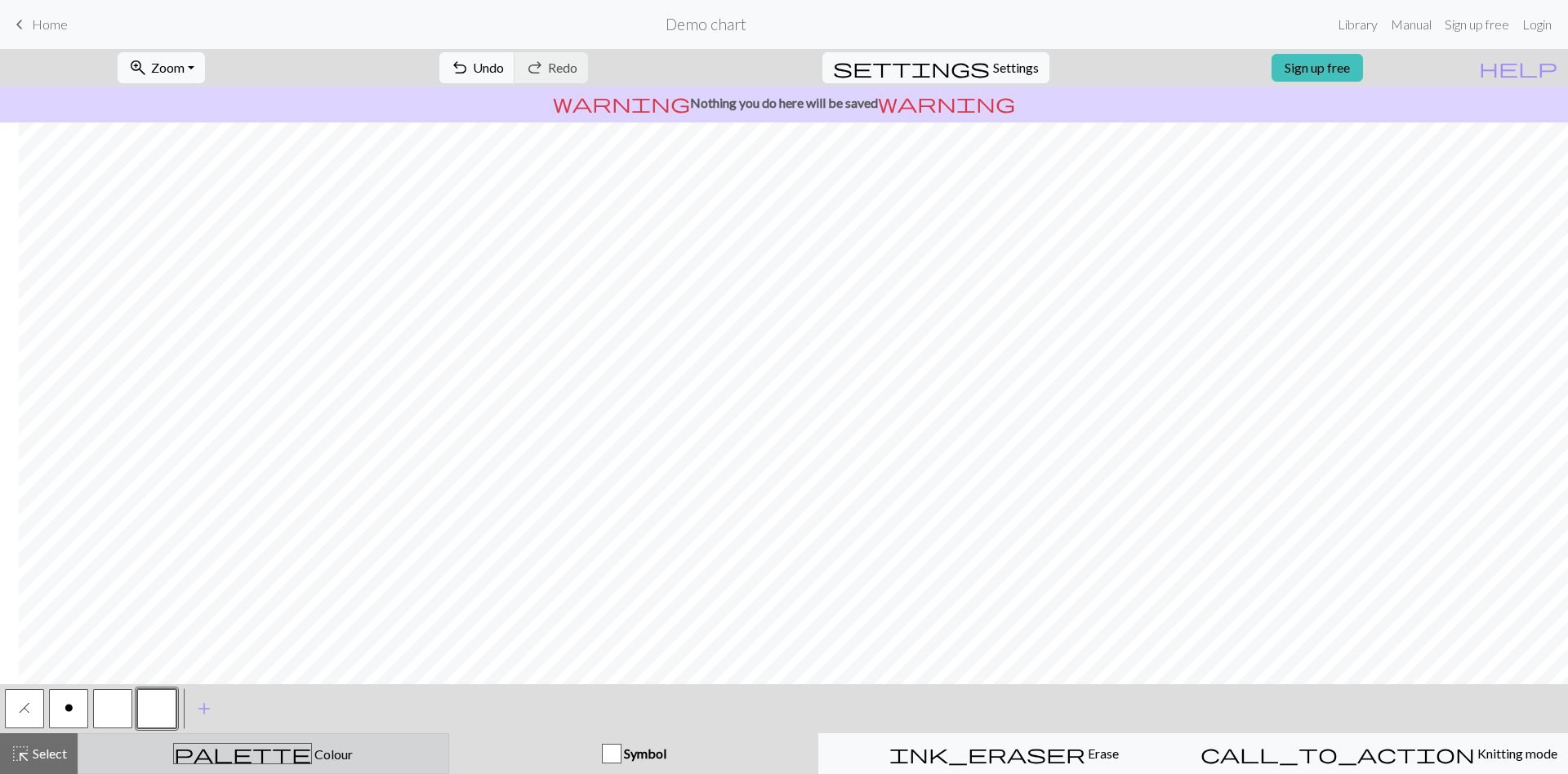
click at [302, 746] on div "palette Colour Colour" at bounding box center [263, 753] width 350 height 21
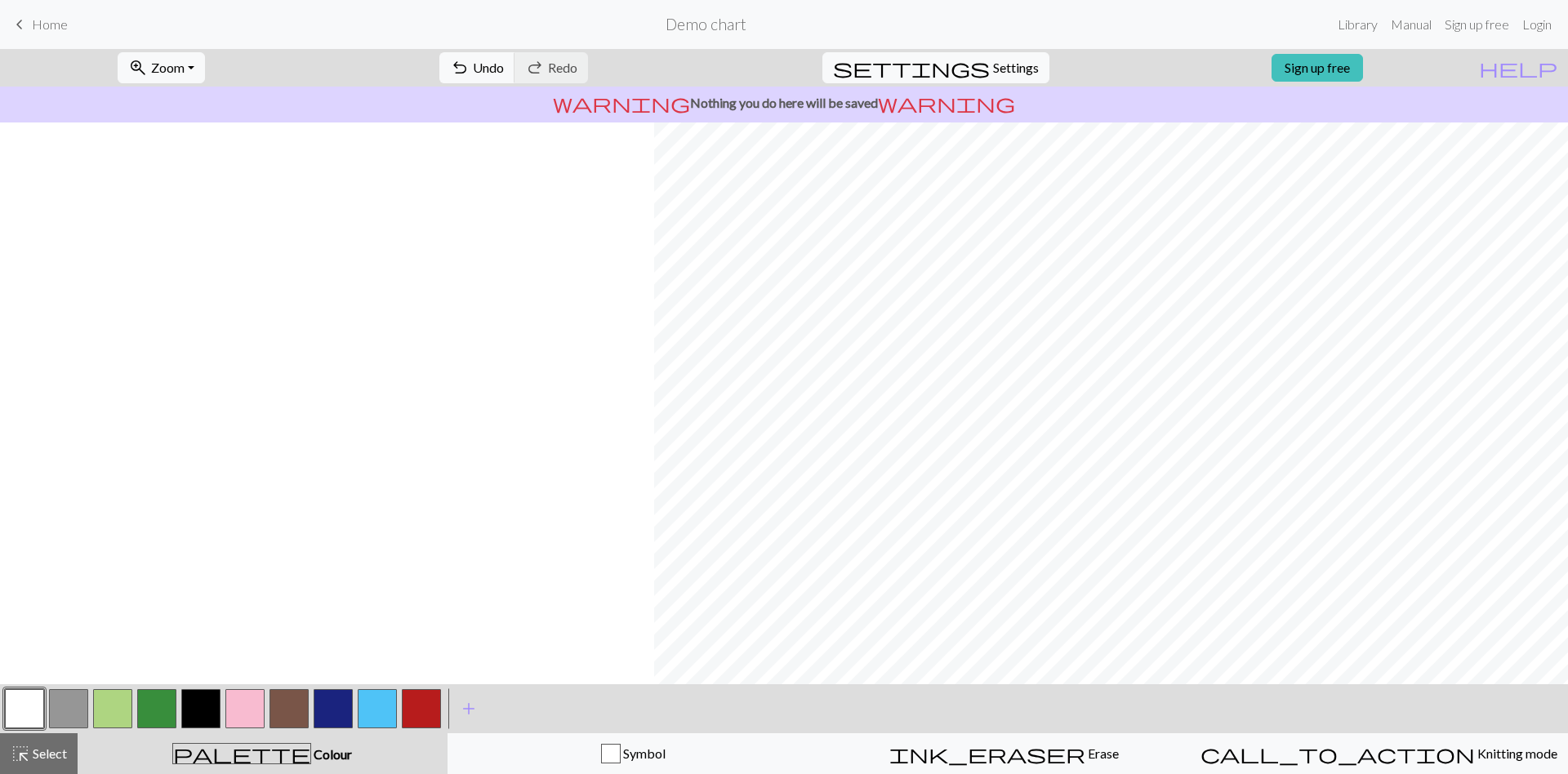
scroll to position [310, 676]
click at [168, 704] on button "button" at bounding box center [157, 708] width 39 height 39
click at [127, 704] on button "button" at bounding box center [112, 708] width 39 height 39
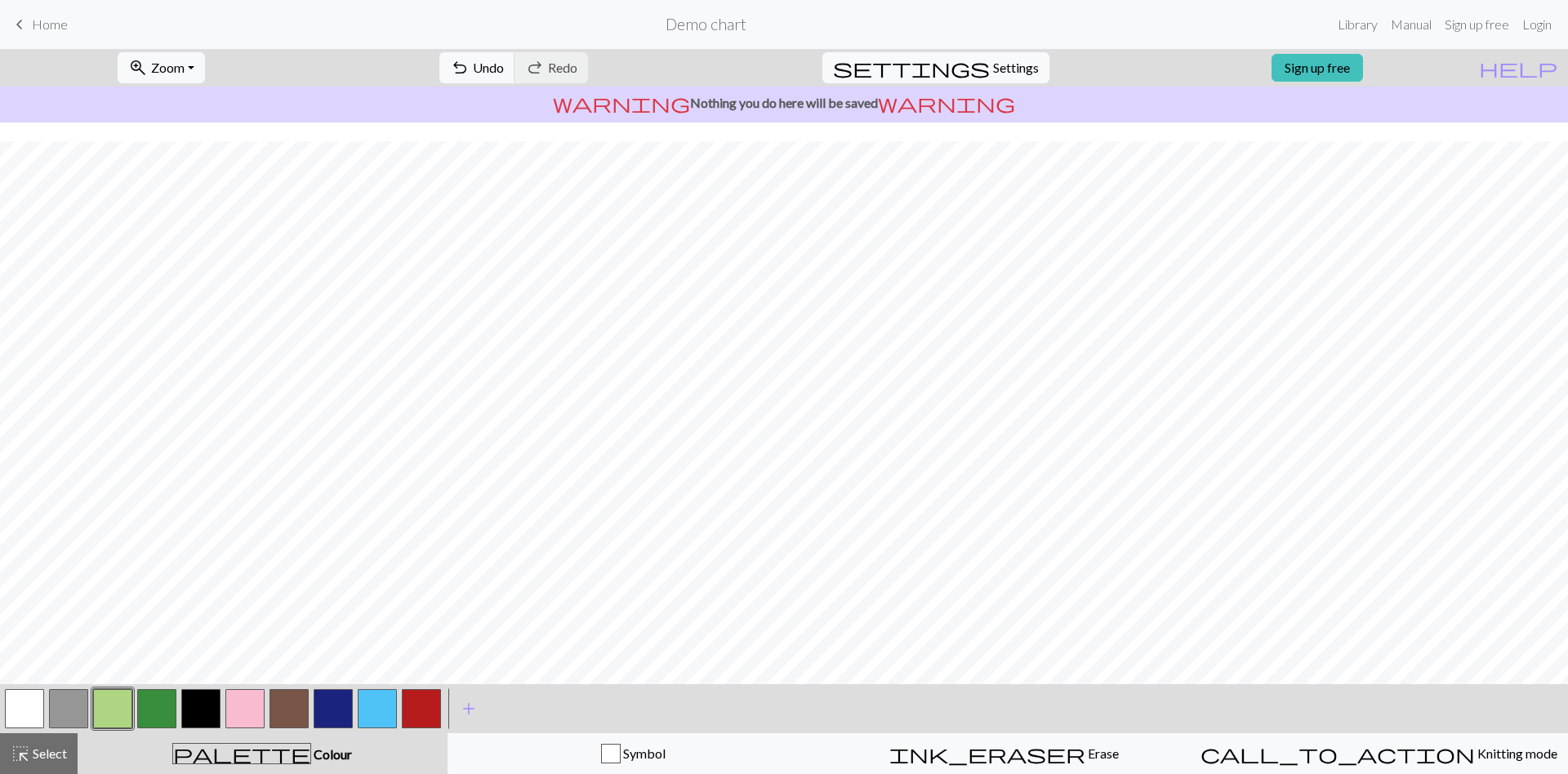
click at [159, 692] on button "button" at bounding box center [157, 708] width 39 height 39
click at [121, 717] on button "button" at bounding box center [112, 708] width 39 height 39
click at [289, 694] on button "button" at bounding box center [289, 708] width 39 height 39
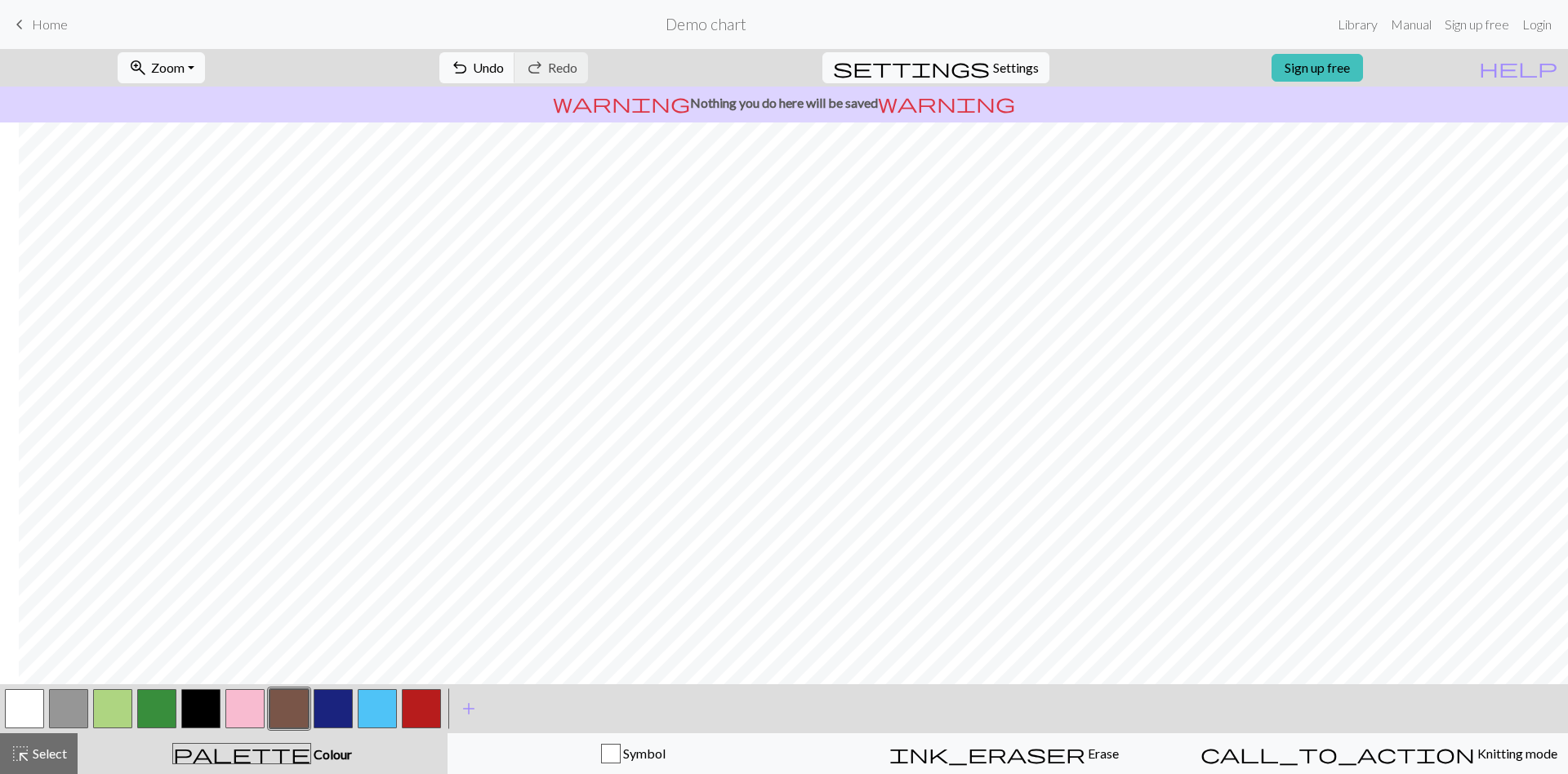
scroll to position [0, 303]
click at [37, 704] on button "button" at bounding box center [24, 708] width 39 height 39
click at [205, 67] on button "zoom_in Zoom Zoom" at bounding box center [161, 67] width 87 height 31
click at [204, 113] on button "Fit all" at bounding box center [183, 103] width 129 height 26
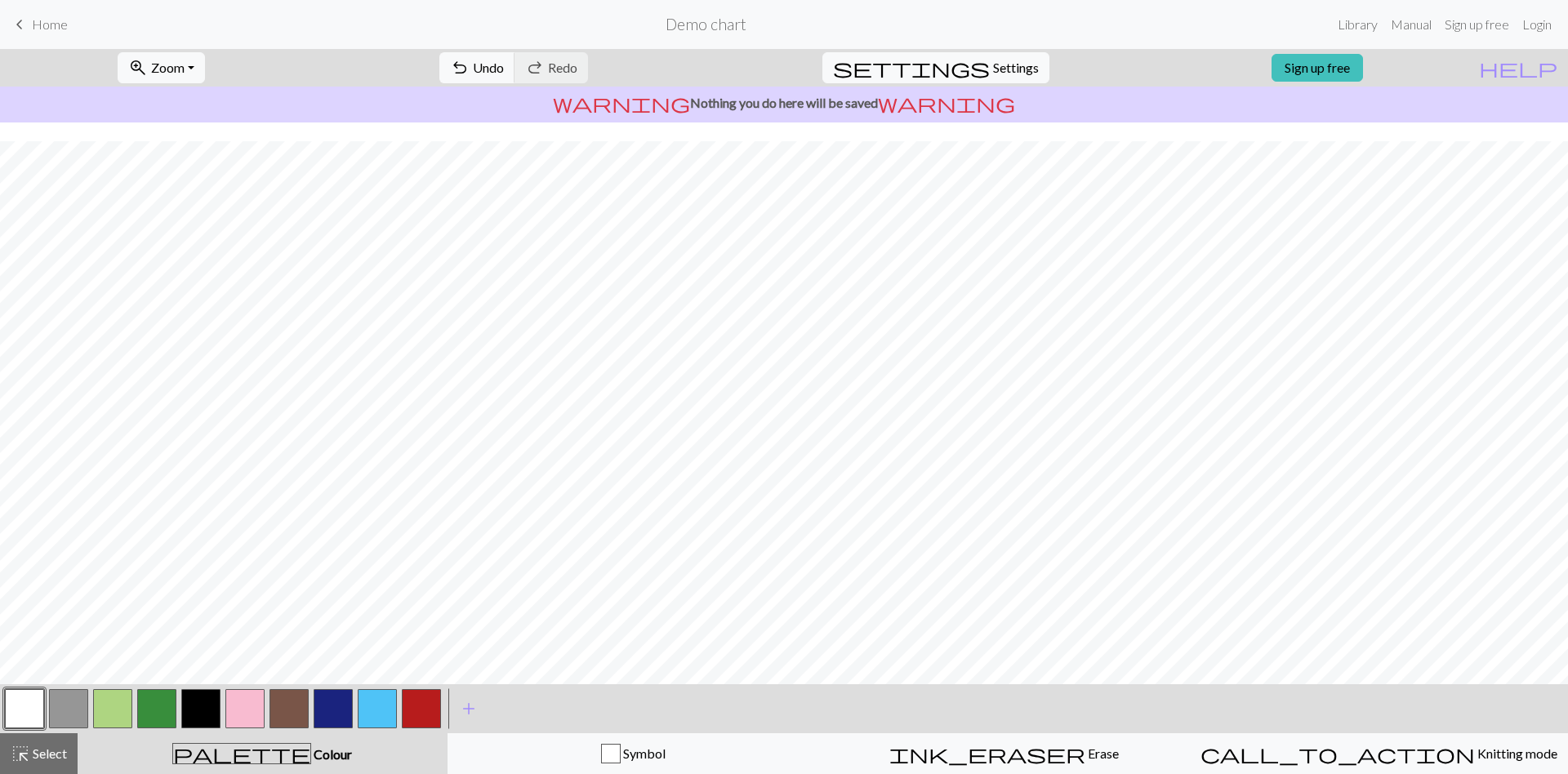
scroll to position [44, 0]
click at [205, 75] on button "zoom_in Zoom Zoom" at bounding box center [161, 67] width 87 height 31
click at [199, 224] on button "100%" at bounding box center [183, 221] width 129 height 26
click at [205, 74] on button "zoom_in Zoom Zoom" at bounding box center [161, 67] width 87 height 31
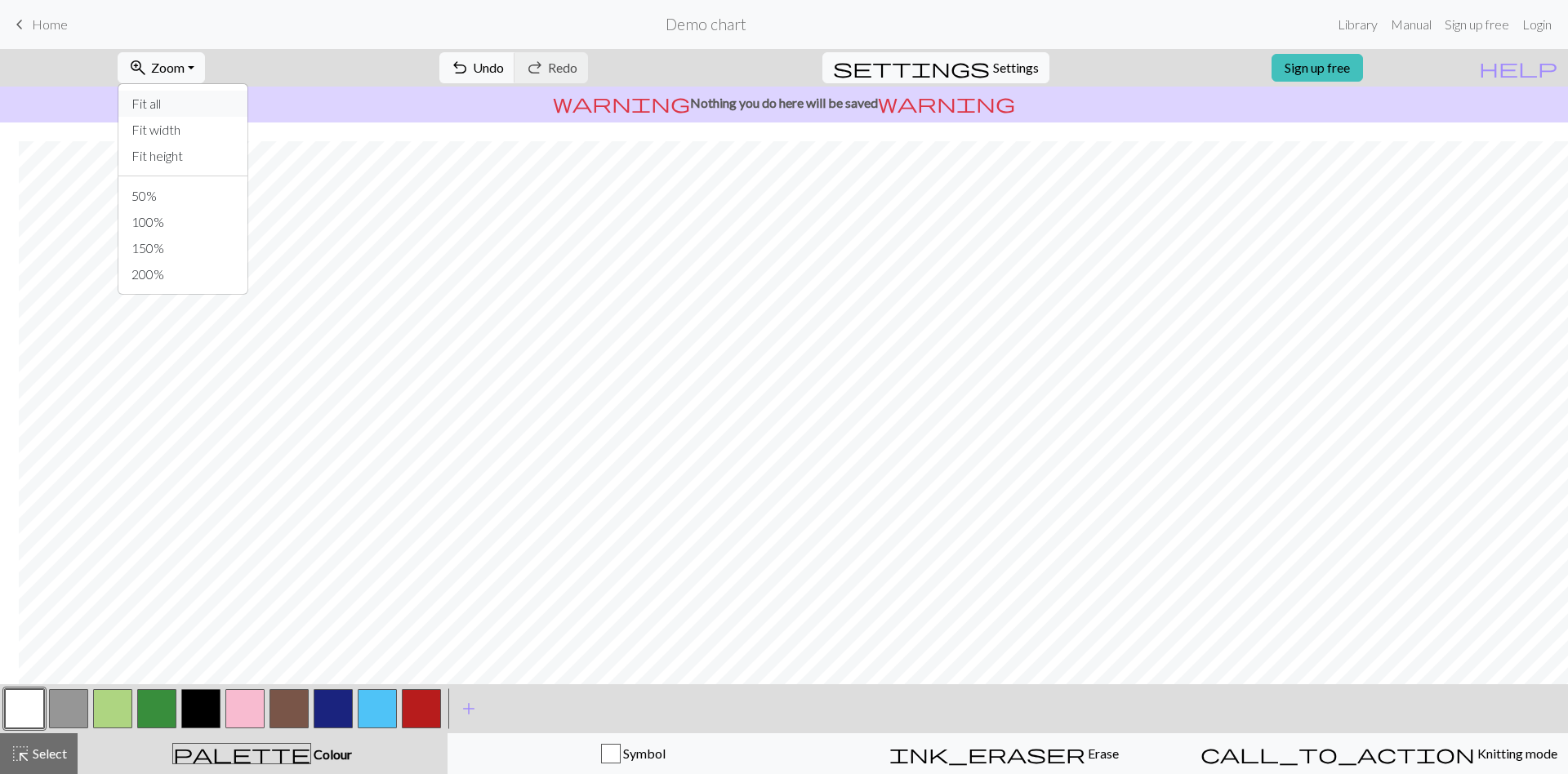
click at [212, 113] on button "Fit all" at bounding box center [183, 103] width 129 height 26
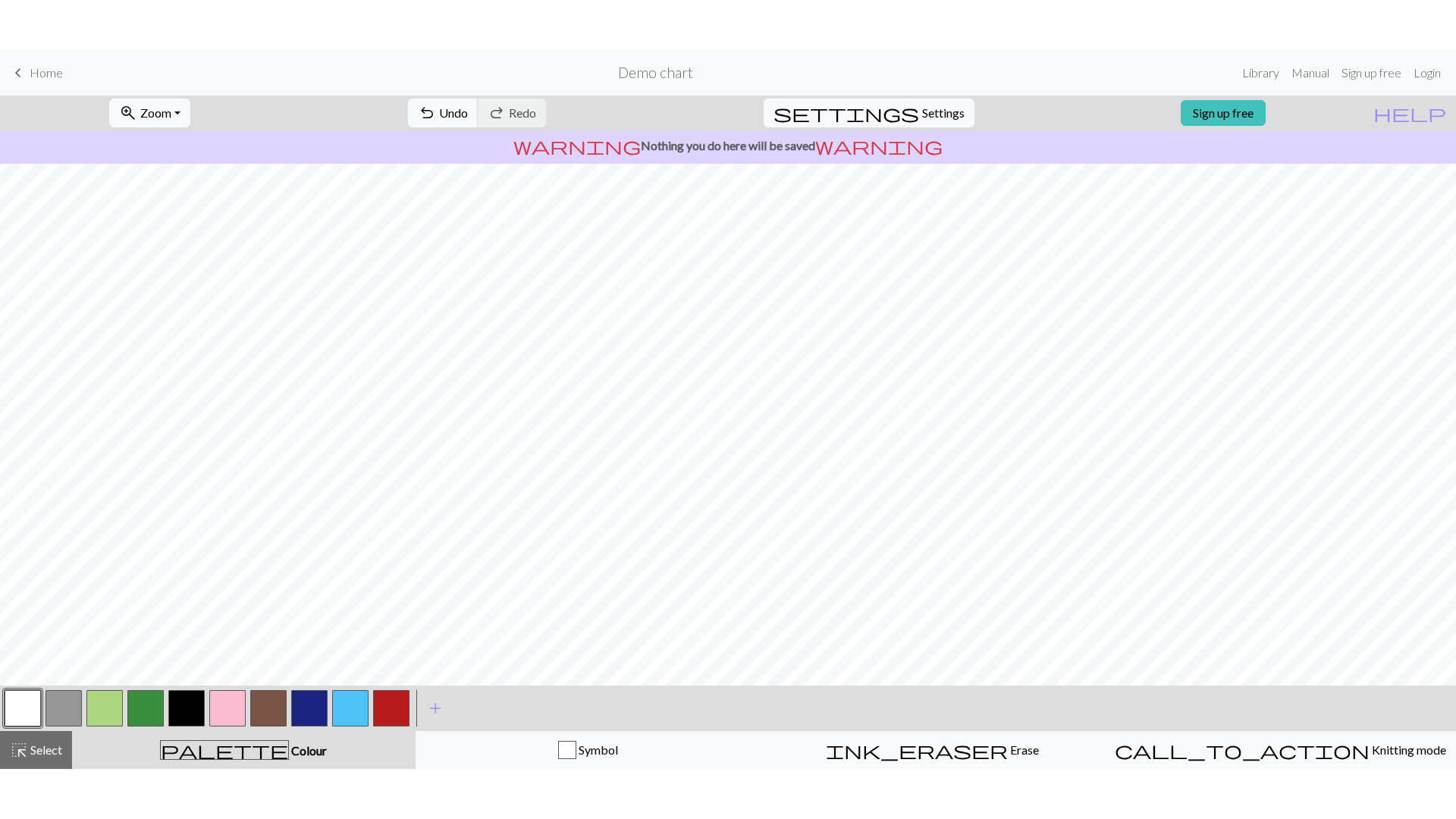
scroll to position [0, 0]
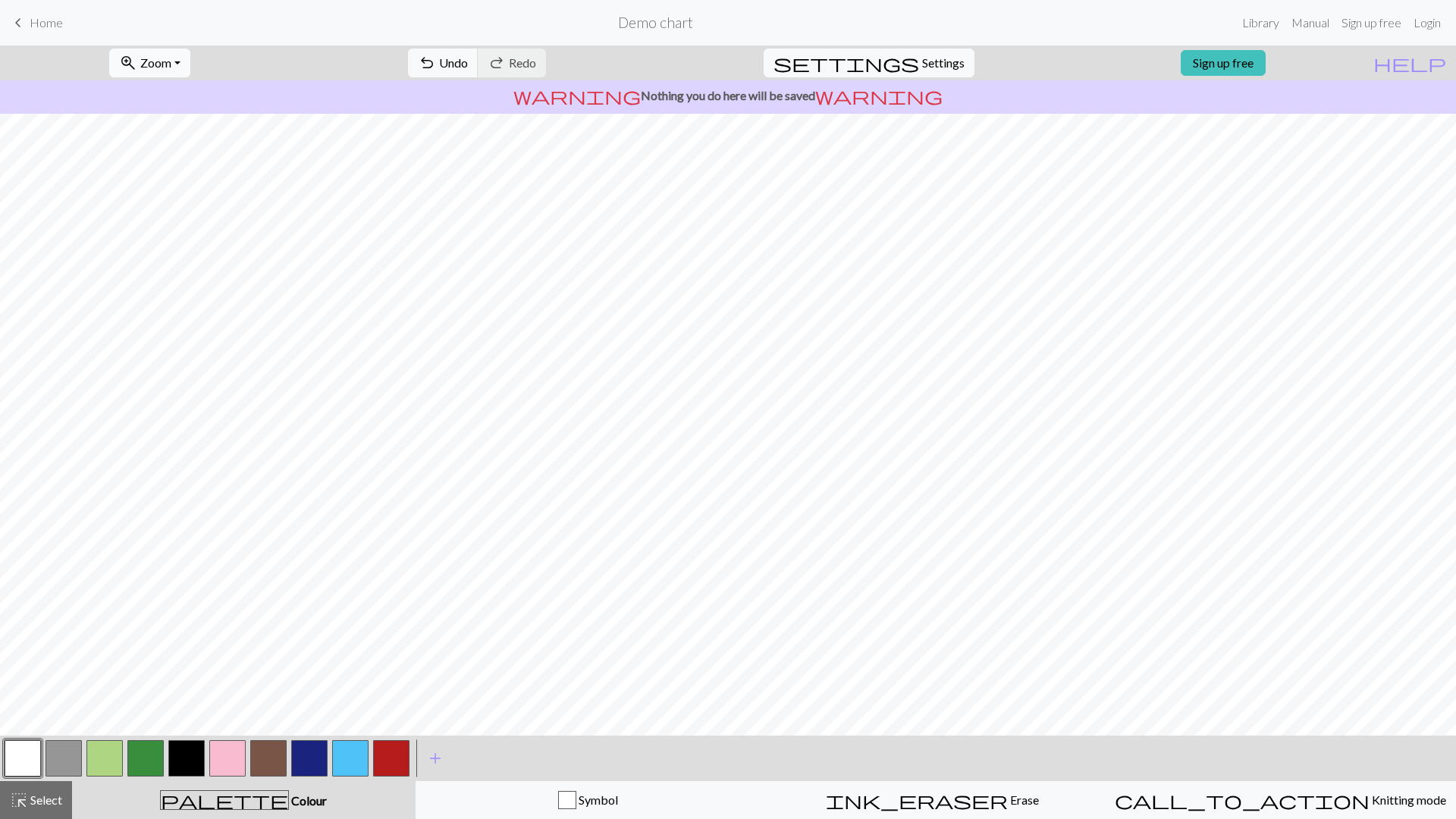
click at [191, 66] on button "zoom_in Zoom Zoom" at bounding box center [149, 62] width 81 height 29
click at [177, 92] on button "Fit all" at bounding box center [170, 96] width 120 height 24
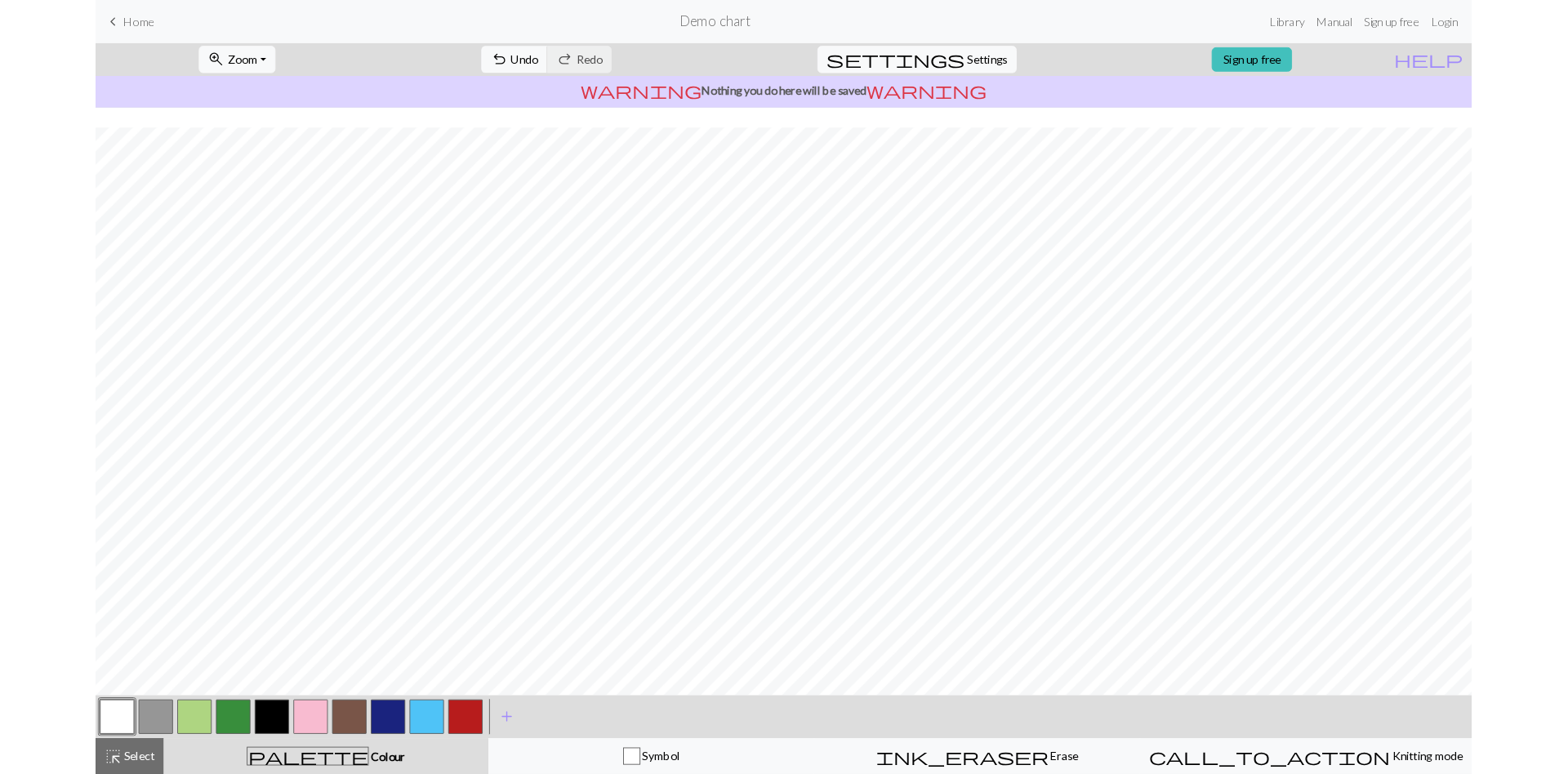
scroll to position [23, 0]
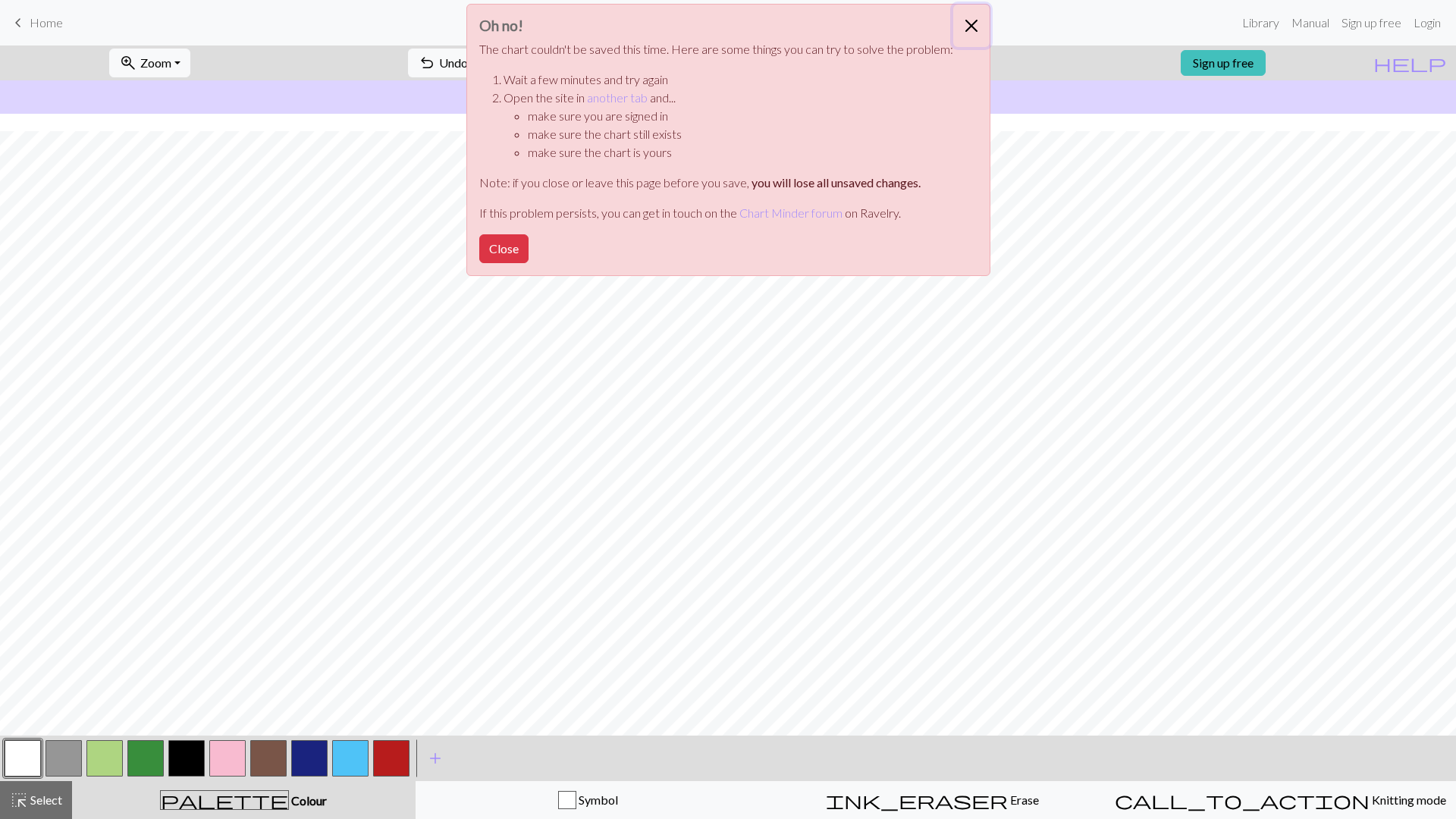
click at [967, 19] on button "Close" at bounding box center [971, 26] width 37 height 43
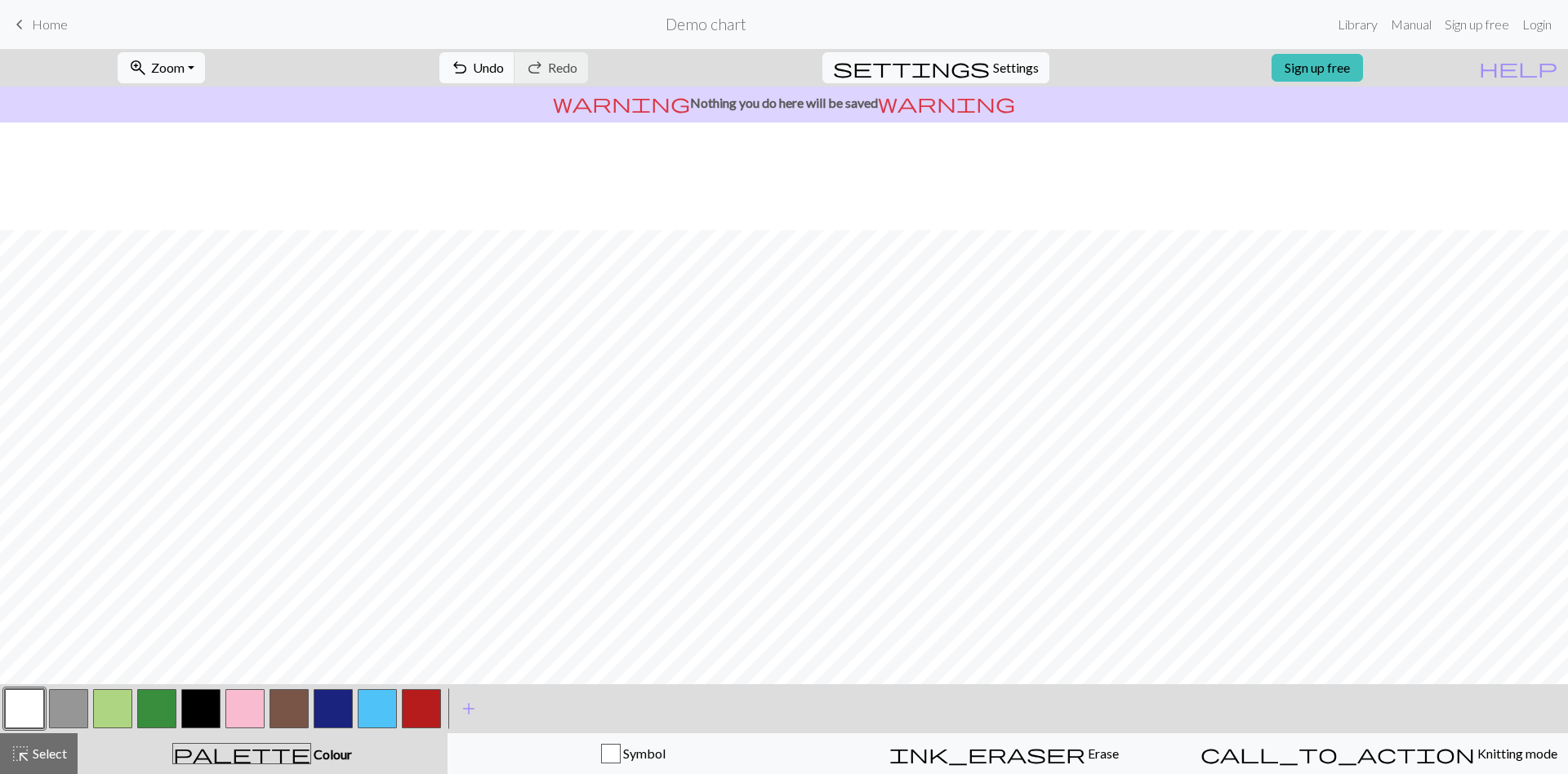
scroll to position [131, 0]
